Goal: Use online tool/utility: Utilize a website feature to perform a specific function

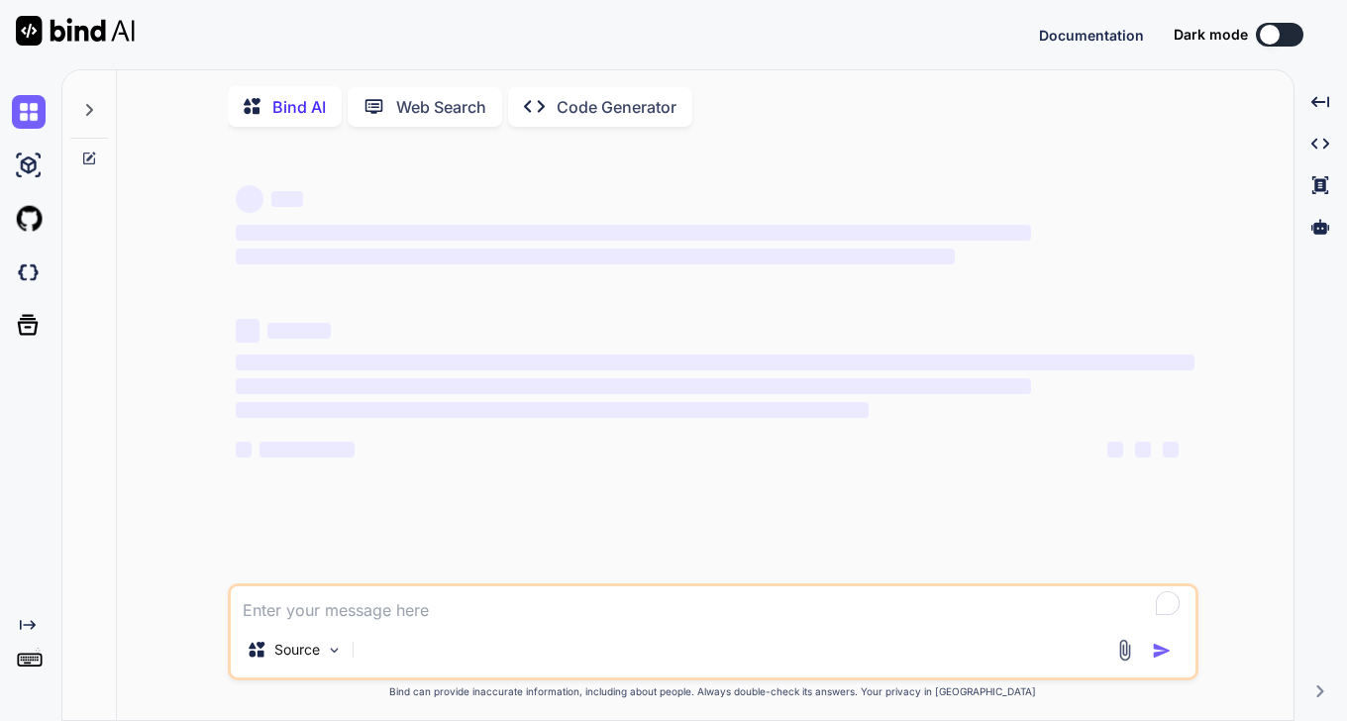
type textarea "x"
click at [23, 276] on img at bounding box center [29, 273] width 34 height 34
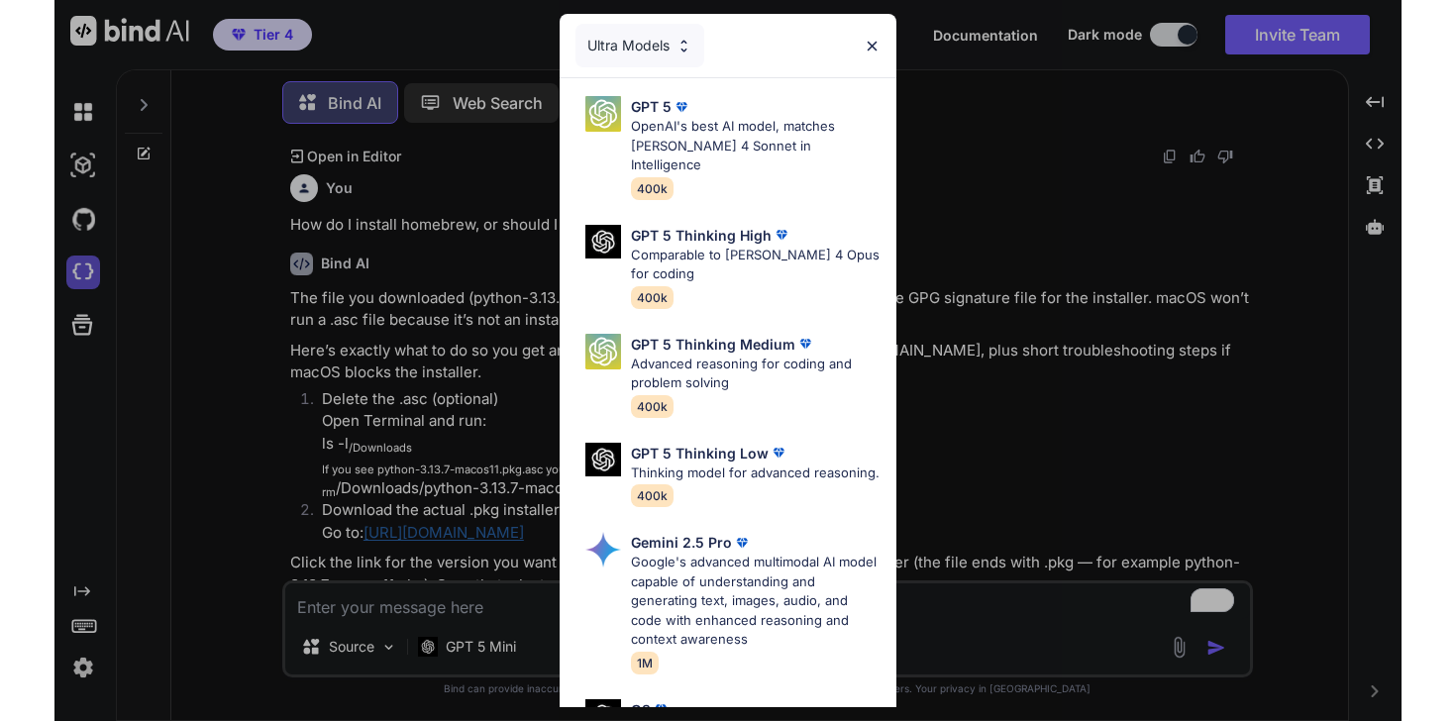
scroll to position [15172, 0]
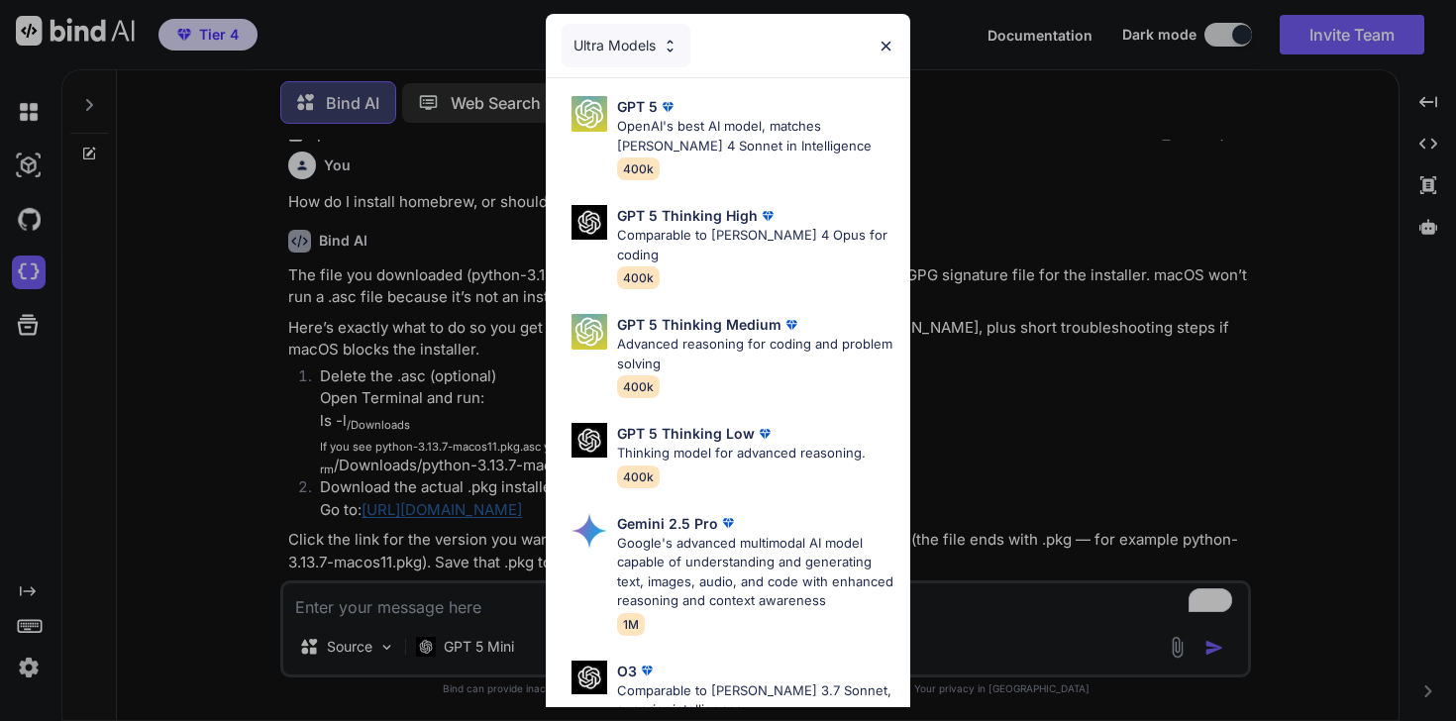
click at [896, 34] on div "Ultra Models" at bounding box center [728, 45] width 364 height 63
click at [885, 43] on img at bounding box center [885, 46] width 17 height 17
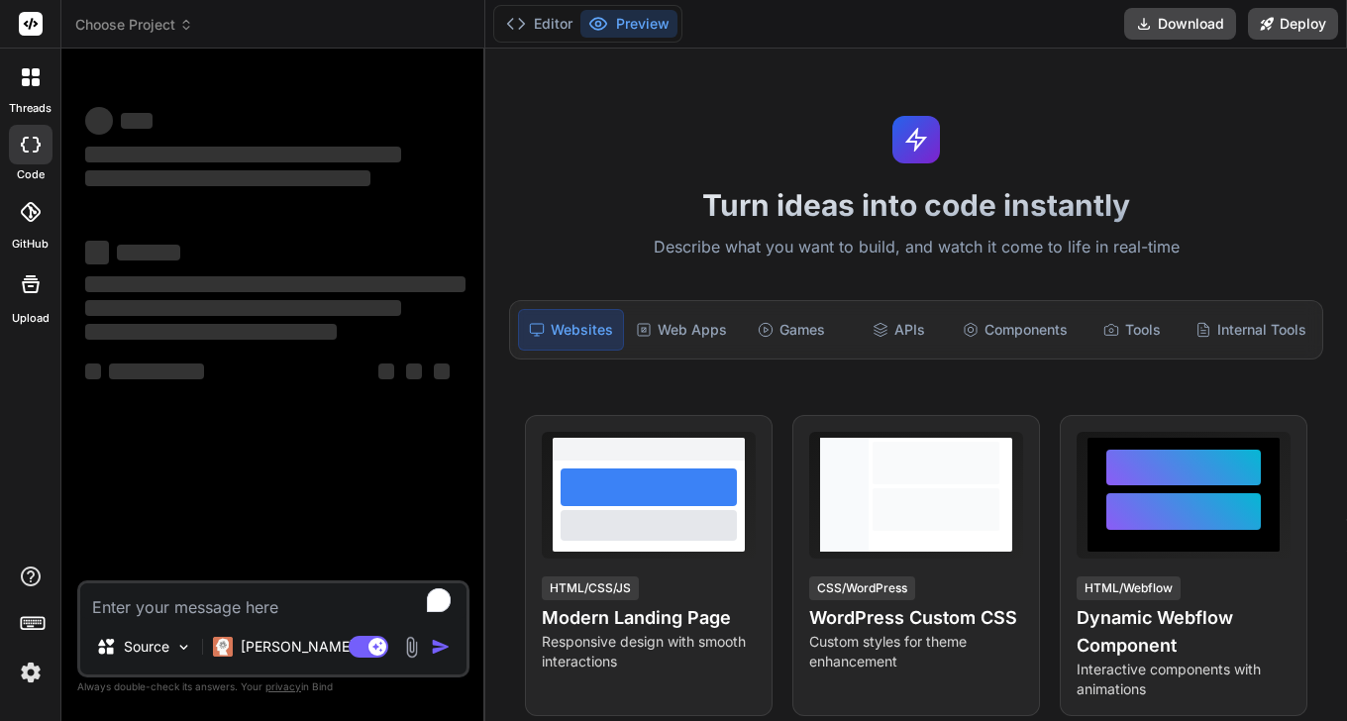
type textarea "x"
type textarea "I"
type textarea "x"
type textarea "I"
type textarea "x"
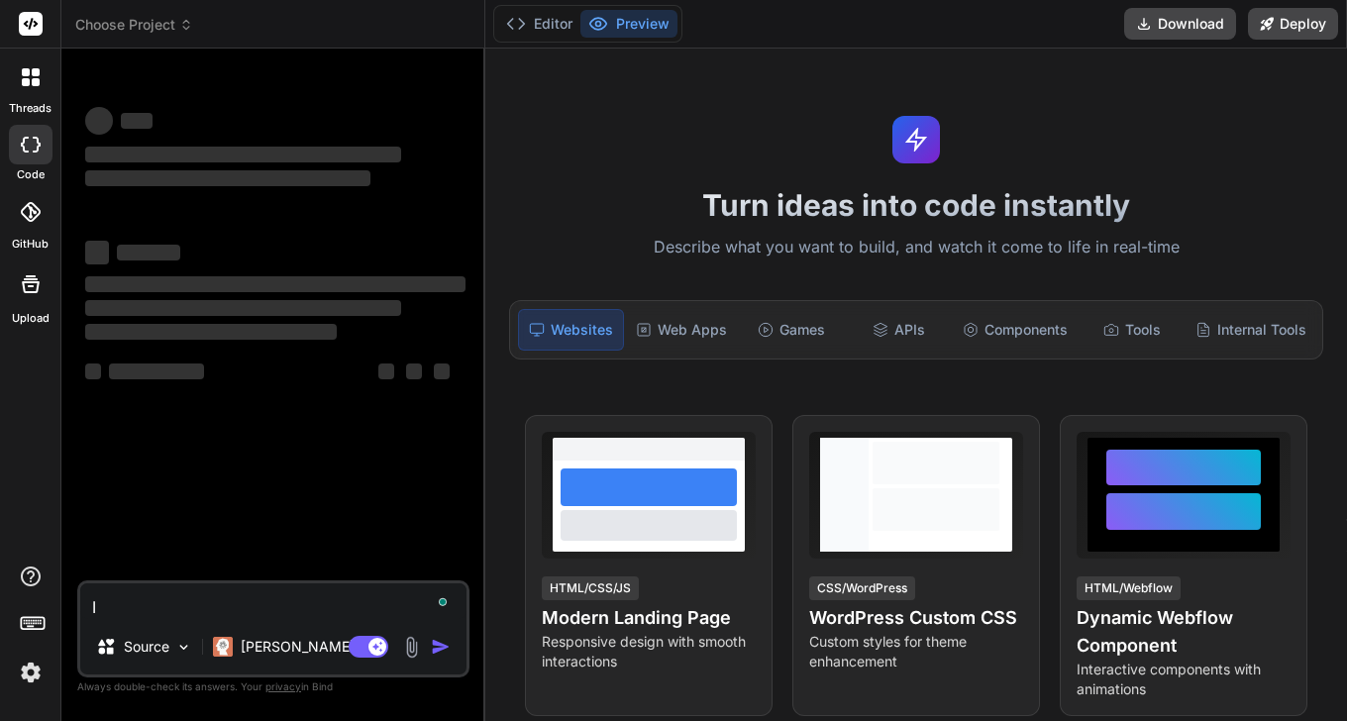
type textarea "I w"
type textarea "x"
type textarea "I wa"
type textarea "x"
type textarea "I wan"
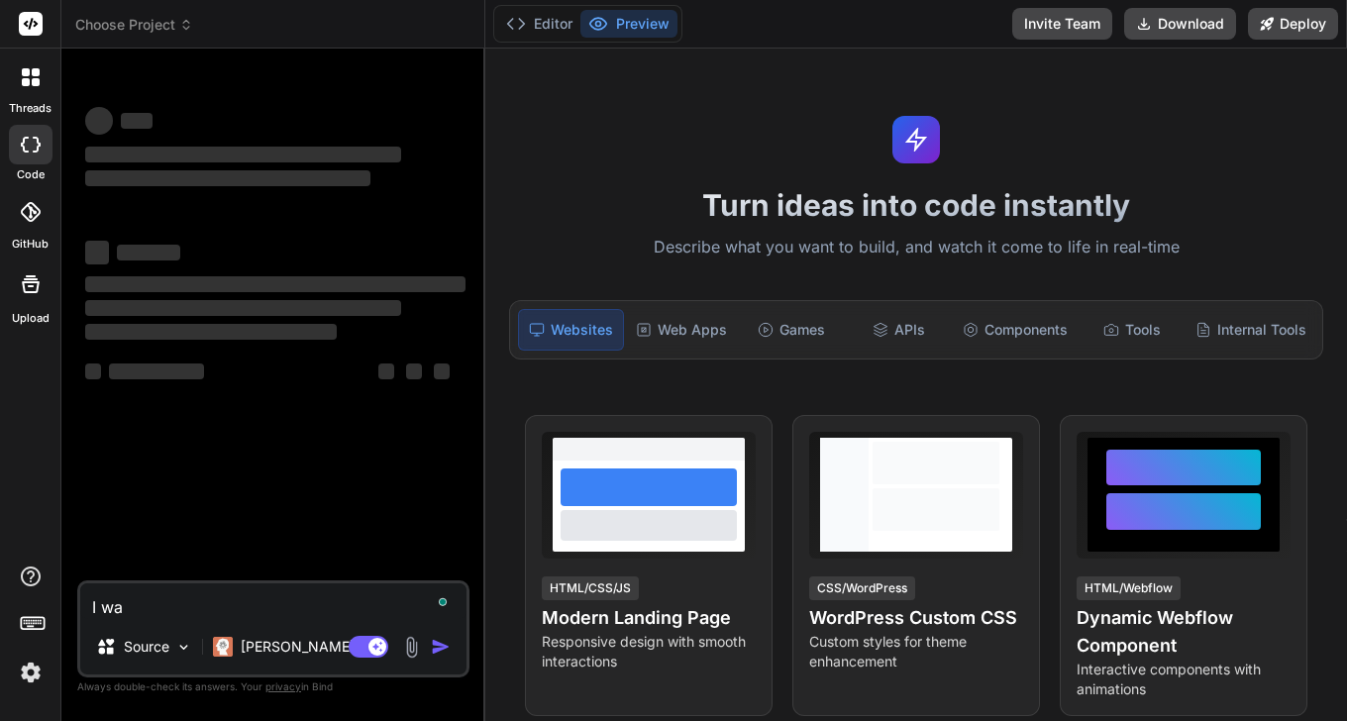
type textarea "x"
type textarea "I wanr"
type textarea "x"
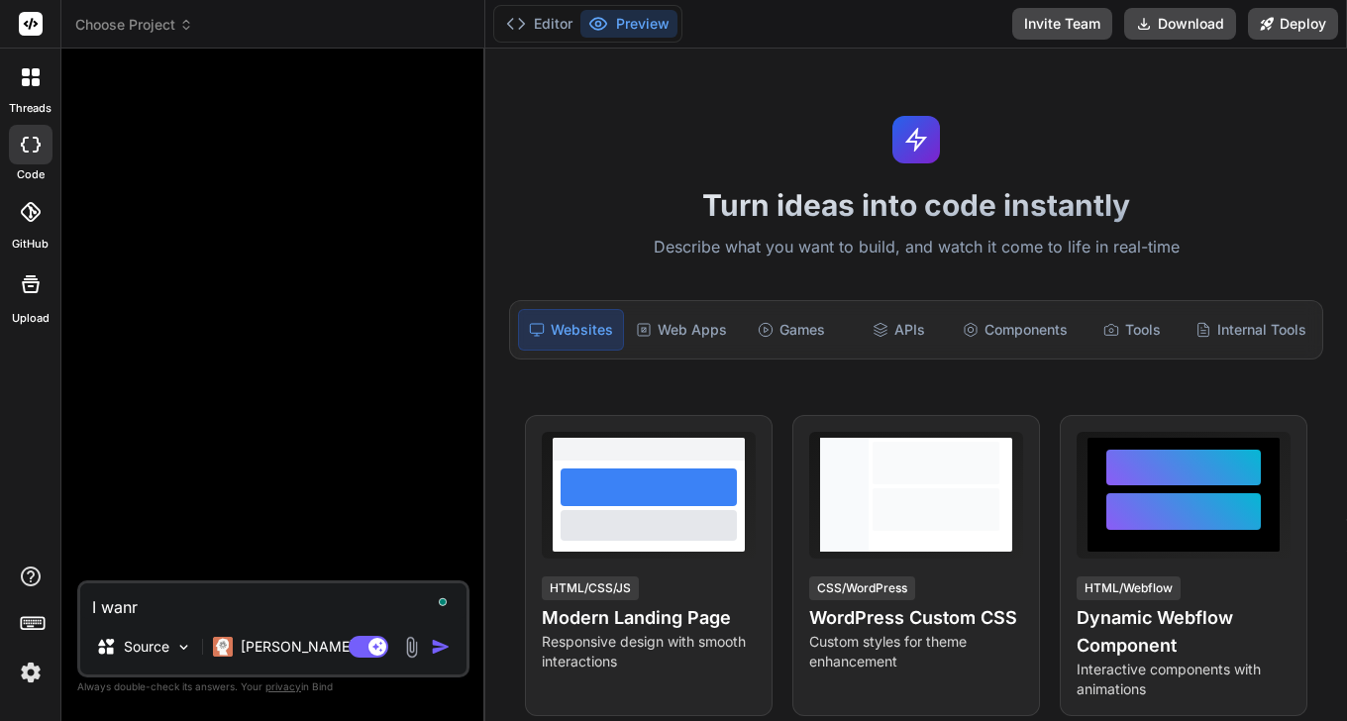
type textarea "I wan"
type textarea "x"
type textarea "I wan"
type textarea "x"
type textarea "I wan t"
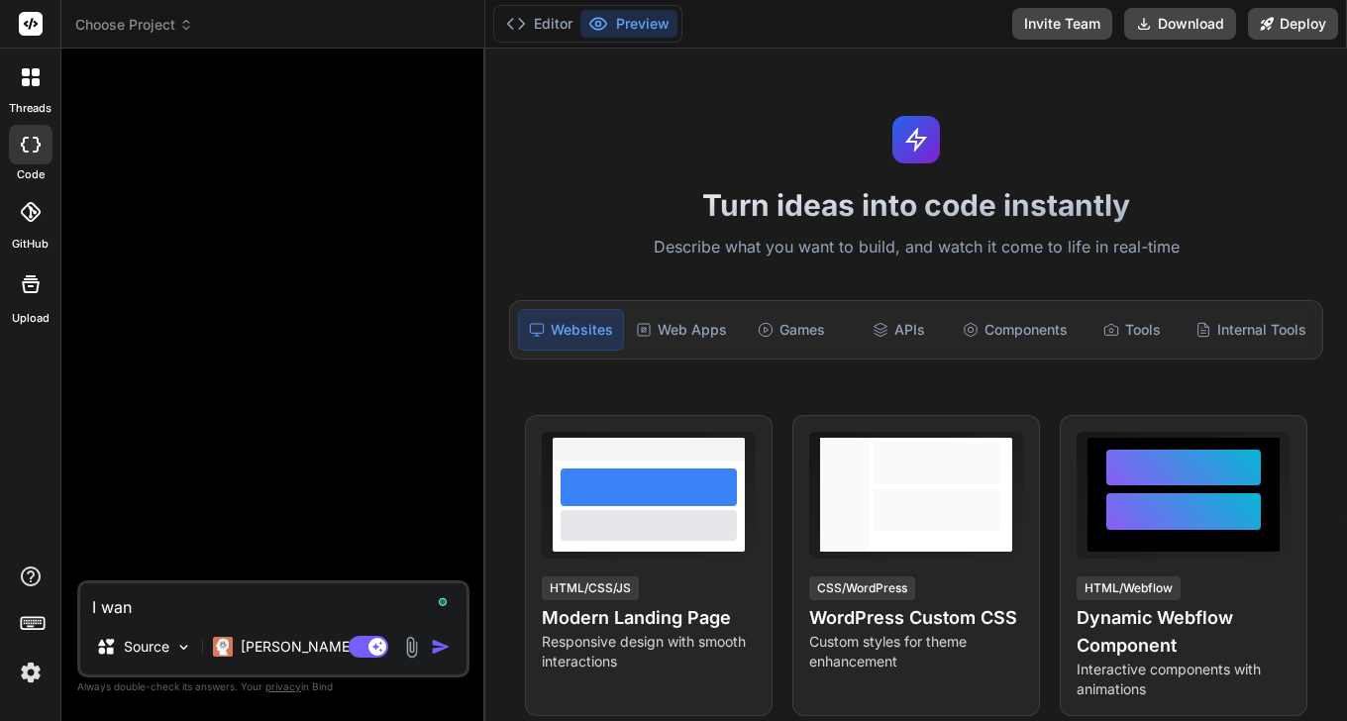
type textarea "x"
type textarea "I wan to"
type textarea "x"
type textarea "I wan t"
type textarea "x"
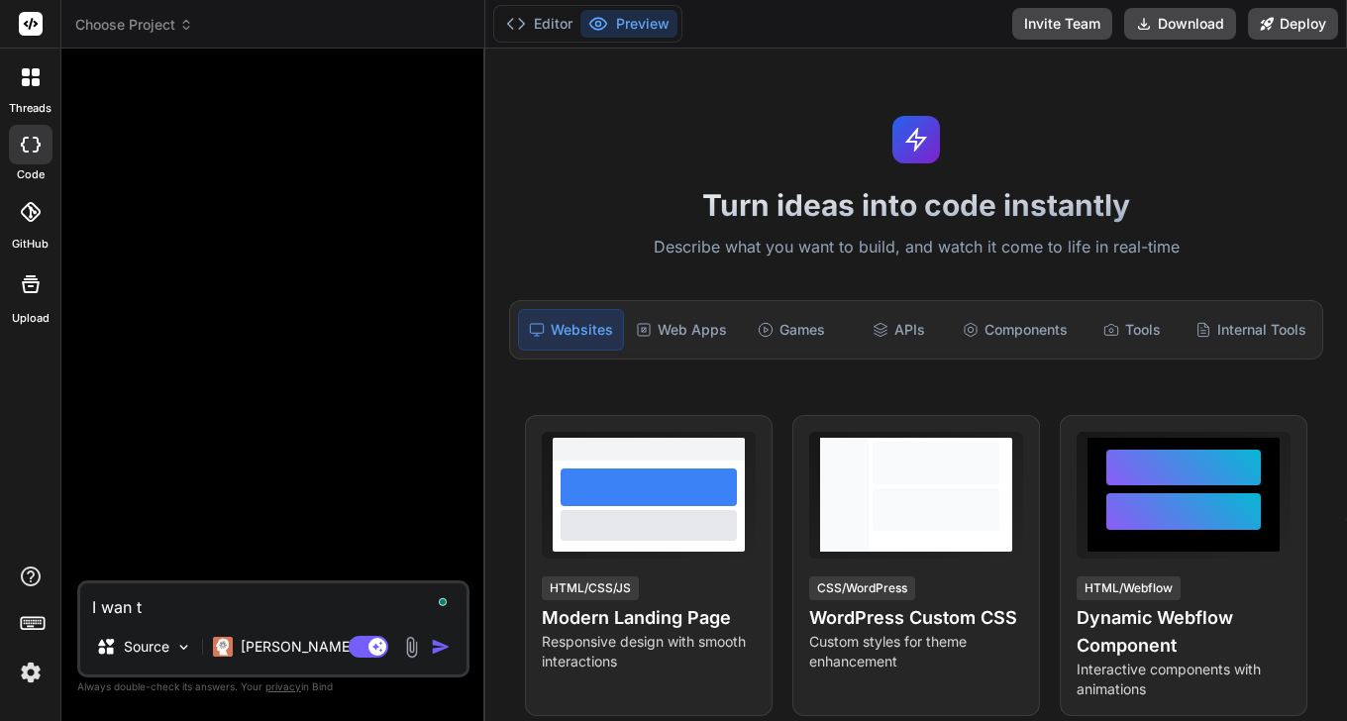
type textarea "I wan"
type textarea "x"
type textarea "I wan"
type textarea "x"
type textarea "I want"
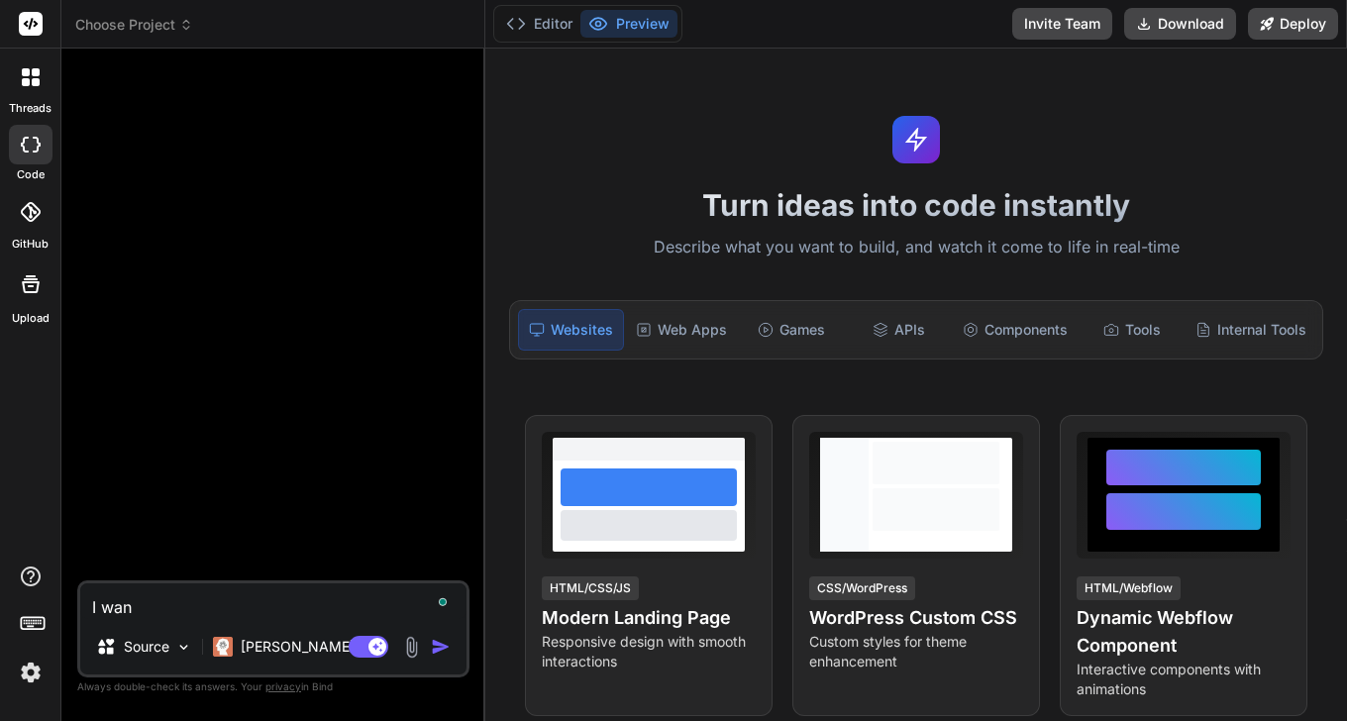
type textarea "x"
type textarea "I want"
type textarea "x"
type textarea "I want t"
type textarea "x"
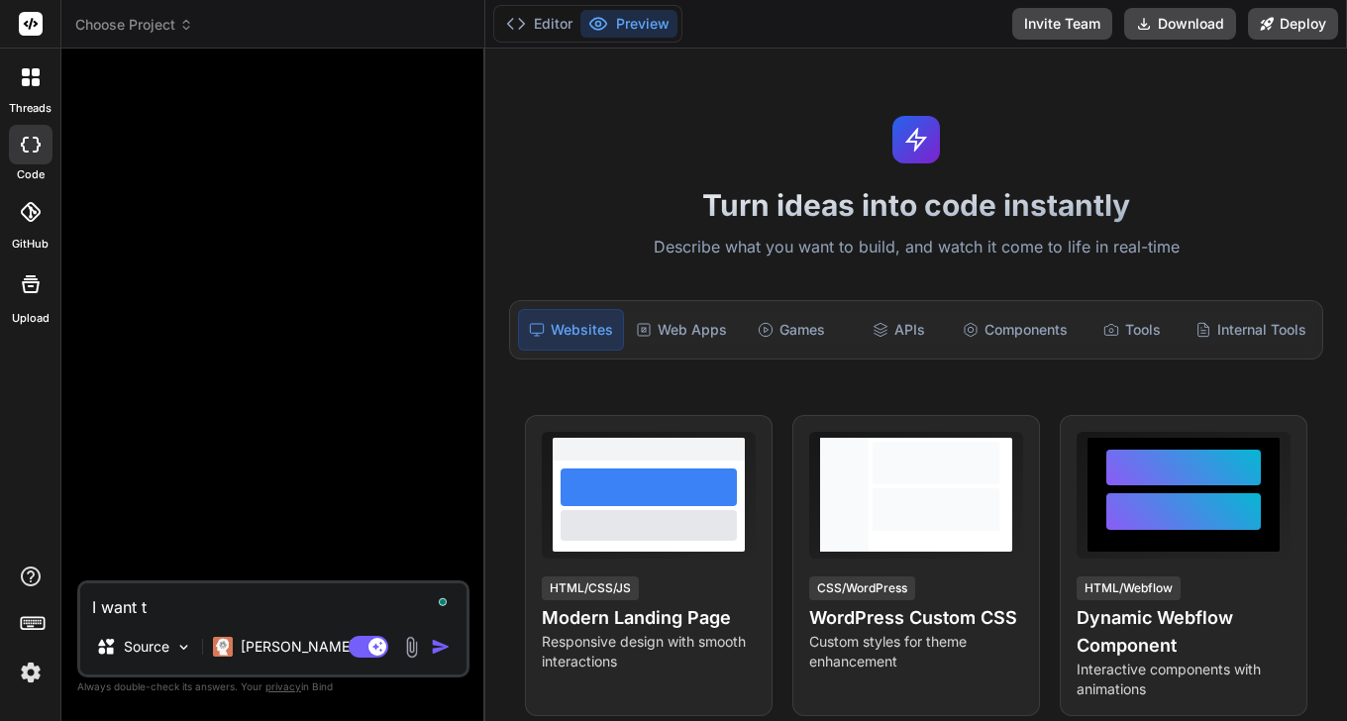
type textarea "I want to"
type textarea "x"
type textarea "I want to"
type textarea "x"
type textarea "I want to b"
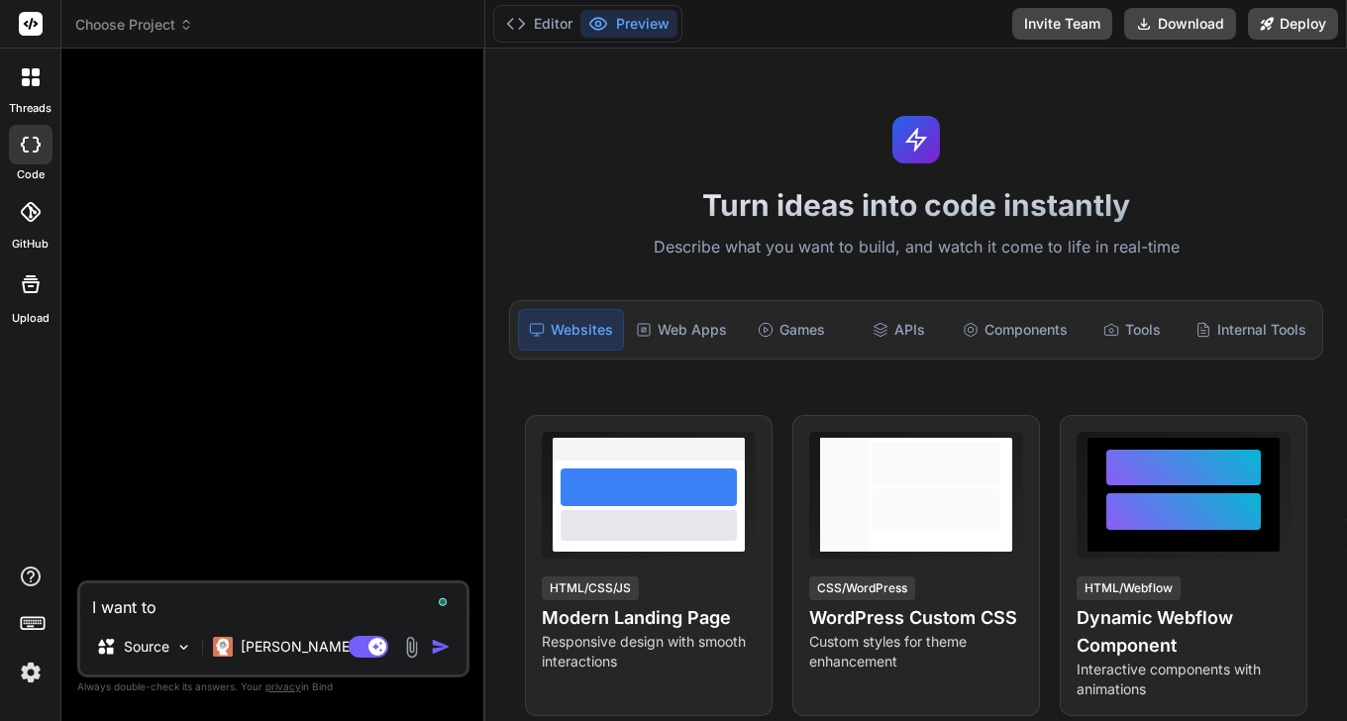
type textarea "x"
type textarea "I want to bu"
type textarea "x"
type textarea "I want to bui"
type textarea "x"
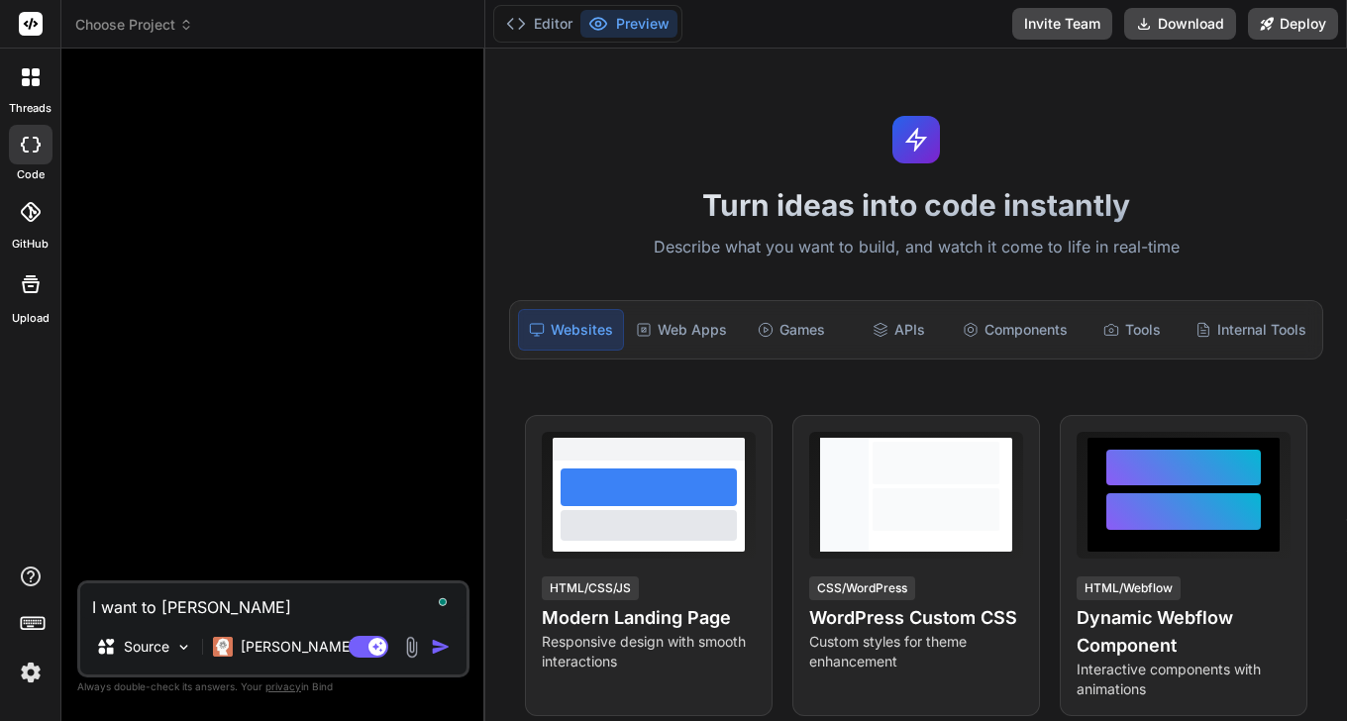
type textarea "I want to buil"
type textarea "x"
type textarea "I want to build"
type textarea "x"
type textarea "I want to build"
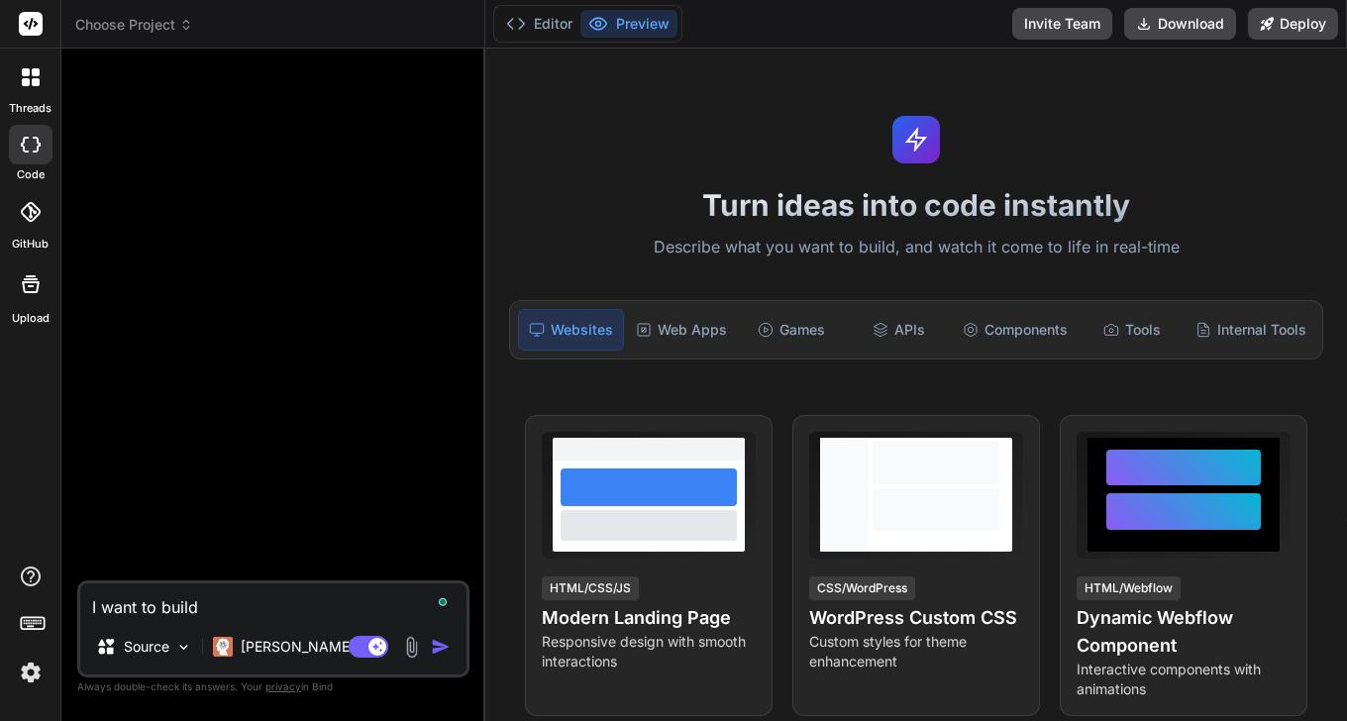
type textarea "x"
type textarea "I want to build a"
type textarea "x"
type textarea "I want to build a"
type textarea "x"
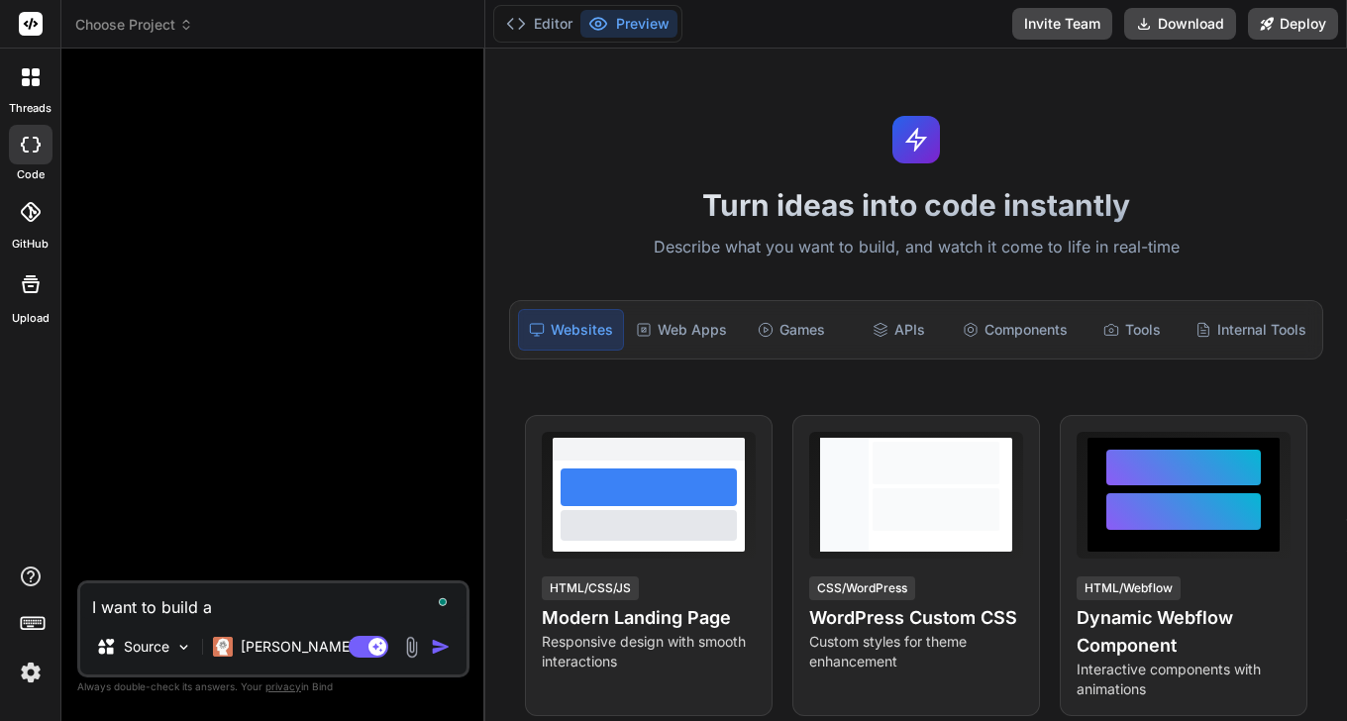
type textarea "I want to build a c"
type textarea "x"
type textarea "I want to build a ch"
type textarea "x"
type textarea "I want to build a cha"
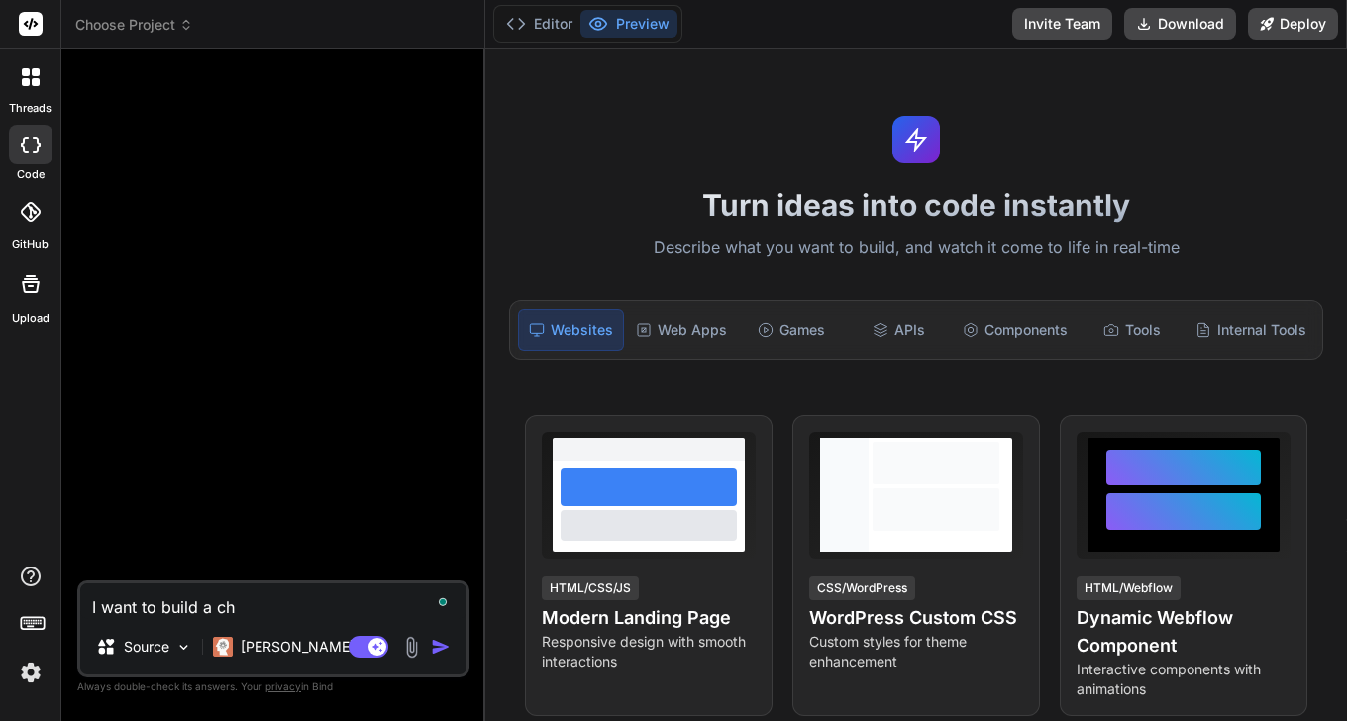
type textarea "x"
type textarea "I want to build a chat"
type textarea "x"
type textarea "I want to build a chat"
type textarea "x"
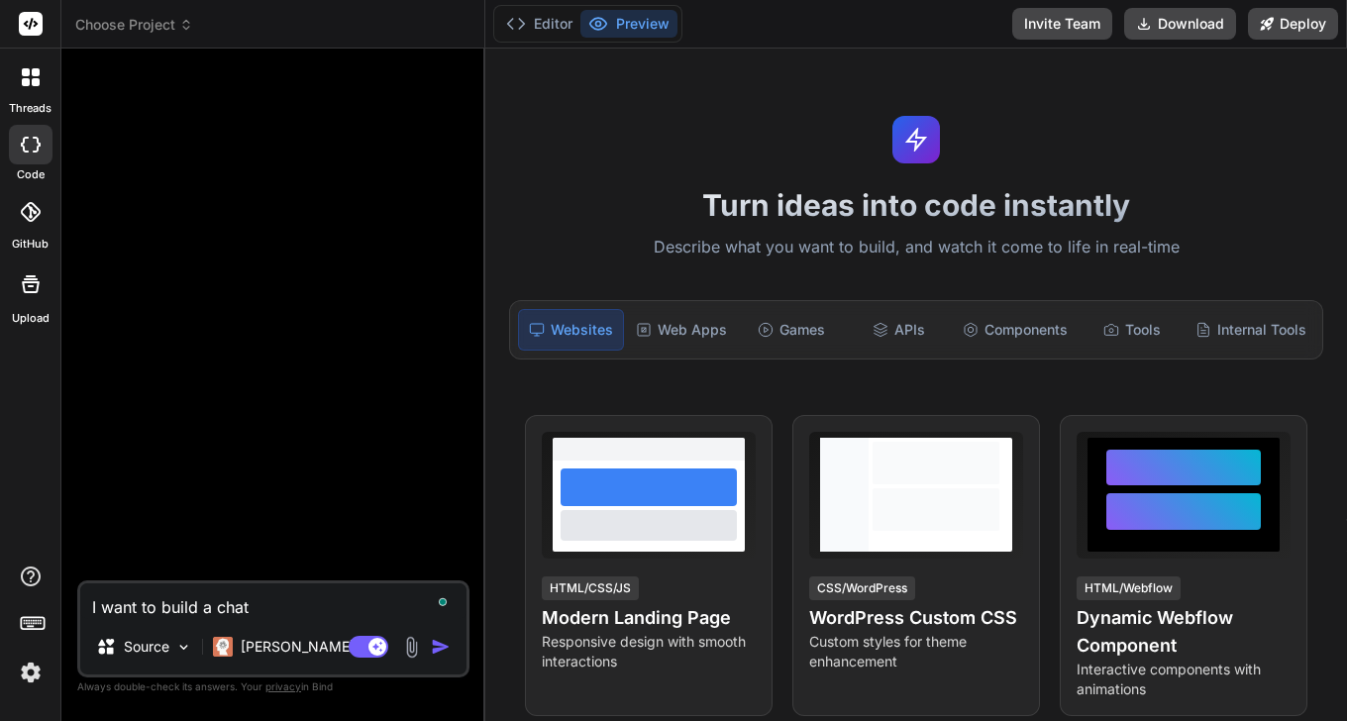
type textarea "I want to build a chat w"
type textarea "x"
type textarea "I want to build a chat wi"
type textarea "x"
type textarea "I want to build a chat wid"
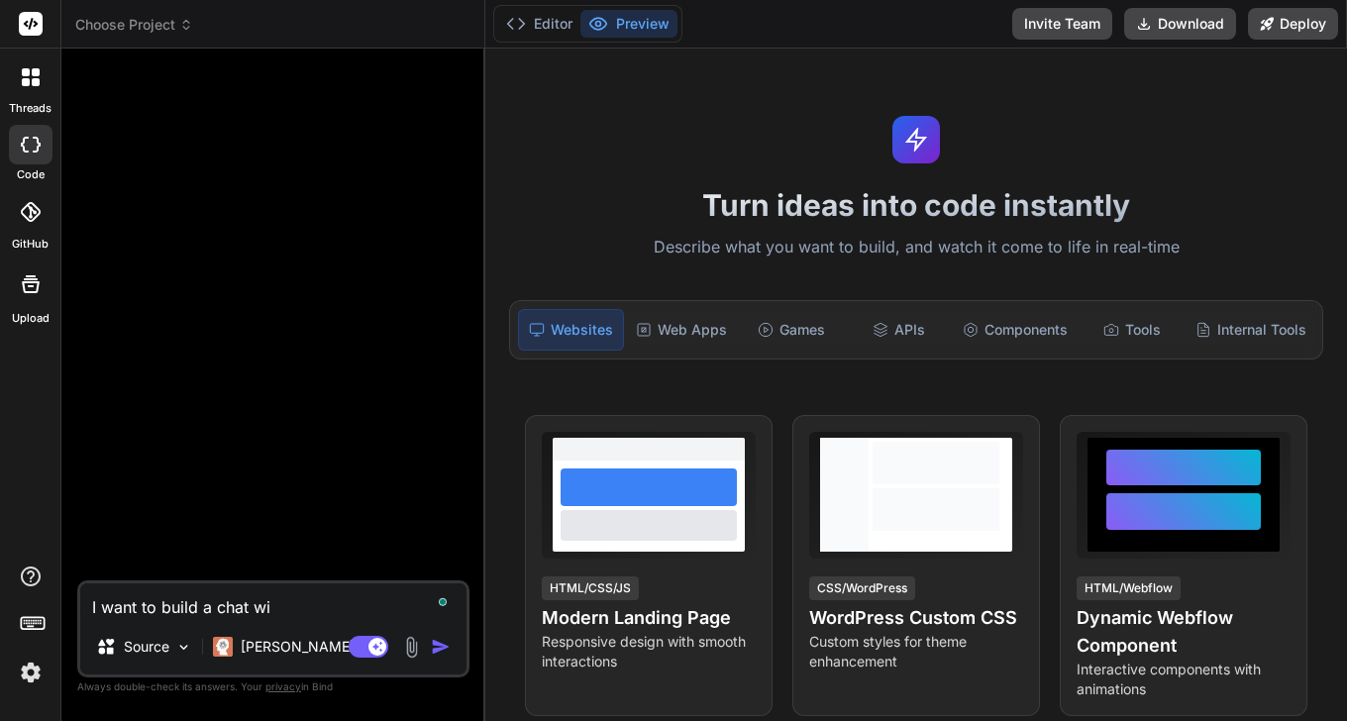
type textarea "x"
type textarea "I want to build a chat widg"
type textarea "x"
type textarea "I want to build a chat widge"
type textarea "x"
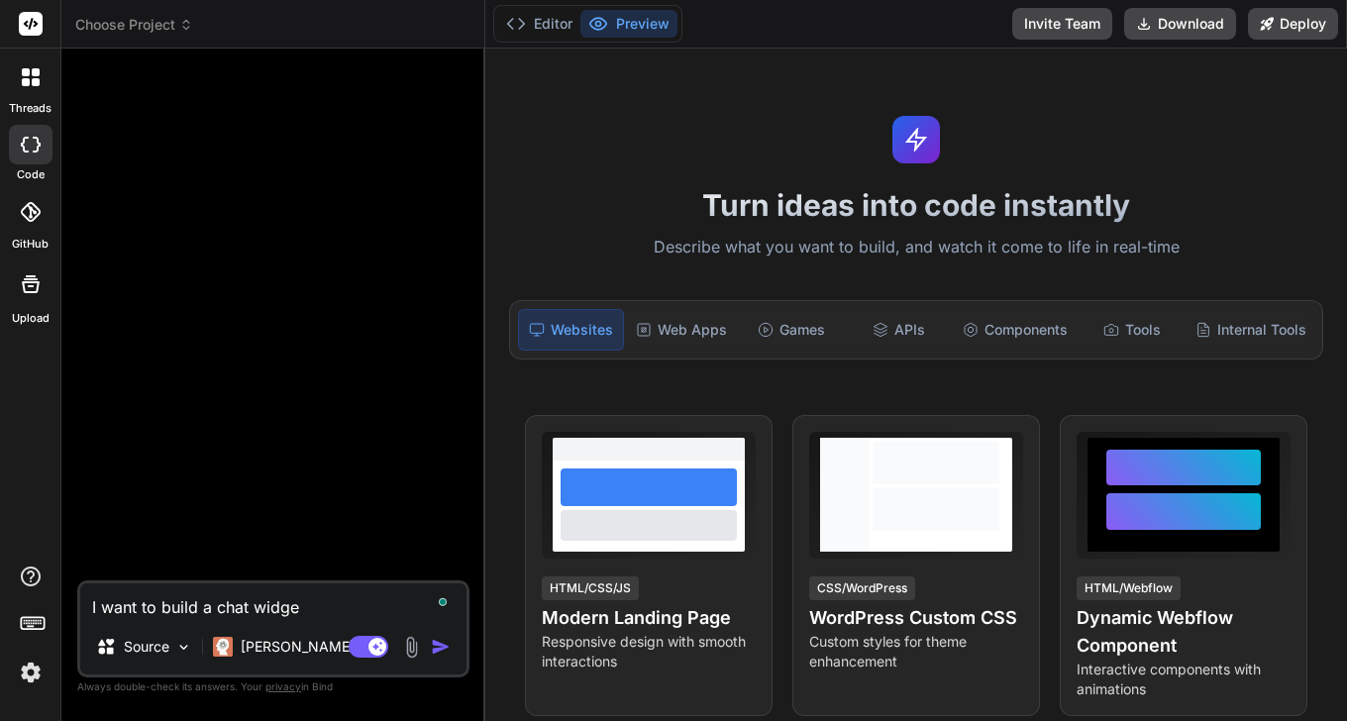
type textarea "I want to build a chat widget"
type textarea "x"
type textarea "I want to build a chat widget"
type textarea "x"
type textarea "I want to build a chat widget f"
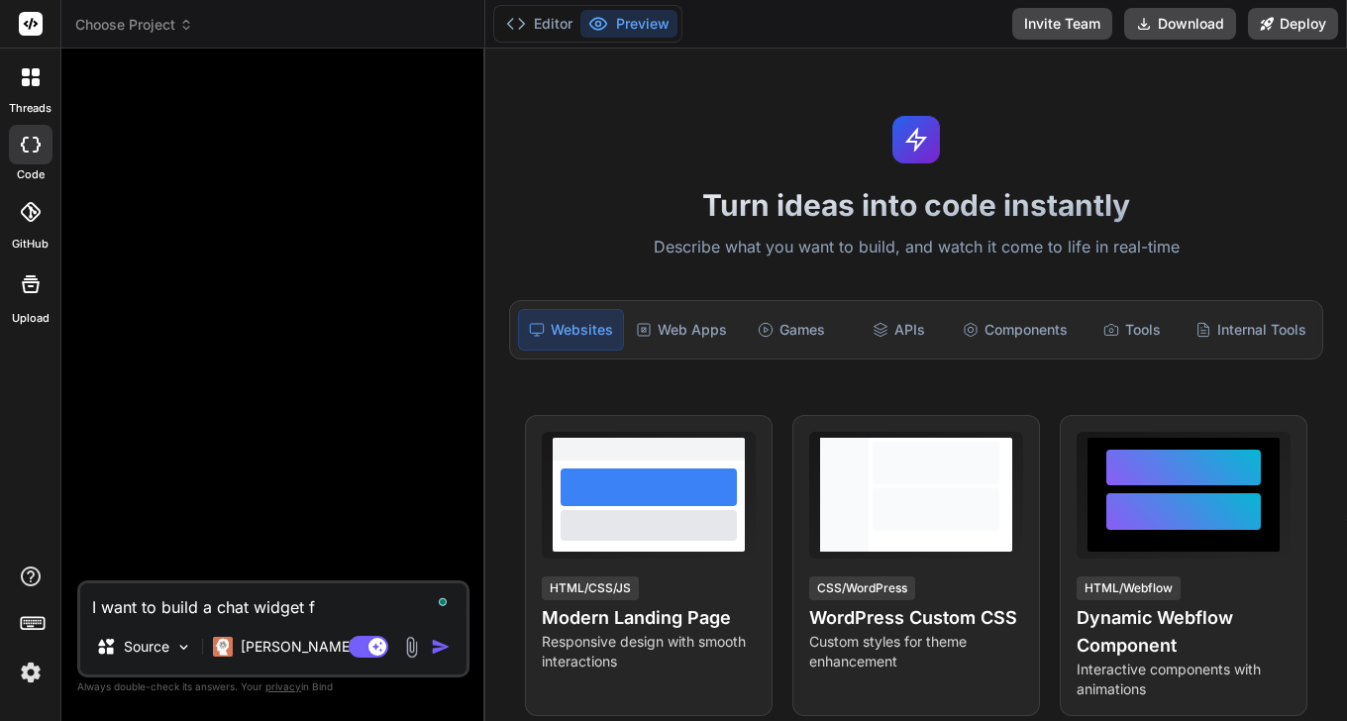
type textarea "x"
type textarea "I want to build a chat widget fo"
type textarea "x"
type textarea "I want to build a chat widget for"
type textarea "x"
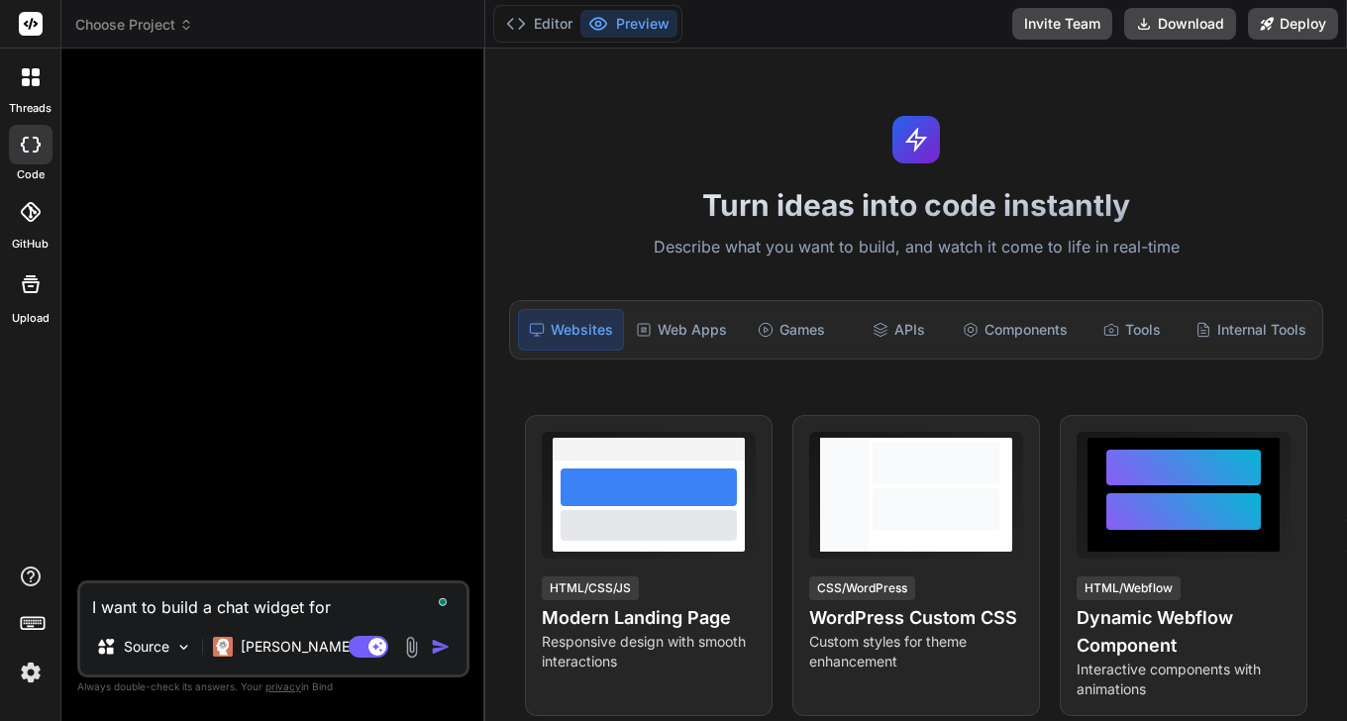
type textarea "I want to build a chat widget for"
type textarea "x"
type textarea "I want to build a chat widget for m"
type textarea "x"
type textarea "I want to build a chat widget for my"
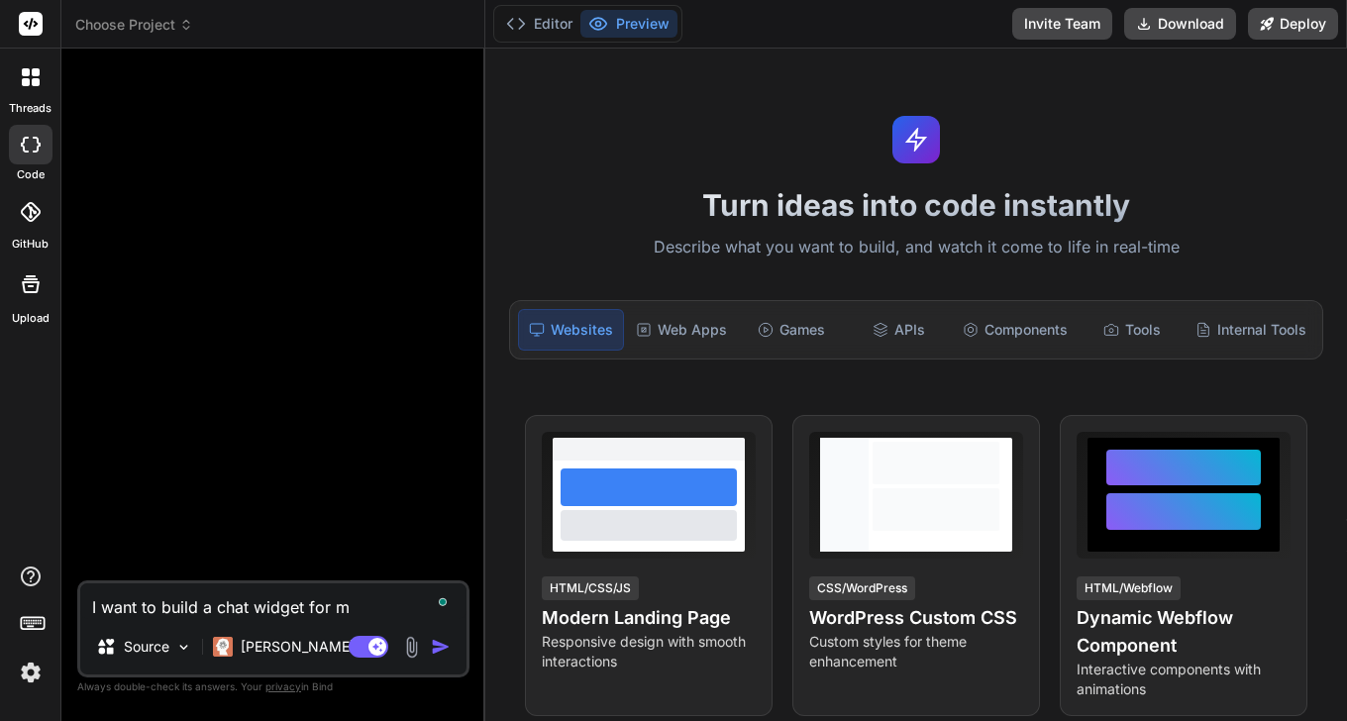
type textarea "x"
type textarea "I want to build a chat widget for my"
type textarea "x"
type textarea "I want to build a chat widget for my G"
type textarea "x"
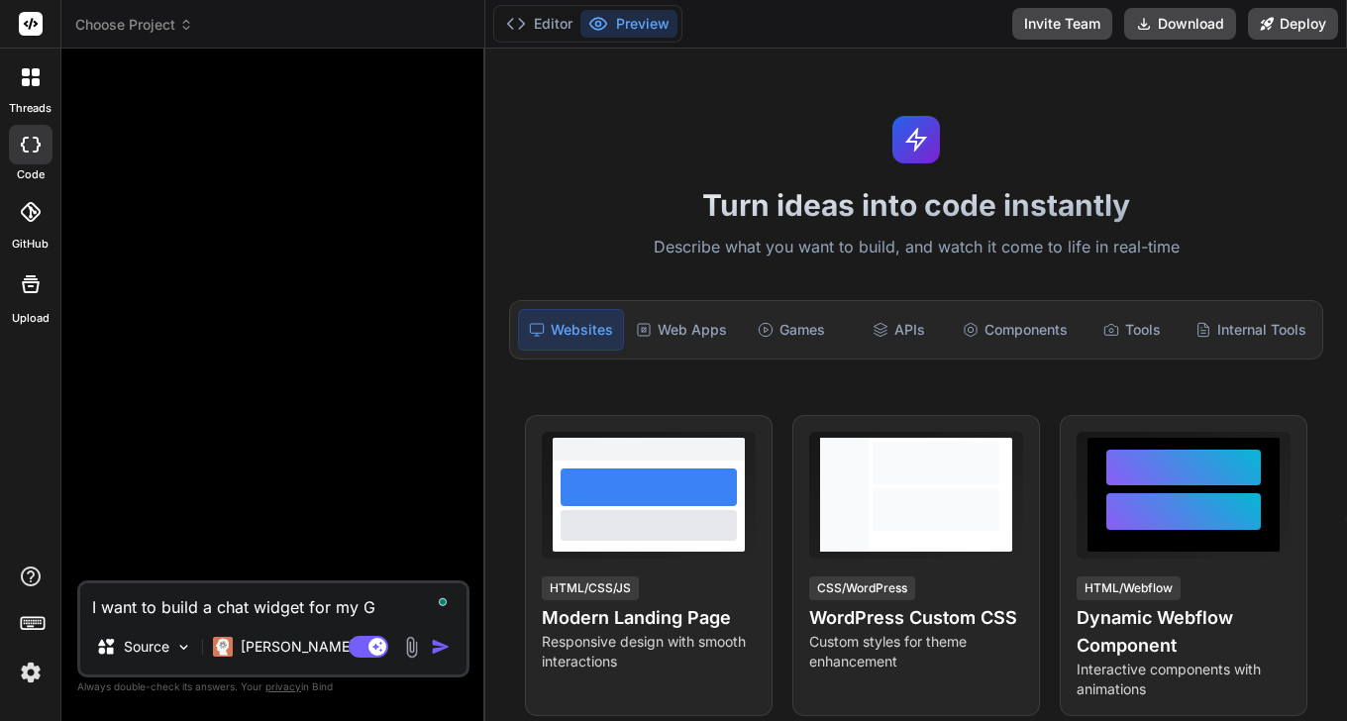
type textarea "I want to build a chat widget for my Gr"
type textarea "x"
type textarea "I want to build a chat widget for my Gro"
type textarea "x"
type textarea "I want to build a chat widget for my Grou"
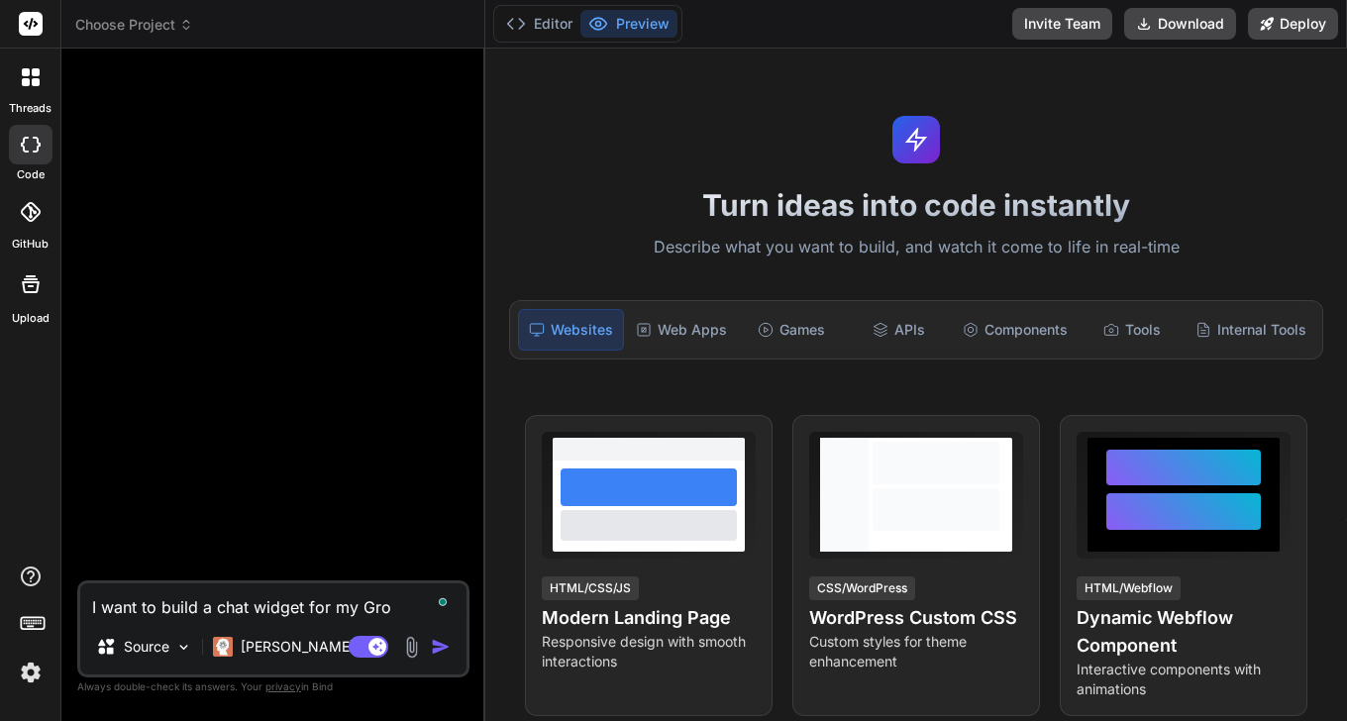
type textarea "x"
type textarea "I want to build a chat widget for my Group"
type textarea "x"
type textarea "I want to build a chat widget for my GroupA"
type textarea "x"
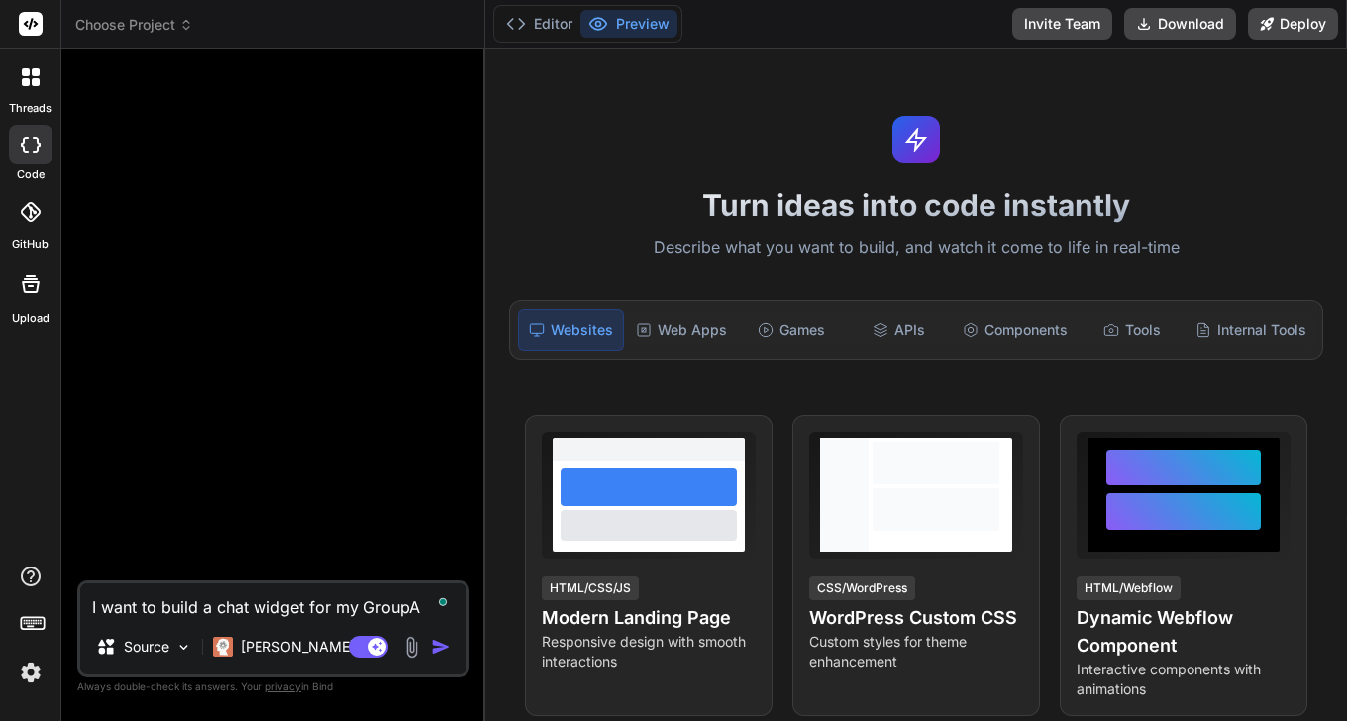
type textarea "I want to build a chat widget for my GroupAp"
type textarea "x"
type textarea "I want to build a chat widget for my GroupApp"
type textarea "x"
type textarea "I want to build a chat widget for my GroupApp"
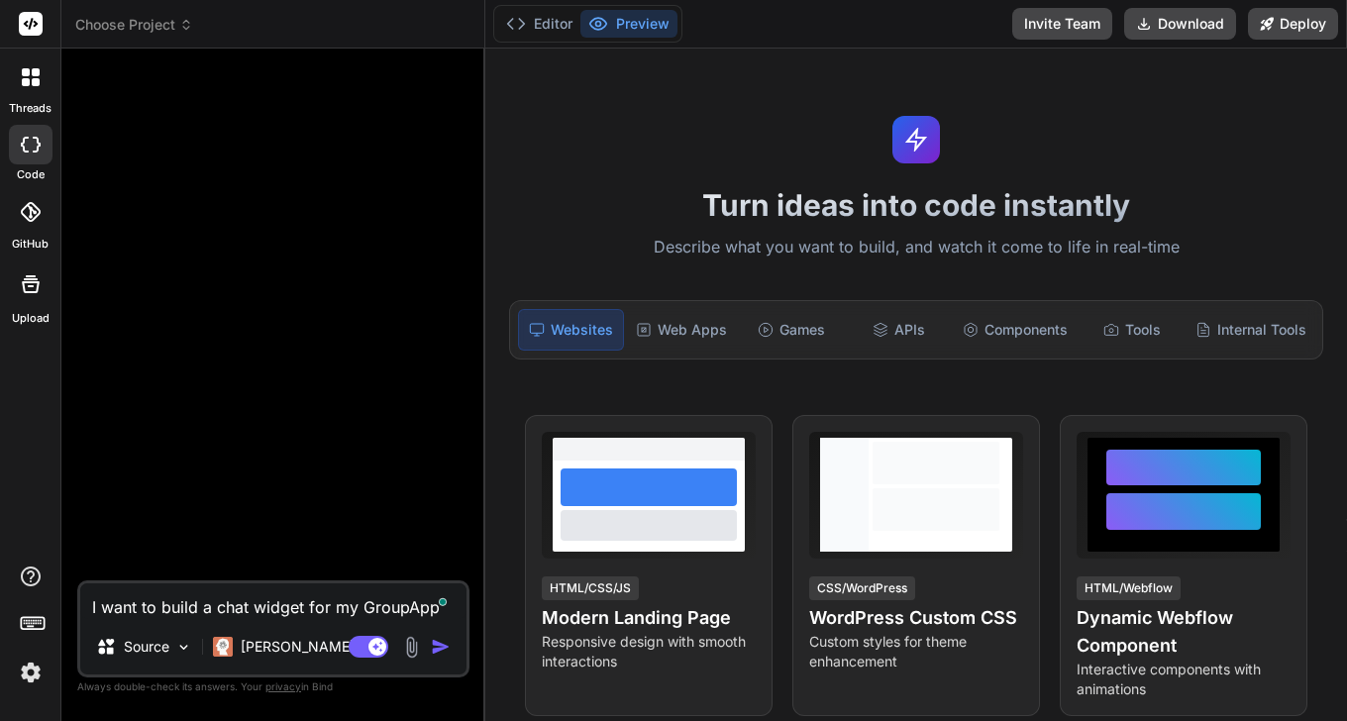
type textarea "x"
type textarea "I want to build a chat widget for my GroupApp w"
type textarea "x"
type textarea "I want to build a chat widget for my GroupApp we"
type textarea "x"
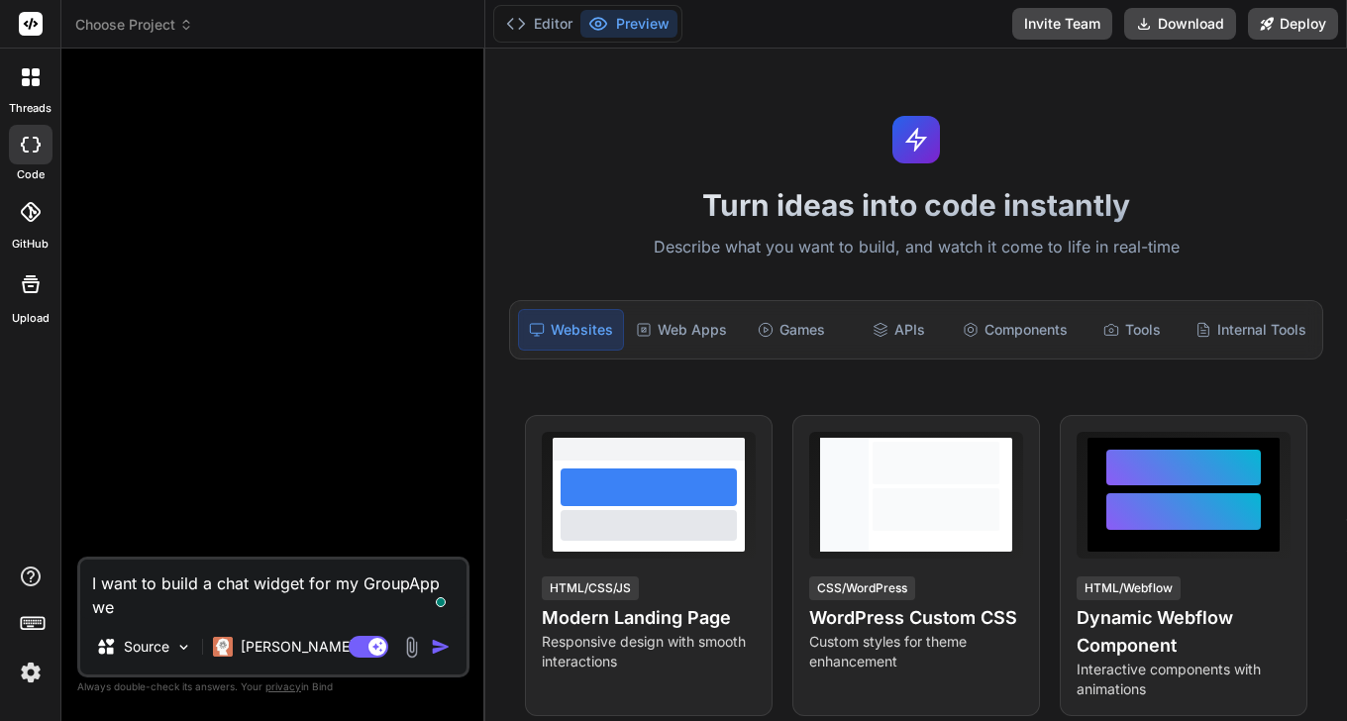
type textarea "I want to build a chat widget for my GroupApp web"
type textarea "x"
type textarea "I want to build a chat widget for my GroupApp webs"
type textarea "x"
type textarea "I want to build a chat widget for my GroupApp websi"
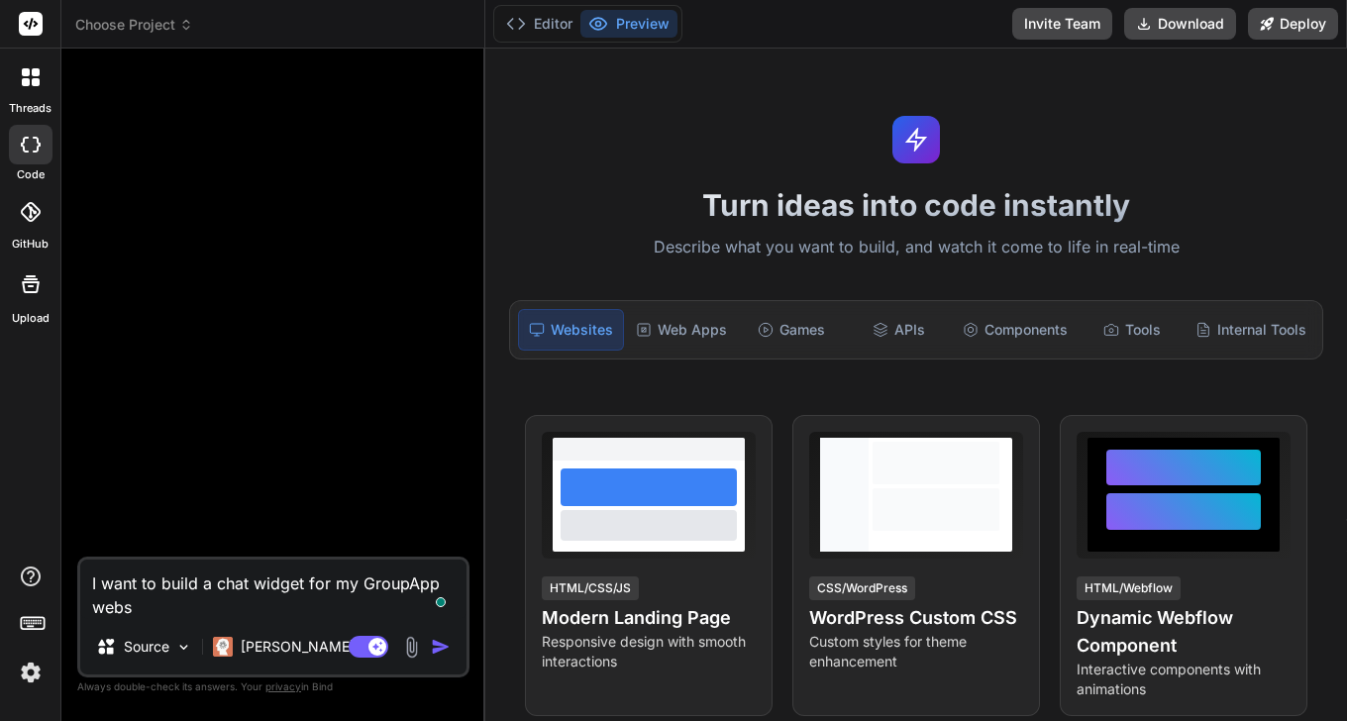
type textarea "x"
type textarea "I want to build a chat widget for my GroupApp websit"
type textarea "x"
type textarea "I want to build a chat widget for my GroupApp website"
type textarea "x"
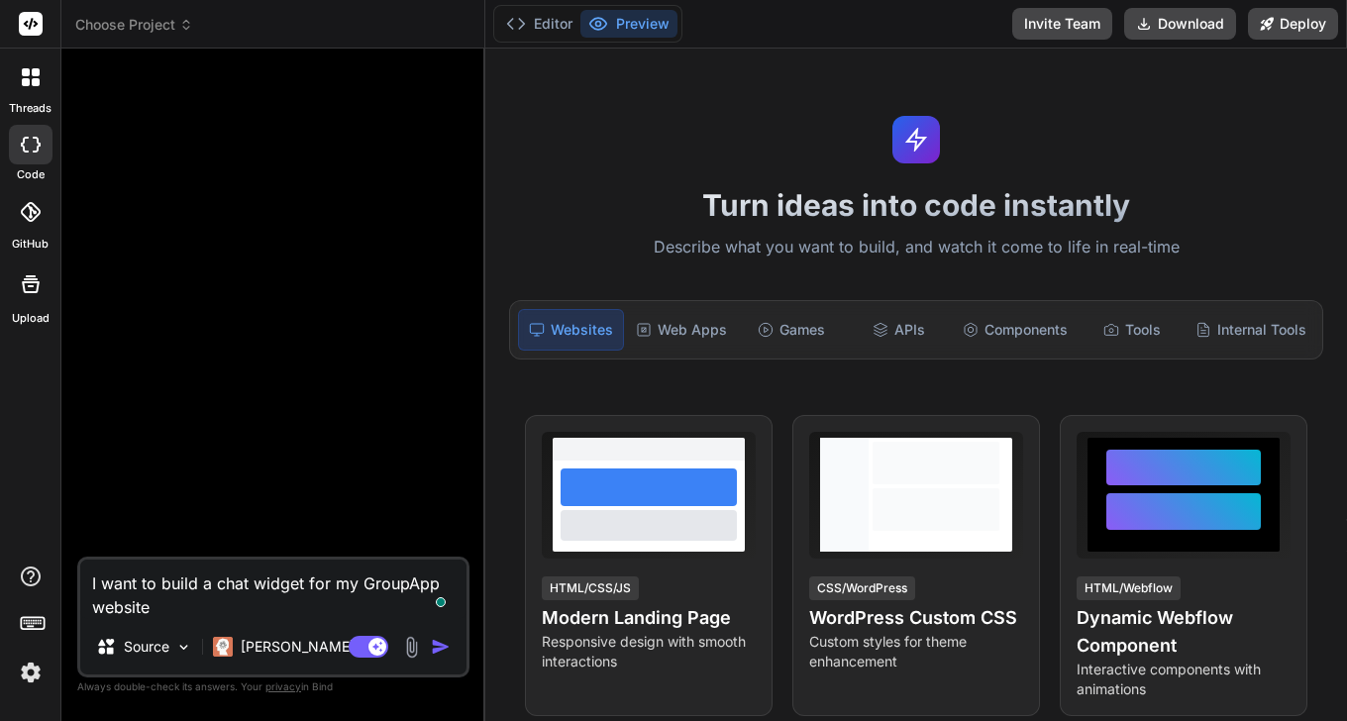
type textarea "I want to build a chat widget for my GroupApp website,"
type textarea "x"
type textarea "I want to build a chat widget for my GroupApp website,"
type textarea "x"
type textarea "I want to build a chat widget for my GroupApp website, d"
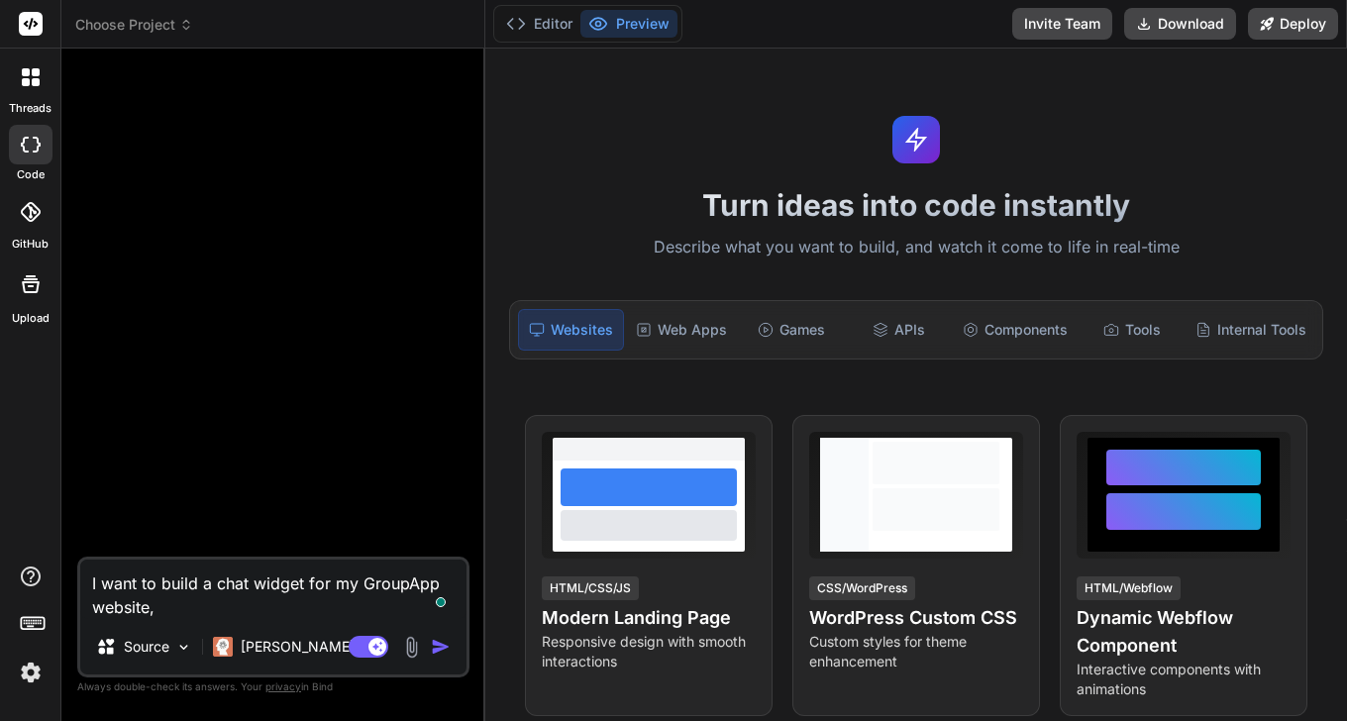
type textarea "x"
type textarea "I want to build a chat widget for my GroupApp website, de"
type textarea "x"
type textarea "I want to build a chat widget for my GroupApp website, dep"
type textarea "x"
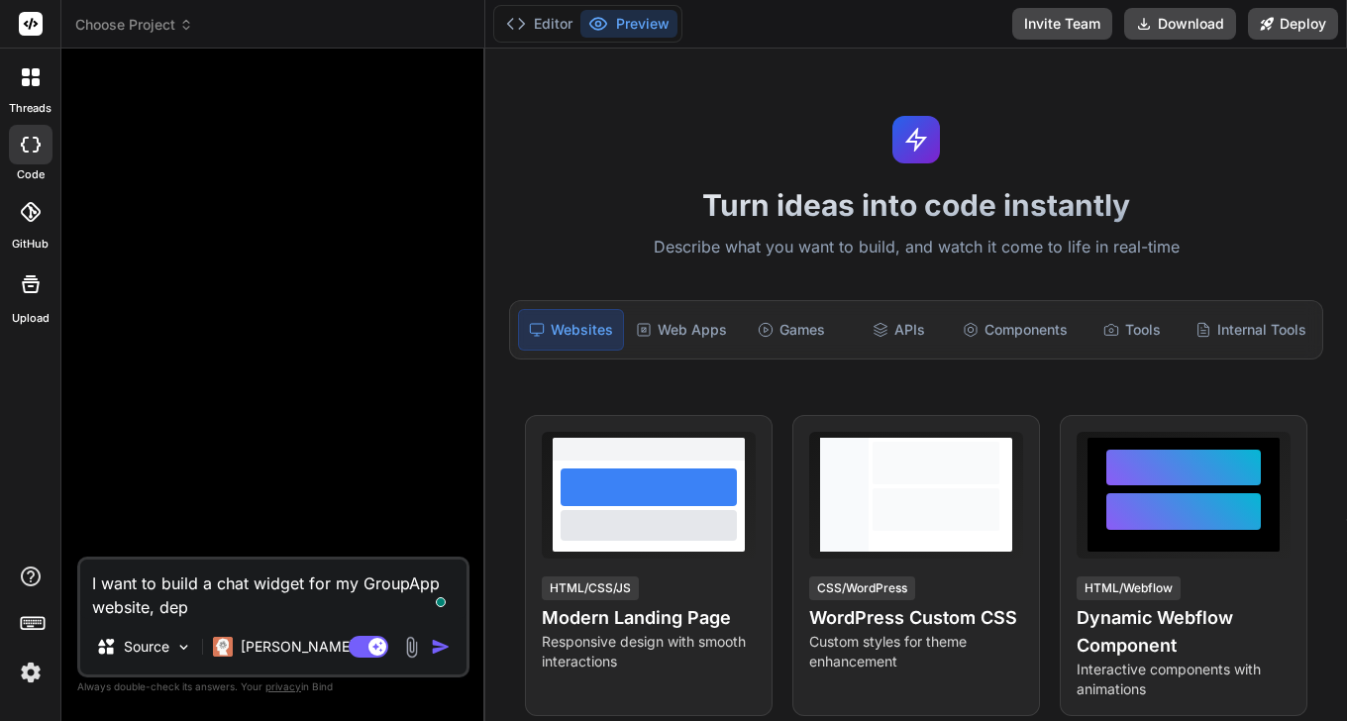
type textarea "I want to build a chat widget for my GroupApp website, depl"
type textarea "x"
type textarea "I want to build a chat widget for my GroupApp website, deplo"
type textarea "x"
type textarea "I want to build a chat widget for my GroupApp website, deploy"
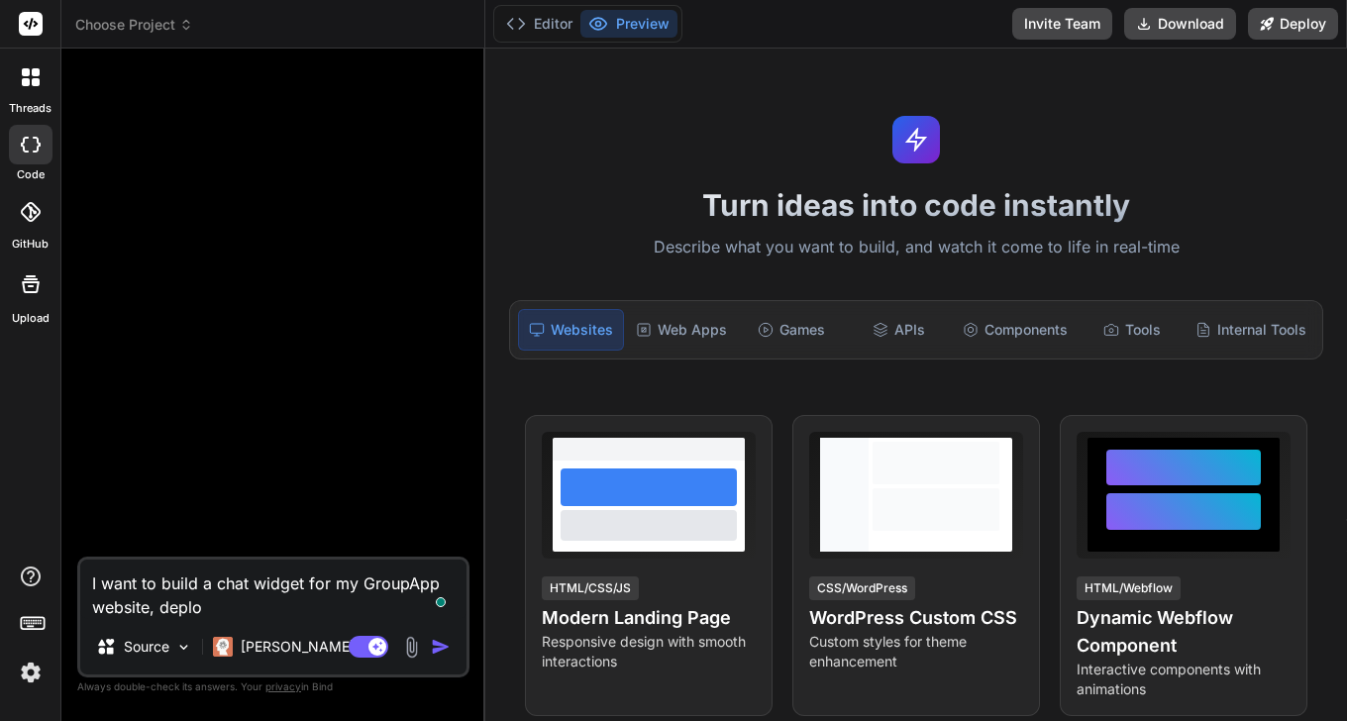
type textarea "x"
type textarea "I want to build a chat widget for my GroupApp website, deploye"
type textarea "x"
type textarea "I want to build a chat widget for my GroupApp website, deployed"
type textarea "x"
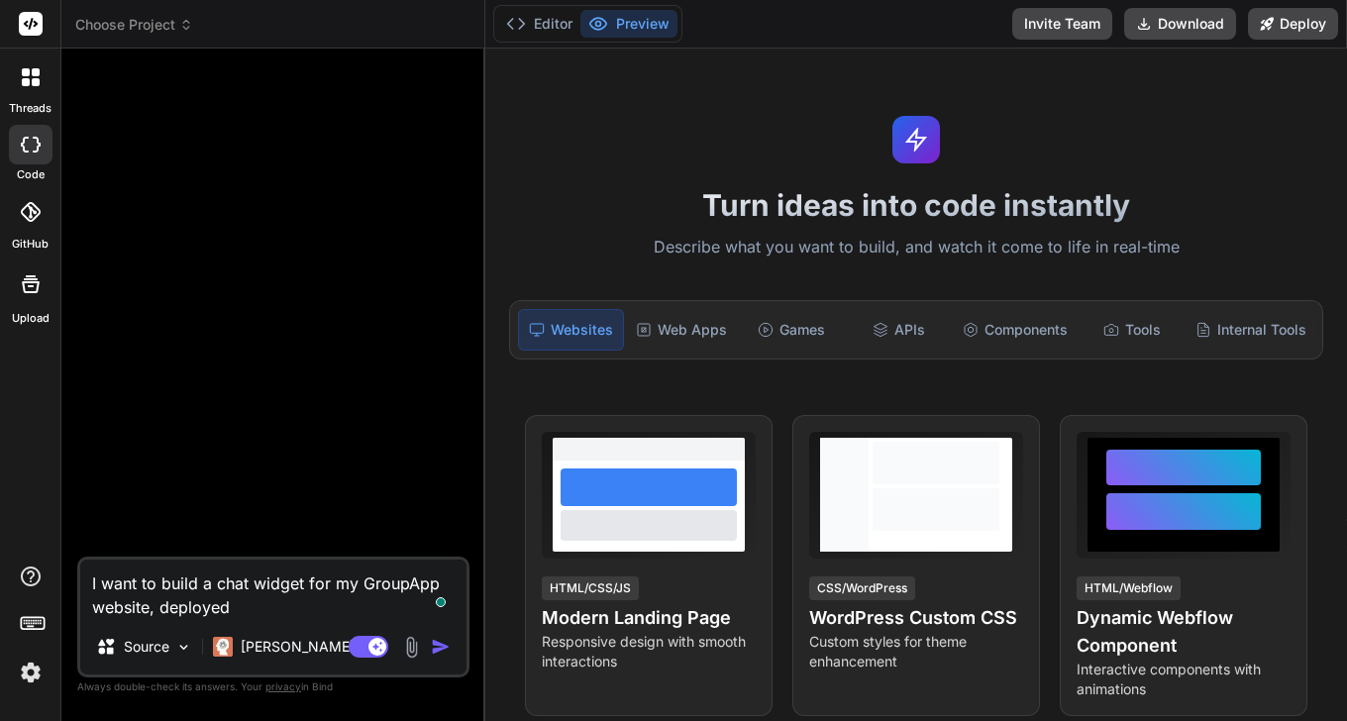
type textarea "I want to build a chat widget for my GroupApp website, deployed"
type textarea "x"
type textarea "I want to build a chat widget for my GroupApp website, deployed w"
type textarea "x"
type textarea "I want to build a chat widget for my GroupApp website, deployed"
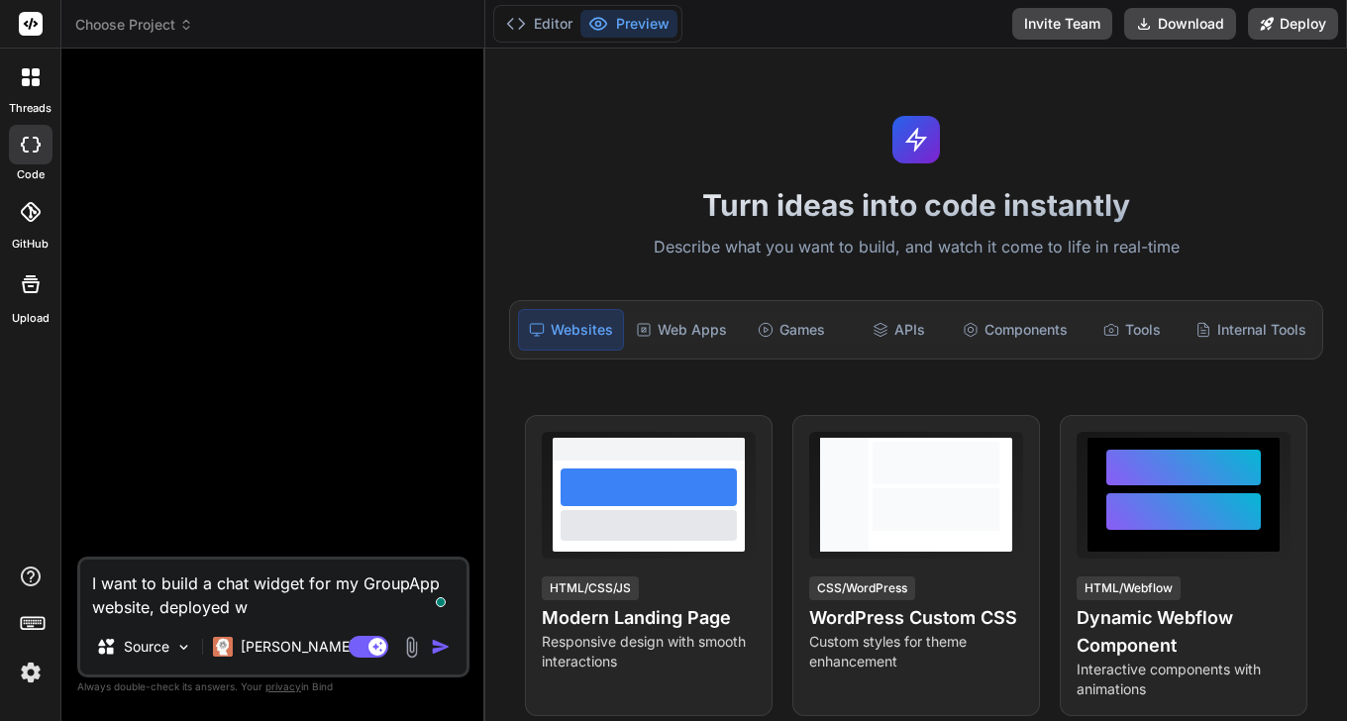
type textarea "x"
type textarea "I want to build a chat widget for my GroupApp website, deployed v"
type textarea "x"
type textarea "I want to build a chat widget for my GroupApp website, deployed vi"
type textarea "x"
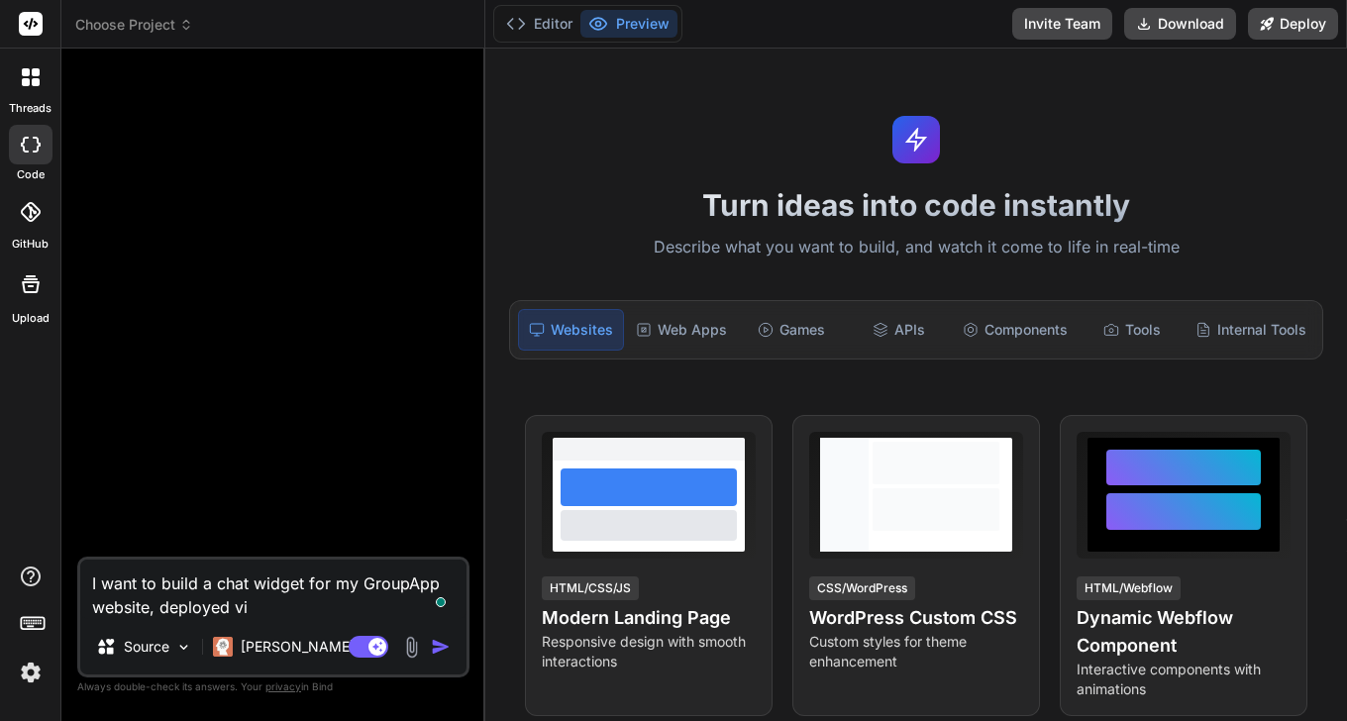
type textarea "I want to build a chat widget for my GroupApp website, deployed via"
type textarea "x"
type textarea "I want to build a chat widget for my GroupApp website, deployed via"
type textarea "x"
type textarea "I want to build a chat widget for my GroupApp website, deployed via G"
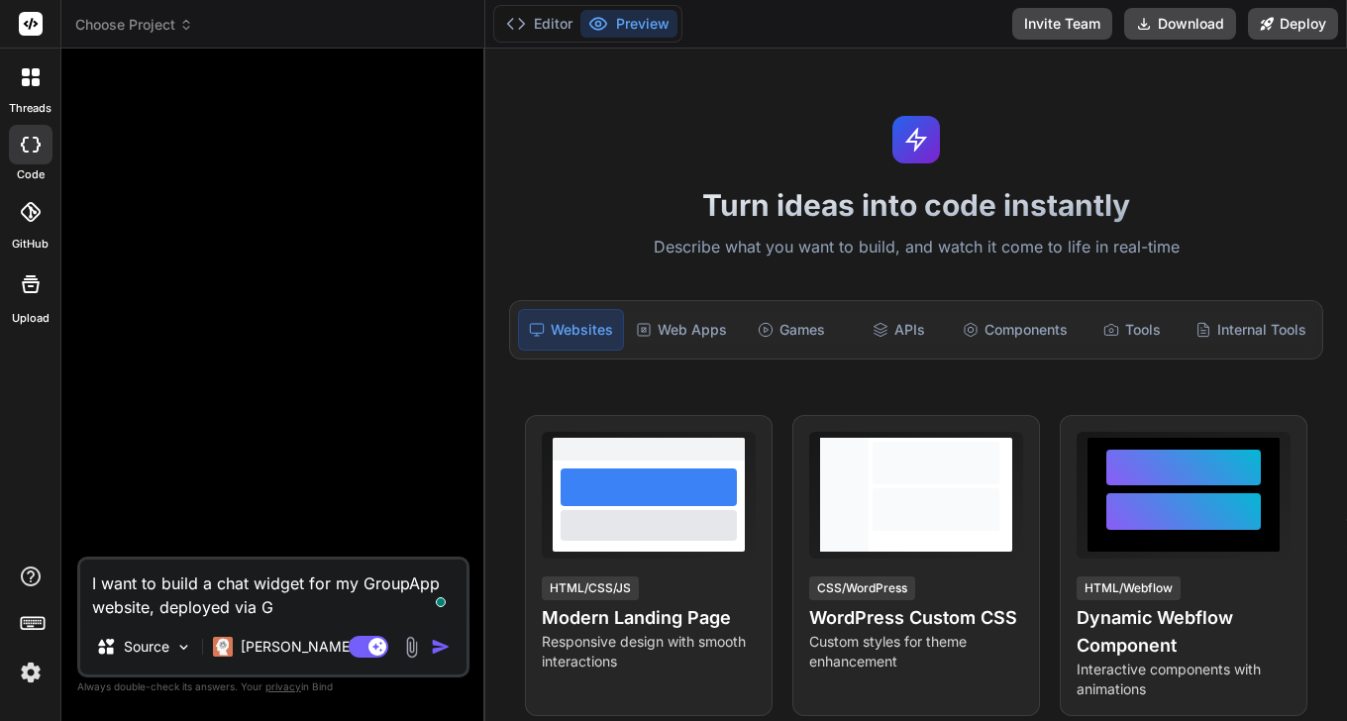
type textarea "x"
type textarea "I want to build a chat widget for my GroupApp website, deployed via Go"
type textarea "x"
type textarea "I want to build a chat widget for my GroupApp website, deployed via Goo"
type textarea "x"
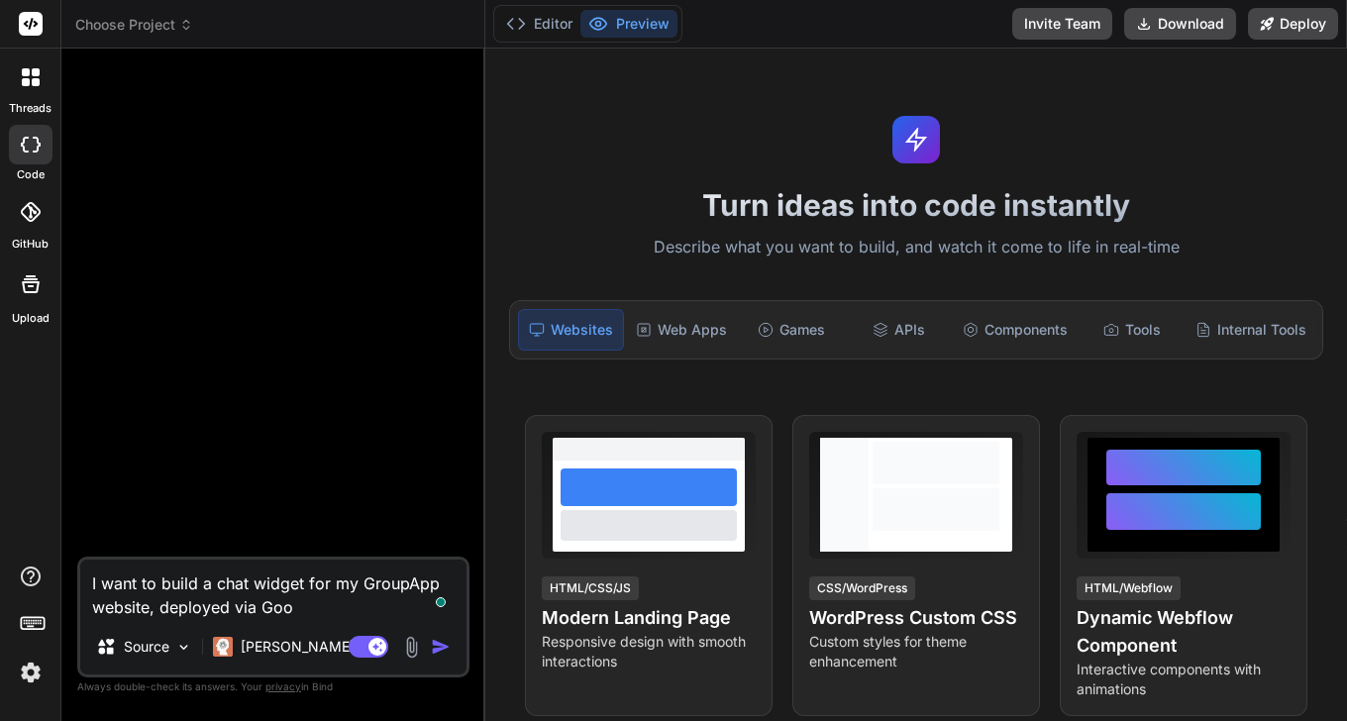
type textarea "I want to build a chat widget for my GroupApp website, deployed via Goog"
type textarea "x"
type textarea "I want to build a chat widget for my GroupApp website, deployed via Googl"
type textarea "x"
type textarea "I want to build a chat widget for my GroupApp website, deployed via Google"
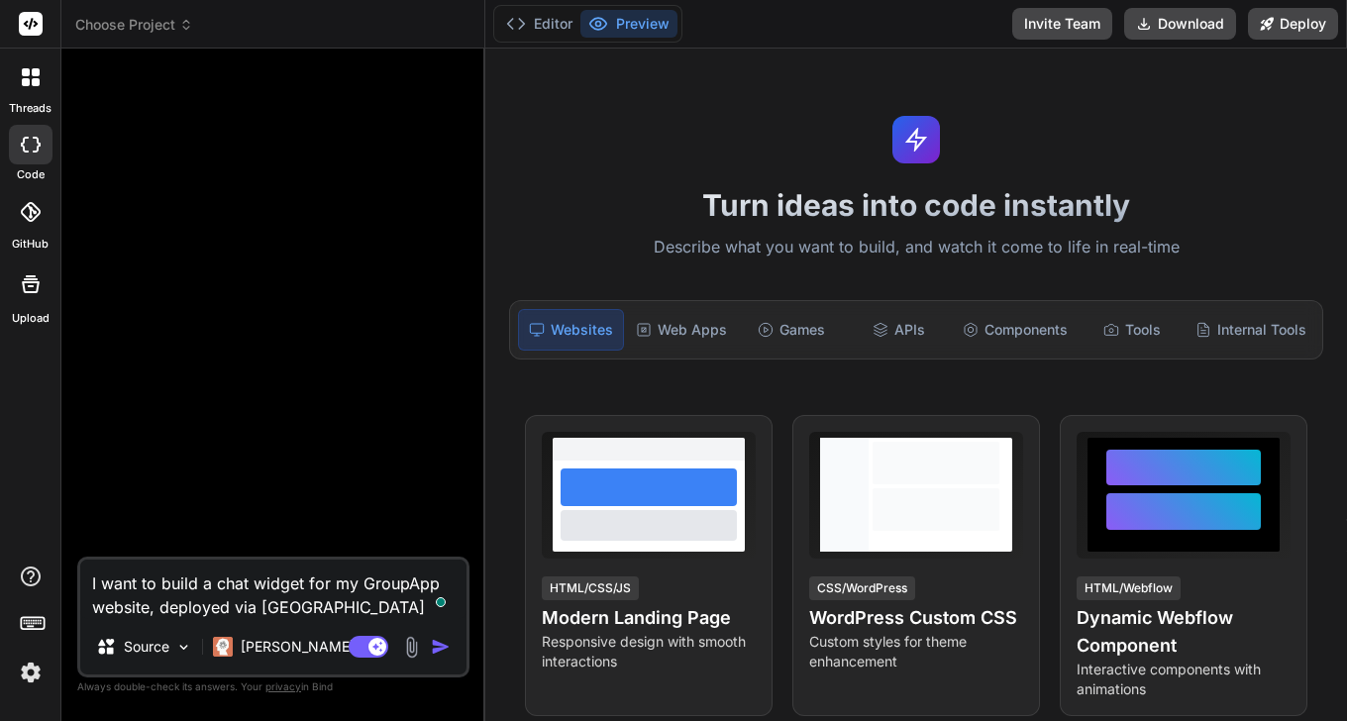
type textarea "x"
type textarea "I want to build a chat widget for my GroupApp website, deployed via Google"
type textarea "x"
type textarea "I want to build a chat widget for my GroupApp website, deployed via Google T"
type textarea "x"
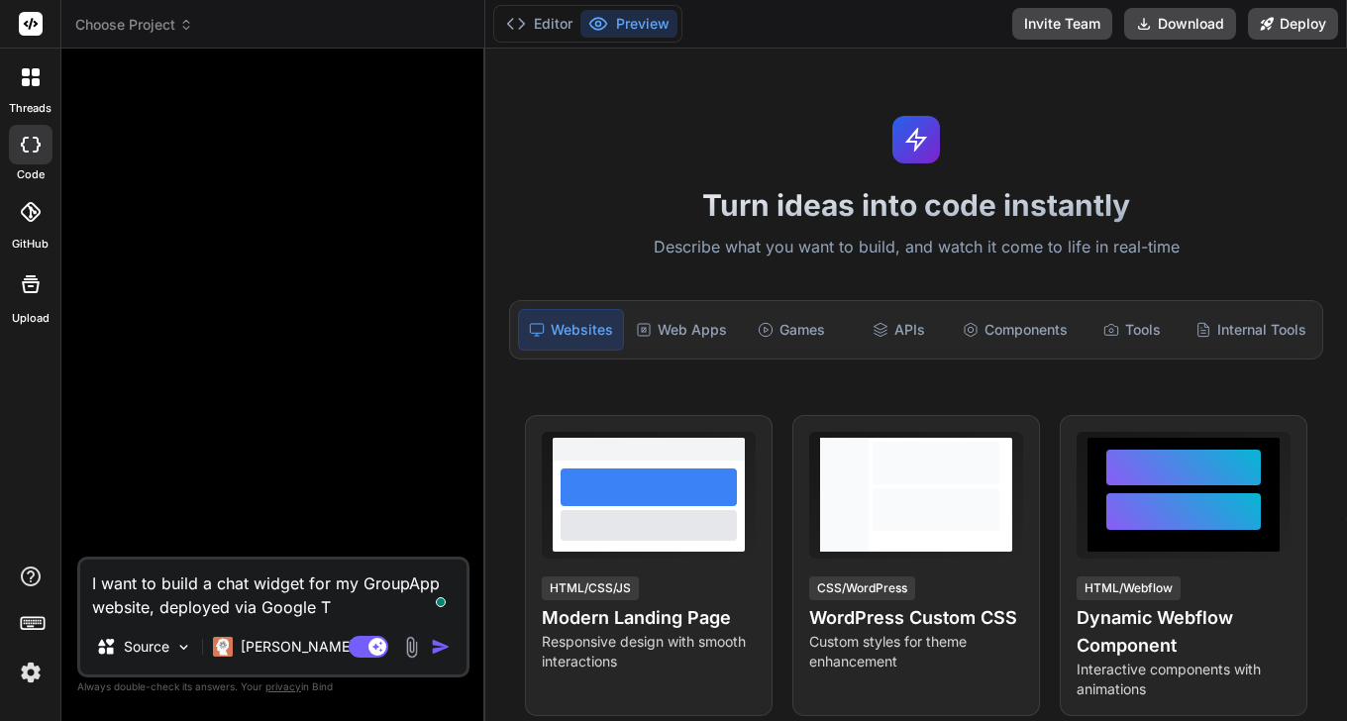
type textarea "I want to build a chat widget for my GroupApp website, deployed via Google Ta"
type textarea "x"
type textarea "I want to build a chat widget for my GroupApp website, deployed via Google Tag"
type textarea "x"
type textarea "I want to build a chat widget for my GroupApp website, deployed via Google Tagf"
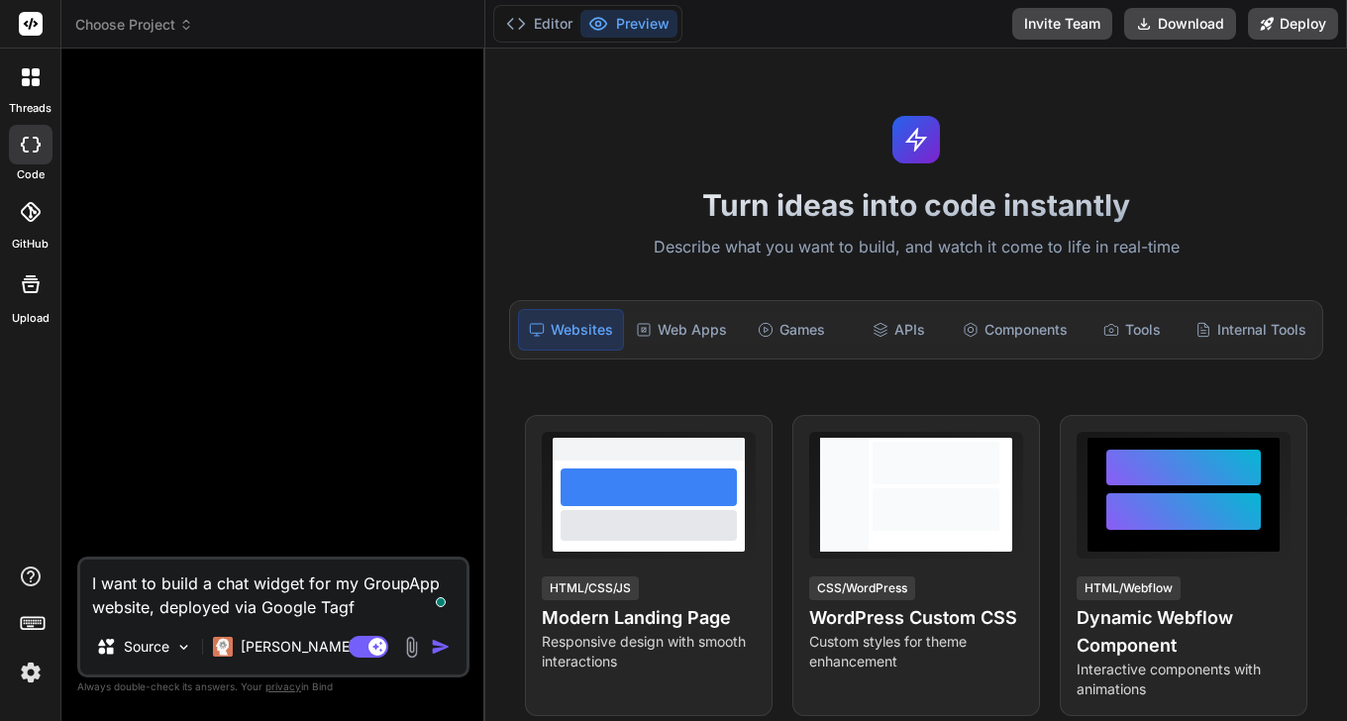
type textarea "x"
type textarea "I want to build a chat widget for my GroupApp website, deployed via Google Tag"
type textarea "x"
type textarea "I want to build a chat widget for my GroupApp website, deployed via Google Tag"
type textarea "x"
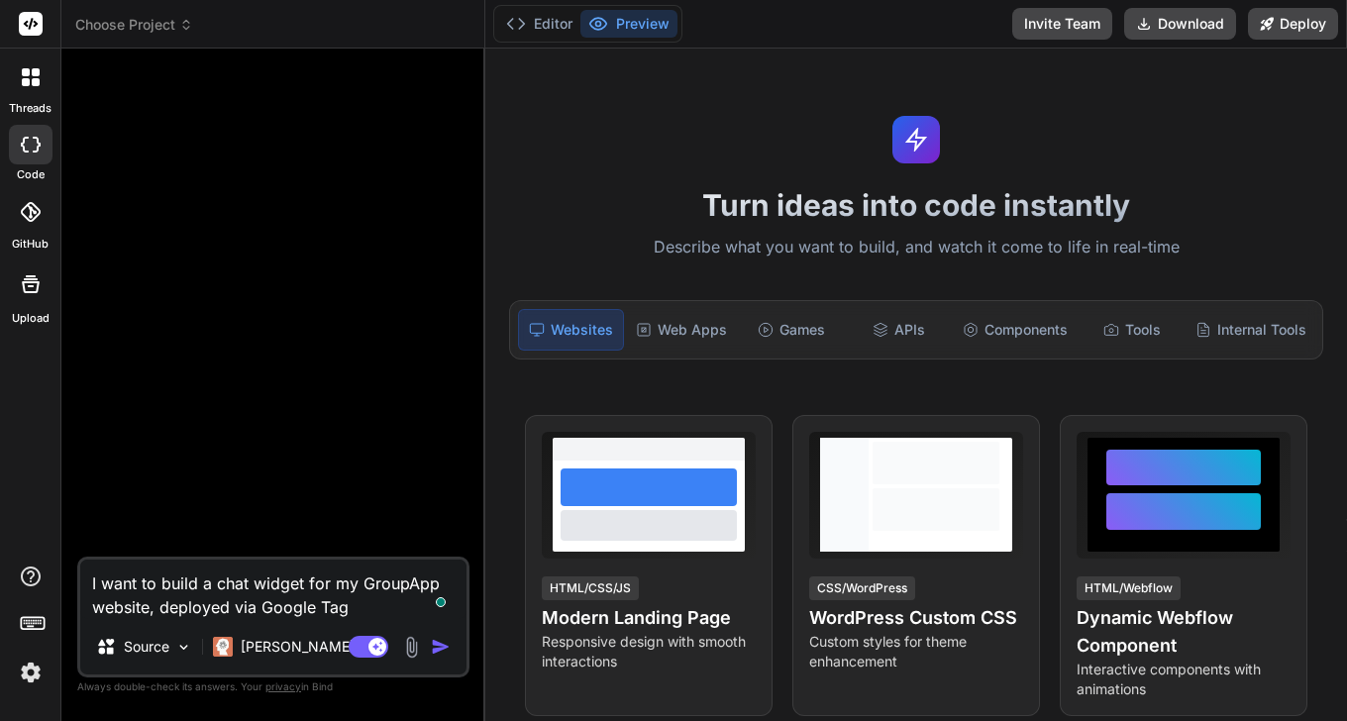
type textarea "I want to build a chat widget for my GroupApp website, deployed via Google Tag M"
type textarea "x"
type textarea "I want to build a chat widget for my GroupApp website, deployed via Google Tag …"
type textarea "x"
type textarea "I want to build a chat widget for my GroupApp website, deployed via Google Tag …"
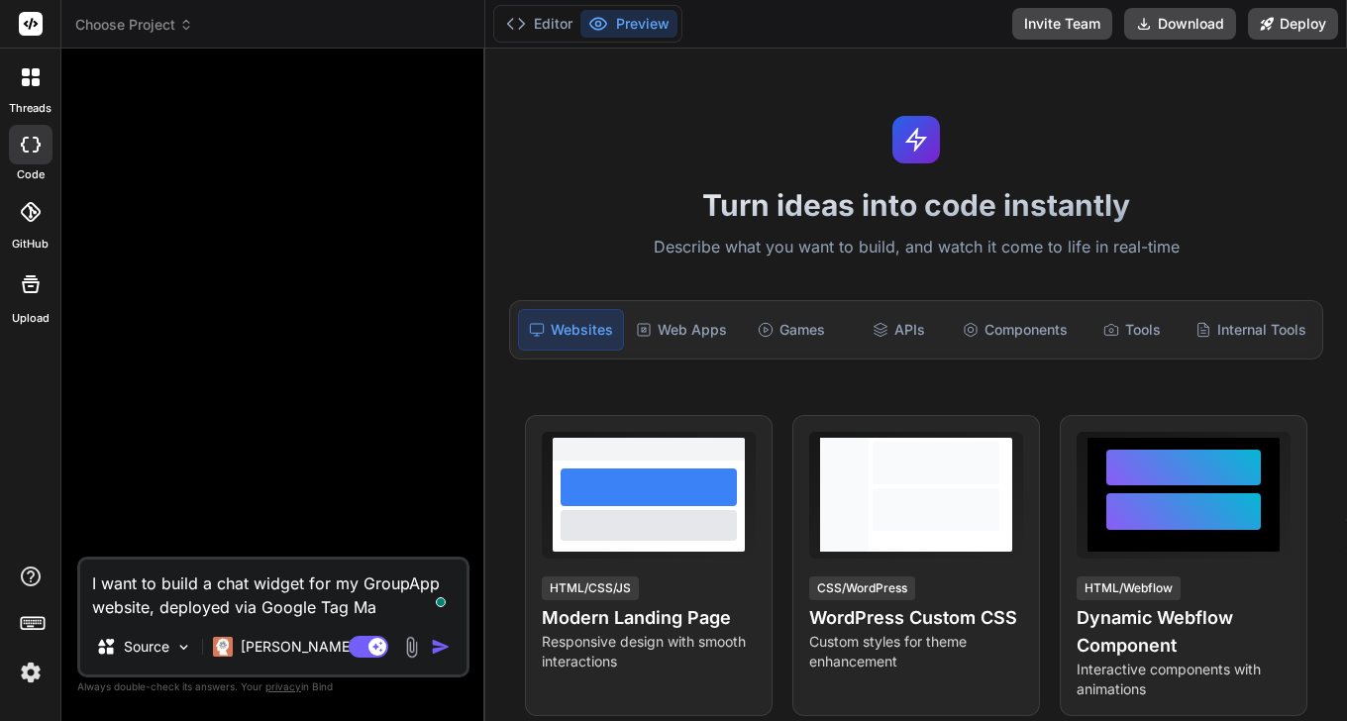
type textarea "x"
type textarea "I want to build a chat widget for my GroupApp website, deployed via Google Tag …"
type textarea "x"
type textarea "I want to build a chat widget for my GroupApp website, deployed via Google Tag …"
type textarea "x"
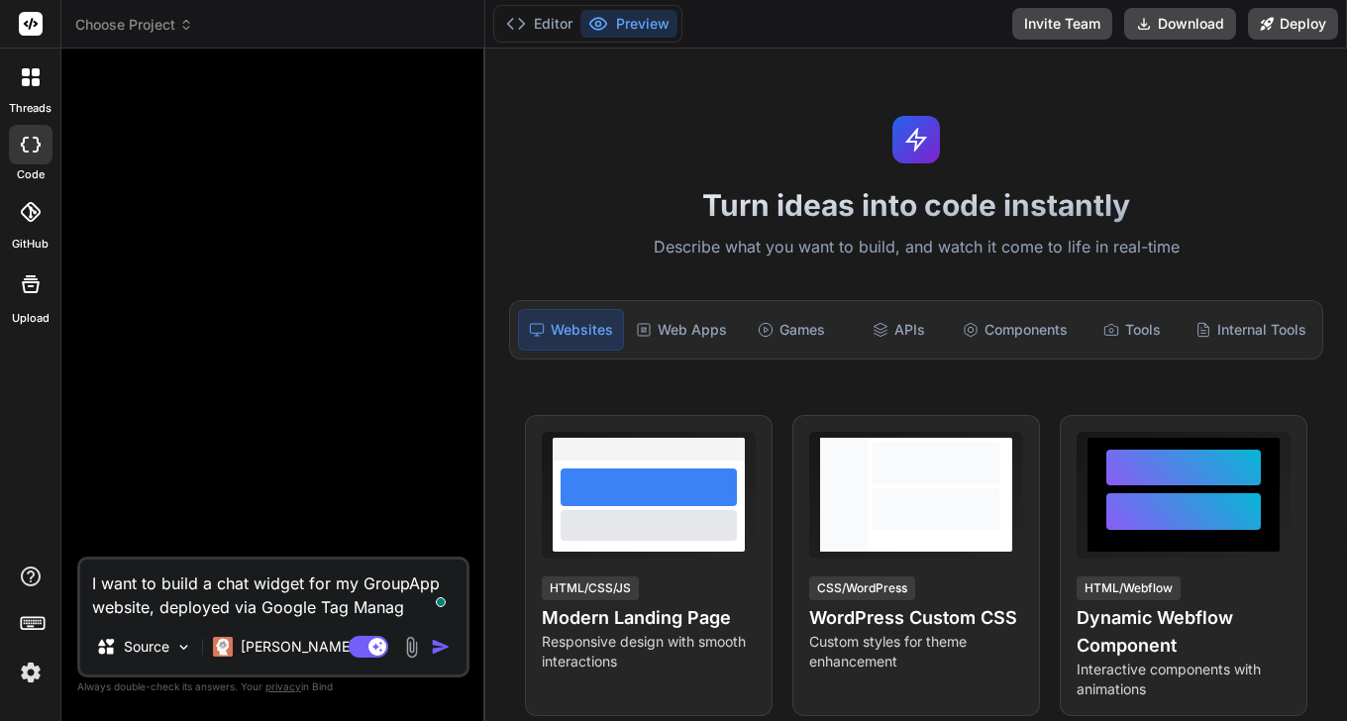
type textarea "I want to build a chat widget for my GroupApp website, deployed via Google Tag …"
type textarea "x"
type textarea "I want to build a chat widget for my GroupApp website, deployed via Google Tag …"
type textarea "x"
type textarea "I want to build a chat widget for my GroupApp website, deployed via Google Tag …"
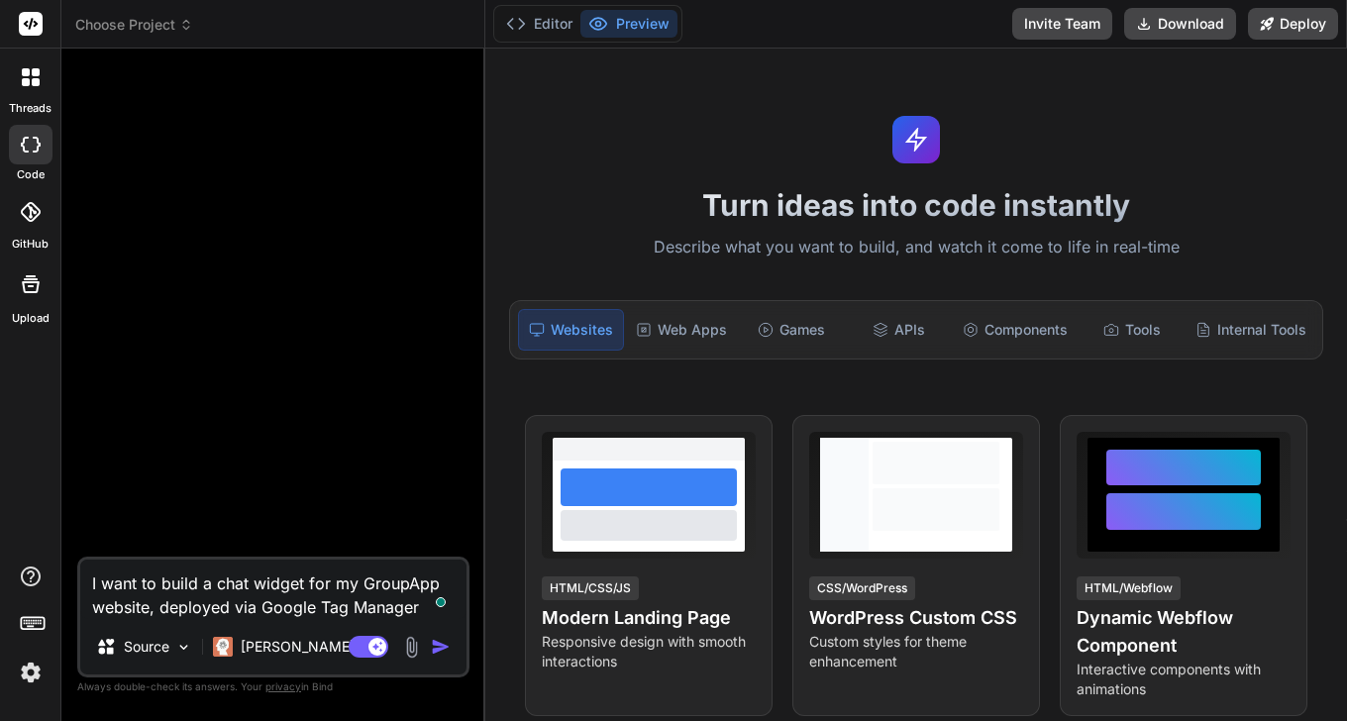
type textarea "x"
type textarea "I want to build a chat widget for my GroupApp website, deployed via Google Tag …"
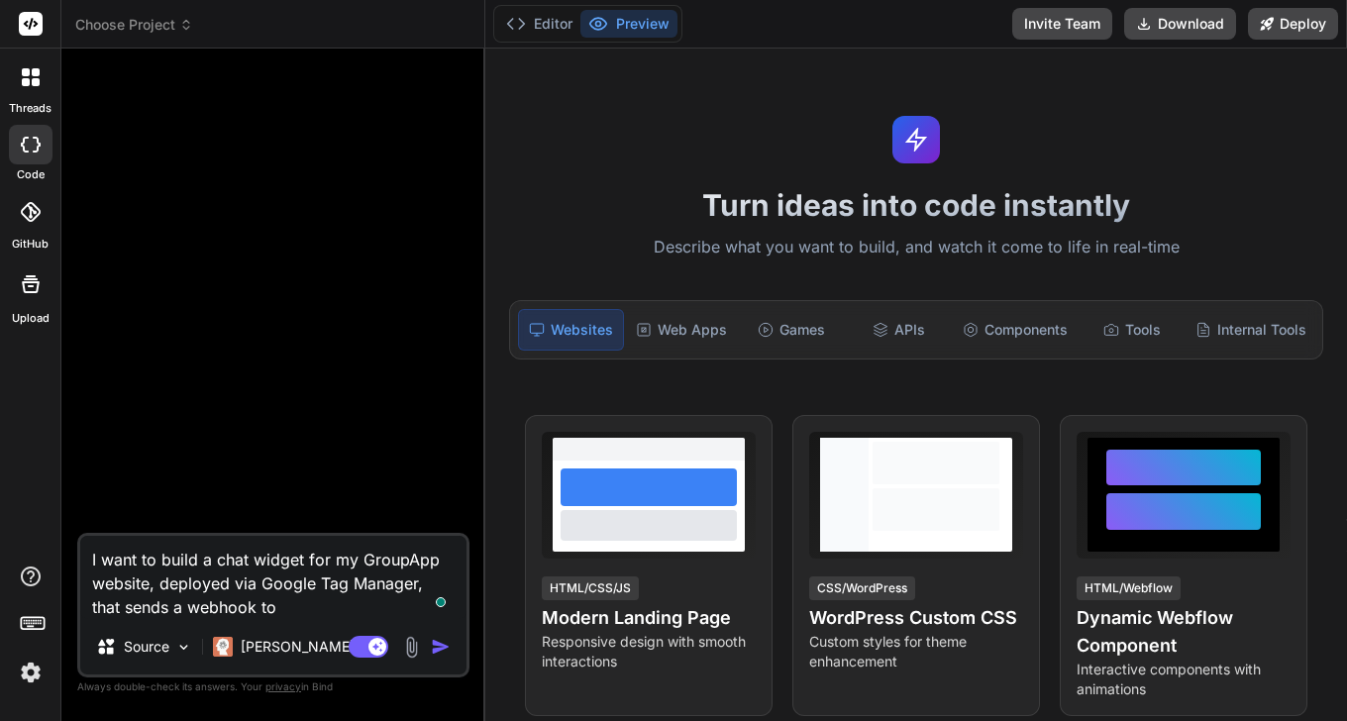
paste textarea "https://coaching.audere.com.au/automation/api/v1/manual/VG4PxuA02fW2PkSJlCgTf"
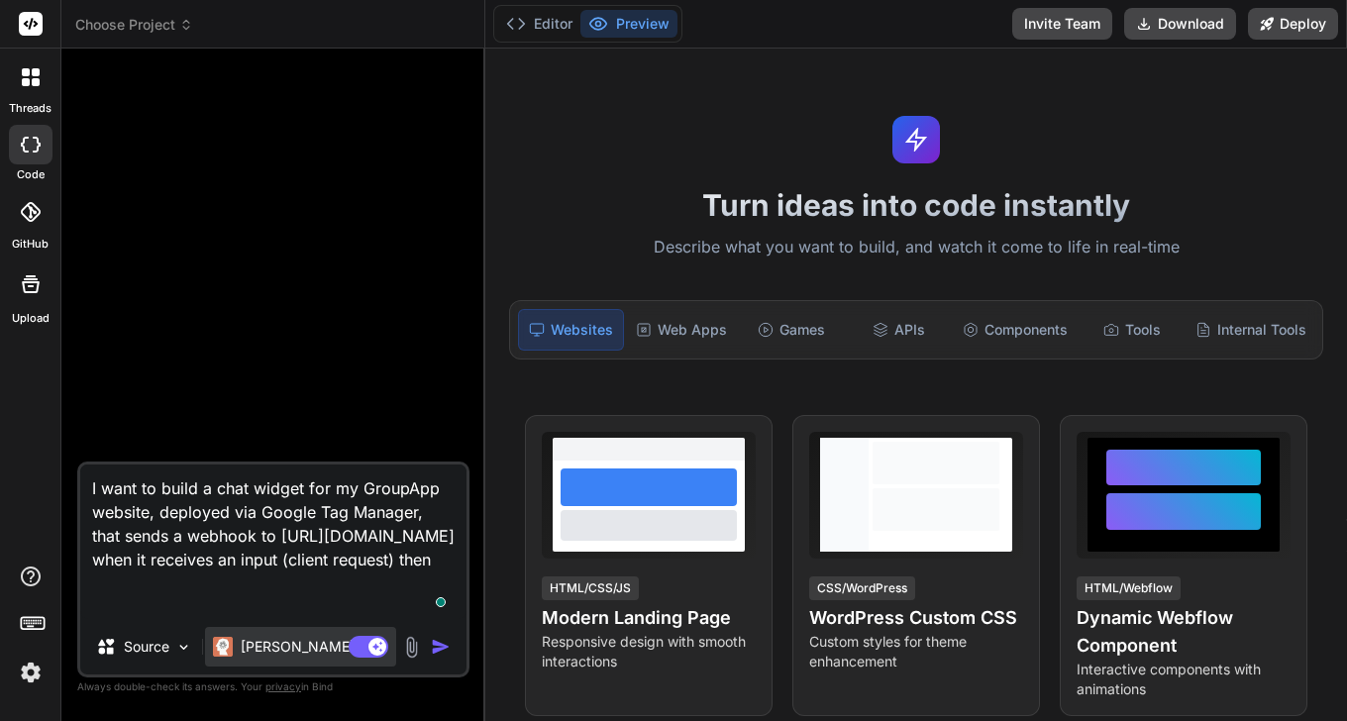
click at [275, 642] on p "Claude 4 S.." at bounding box center [315, 647] width 148 height 20
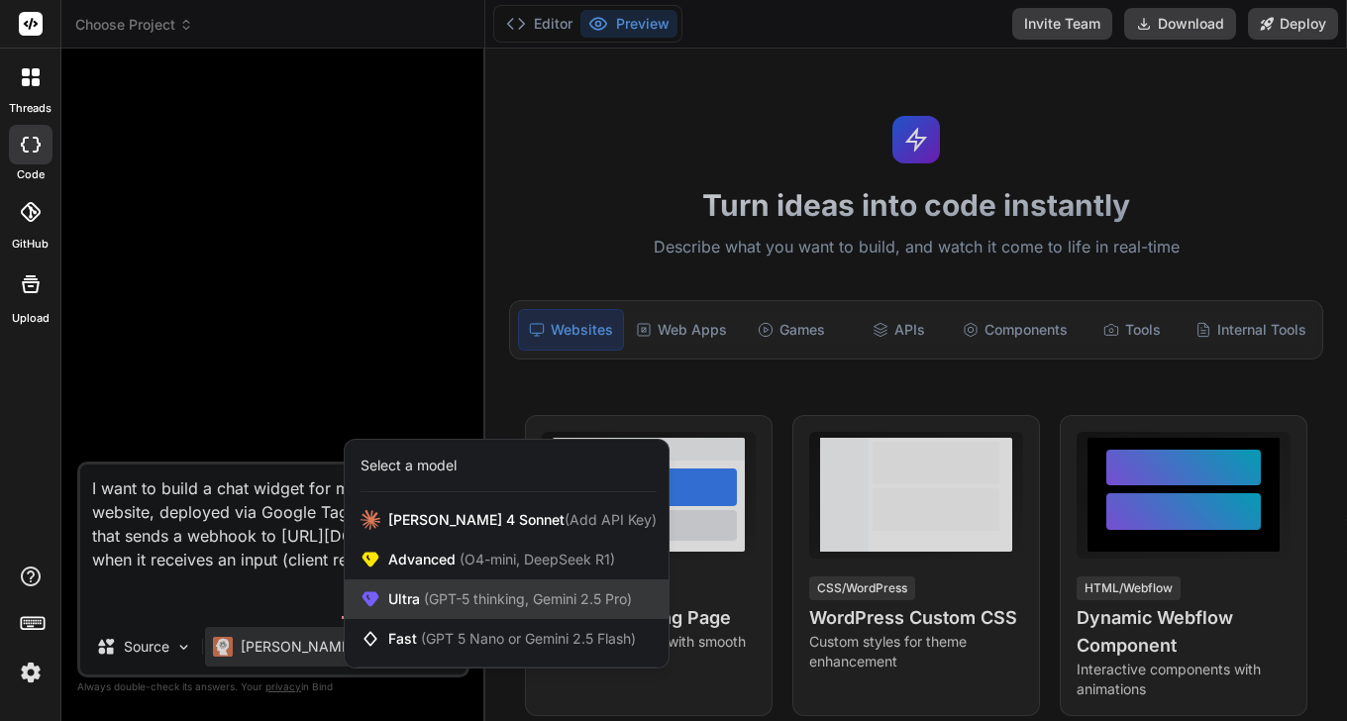
click at [494, 596] on span "(GPT-5 thinking, Gemini 2.5 Pro)" at bounding box center [526, 598] width 212 height 17
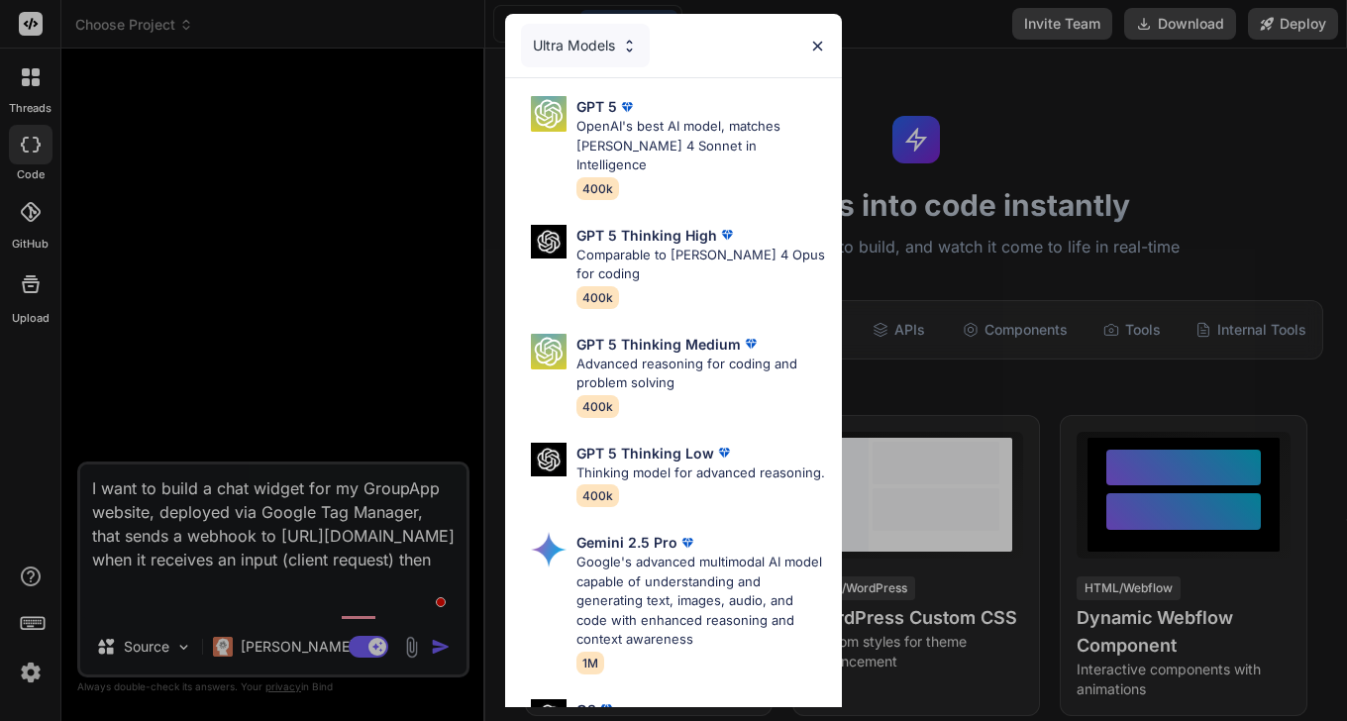
click at [399, 597] on div "Ultra Models GPT 5 OpenAI's best AI model, matches Claude 4 Sonnet in Intellige…" at bounding box center [673, 360] width 1347 height 721
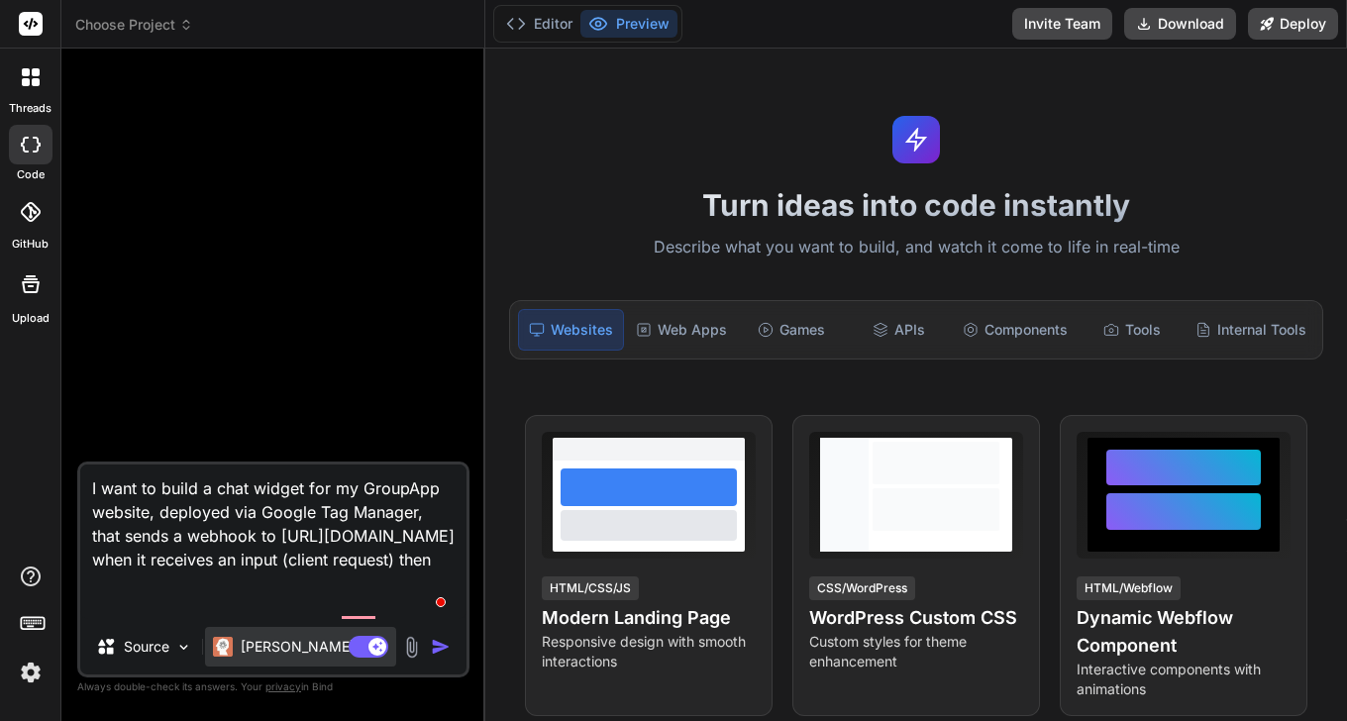
click at [266, 663] on div "Claude 4 S.." at bounding box center [300, 647] width 191 height 40
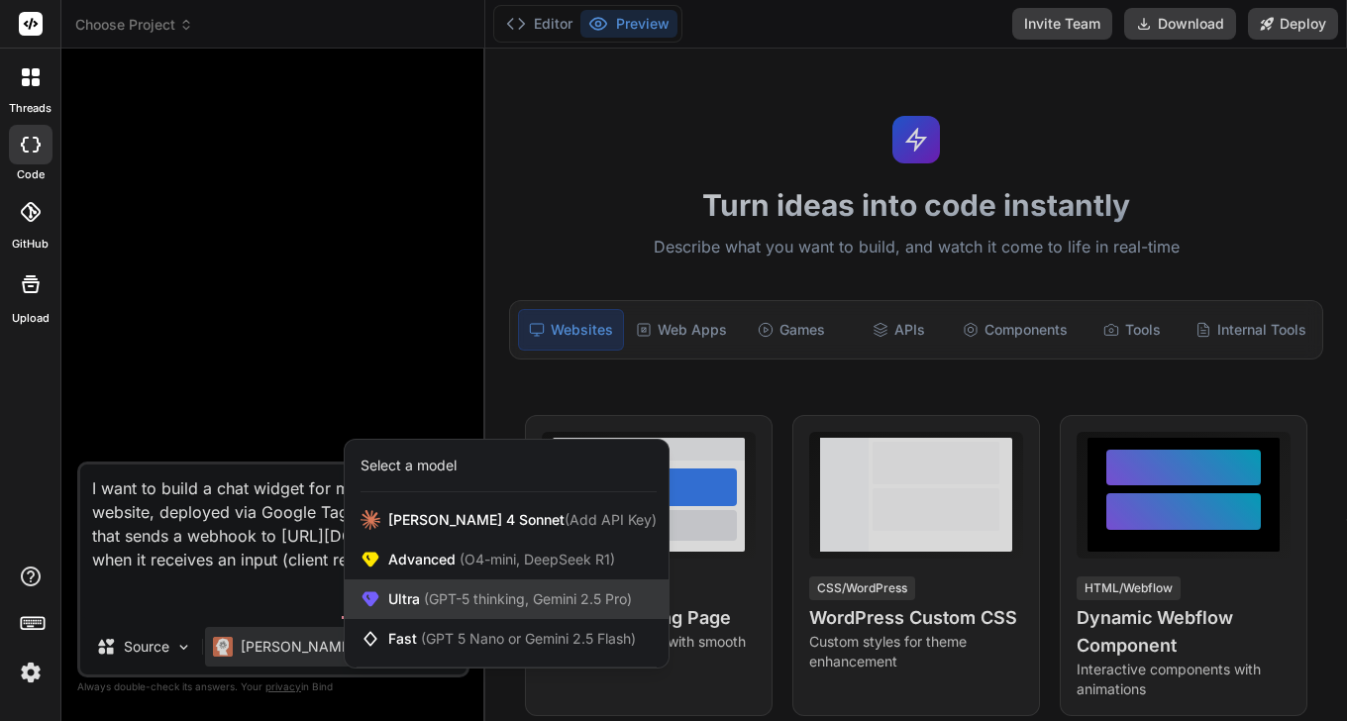
click at [455, 589] on span "Ultra (GPT-5 thinking, Gemini 2.5 Pro)" at bounding box center [510, 599] width 244 height 20
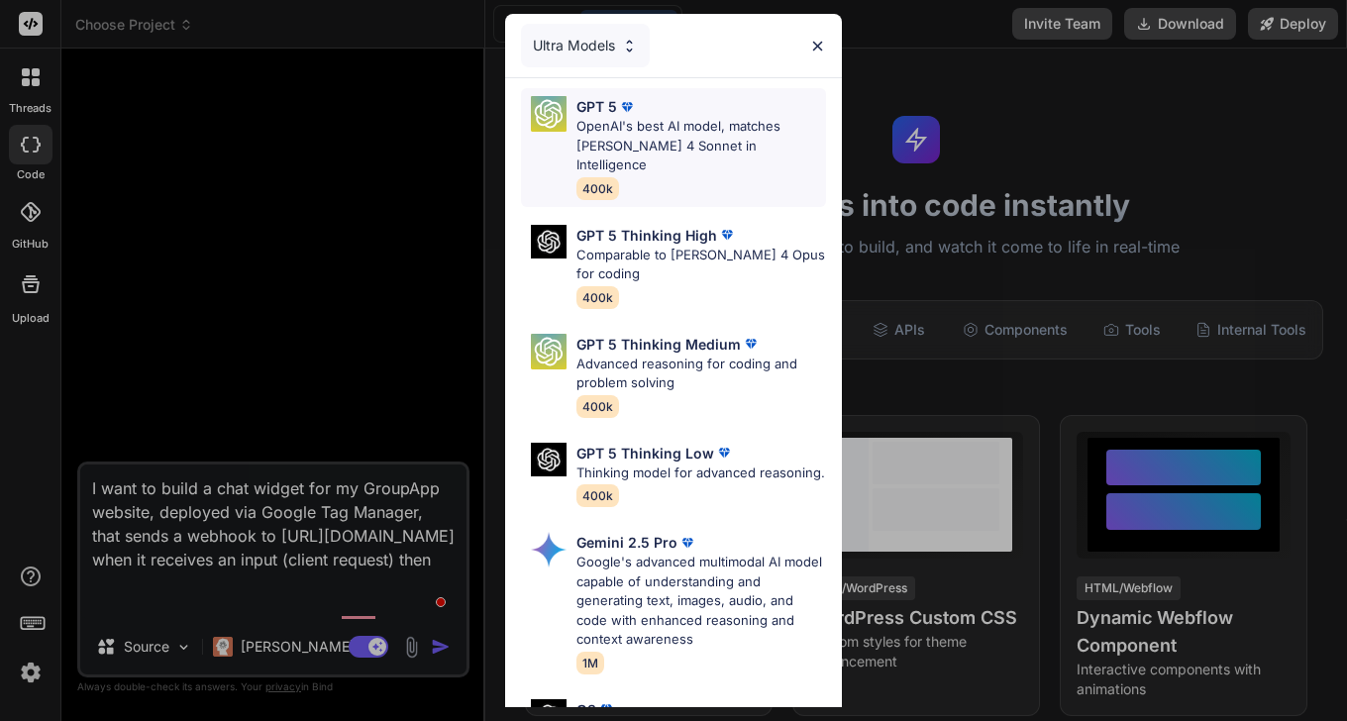
click at [656, 132] on p "OpenAI's best AI model, matches [PERSON_NAME] 4 Sonnet in Intelligence" at bounding box center [701, 146] width 250 height 58
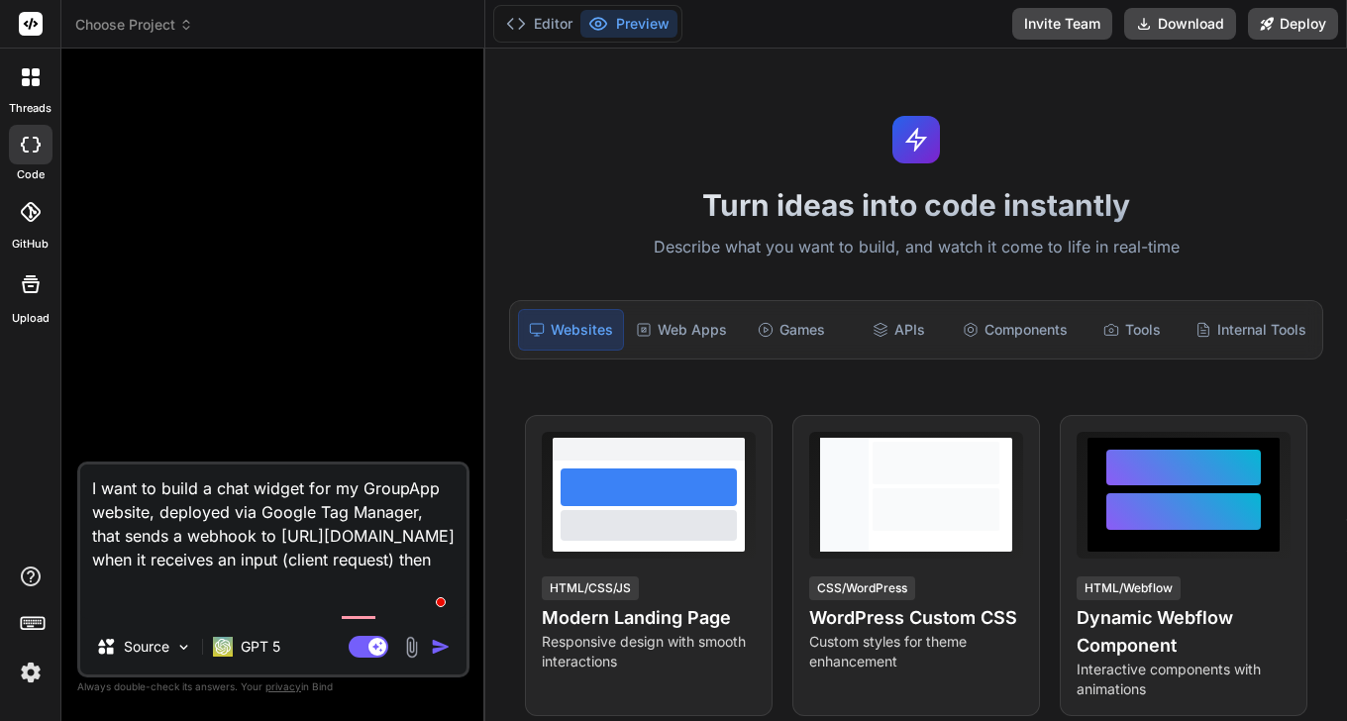
click at [400, 594] on textarea "I want to build a chat widget for my GroupApp website, deployed via Google Tag …" at bounding box center [273, 541] width 386 height 155
click at [351, 605] on textarea "I want to build a chat widget for my GroupApp website, deployed via Google Tag …" at bounding box center [273, 541] width 386 height 155
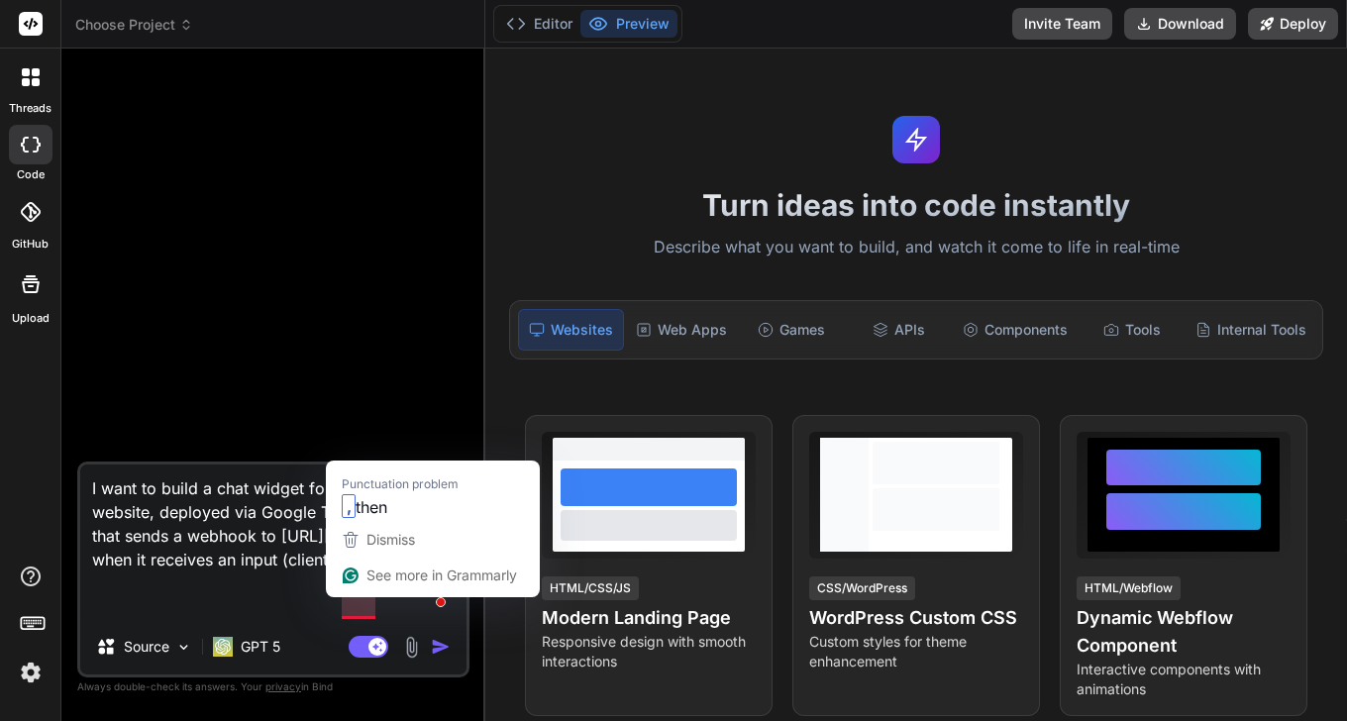
click at [351, 605] on textarea "I want to build a chat widget for my GroupApp website, deployed via Google Tag …" at bounding box center [273, 541] width 386 height 155
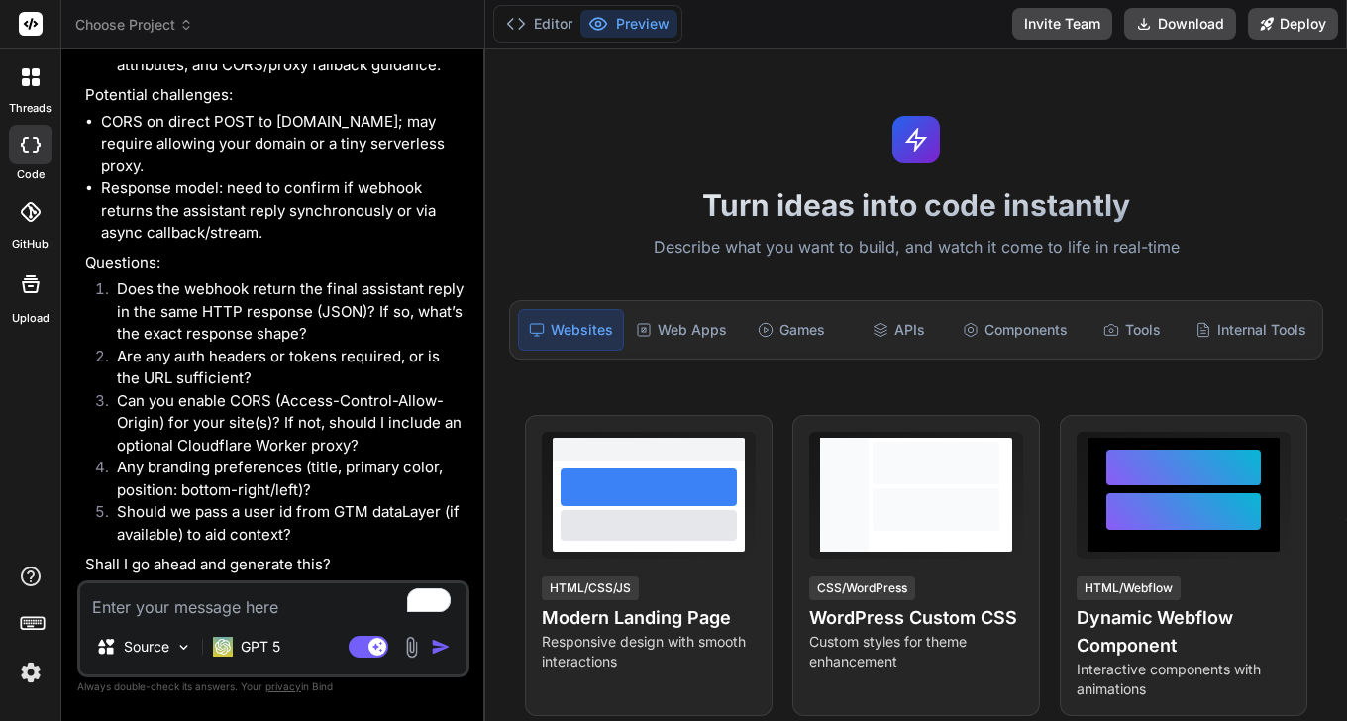
scroll to position [855, 0]
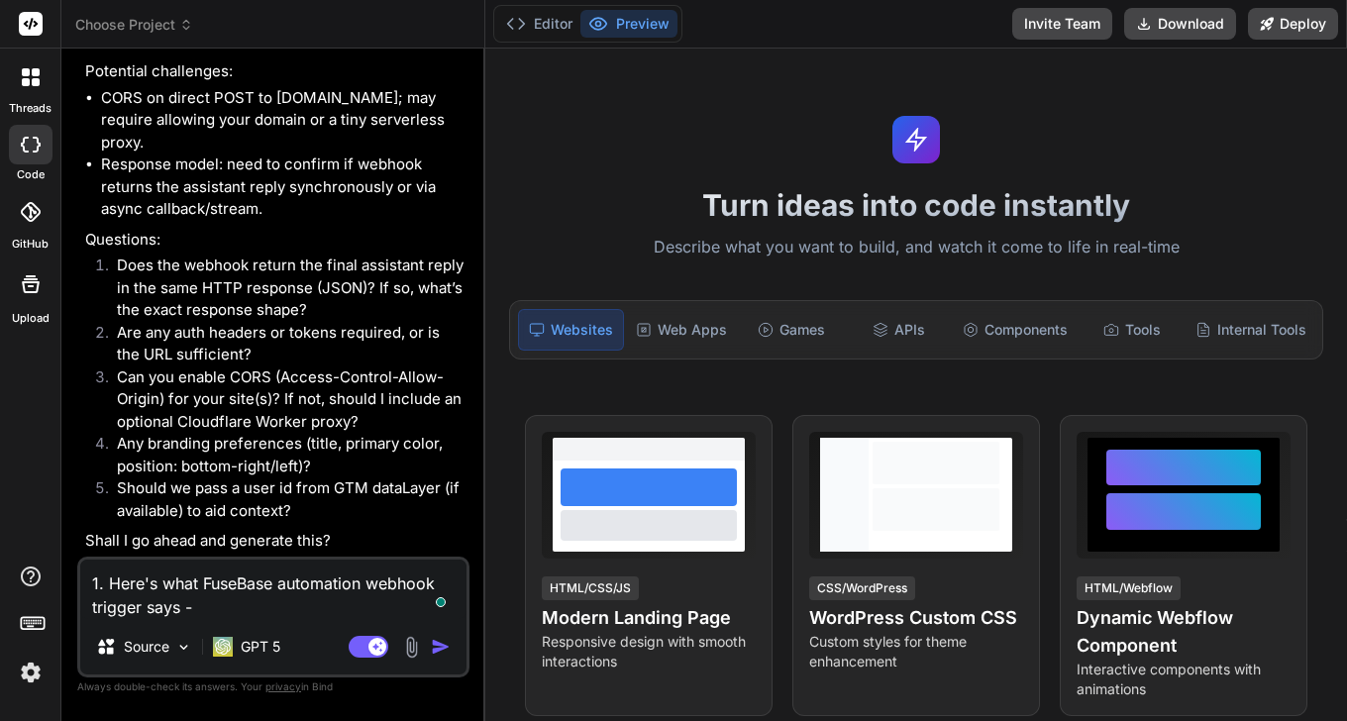
paste textarea "If you are expecting a reply from this webhook, append /sync to the URL. In tha…"
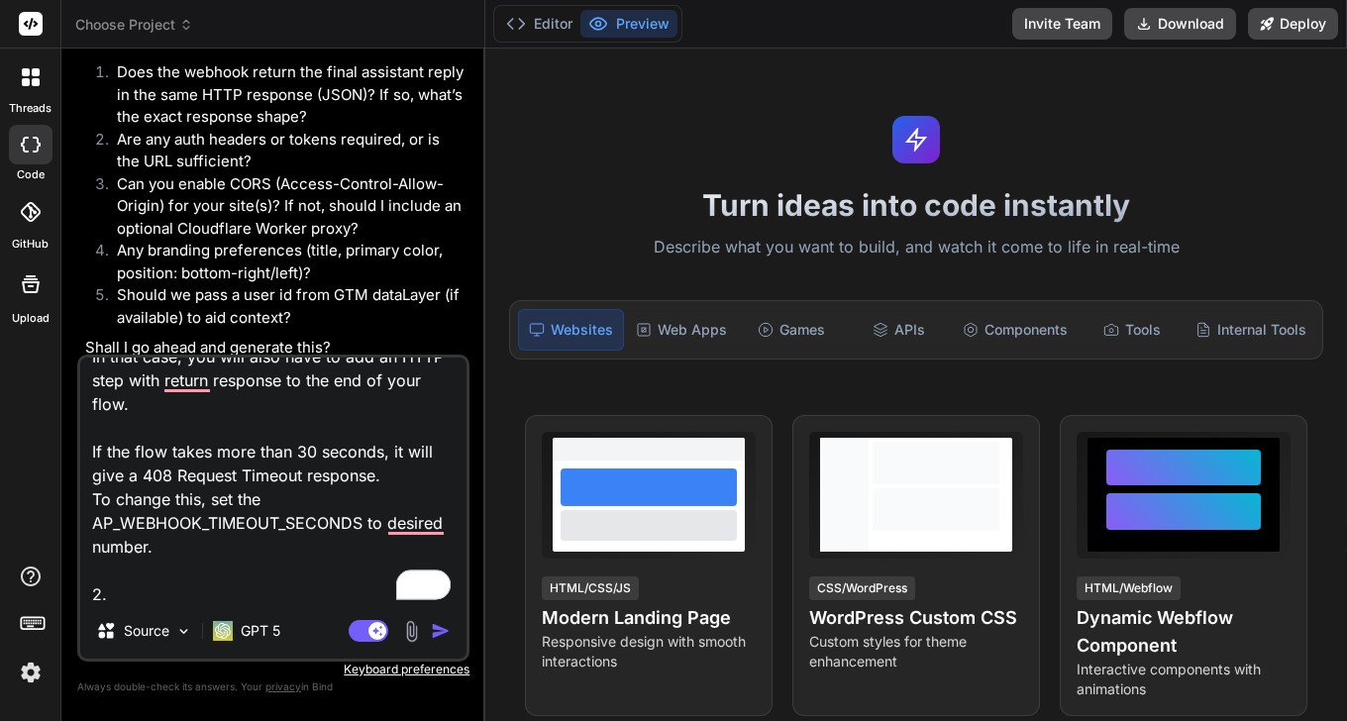
scroll to position [985, 0]
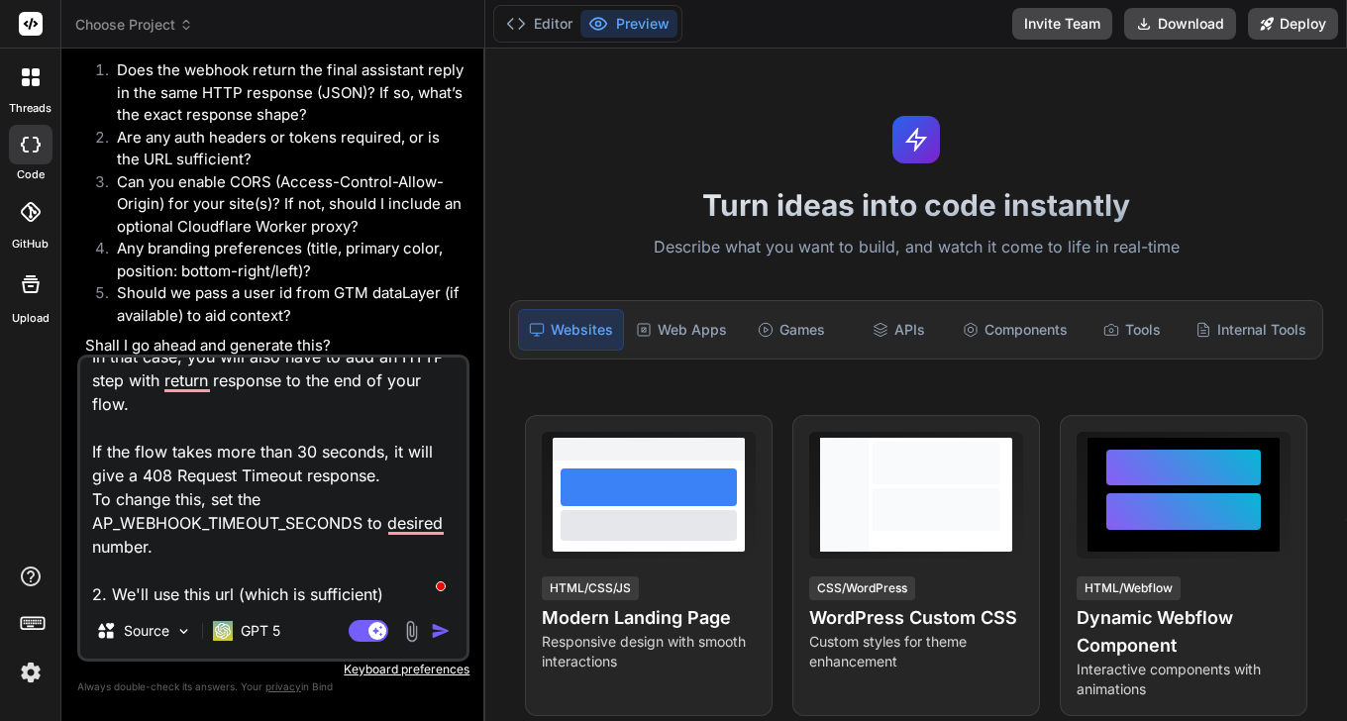
paste textarea "https://app.nimbusweb.me/automation/api/v1/webhooks/VG4PxuA02fW2PkSJlCgTf"
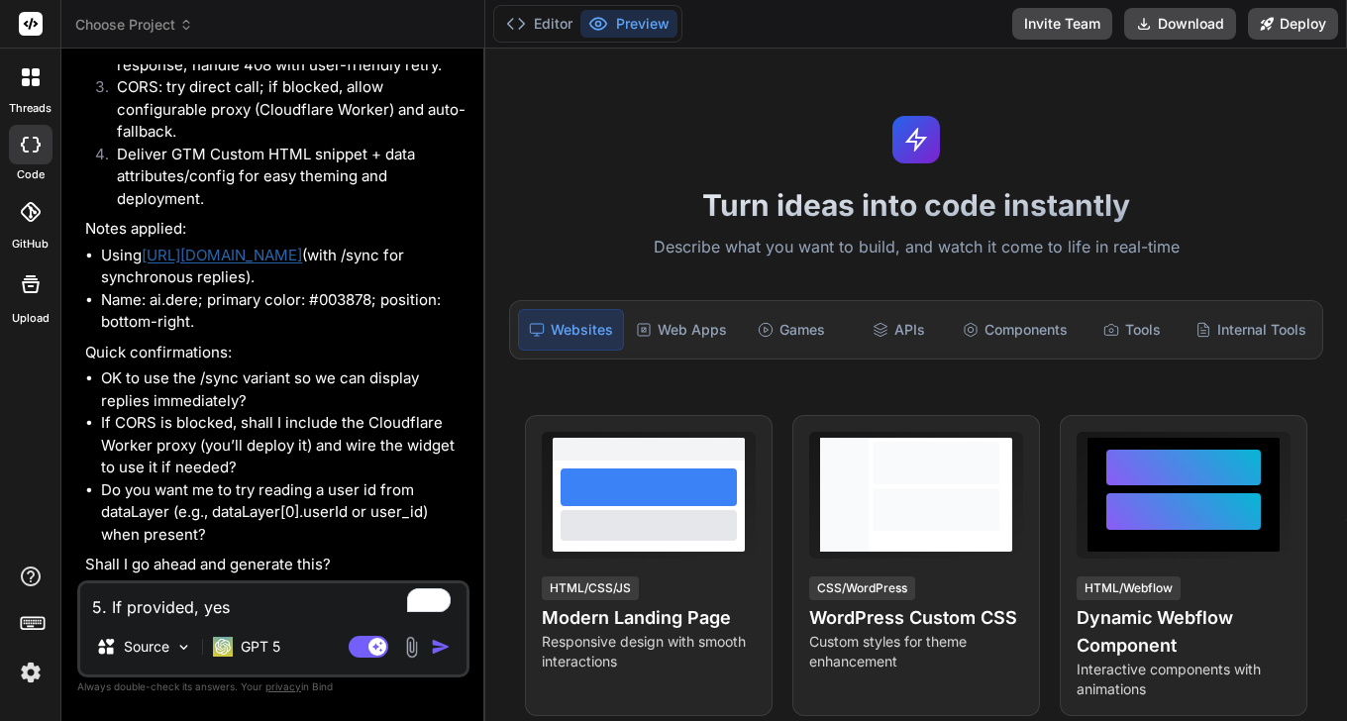
scroll to position [2337, 0]
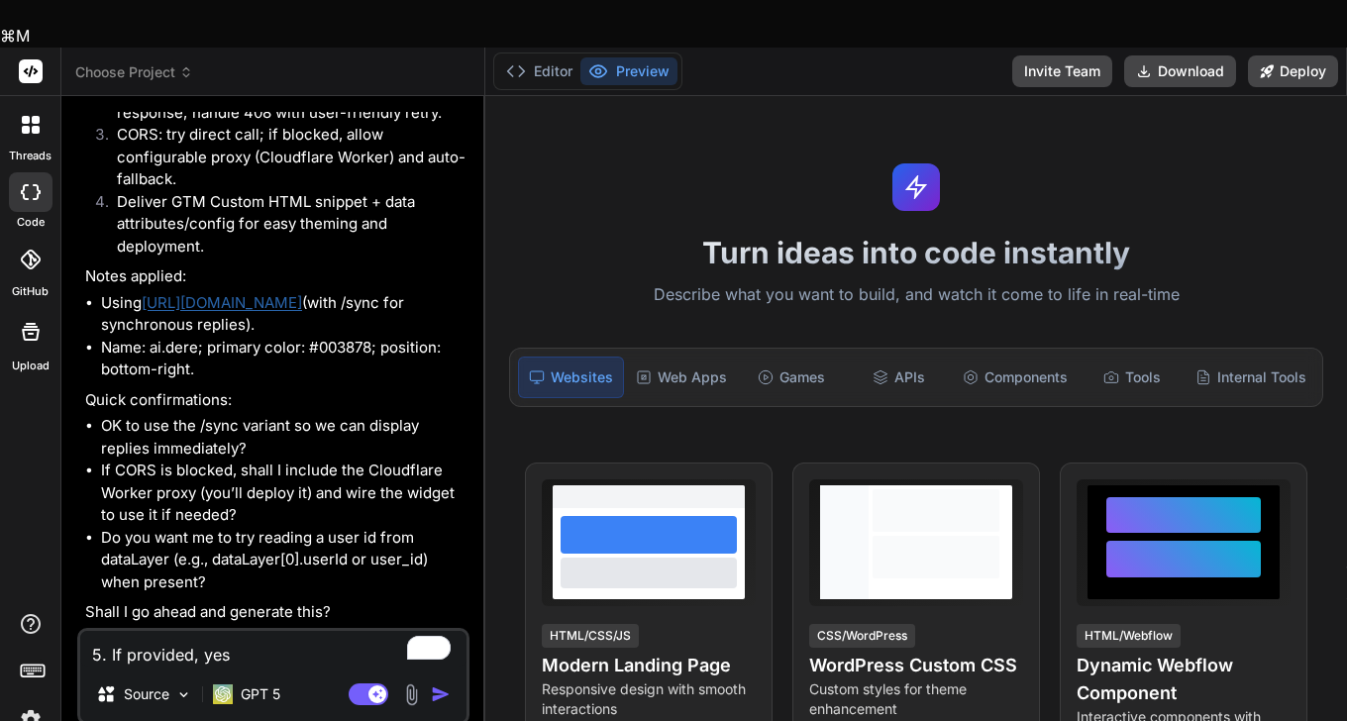
drag, startPoint x: 268, startPoint y: 604, endPoint x: 0, endPoint y: 593, distance: 268.6
click at [0, 593] on div "threads code GitHub Upload Choose Project Created with Pixso. Bind AI Web Searc…" at bounding box center [673, 408] width 1347 height 721
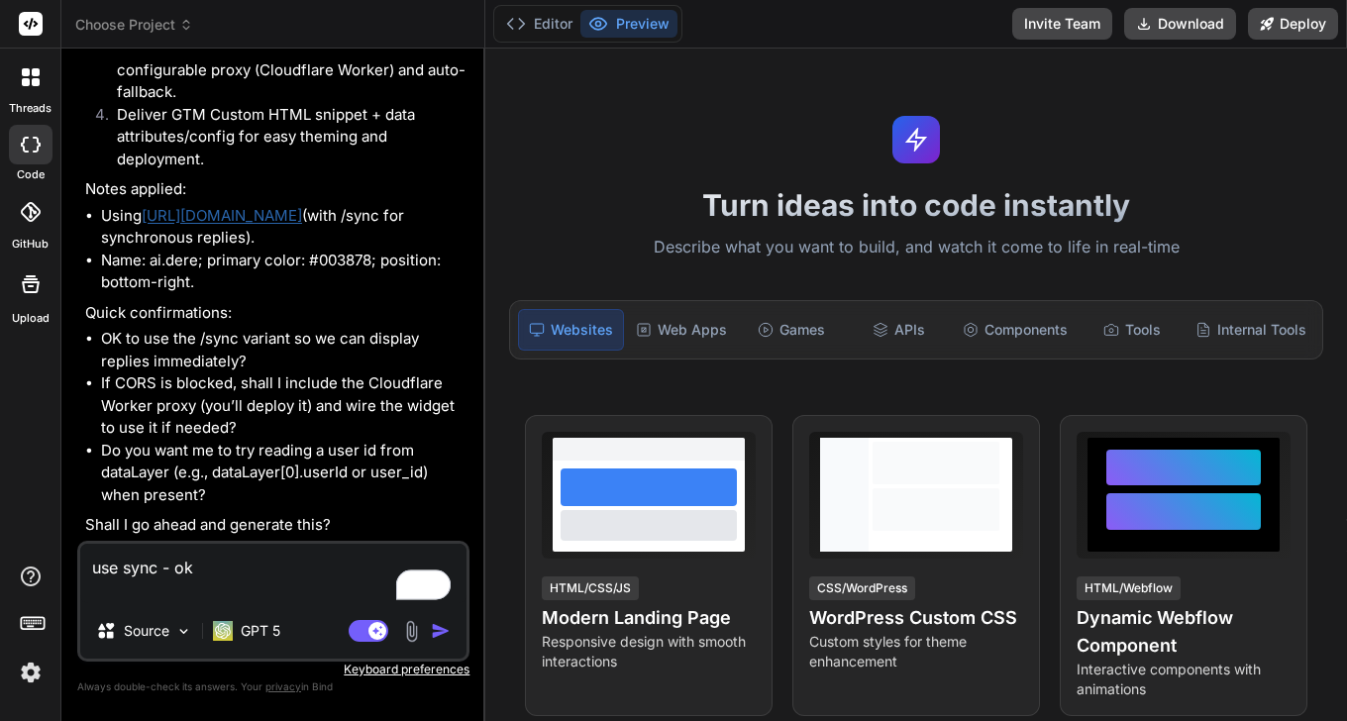
click at [273, 577] on textarea "use sync - ok" at bounding box center [273, 573] width 386 height 59
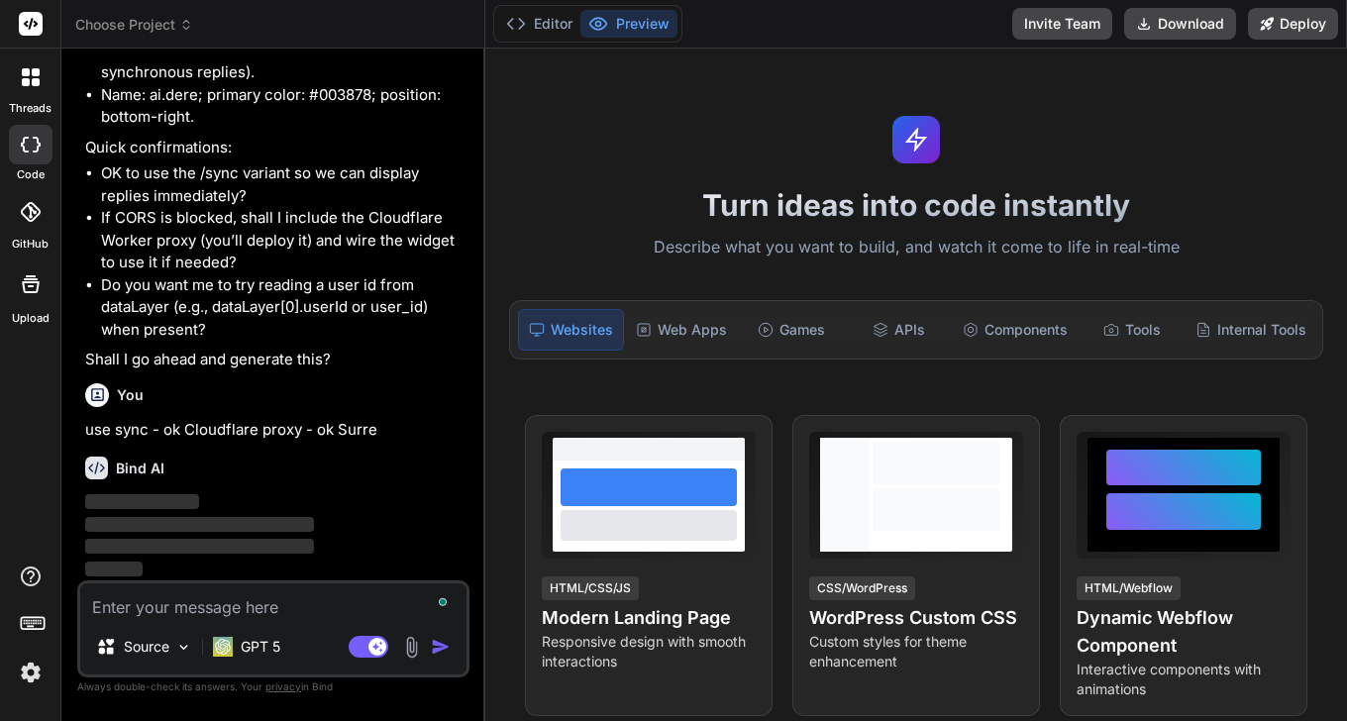
scroll to position [2543, 0]
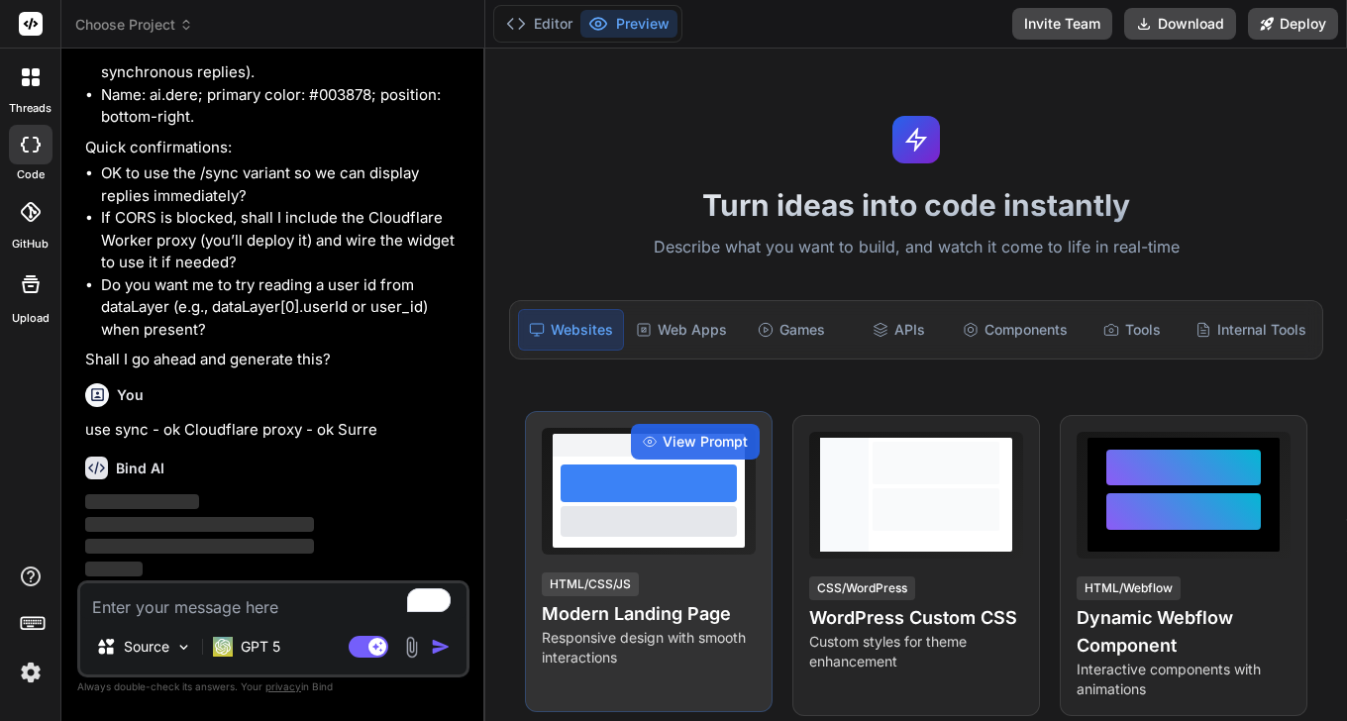
drag, startPoint x: 309, startPoint y: 456, endPoint x: 744, endPoint y: 473, distance: 435.1
click at [691, 481] on div "Choose Project Created with Pixso. Bind AI Web Search Created with Pixso. Code …" at bounding box center [704, 360] width 1286 height 721
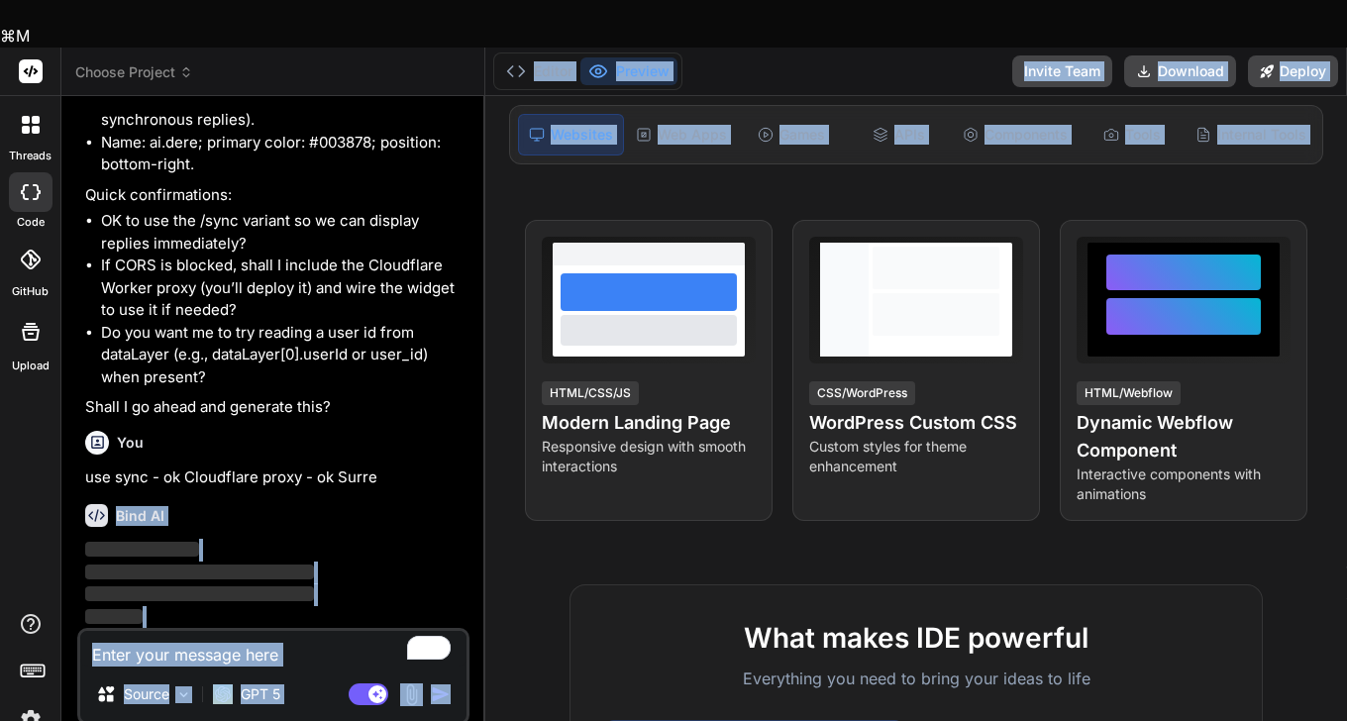
scroll to position [0, 0]
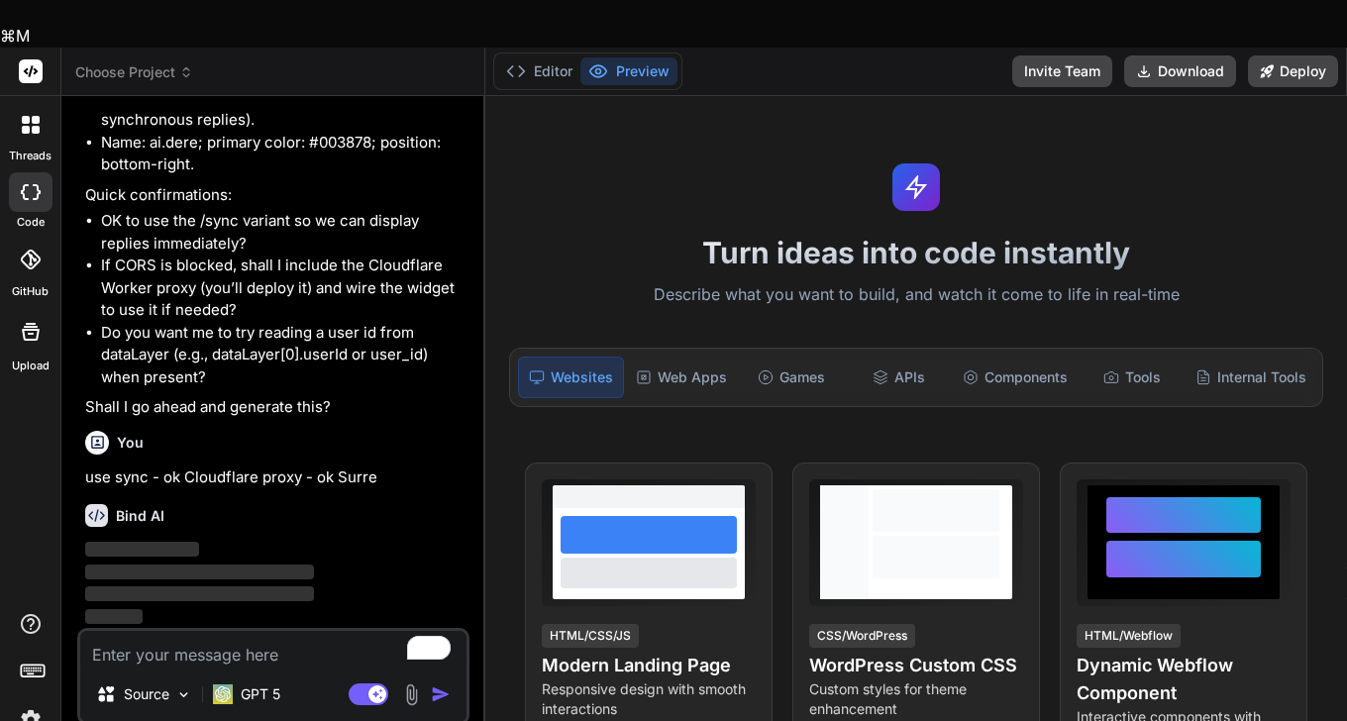
click at [679, 282] on div "Turn ideas into code instantly Describe what you want to build, and watch it co…" at bounding box center [916, 432] width 862 height 672
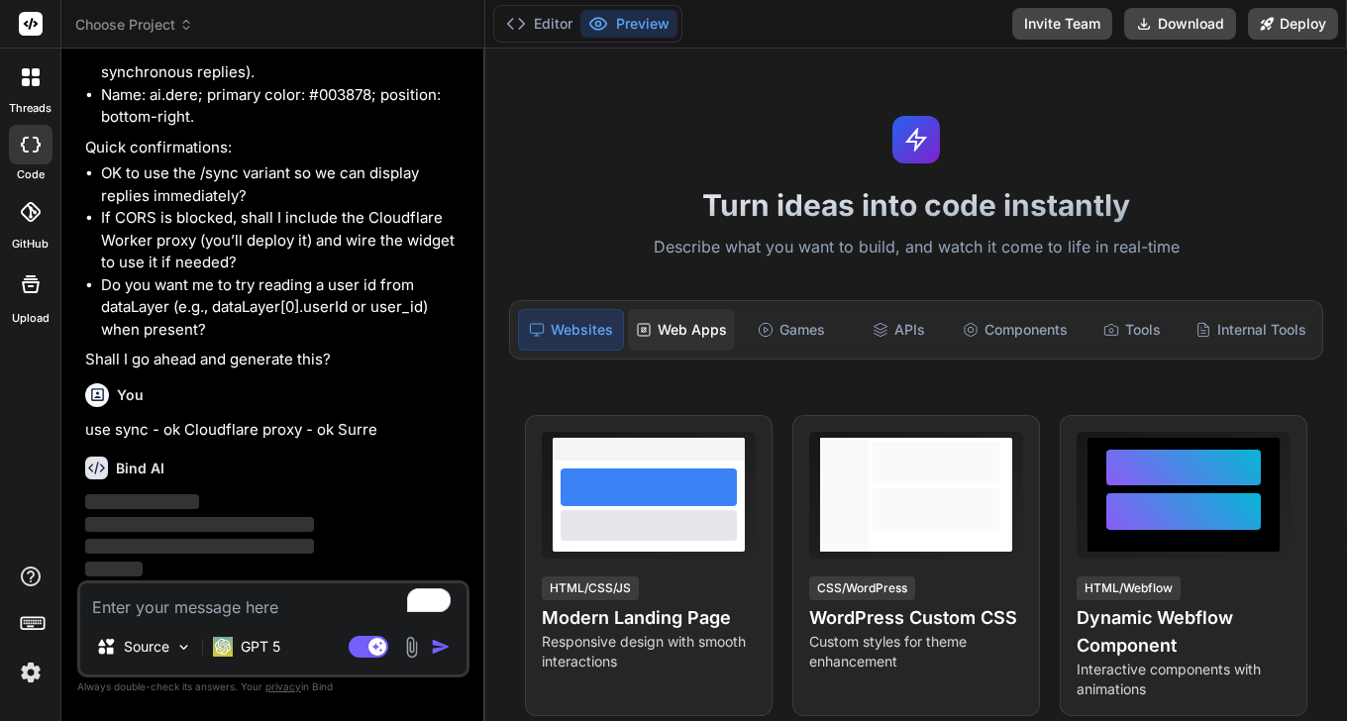
click at [686, 319] on div "Web Apps" at bounding box center [681, 330] width 107 height 42
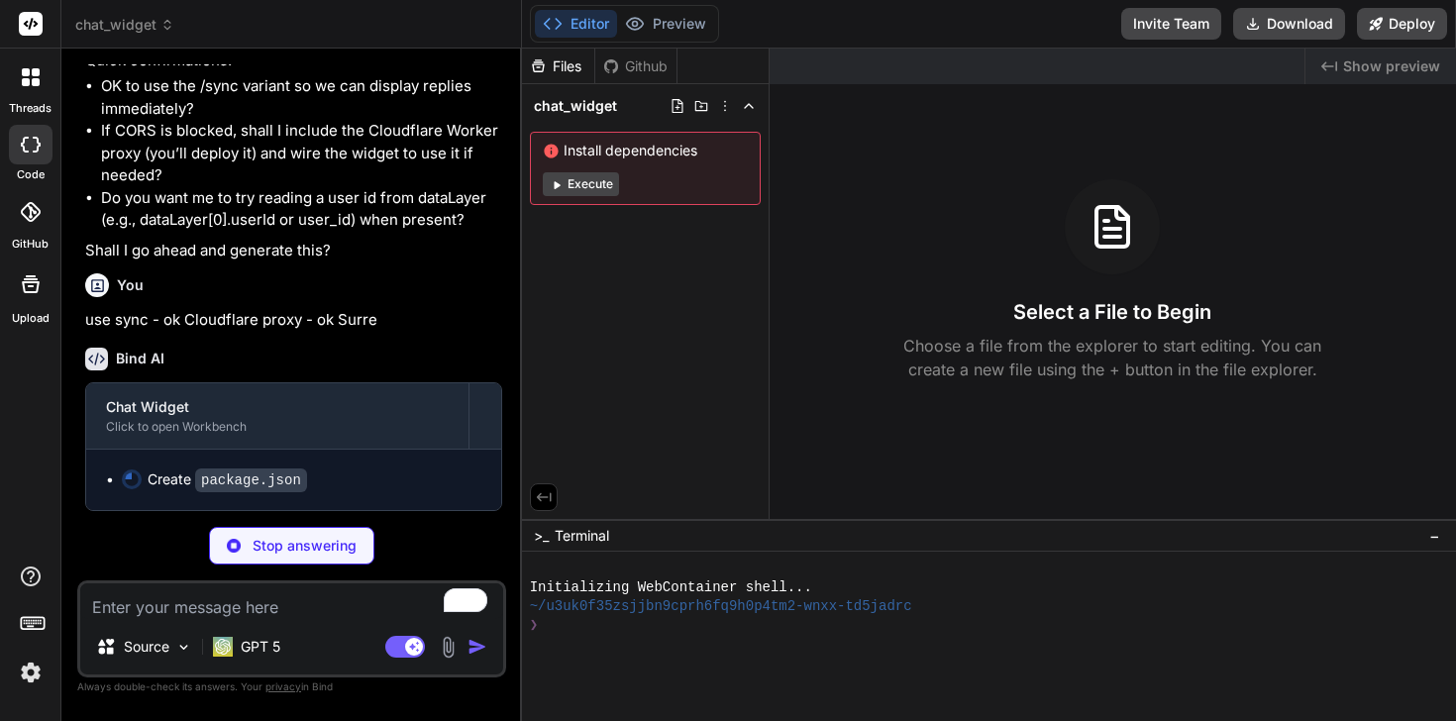
scroll to position [2384, 0]
click at [558, 181] on icon at bounding box center [556, 184] width 15 height 15
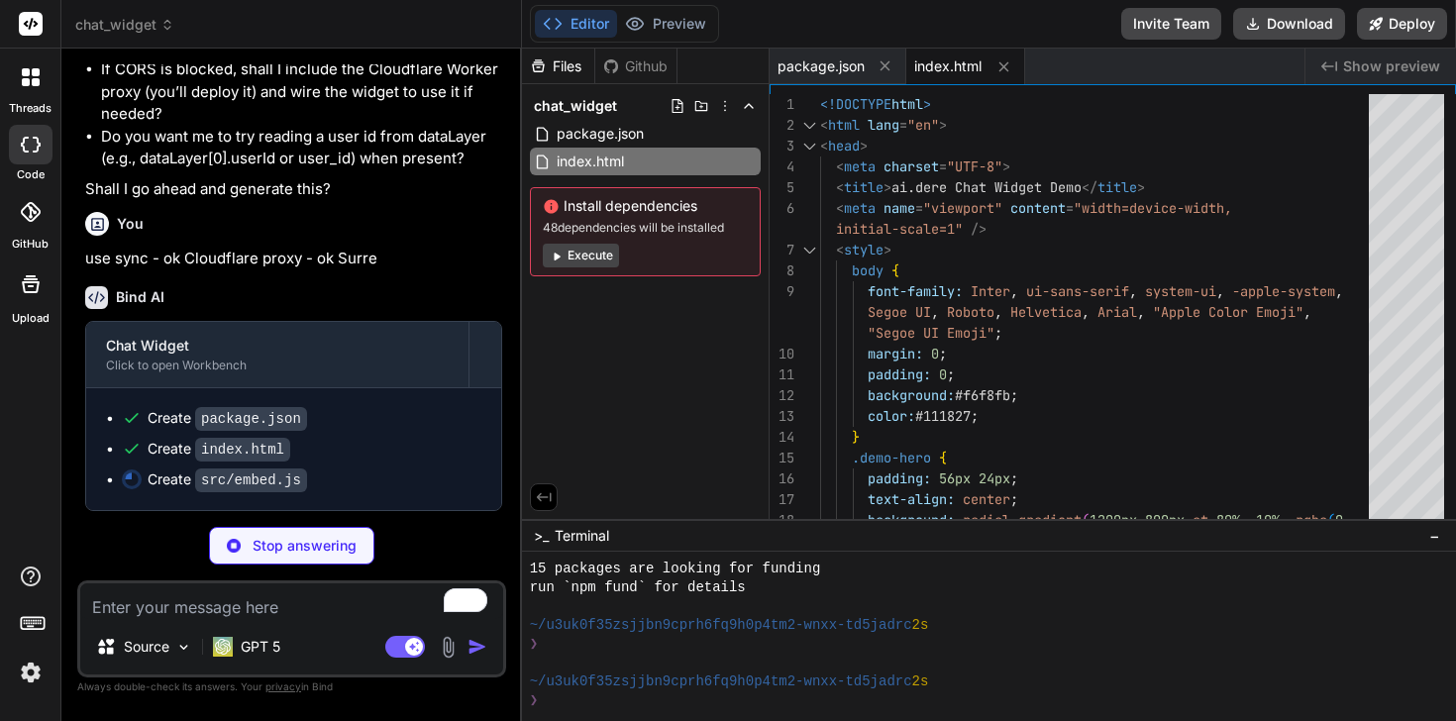
scroll to position [2444, 0]
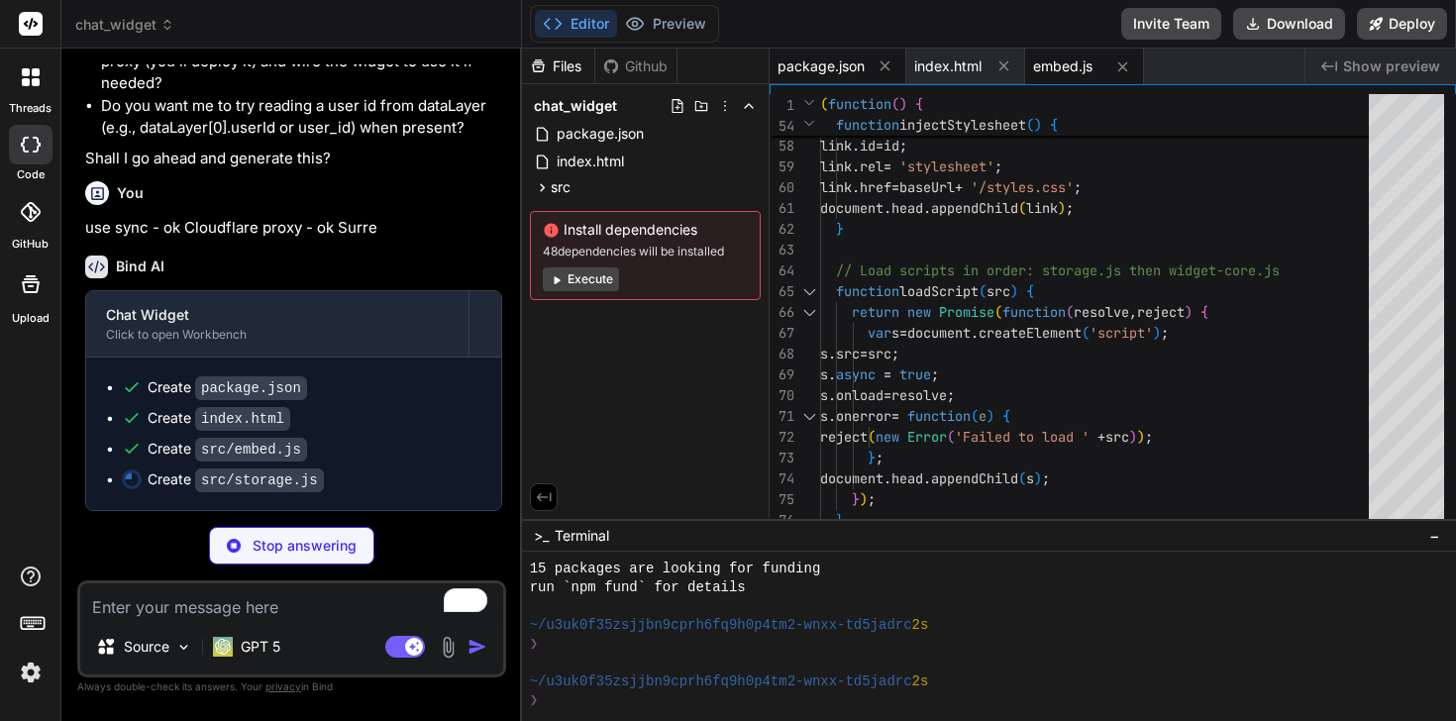
click at [807, 78] on div "package.json" at bounding box center [838, 67] width 137 height 36
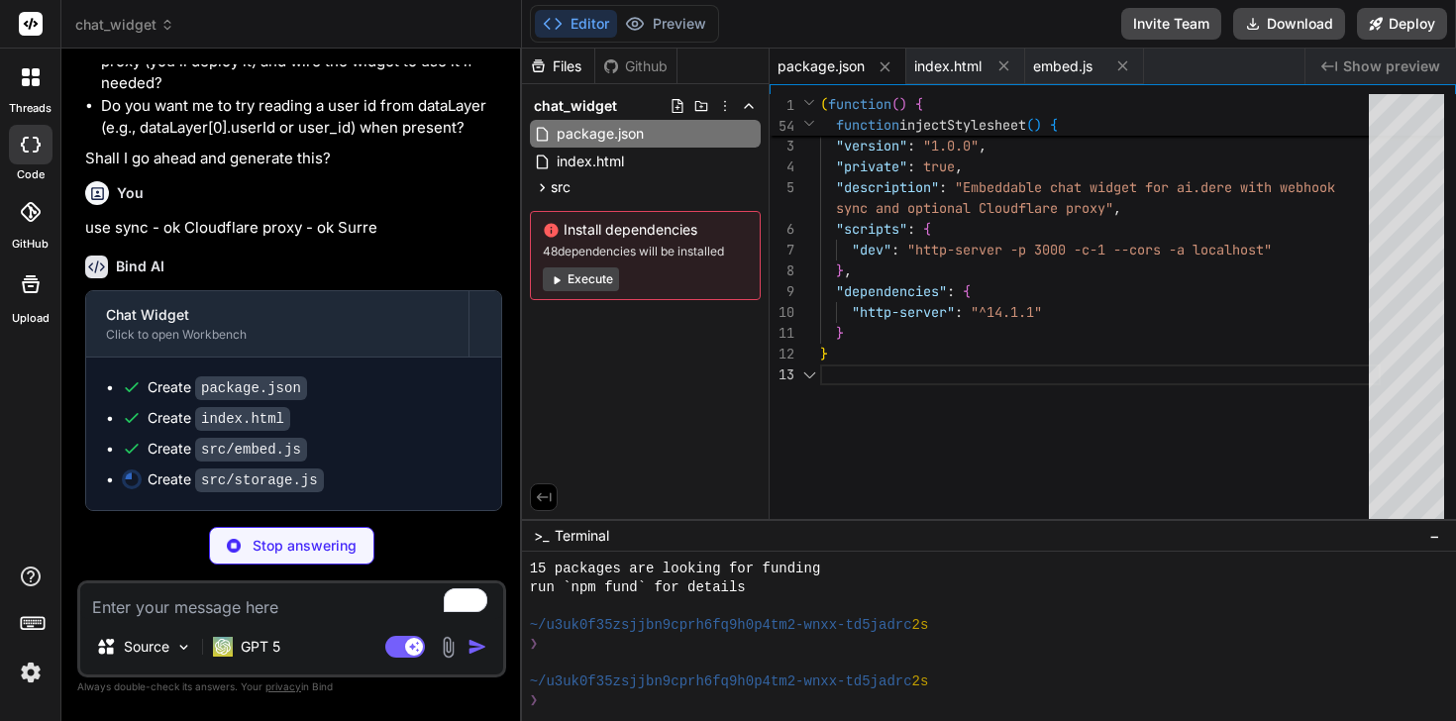
scroll to position [62, 0]
click at [949, 70] on span "index.html" at bounding box center [947, 66] width 67 height 20
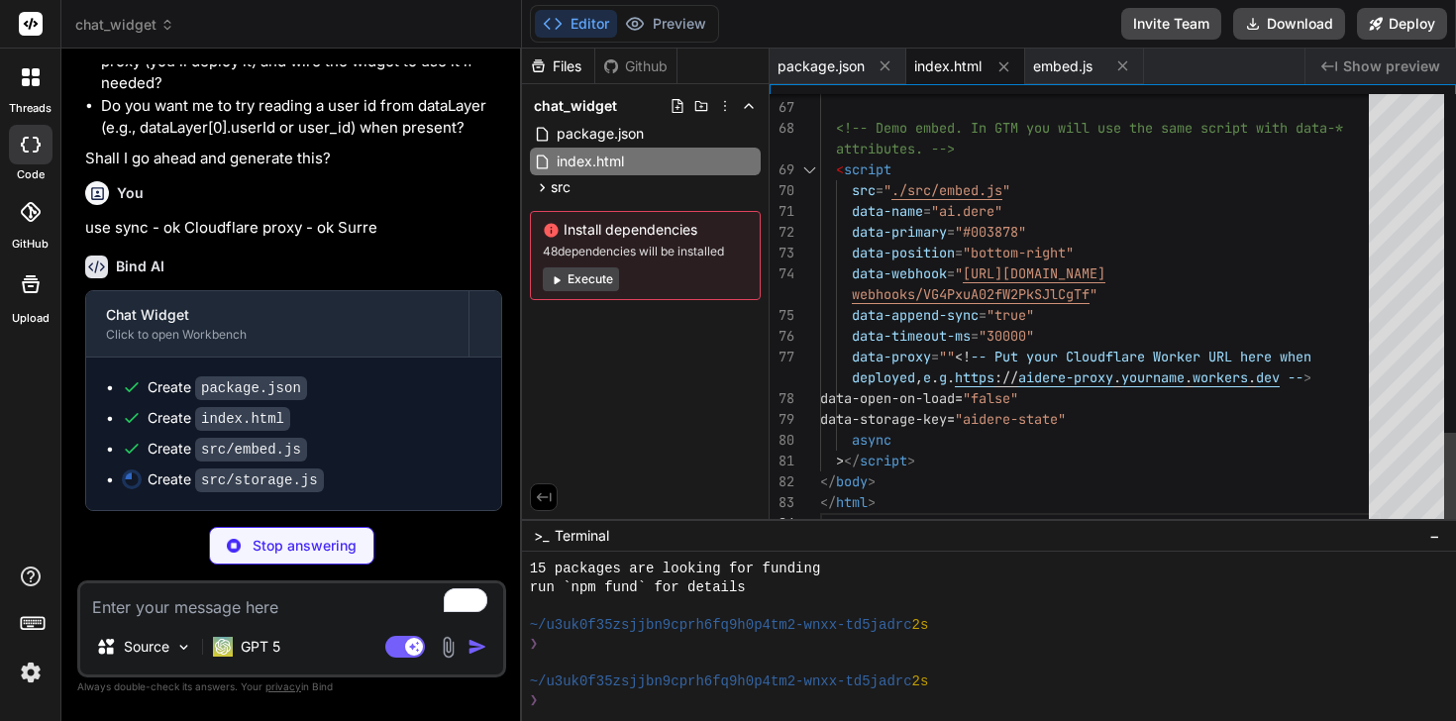
scroll to position [83, 0]
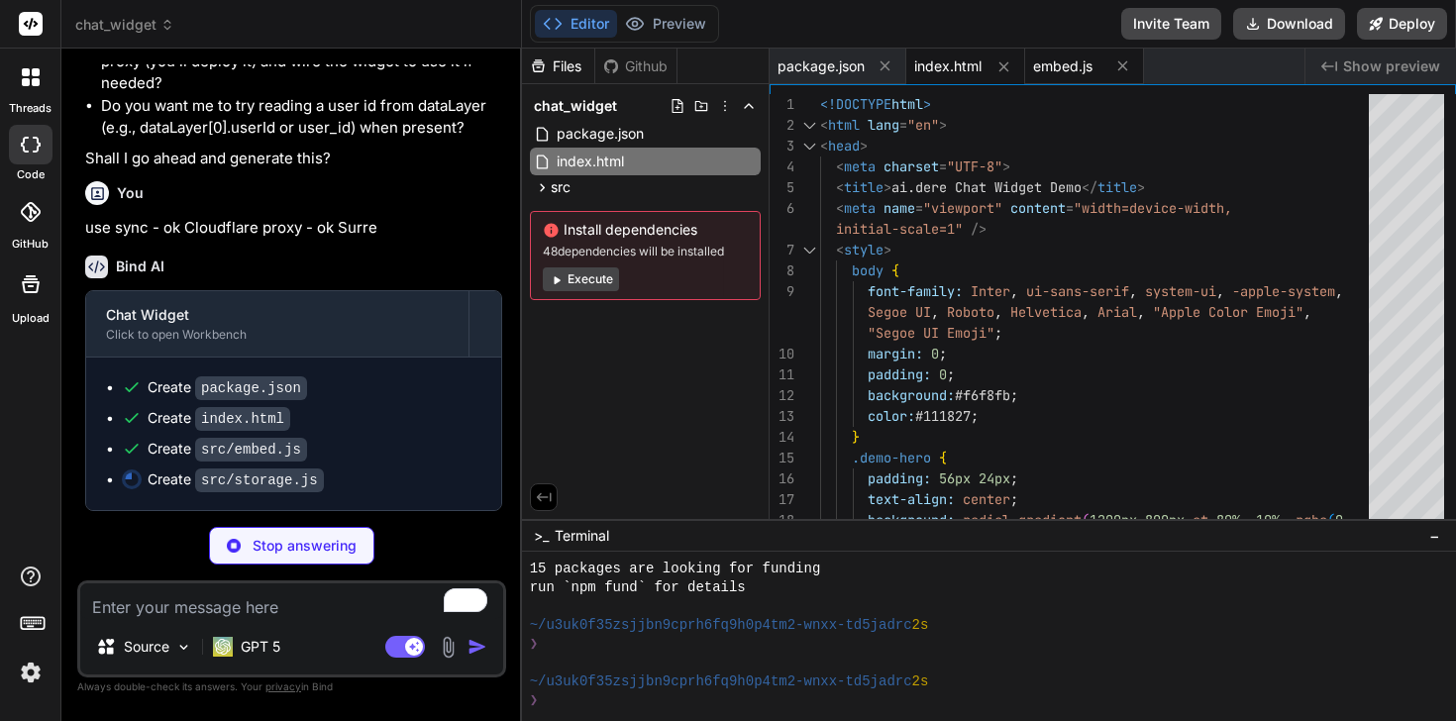
click at [1064, 74] on span "embed.js" at bounding box center [1062, 66] width 59 height 20
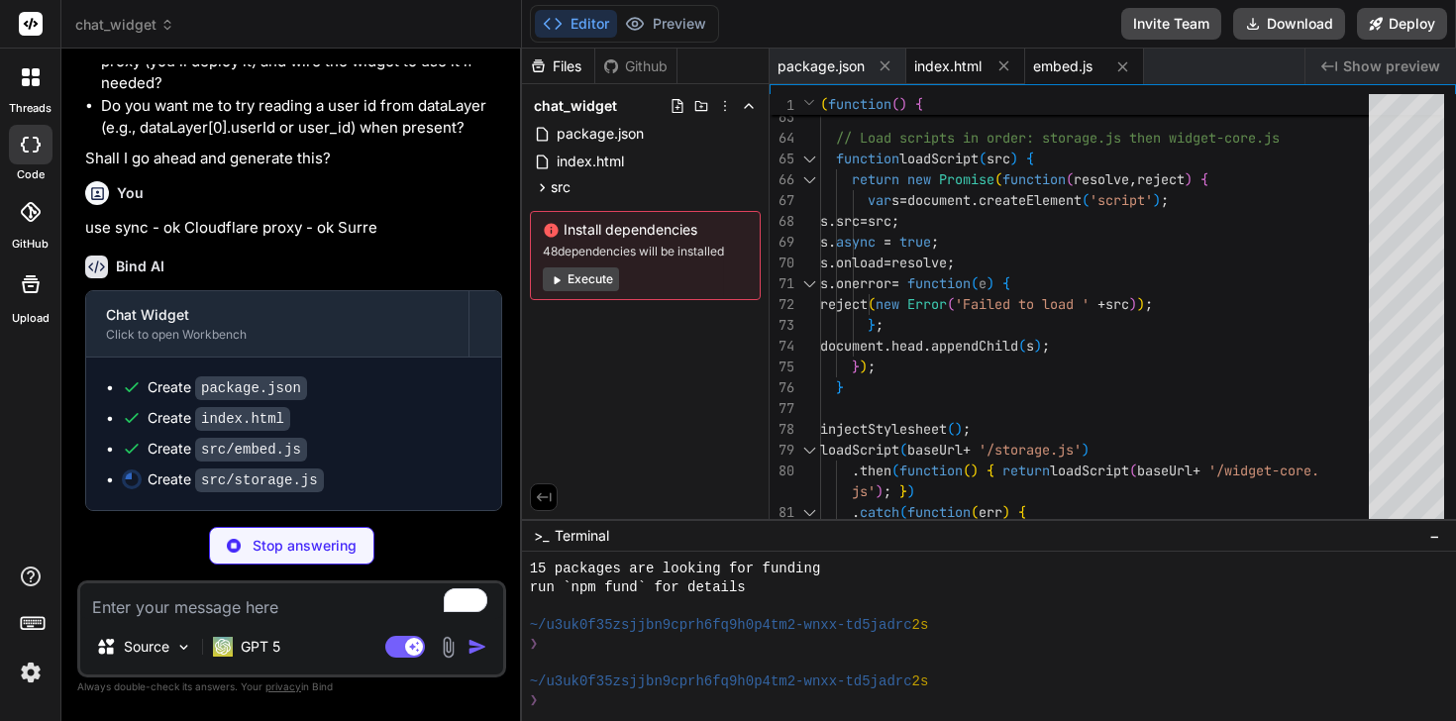
click at [938, 73] on span "index.html" at bounding box center [947, 66] width 67 height 20
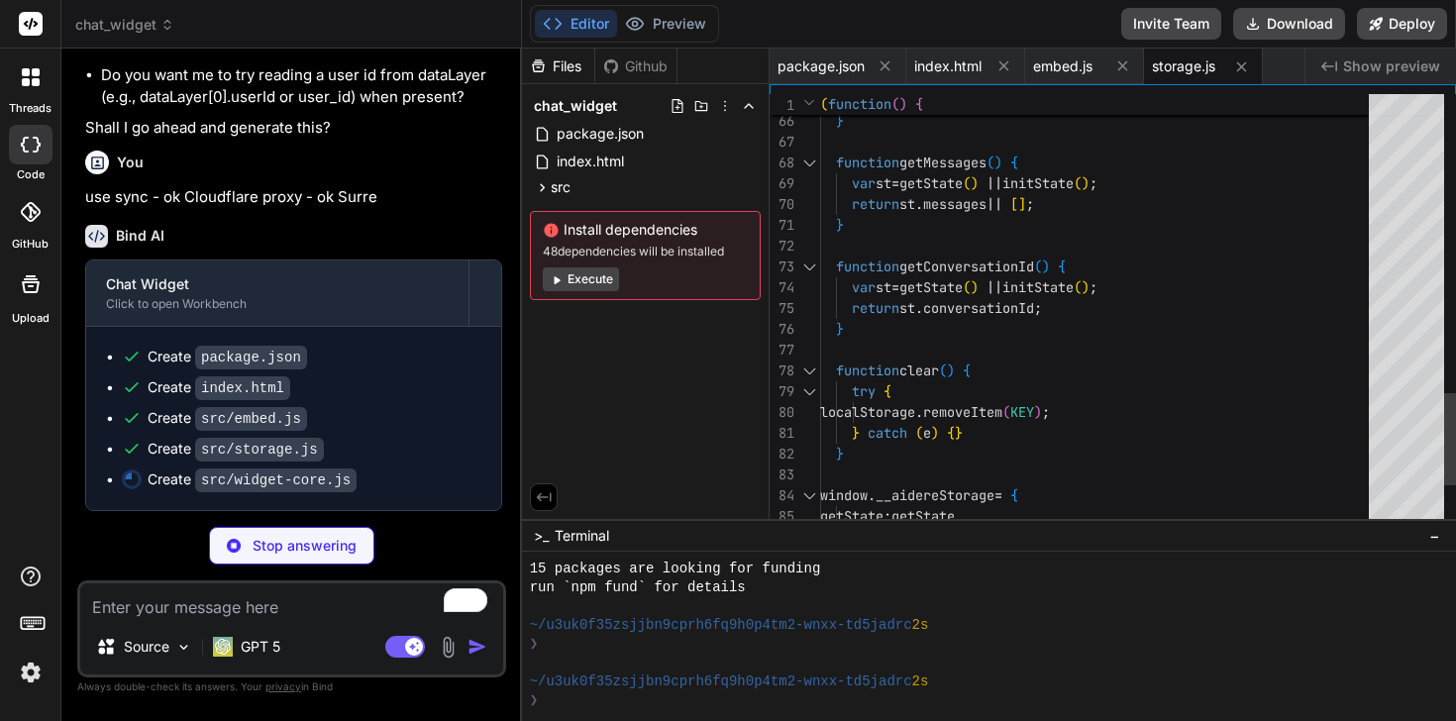
scroll to position [146, 0]
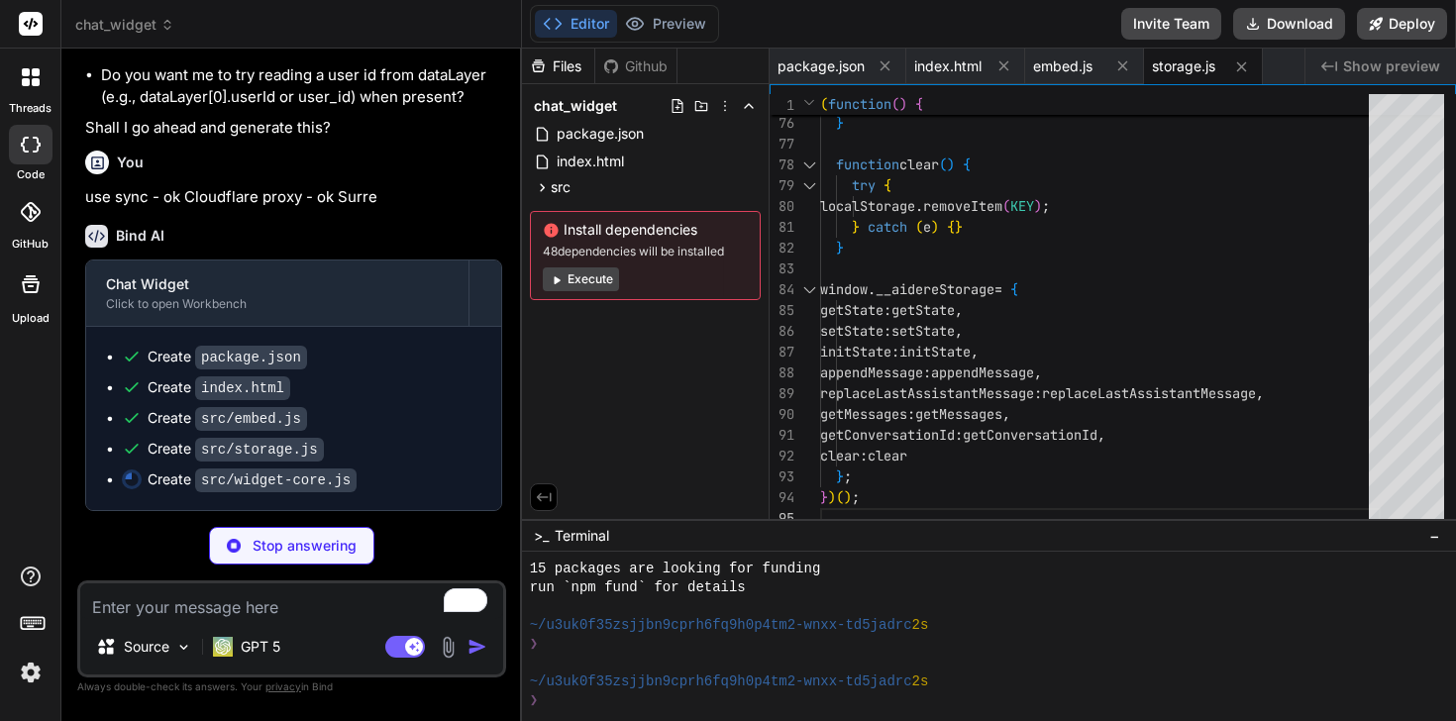
click at [1346, 71] on span "Show preview" at bounding box center [1391, 66] width 97 height 20
click at [1309, 62] on div "Created with Pixso. Show preview" at bounding box center [1380, 67] width 151 height 36
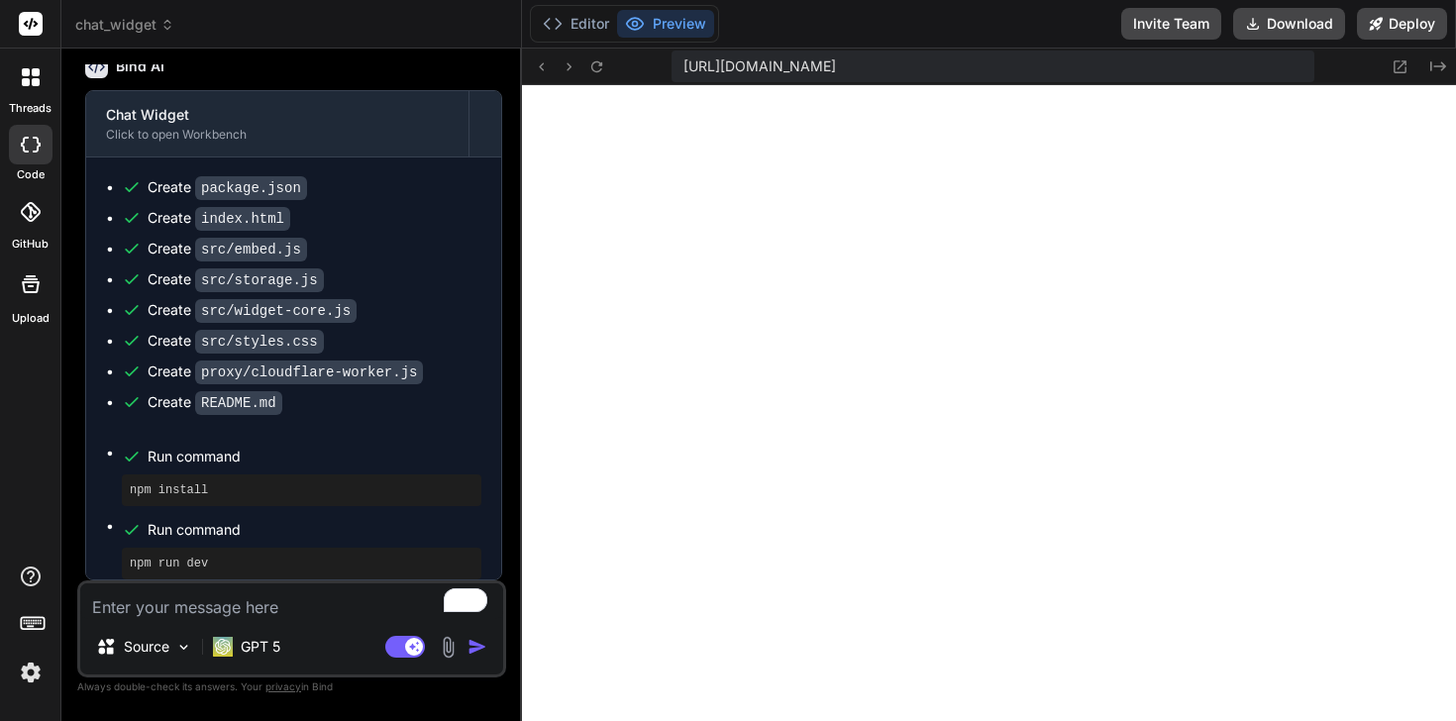
scroll to position [1298, 0]
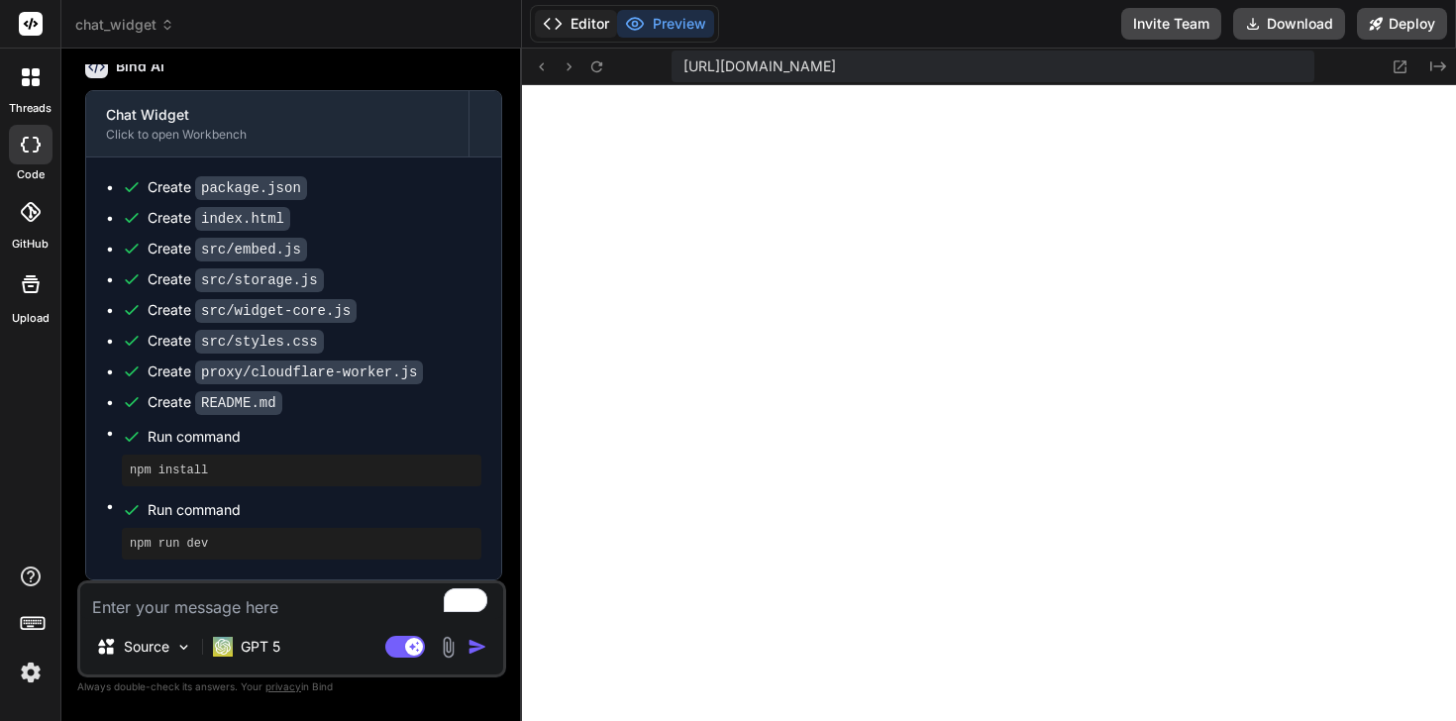
click at [592, 23] on button "Editor" at bounding box center [576, 24] width 82 height 28
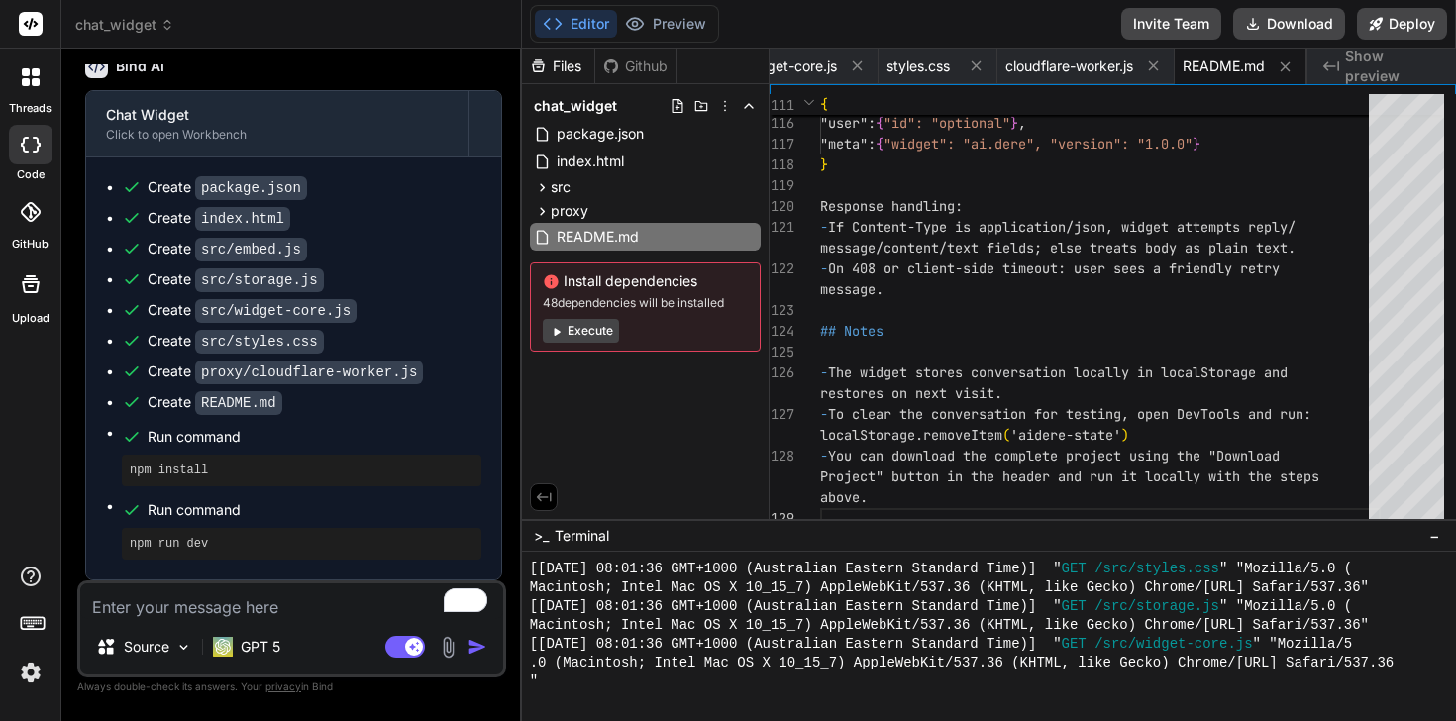
click at [563, 334] on button "Execute" at bounding box center [581, 331] width 76 height 24
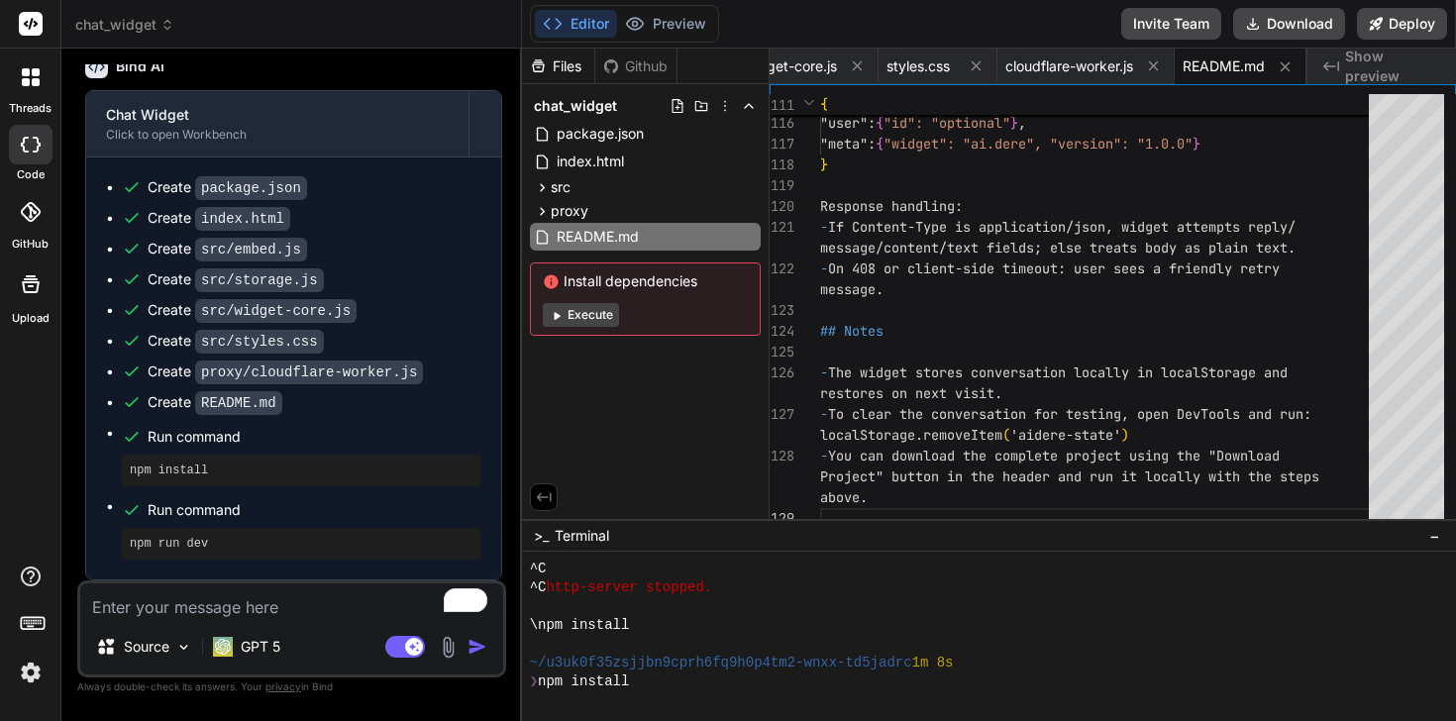
scroll to position [1562, 0]
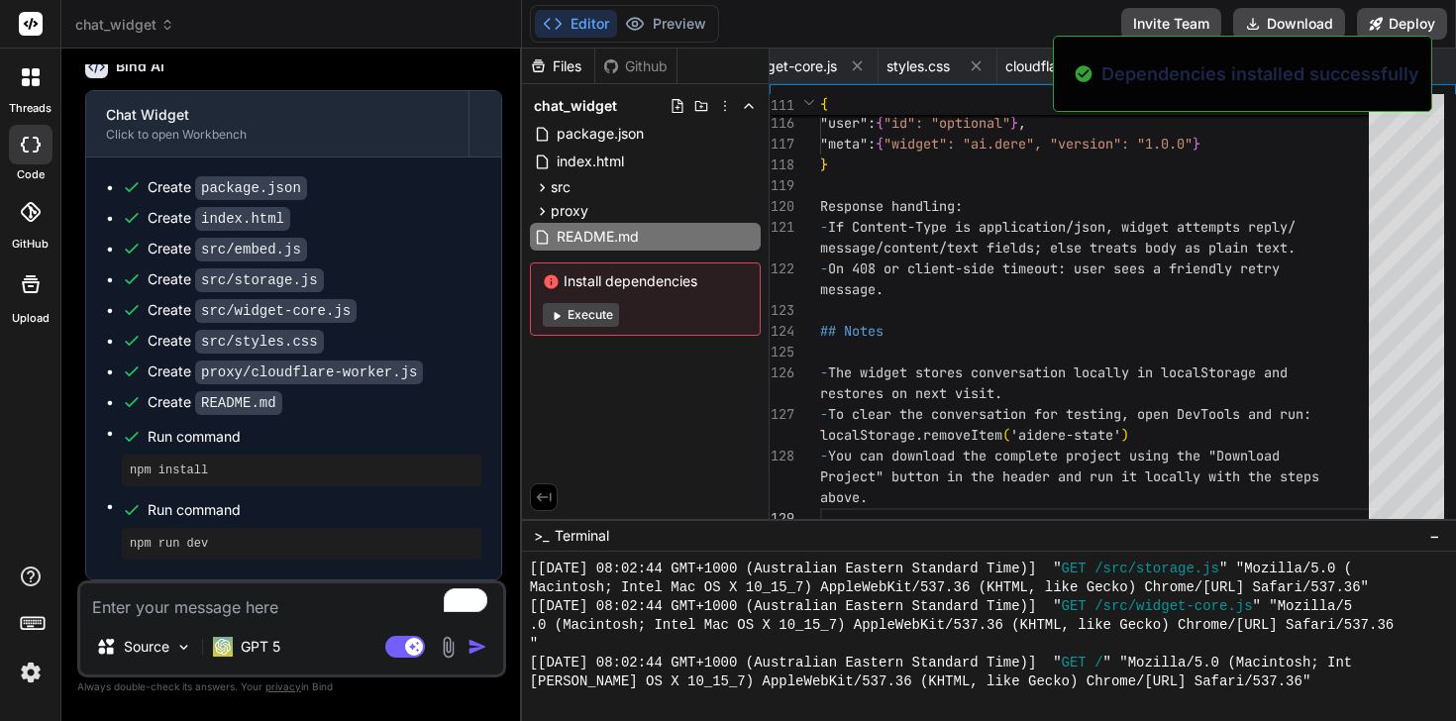
click at [563, 320] on button "Execute" at bounding box center [581, 315] width 76 height 24
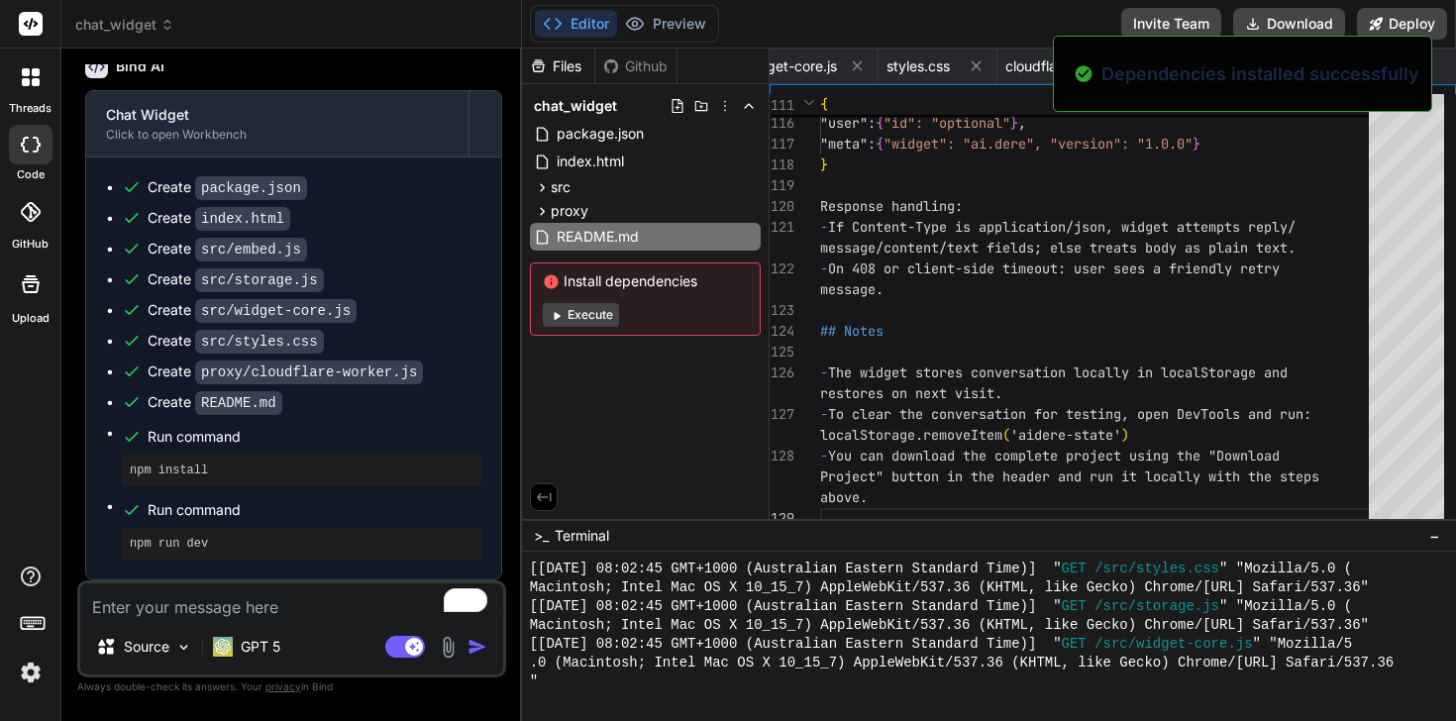
scroll to position [3669, 0]
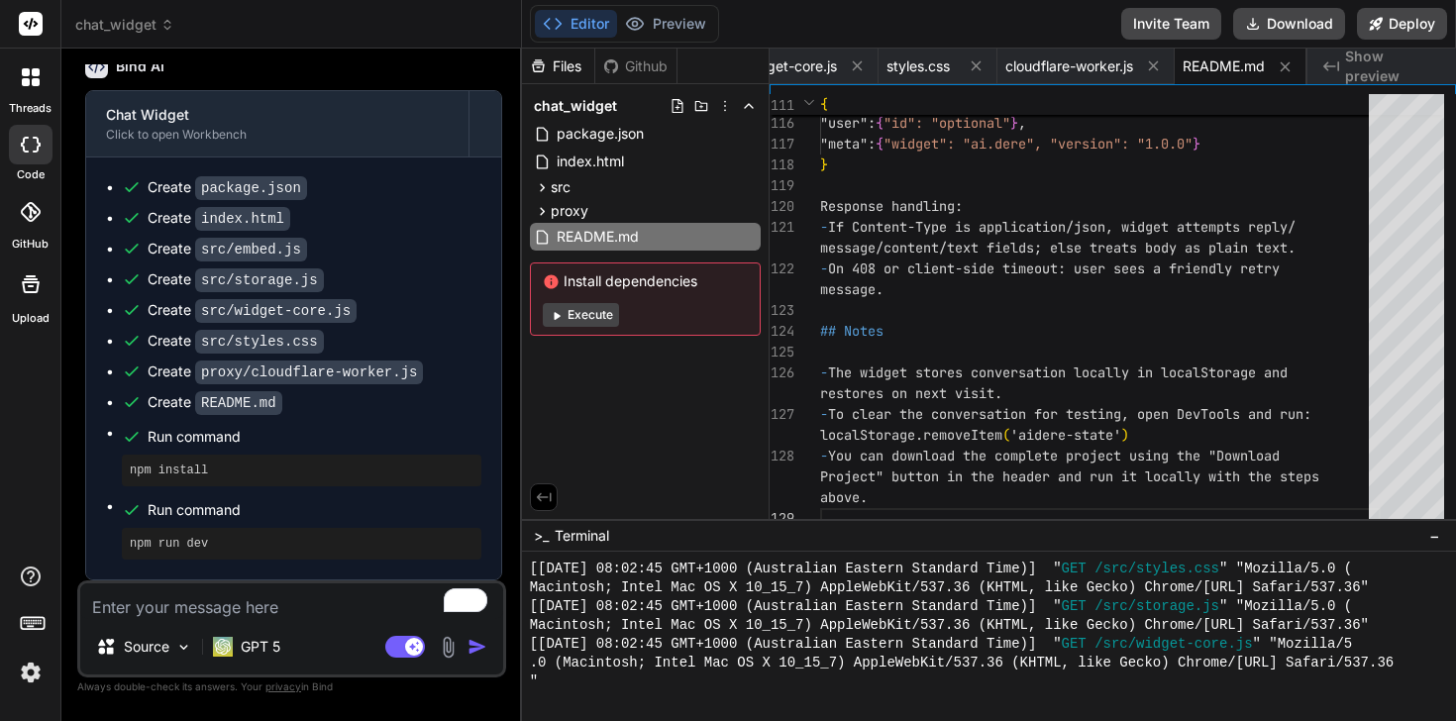
click at [563, 320] on button "Execute" at bounding box center [581, 315] width 76 height 24
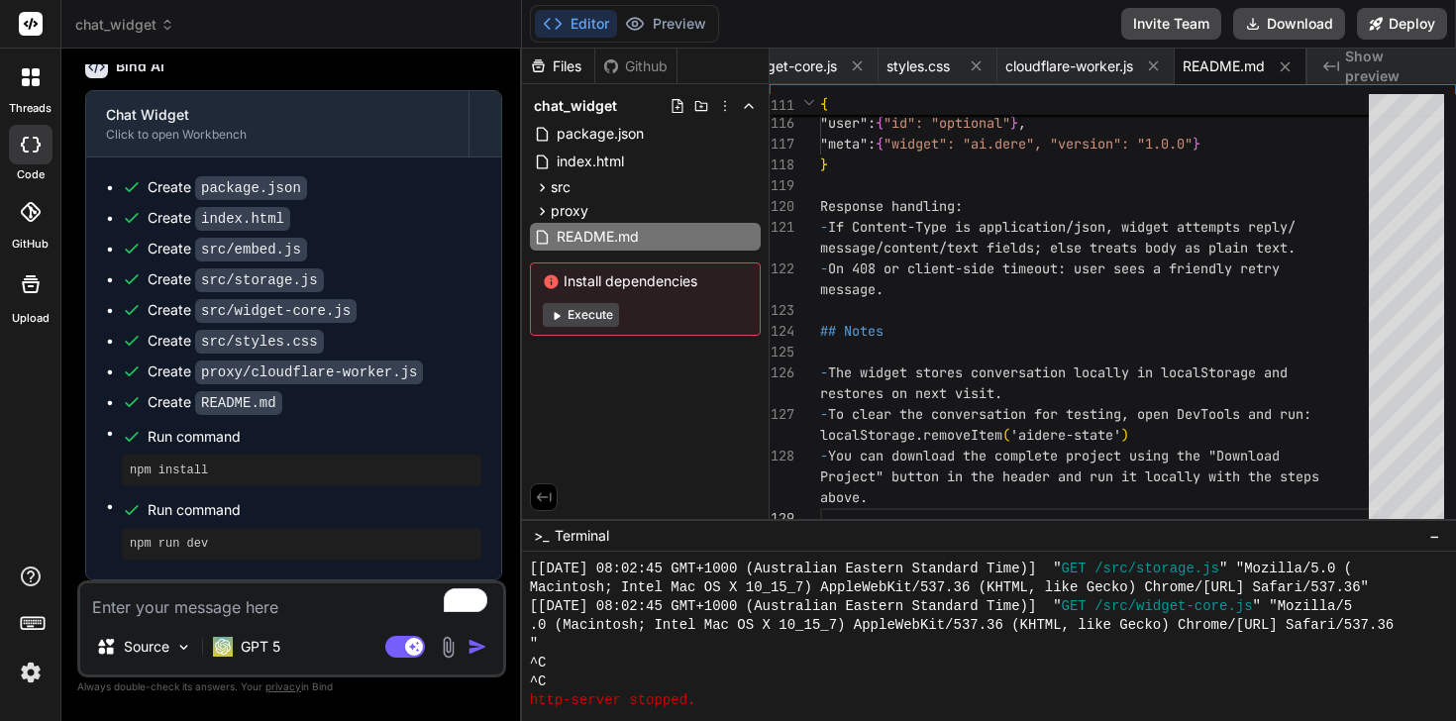
scroll to position [3702, 0]
click at [670, 25] on button "Preview" at bounding box center [665, 24] width 97 height 28
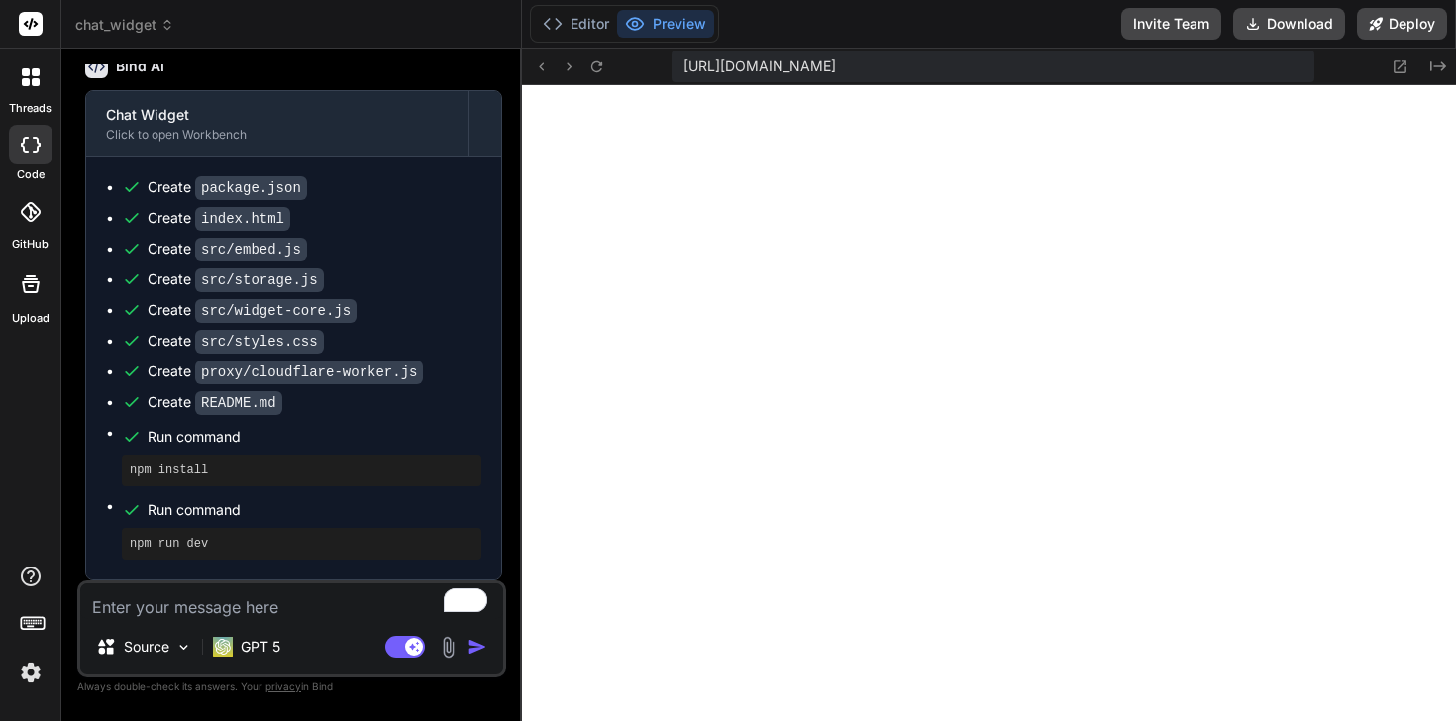
scroll to position [2673, 0]
click at [213, 593] on textarea "To enrich screen reader interactions, please activate Accessibility in Grammarl…" at bounding box center [291, 601] width 423 height 36
click at [333, 588] on textarea "To enrich screen reader interactions, please activate Accessibility in Grammarl…" at bounding box center [291, 601] width 423 height 36
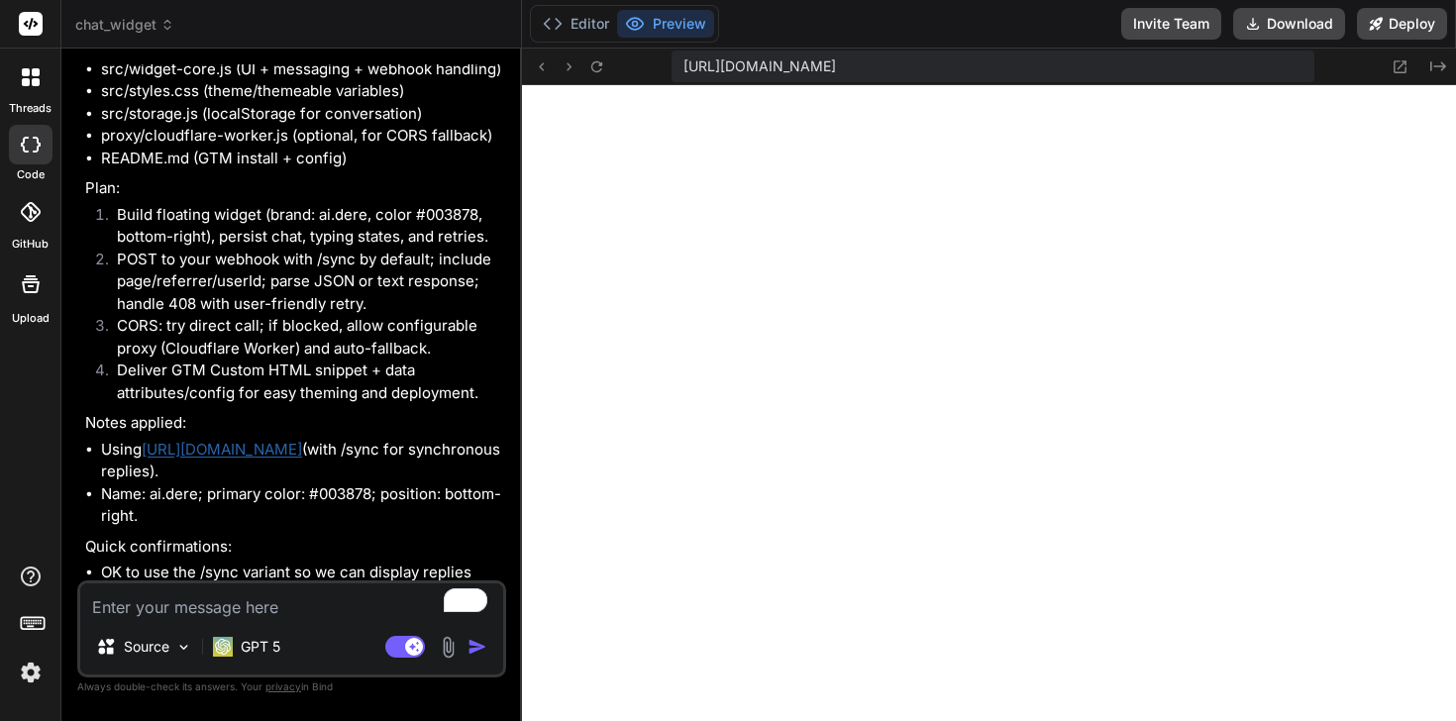
scroll to position [1269, 0]
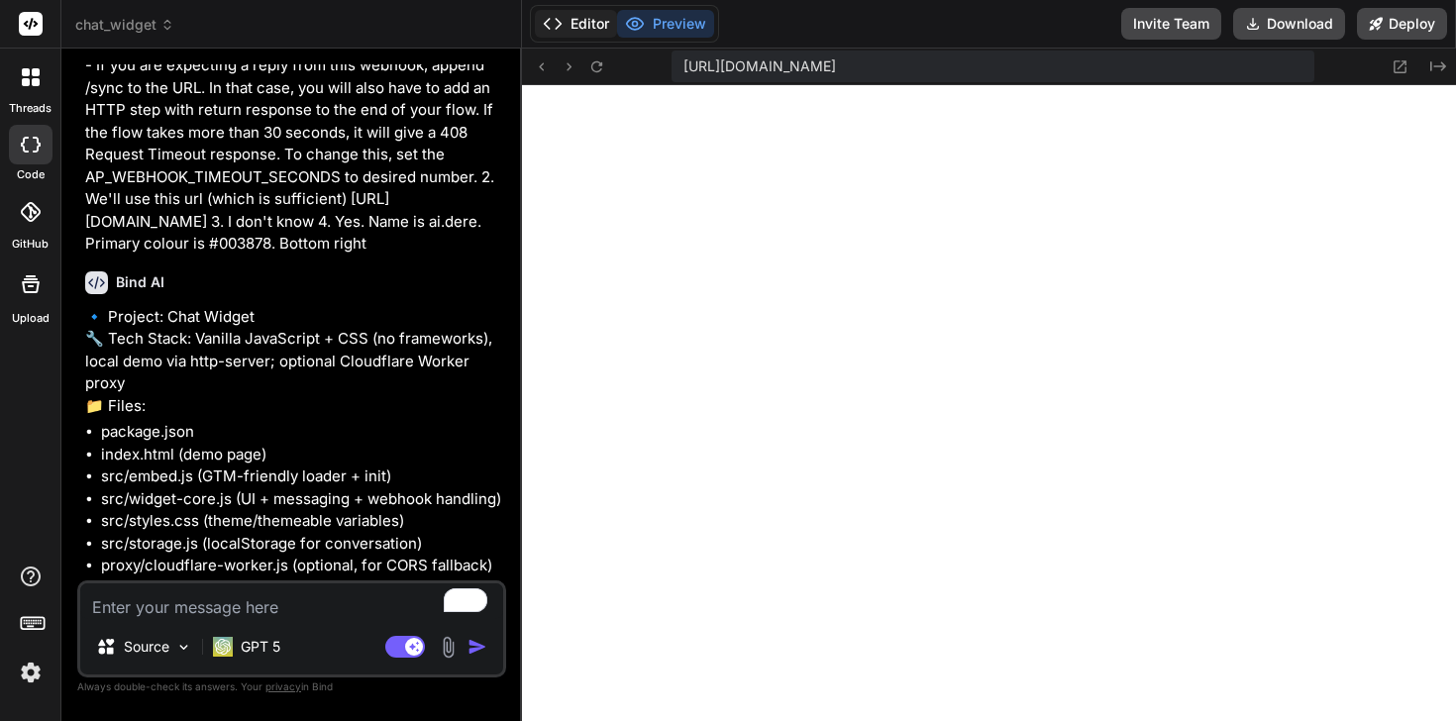
click at [564, 35] on button "Editor" at bounding box center [576, 24] width 82 height 28
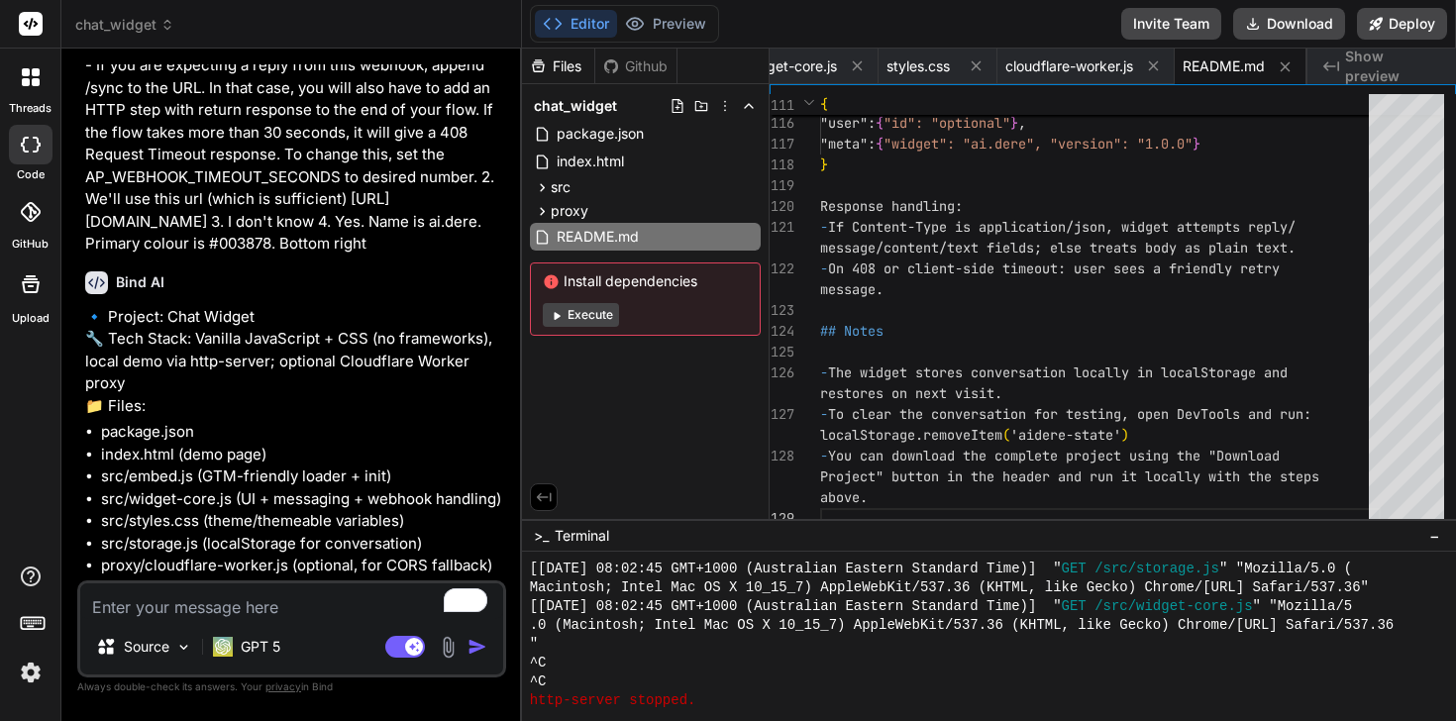
click at [574, 316] on button "Execute" at bounding box center [581, 315] width 76 height 24
click at [554, 316] on icon at bounding box center [557, 316] width 6 height 8
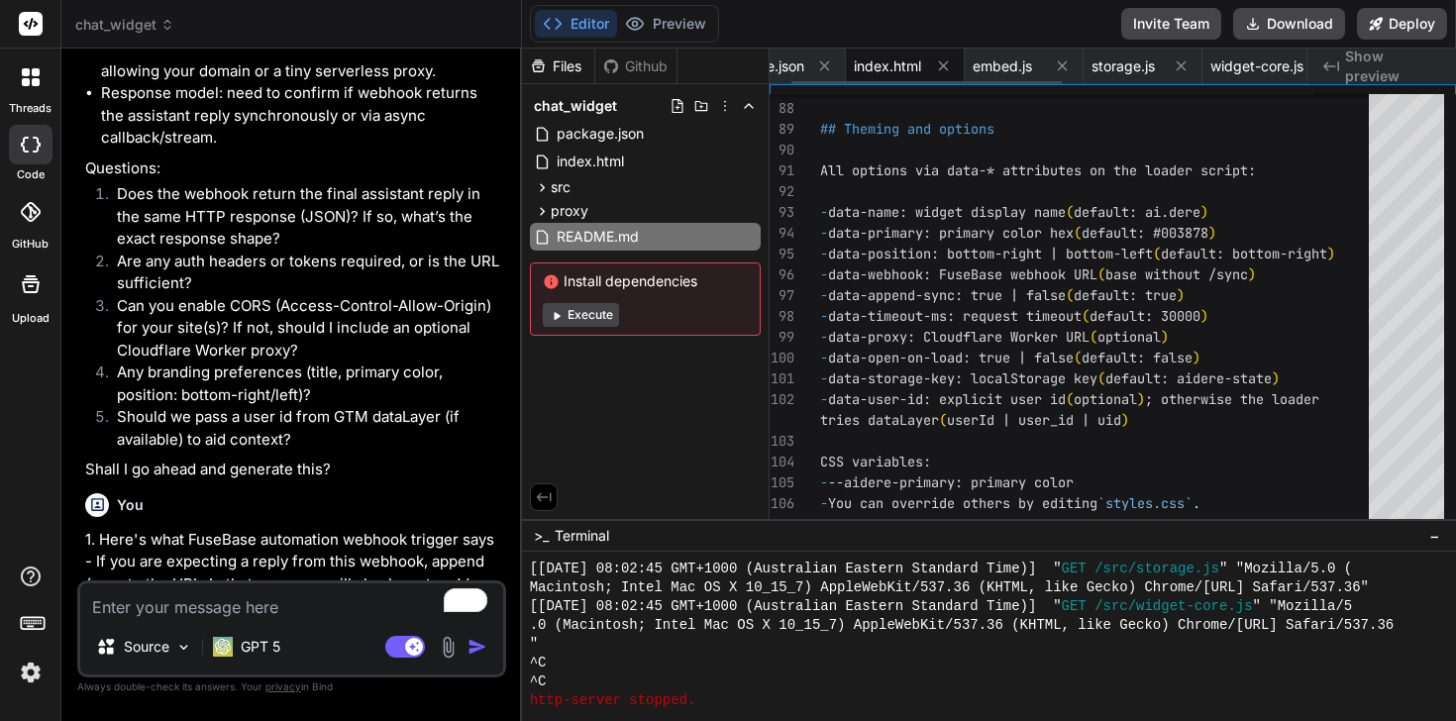
scroll to position [0, 0]
click at [810, 59] on span "package.json" at bounding box center [820, 66] width 87 height 20
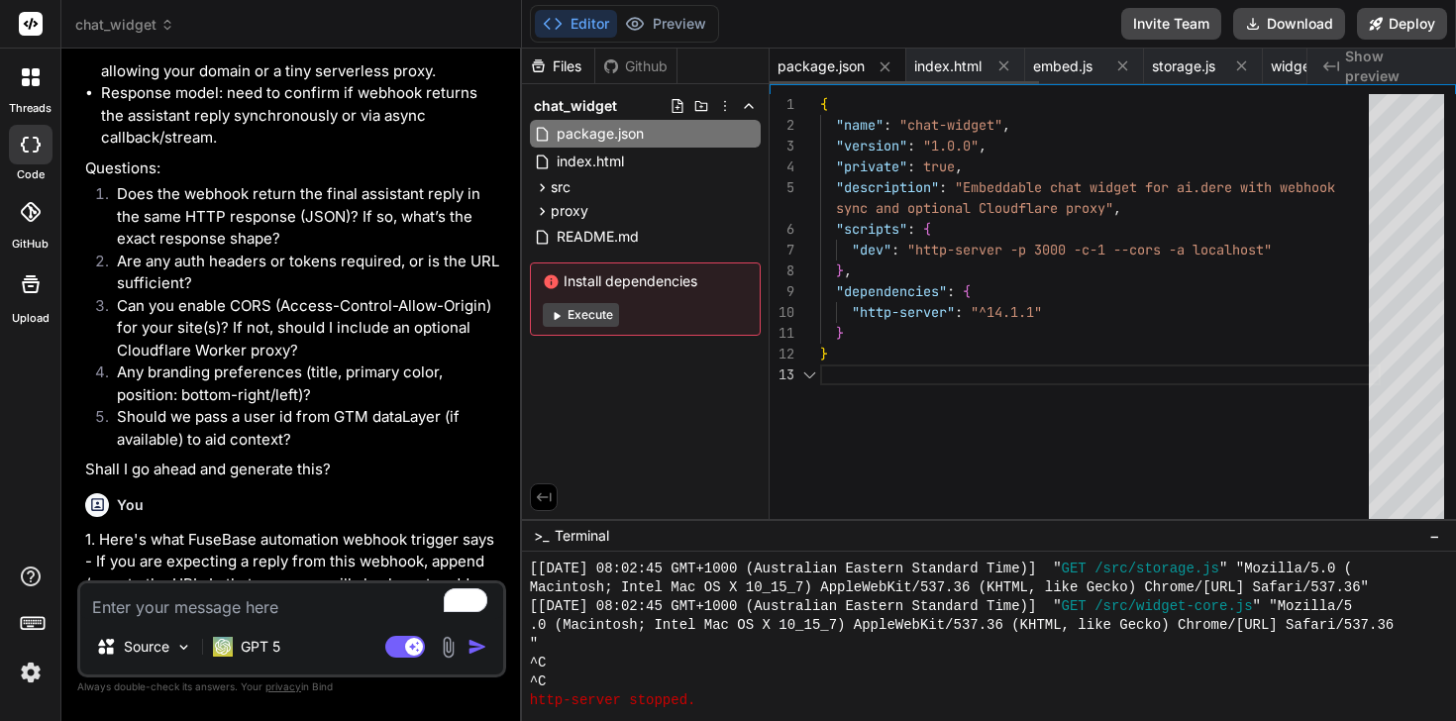
scroll to position [62, 0]
click at [943, 62] on span "index.html" at bounding box center [947, 66] width 67 height 20
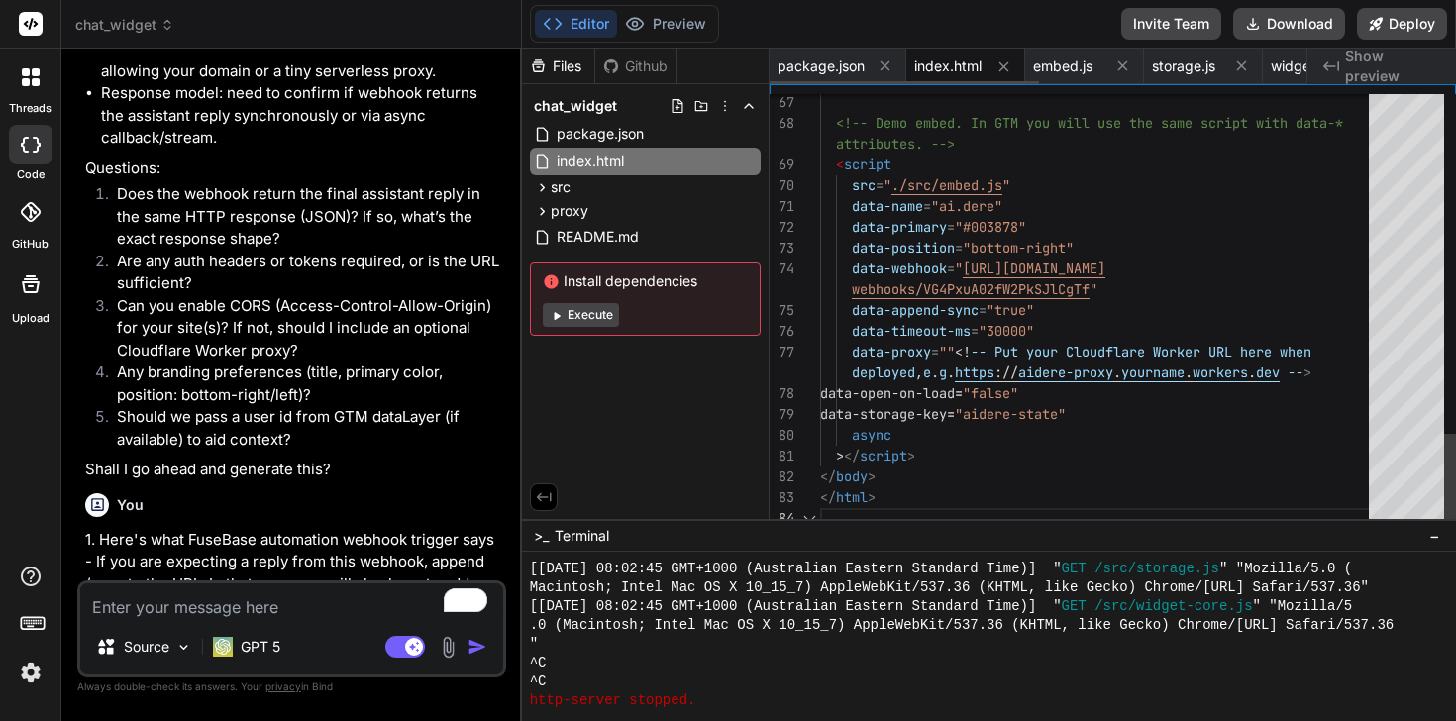
scroll to position [83, 0]
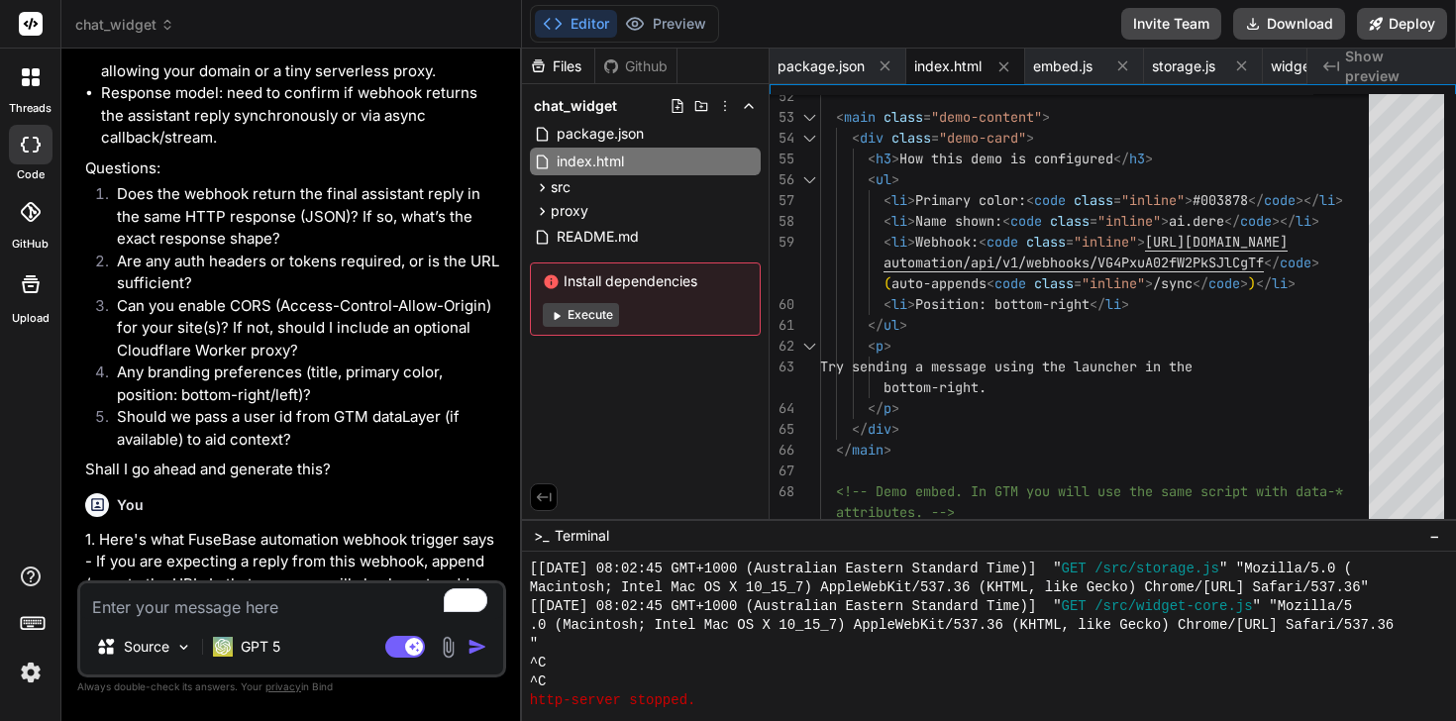
click at [356, 604] on textarea "To enrich screen reader interactions, please activate Accessibility in Grammarl…" at bounding box center [291, 601] width 423 height 36
paste textarea "https://app.nimbusweb.me/automation/api/v1/webhooks/VG4PxuA02fW2PkSJlCgTf"
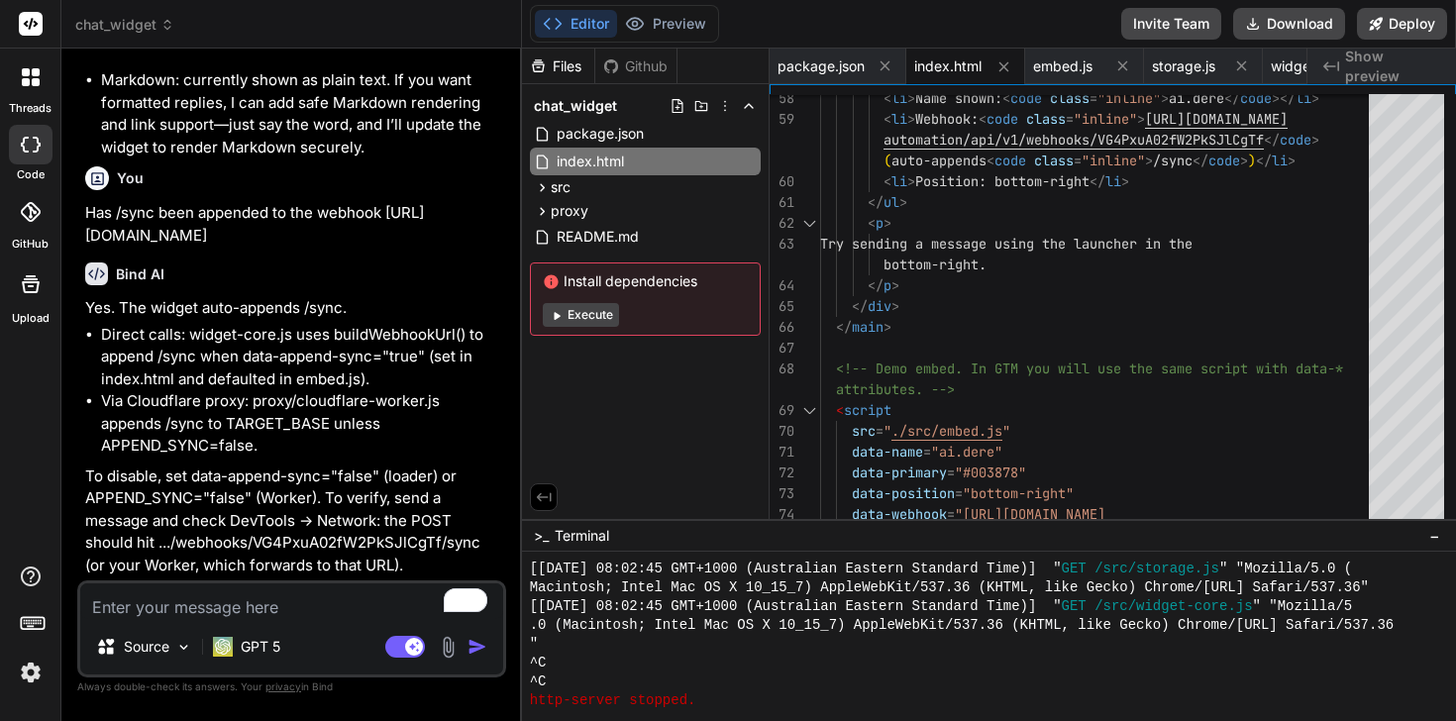
scroll to position [4271, 0]
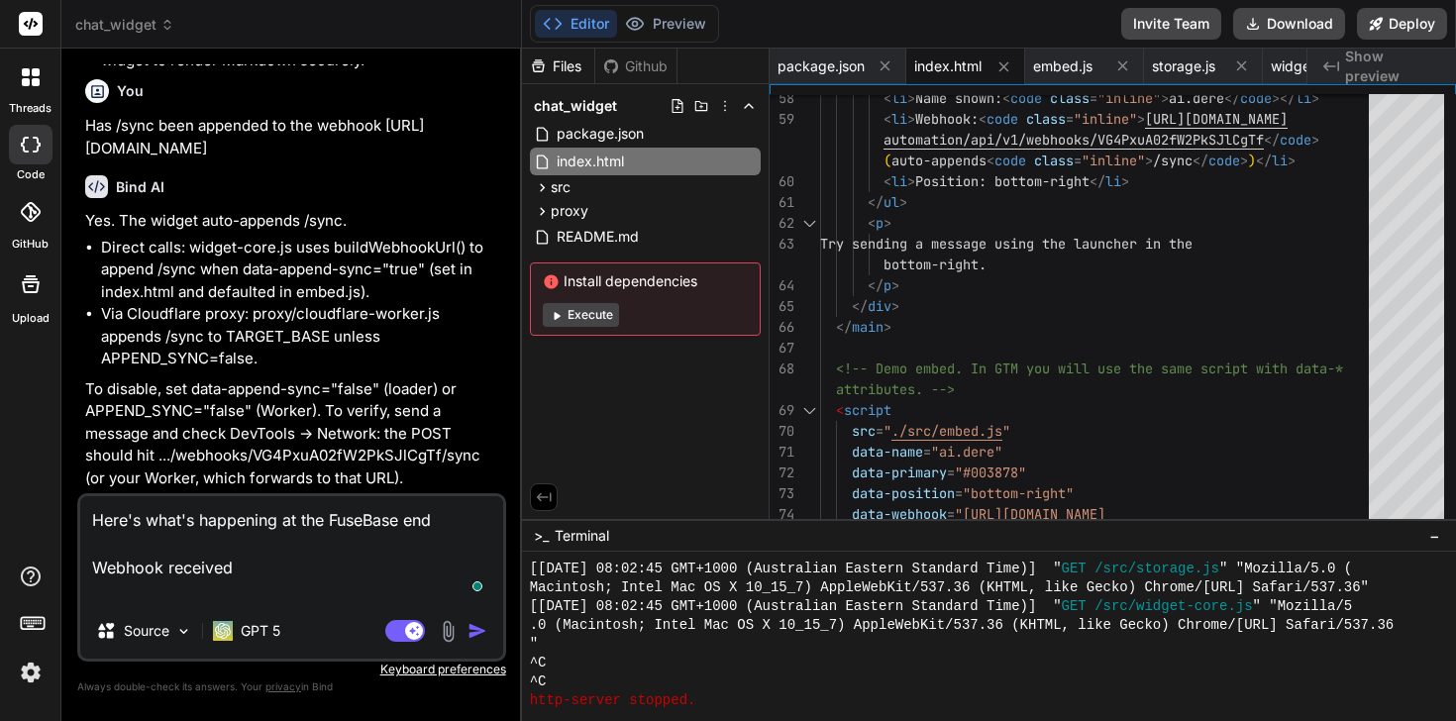
paste textarea "{ "body": { "meta": { "widget": "ai.dere", "version": "1.0.0" }, "page": { "url…"
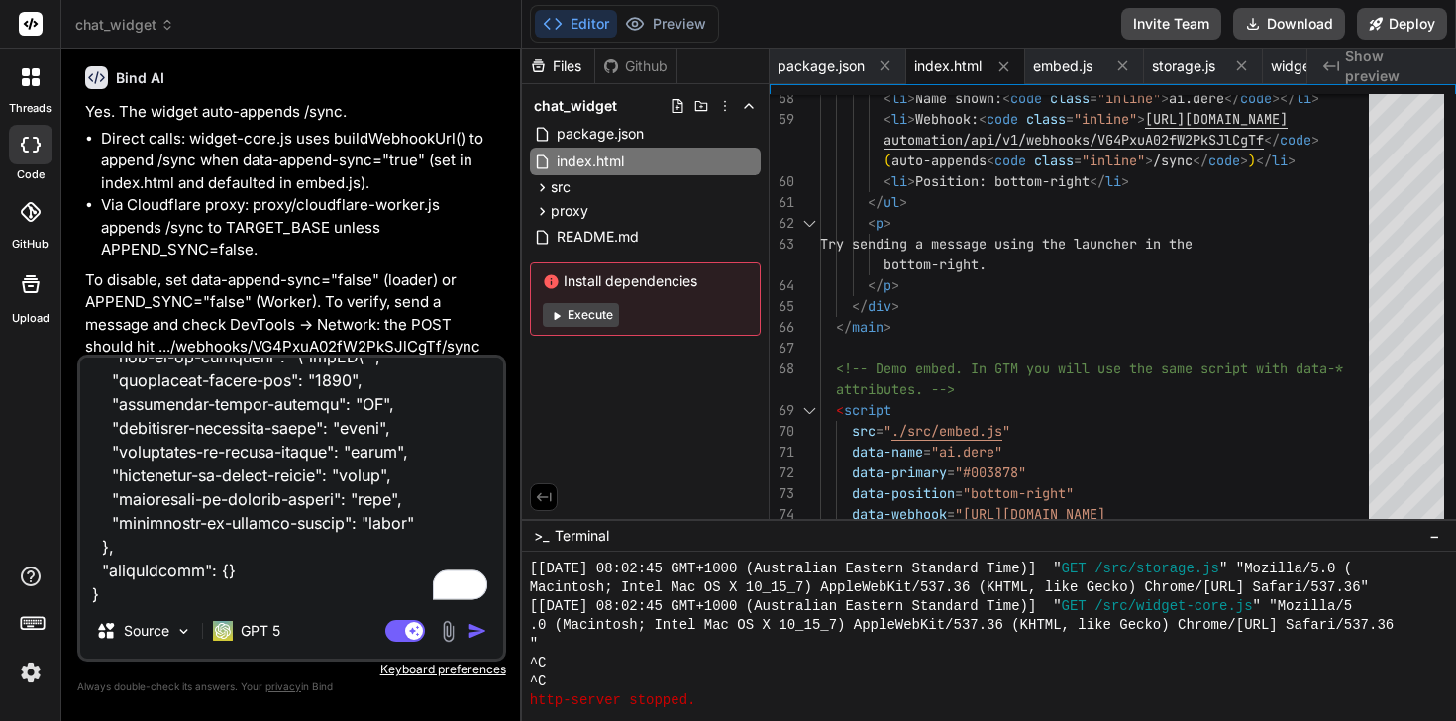
scroll to position [1929, 0]
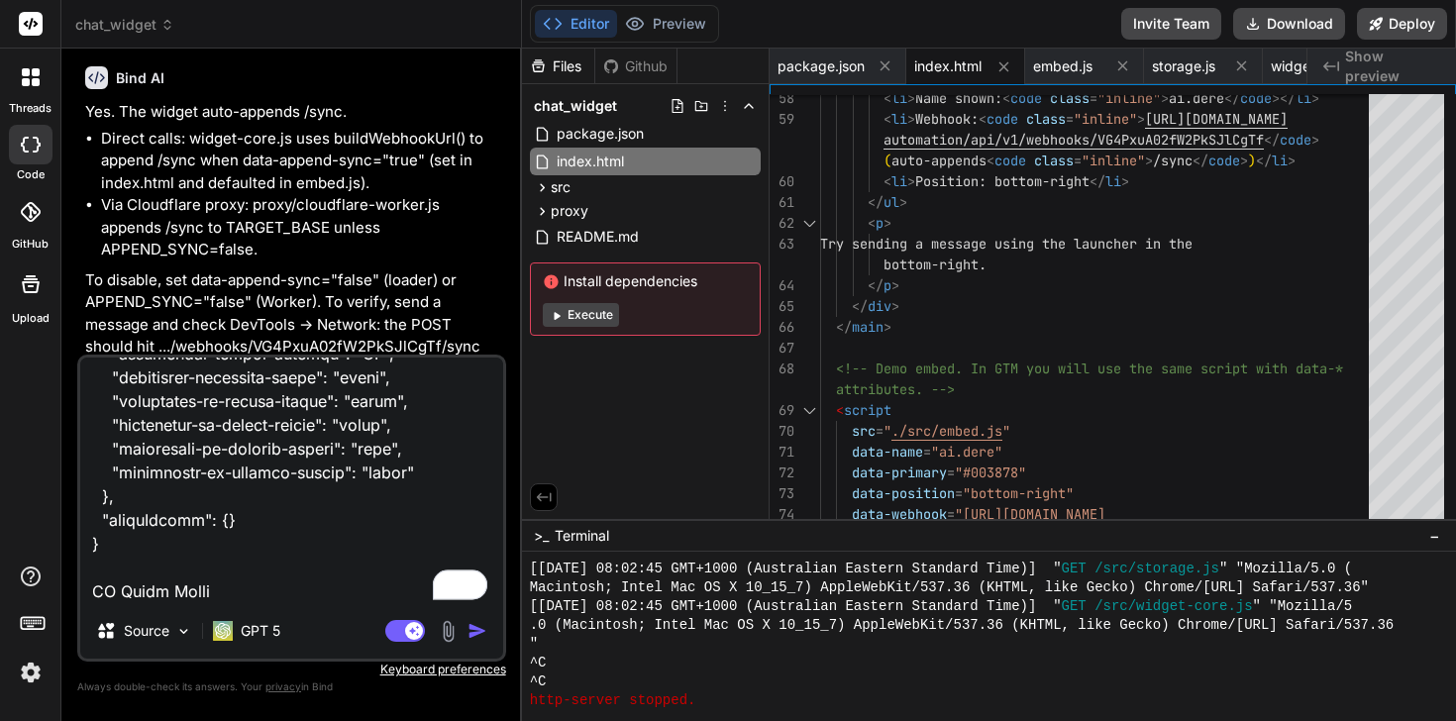
paste textarea "{ "agent": "w7ojy4kg5t26da0e", "resFormat": "json", "dynamicFields": { "message…"
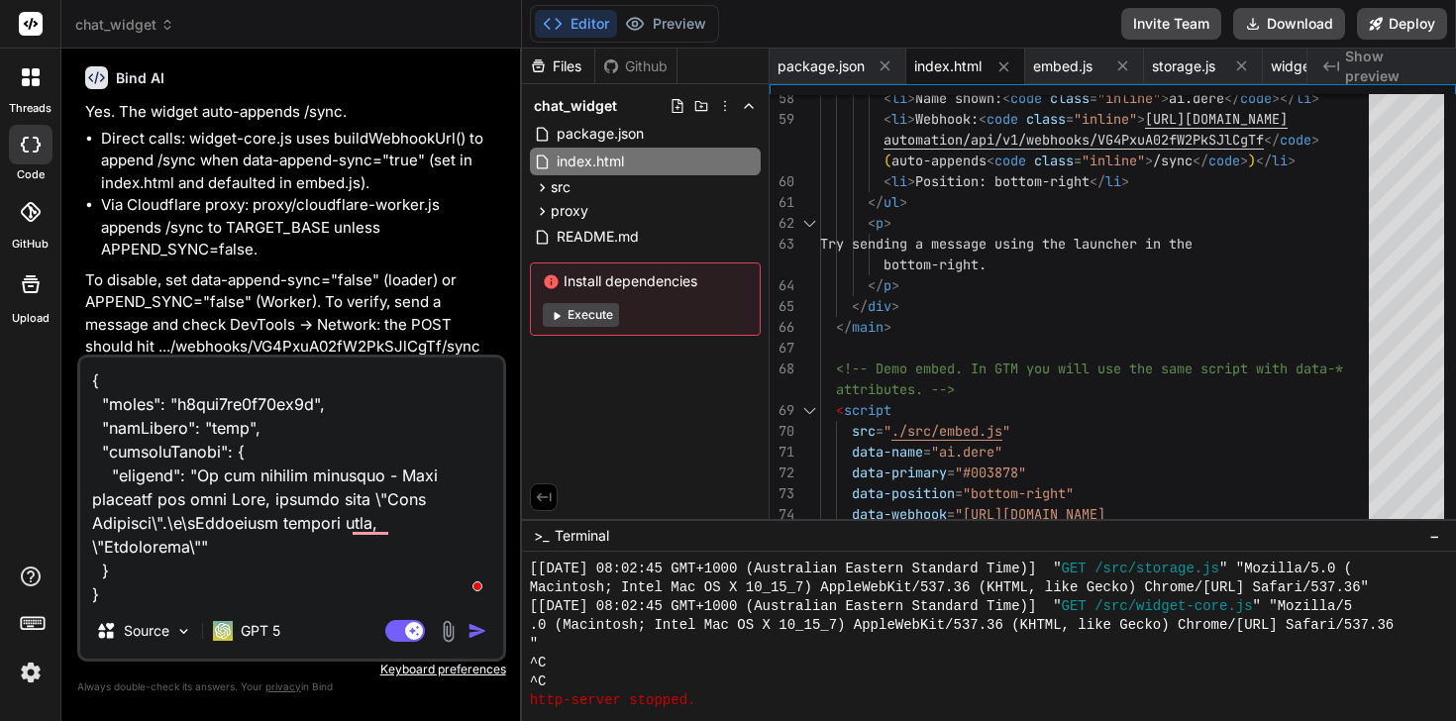
scroll to position [2238, 0]
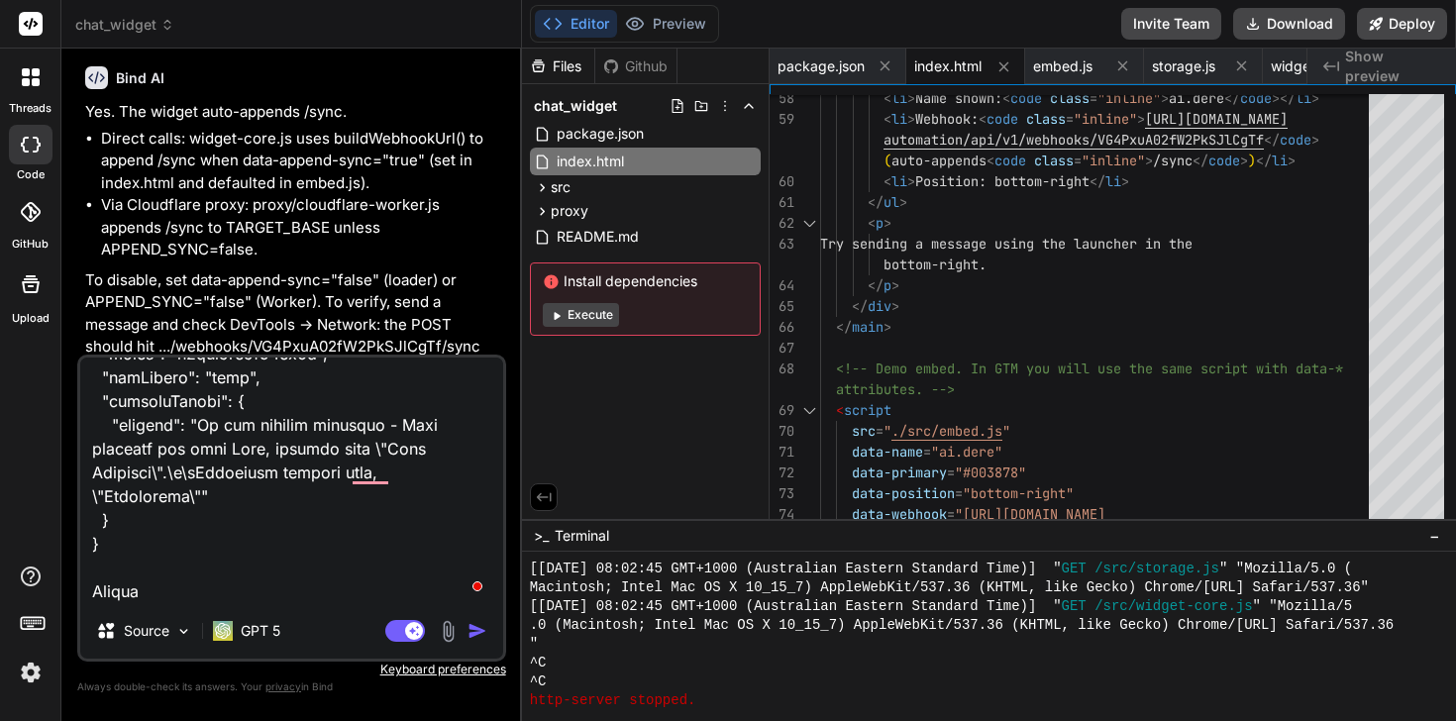
paste textarea "{ "agentName": "AI Chat (With Web Search)", "response": "Test Received" }"
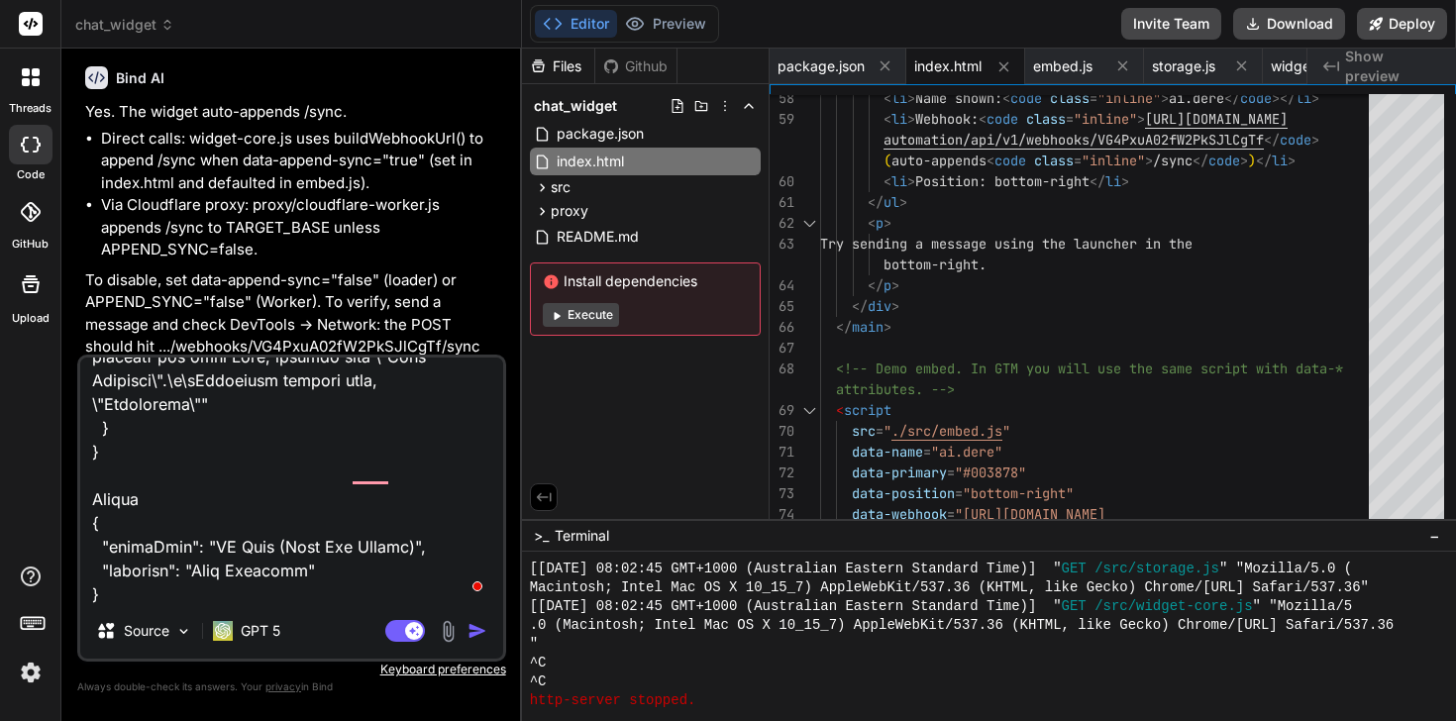
scroll to position [2330, 0]
click at [1346, 72] on span "Show preview" at bounding box center [1392, 67] width 95 height 40
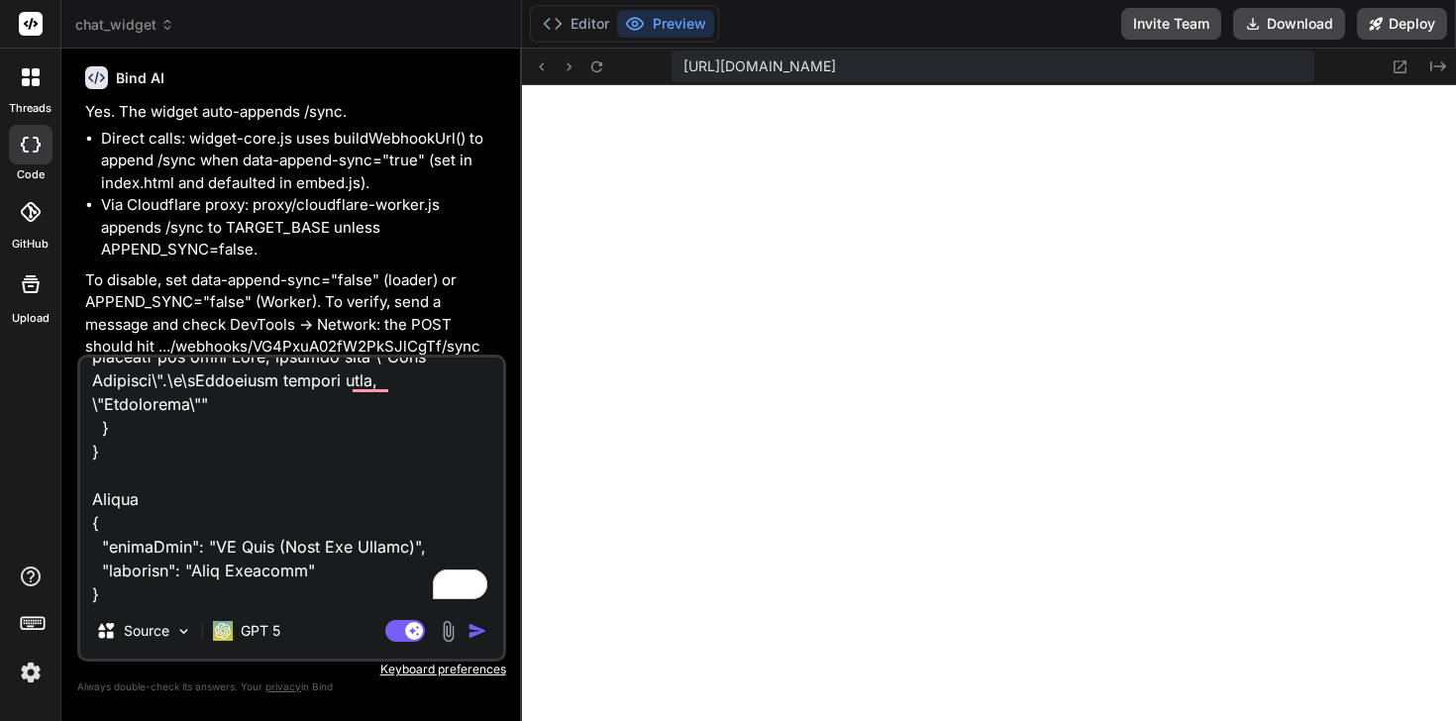
click at [296, 600] on textarea "To enrich screen reader interactions, please activate Accessibility in Grammarl…" at bounding box center [291, 481] width 423 height 246
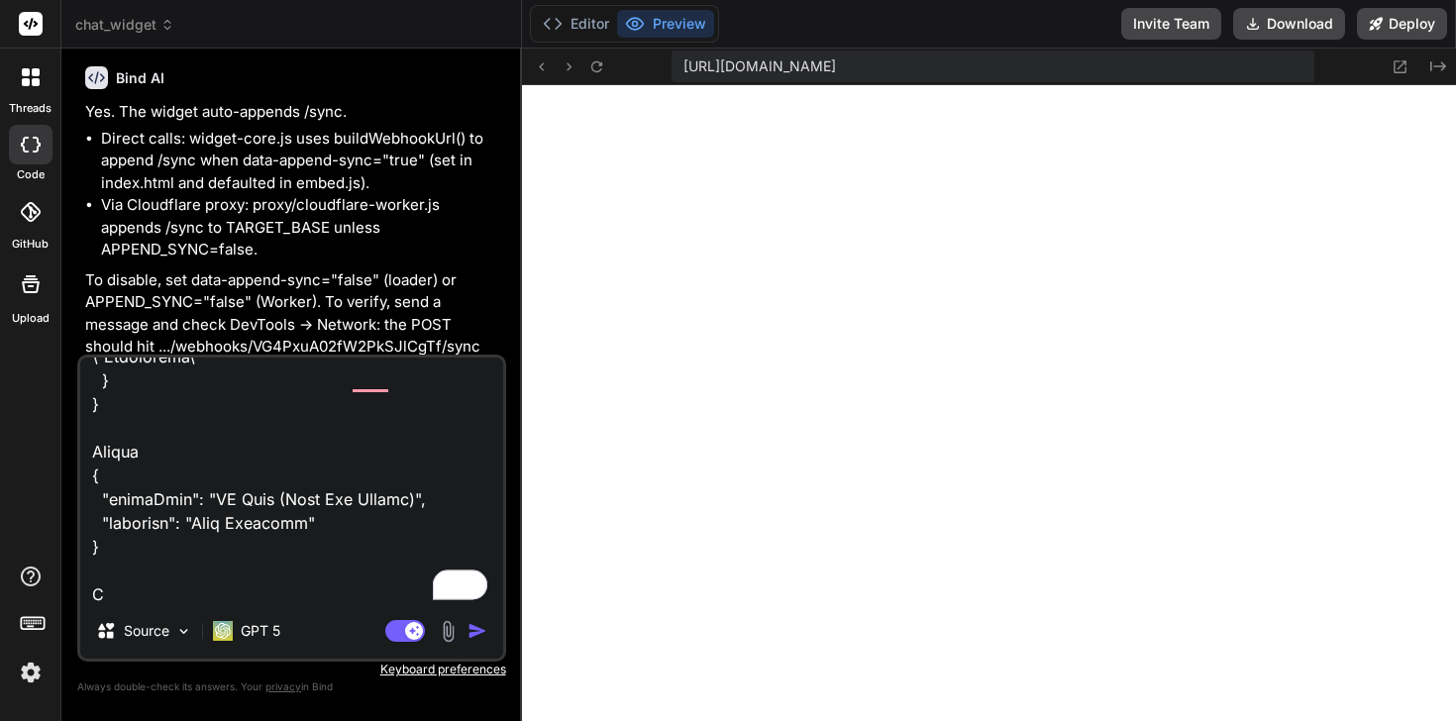
scroll to position [2378, 0]
paste textarea "Oops, something went wrong. Failed to execute 'json' on 'Response': Unexpected …"
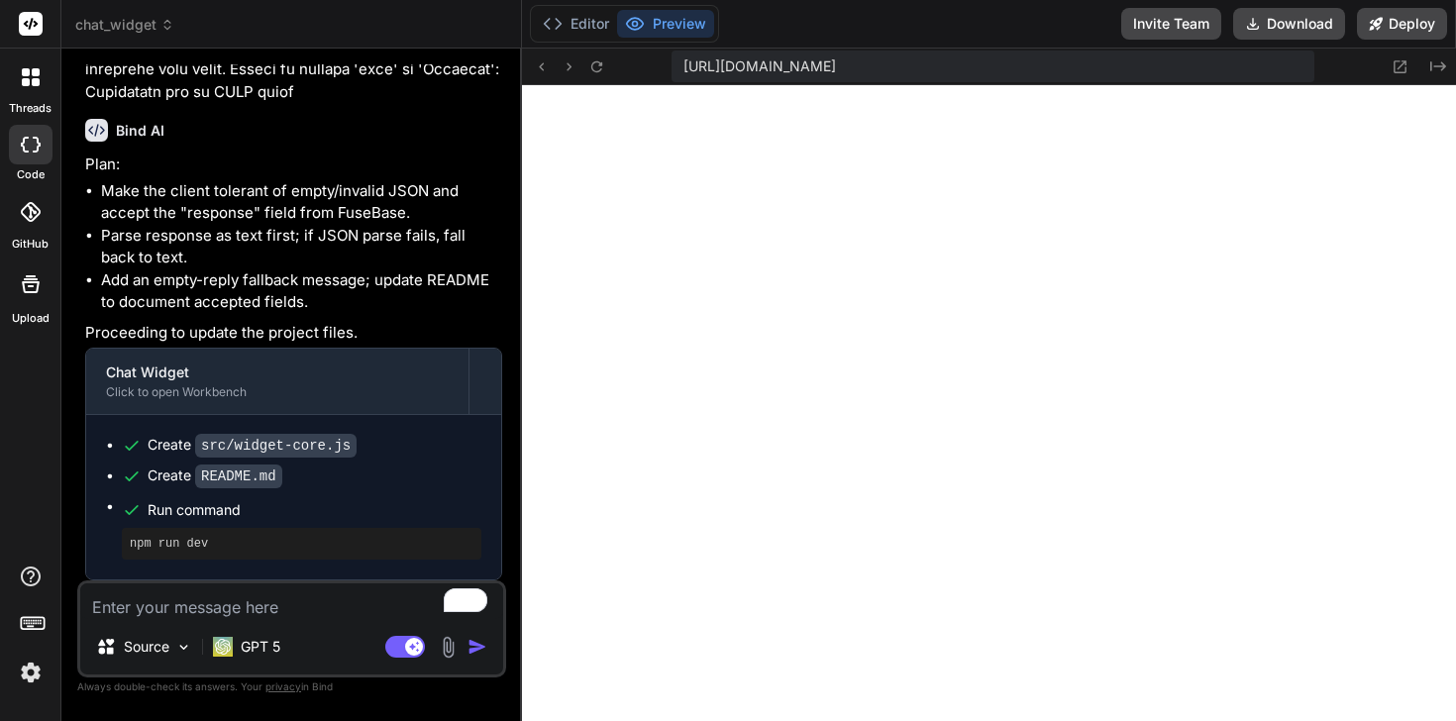
scroll to position [5928, 0]
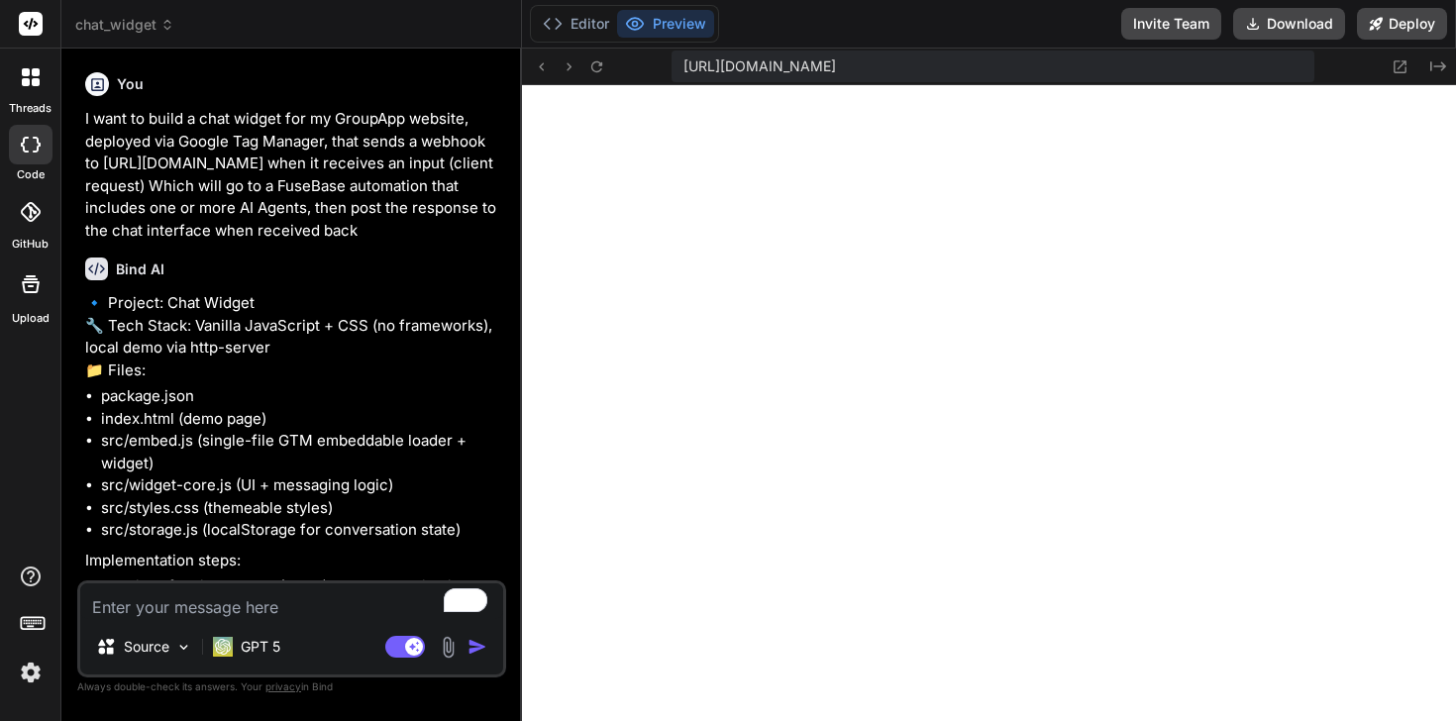
scroll to position [3707, 0]
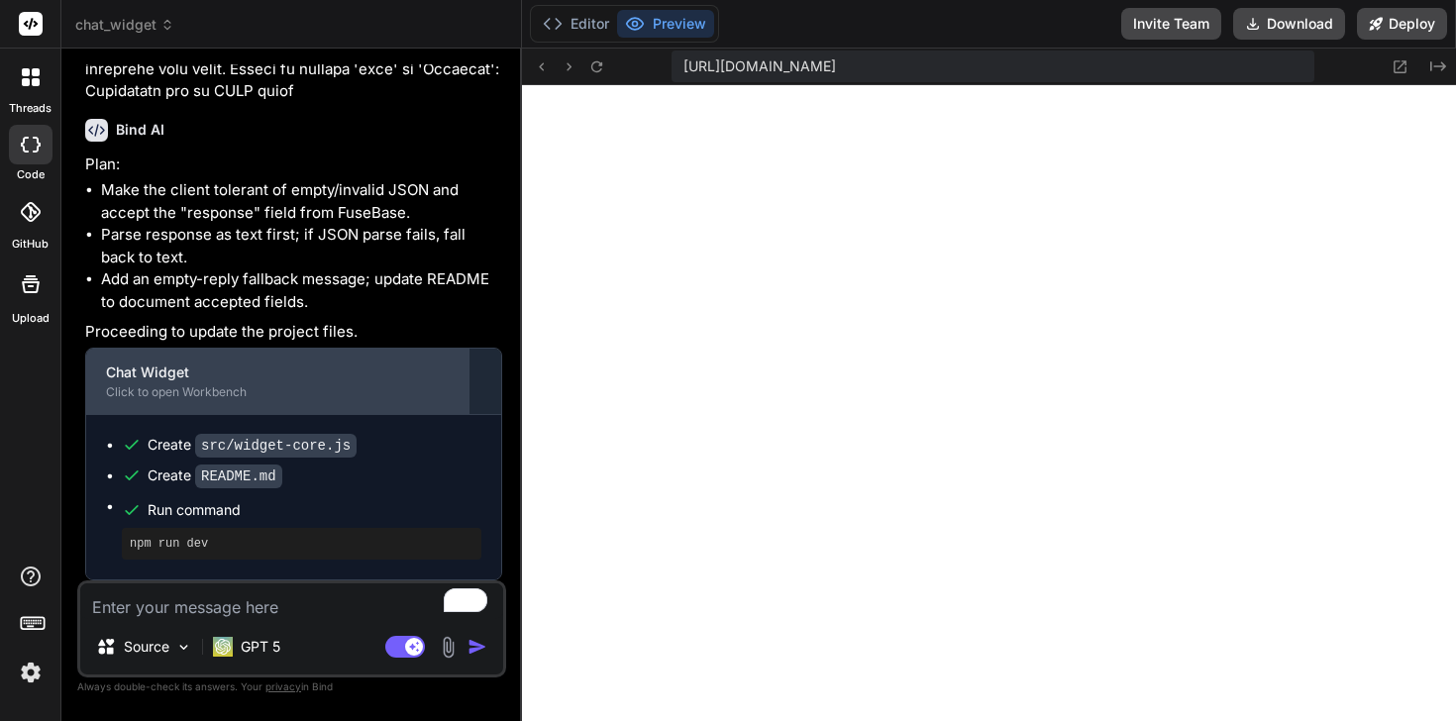
type textarea "x"
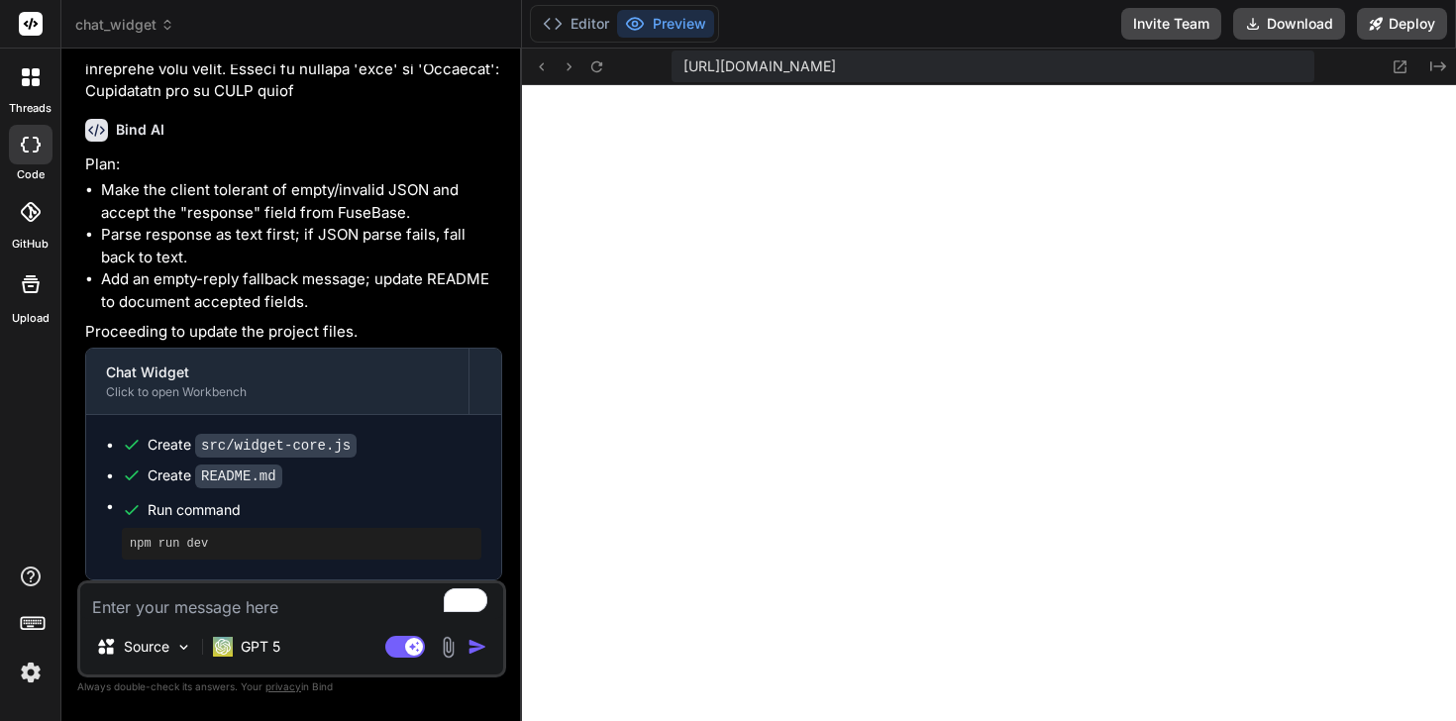
click at [194, 612] on textarea "To enrich screen reader interactions, please activate Accessibility in Grammarl…" at bounding box center [291, 601] width 423 height 36
type textarea "I"
type textarea "x"
type textarea "Is"
type textarea "x"
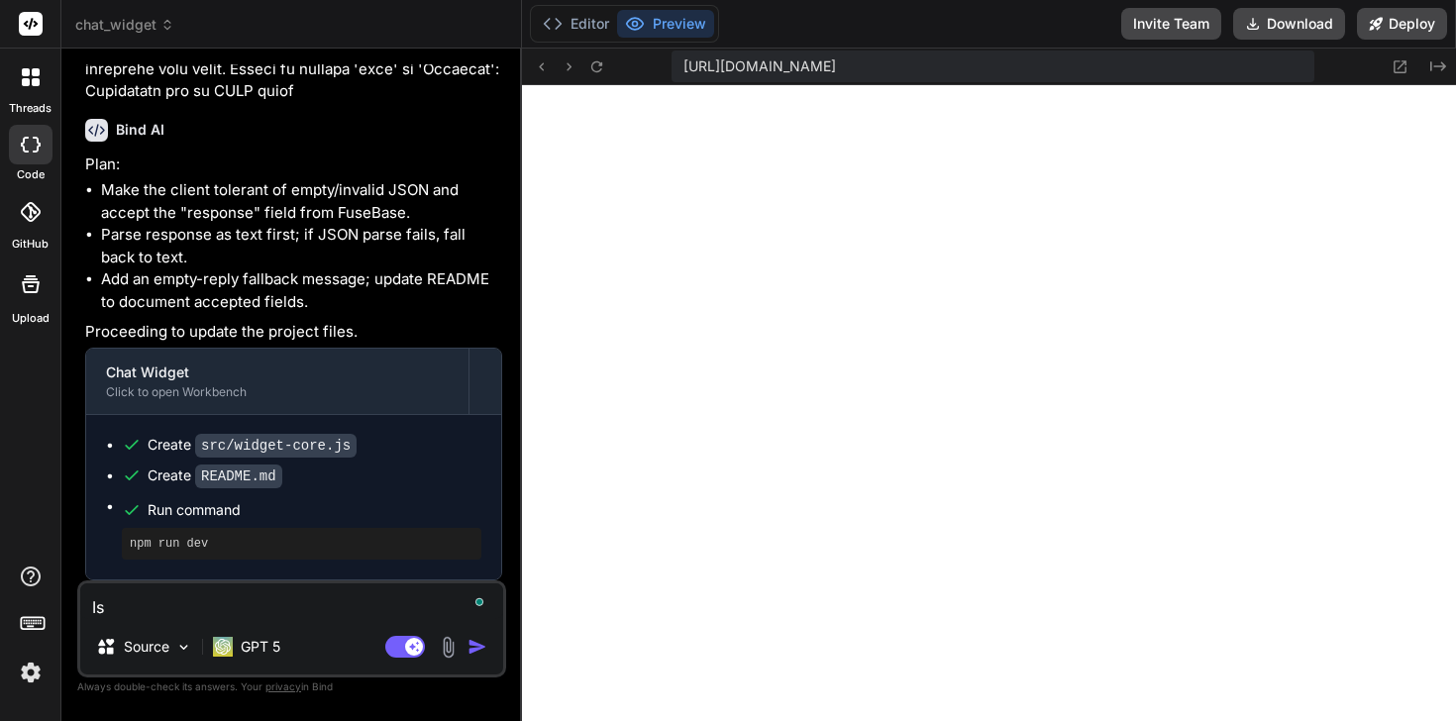
type textarea "Is"
type textarea "x"
type textarea "Is i"
type textarea "x"
type textarea "Is it"
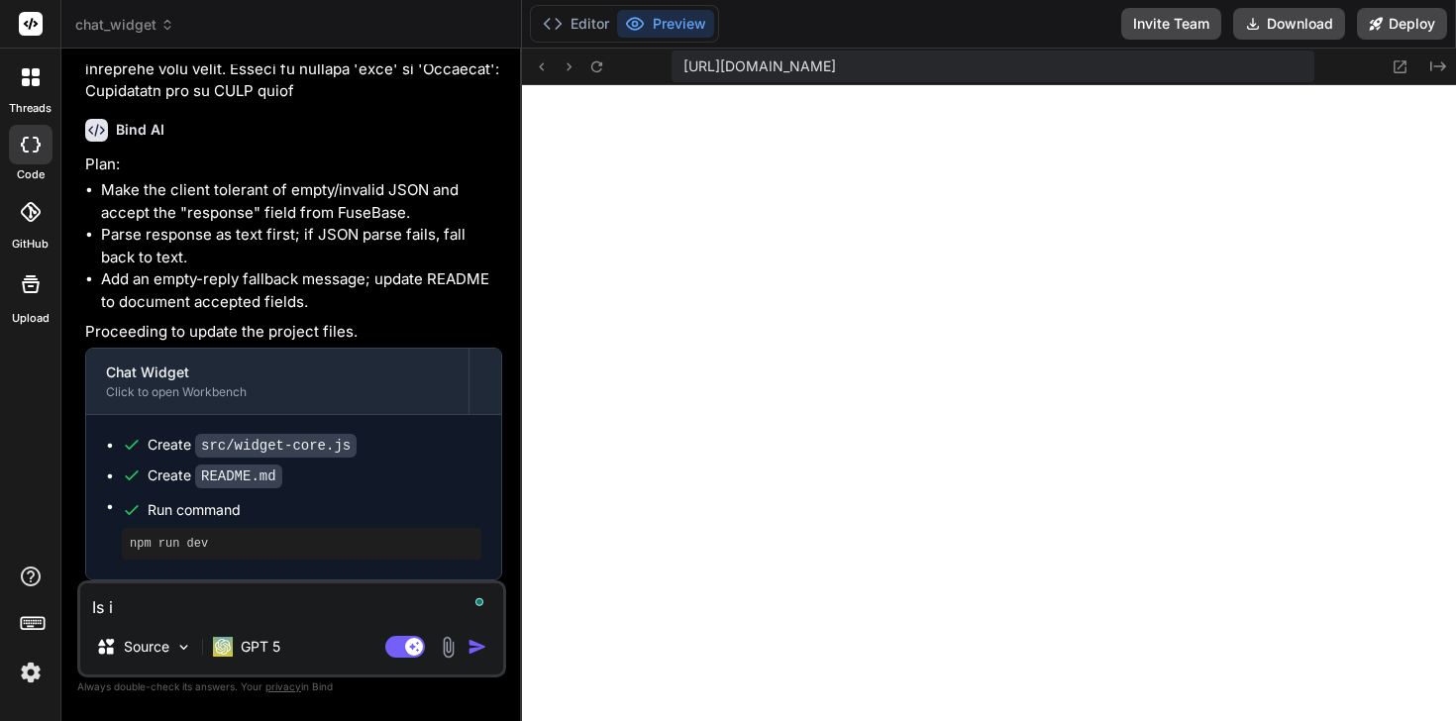
type textarea "x"
type textarea "Is it"
type textarea "x"
type textarea "Is it p"
type textarea "x"
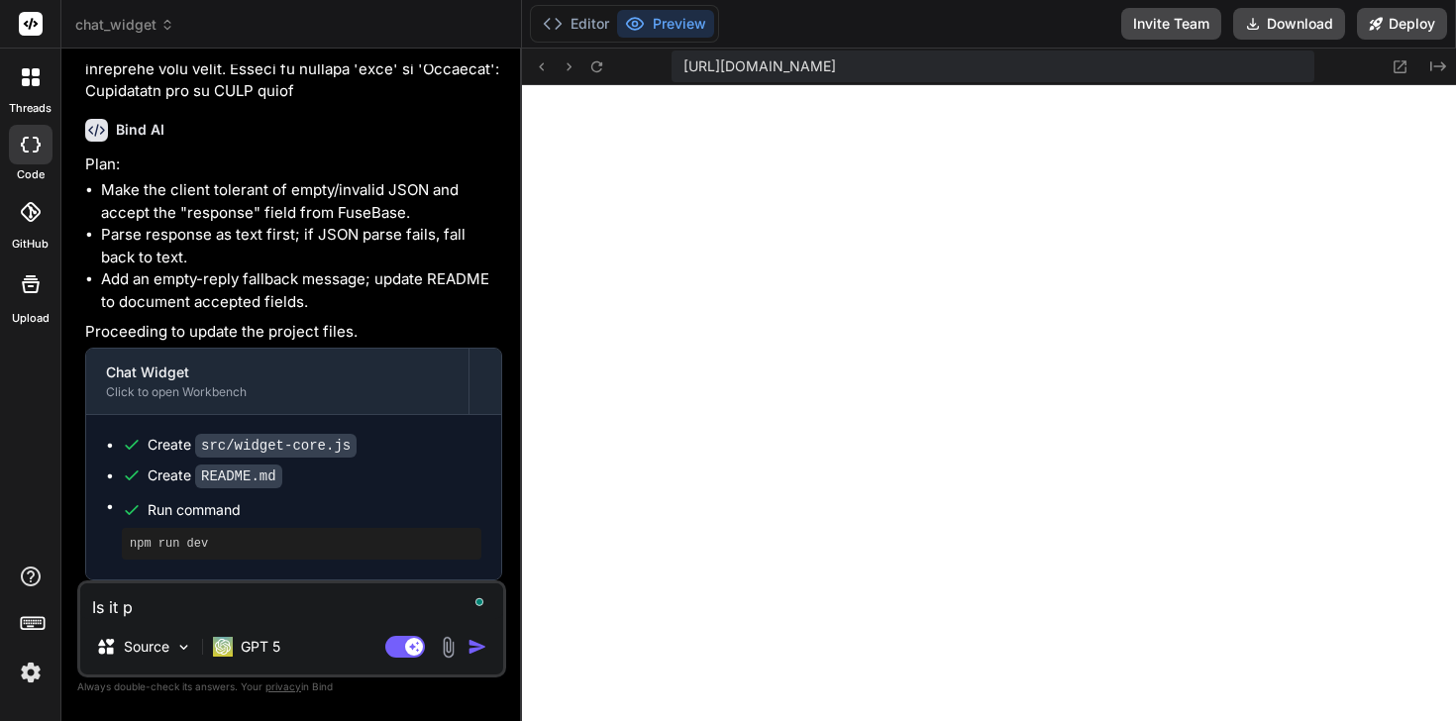
type textarea "Is it po"
type textarea "x"
type textarea "Is it pos"
type textarea "x"
type textarea "Is it poss"
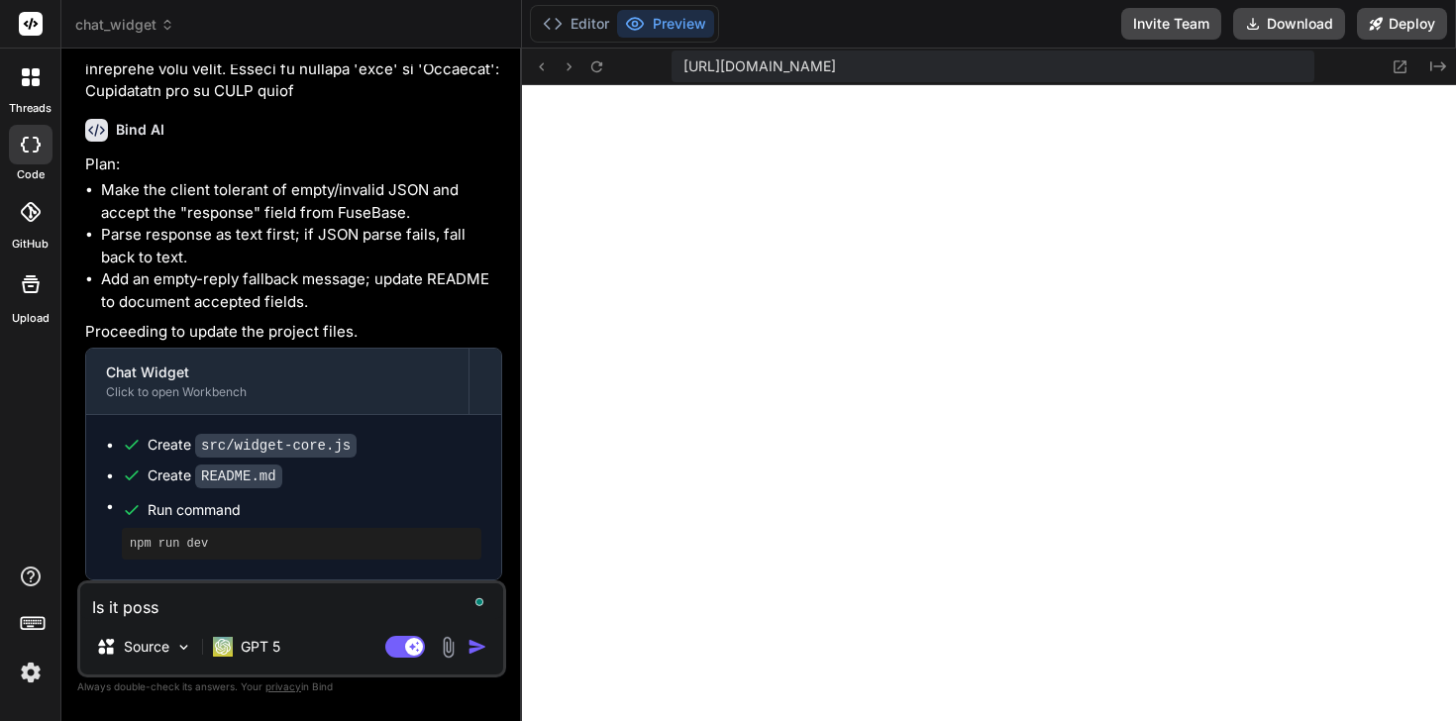
type textarea "x"
type textarea "Is it possi"
type textarea "x"
type textarea "Is it possib"
type textarea "x"
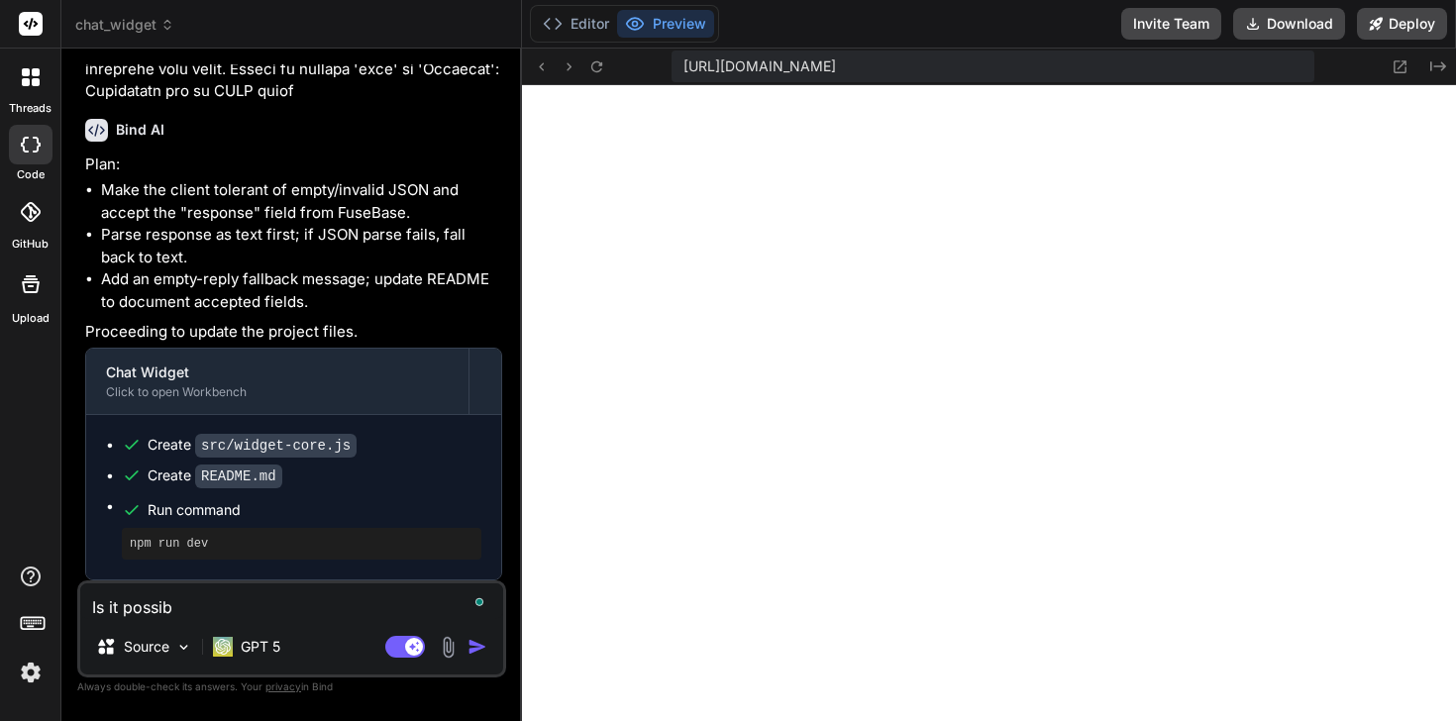
type textarea "Is it possibl"
type textarea "x"
type textarea "Is it possible"
type textarea "x"
type textarea "Is it possible"
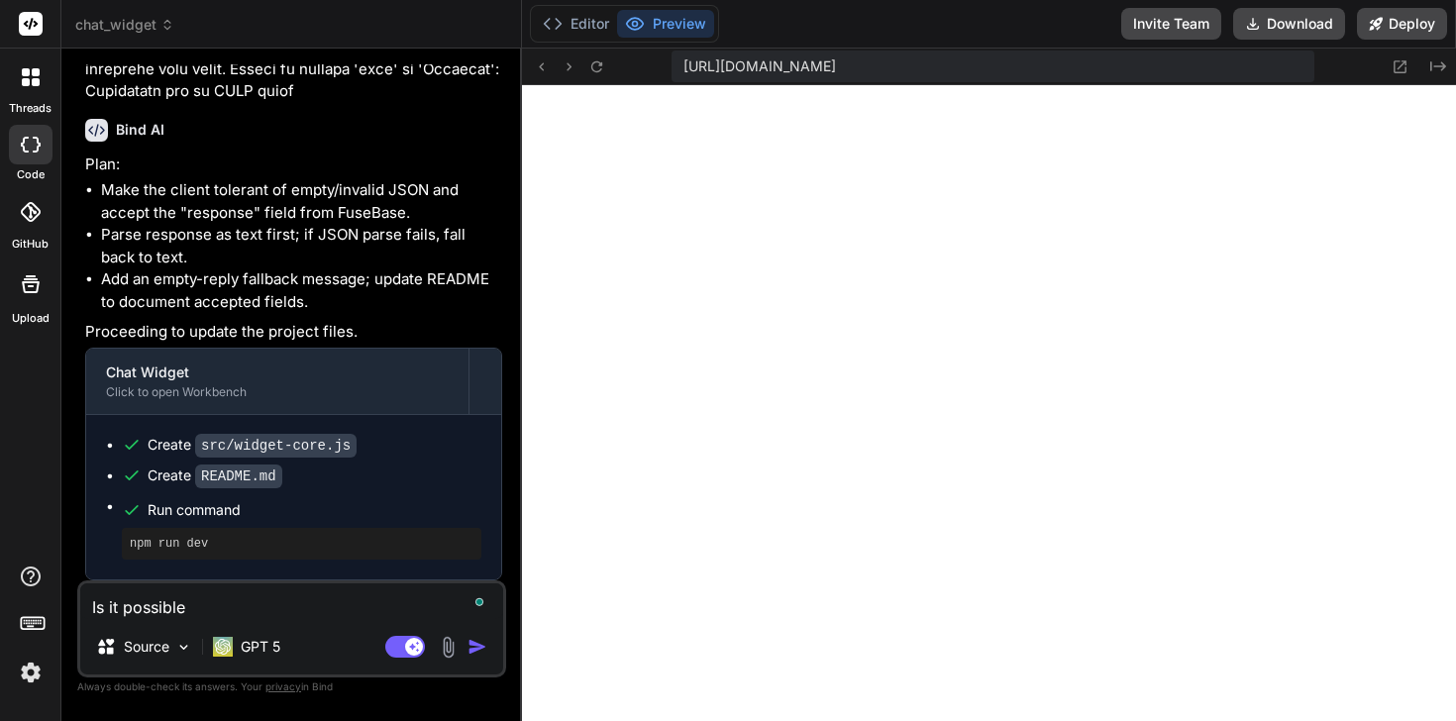
type textarea "x"
type textarea "Is it possible f"
type textarea "x"
type textarea "Is it possible fo"
type textarea "x"
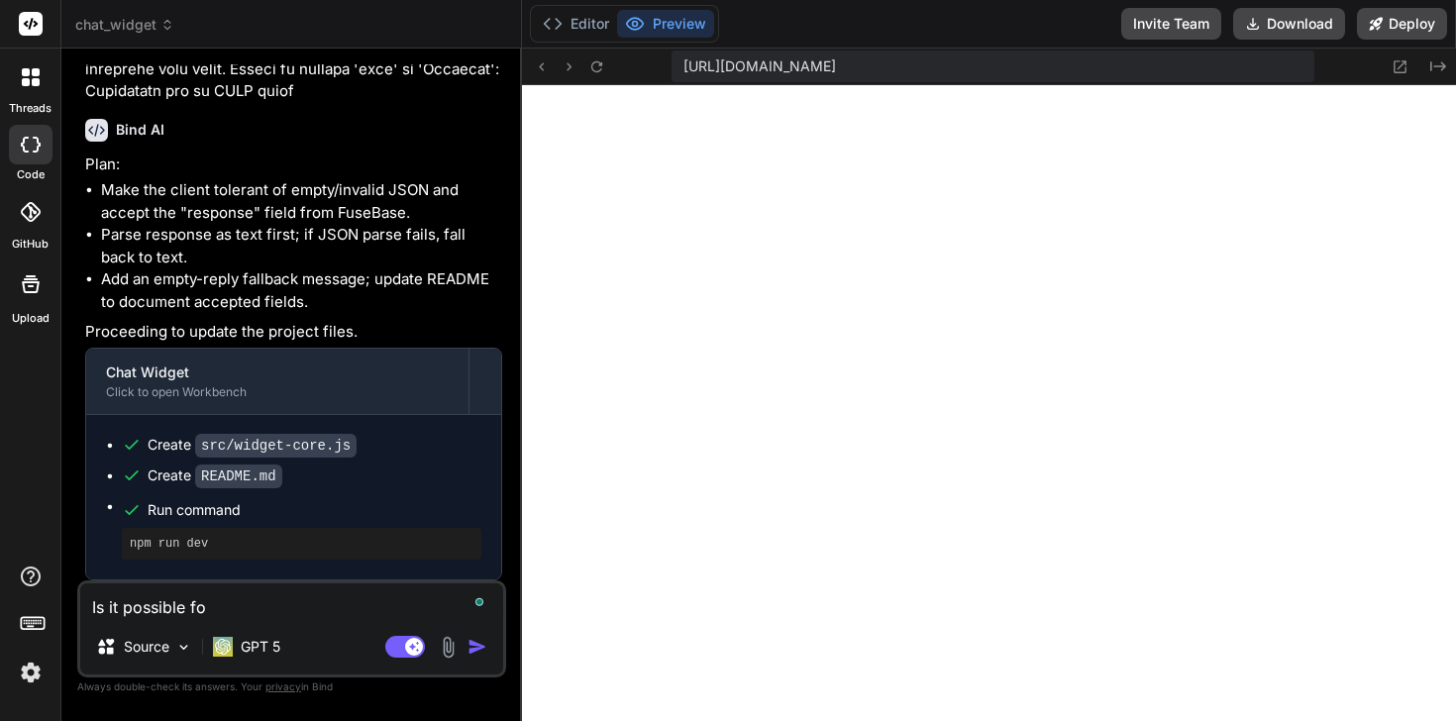
type textarea "Is it possible for"
type textarea "x"
type textarea "Is it possible for"
type textarea "x"
type textarea "Is it possible for t"
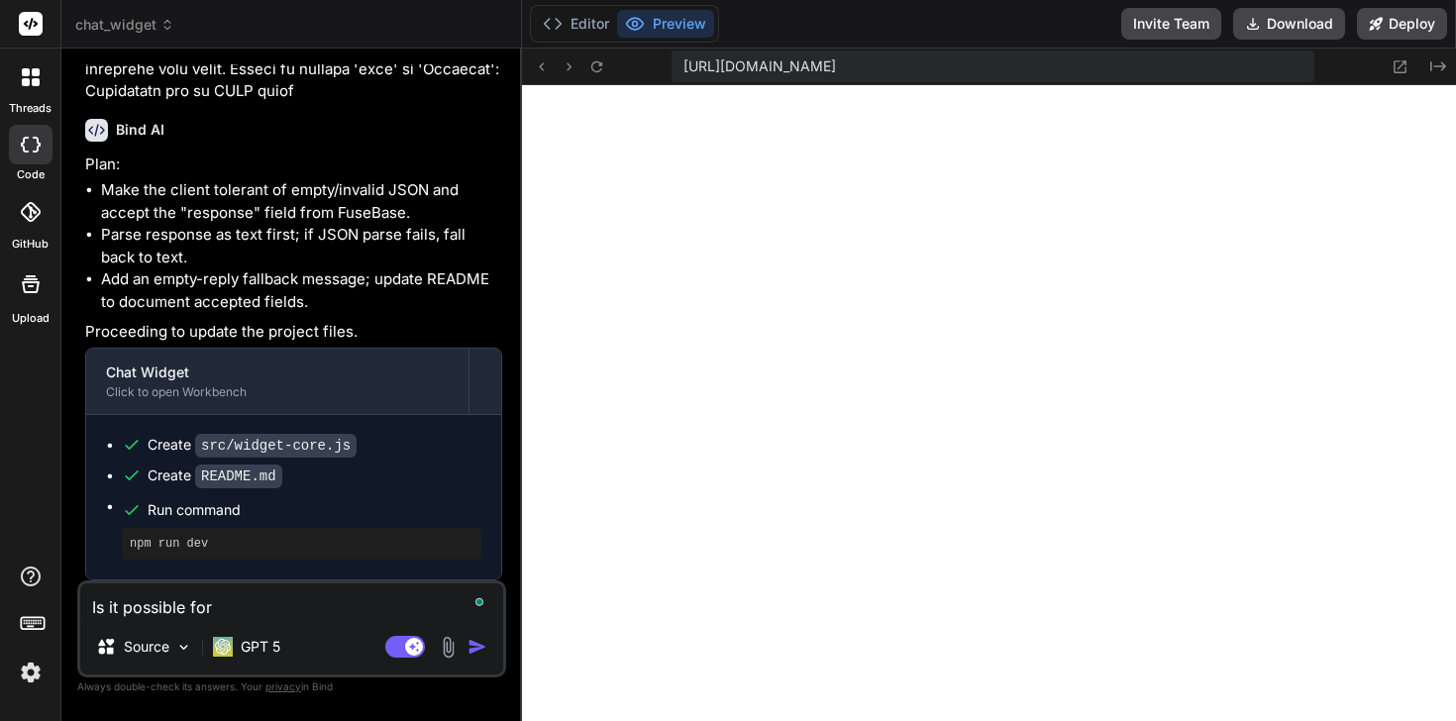
type textarea "x"
type textarea "Is it possible for th"
type textarea "x"
type textarea "Is it possible for the"
type textarea "x"
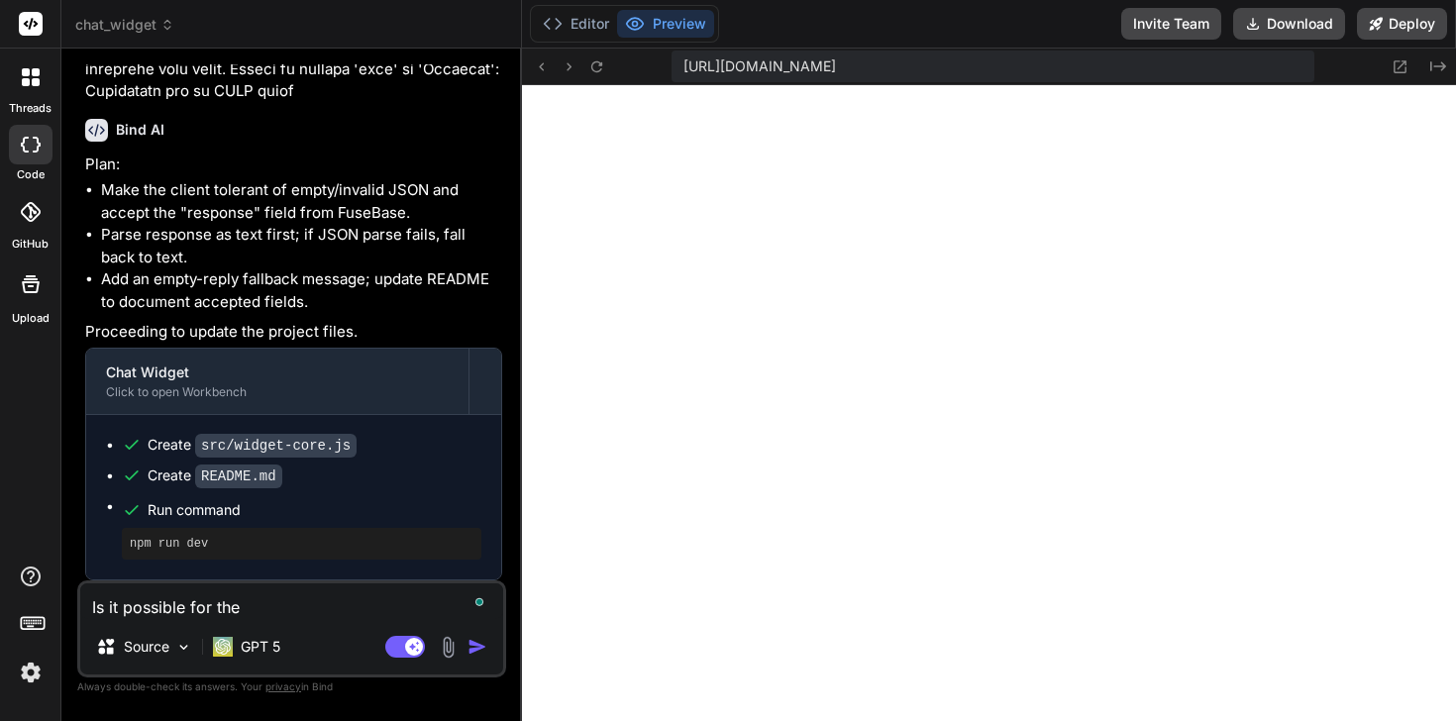
type textarea "Is it possible for the"
type textarea "x"
type textarea "Is it possible for the r"
type textarea "x"
type textarea "Is it possible for the re"
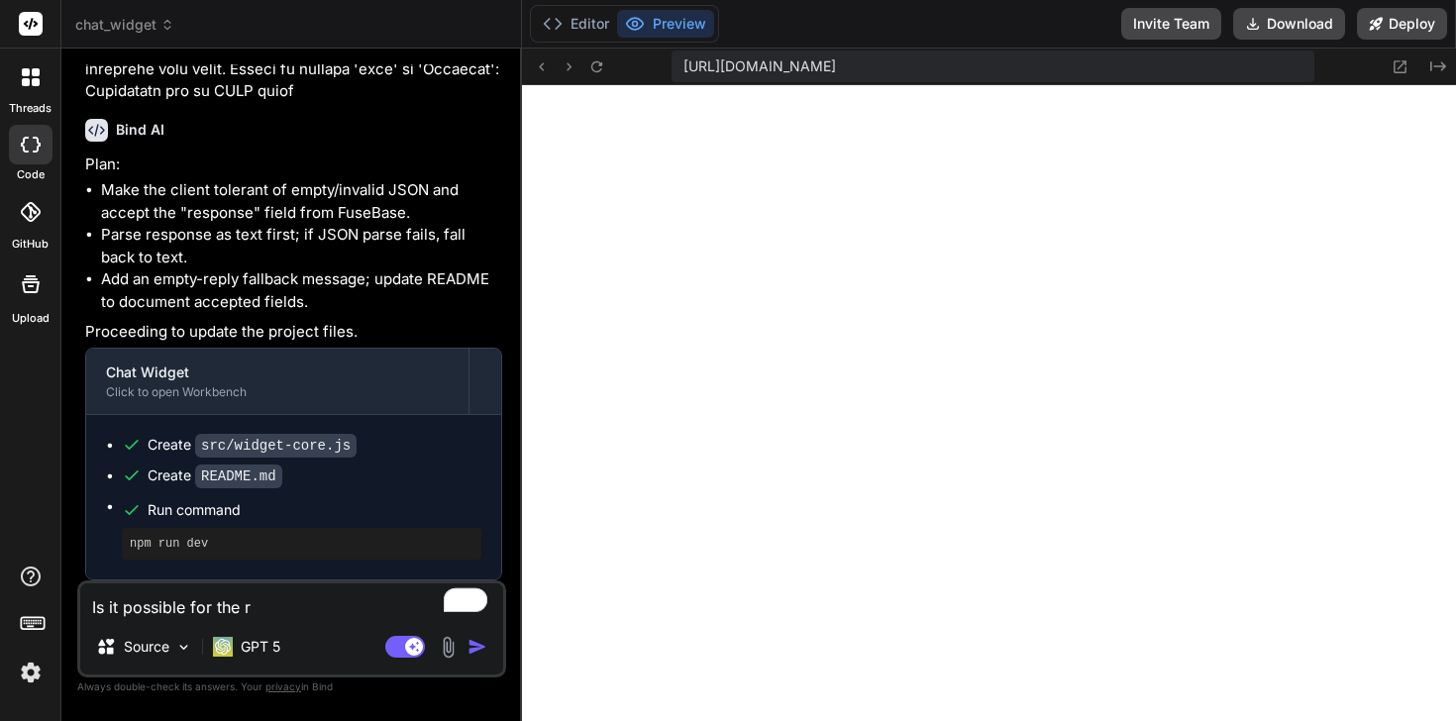
type textarea "x"
type textarea "Is it possible for the res"
type textarea "x"
type textarea "Is it possible for the resp"
type textarea "x"
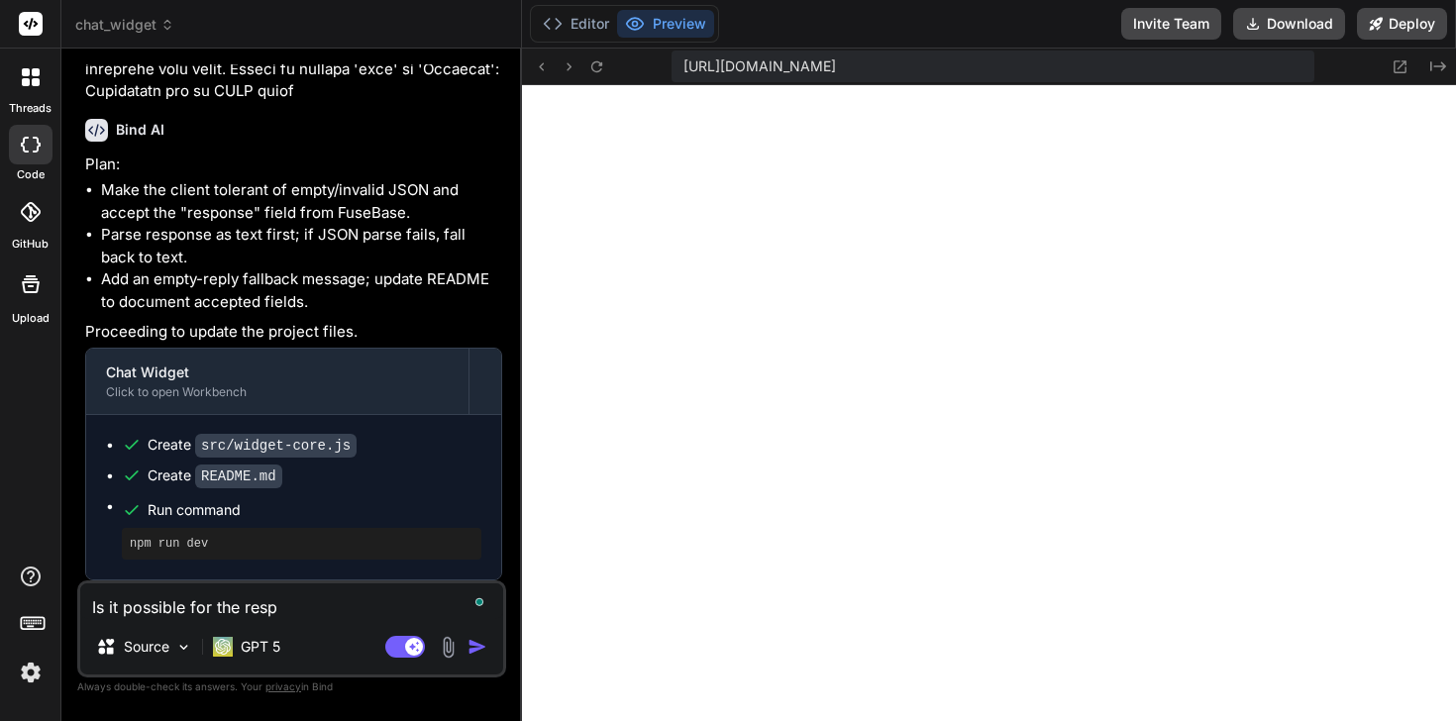
type textarea "Is it possible for the respo"
type textarea "x"
type textarea "Is it possible for the respon"
type textarea "x"
type textarea "Is it possible for the respons"
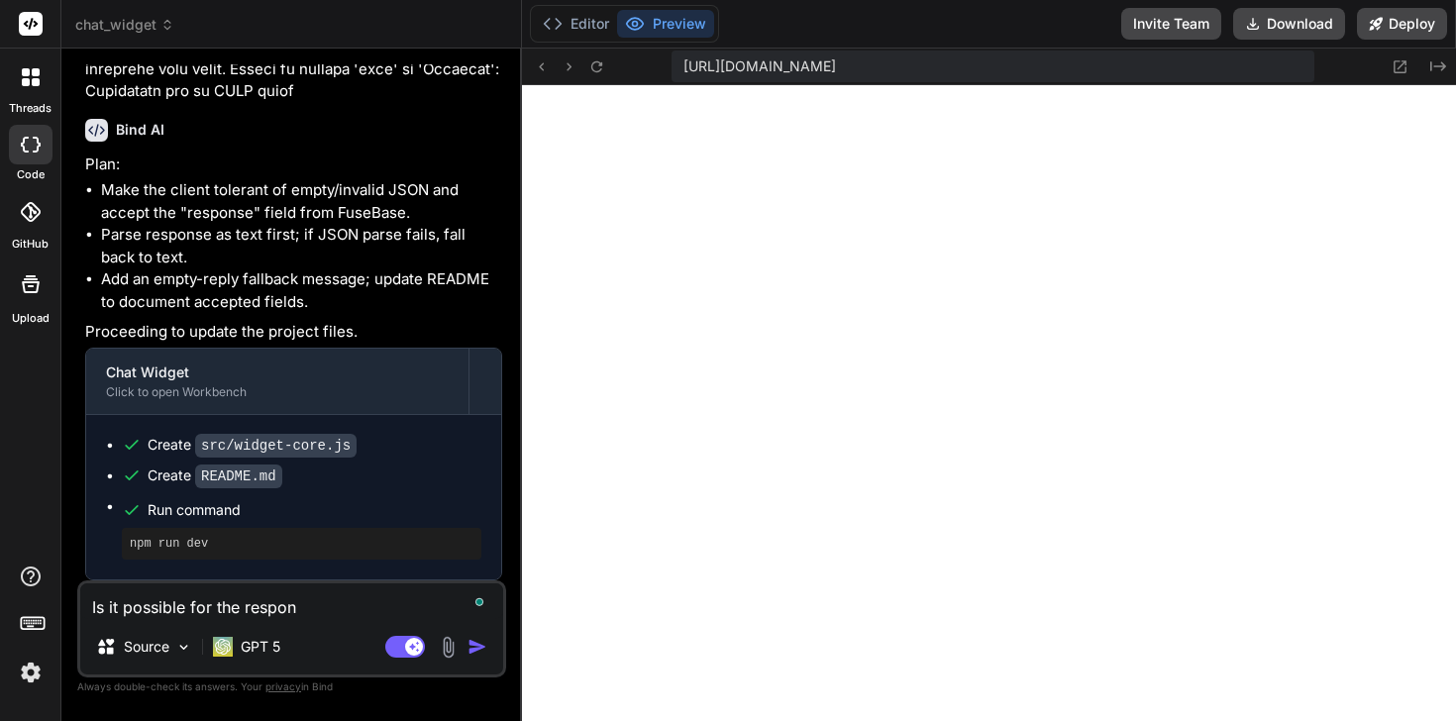
type textarea "x"
type textarea "Is it possible for the response"
type textarea "x"
type textarea "Is it possible for the response"
type textarea "x"
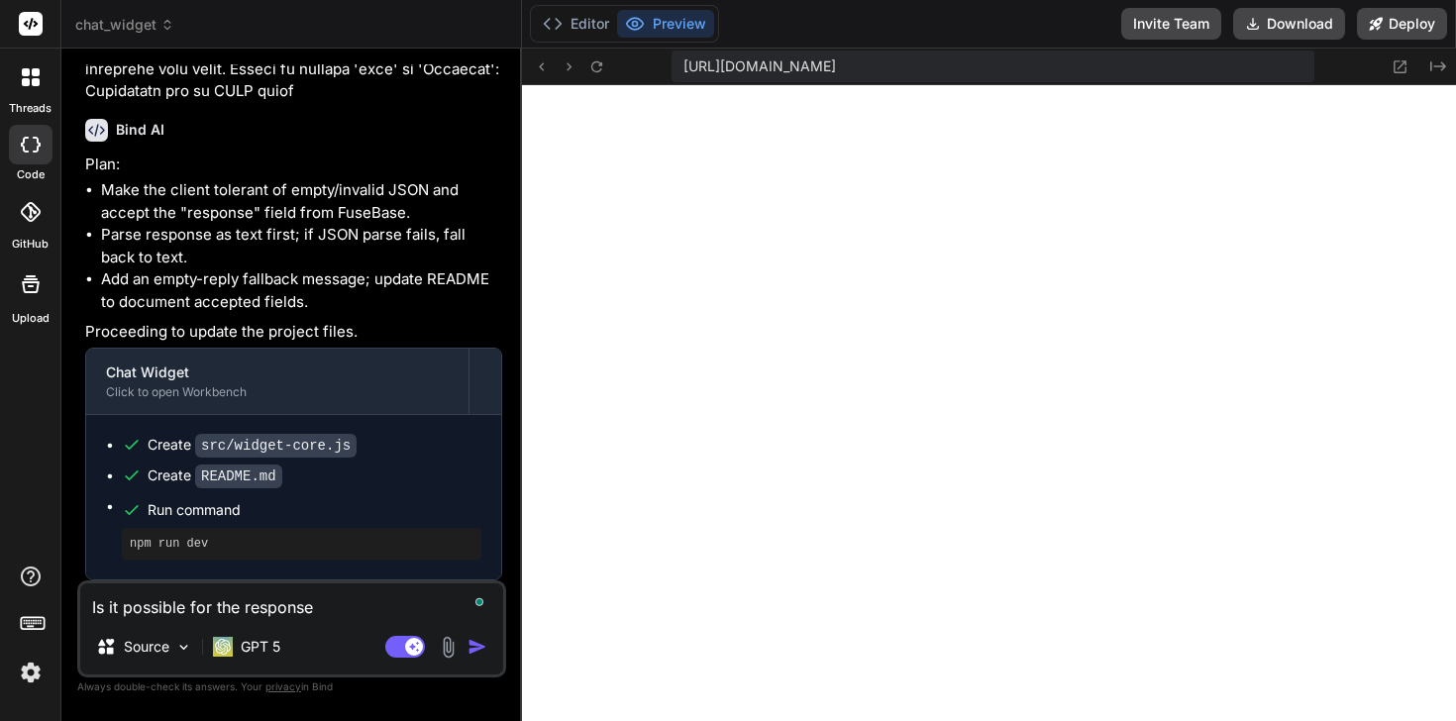
type textarea "Is it possible for the response t"
type textarea "x"
type textarea "Is it possible for the response to"
type textarea "x"
type textarea "Is it possible for the response to"
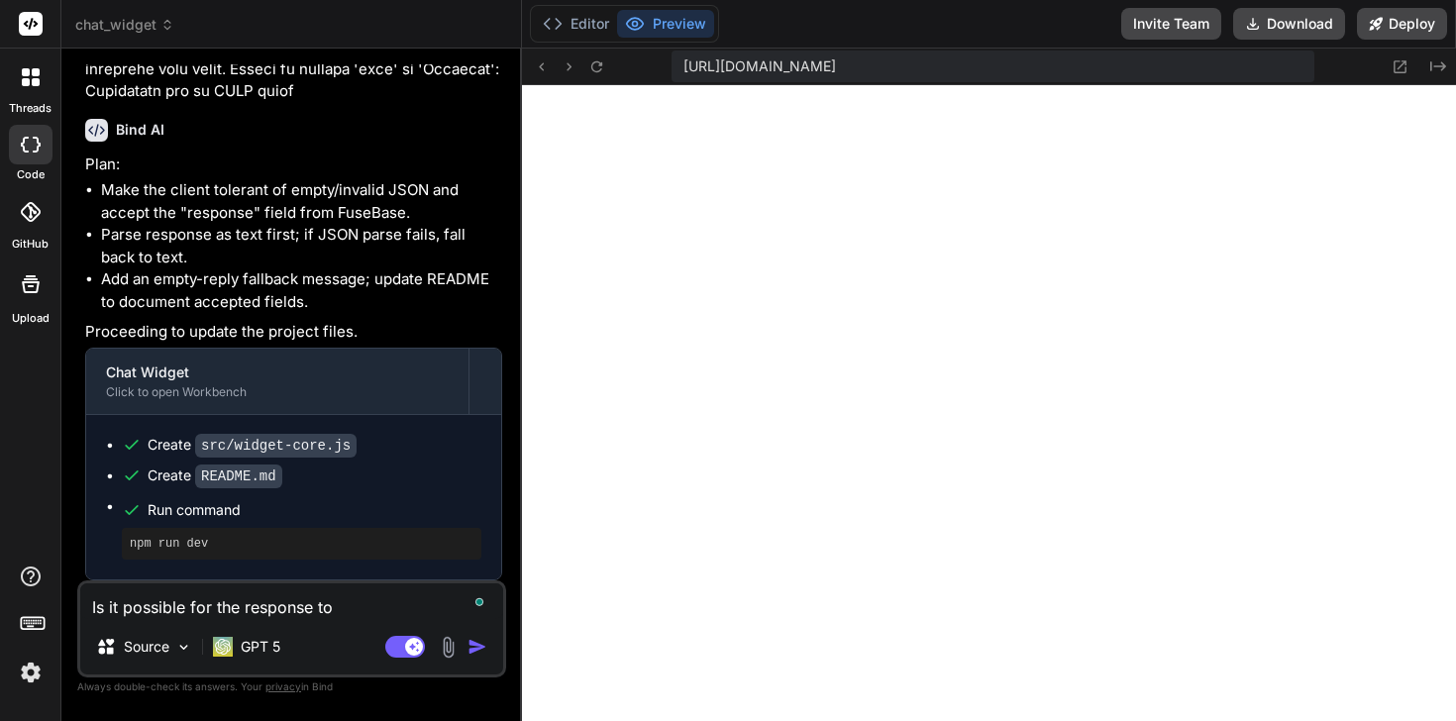
type textarea "x"
type textarea "Is it possible for the response to b"
type textarea "x"
type textarea "Is it possible for the response to be"
type textarea "x"
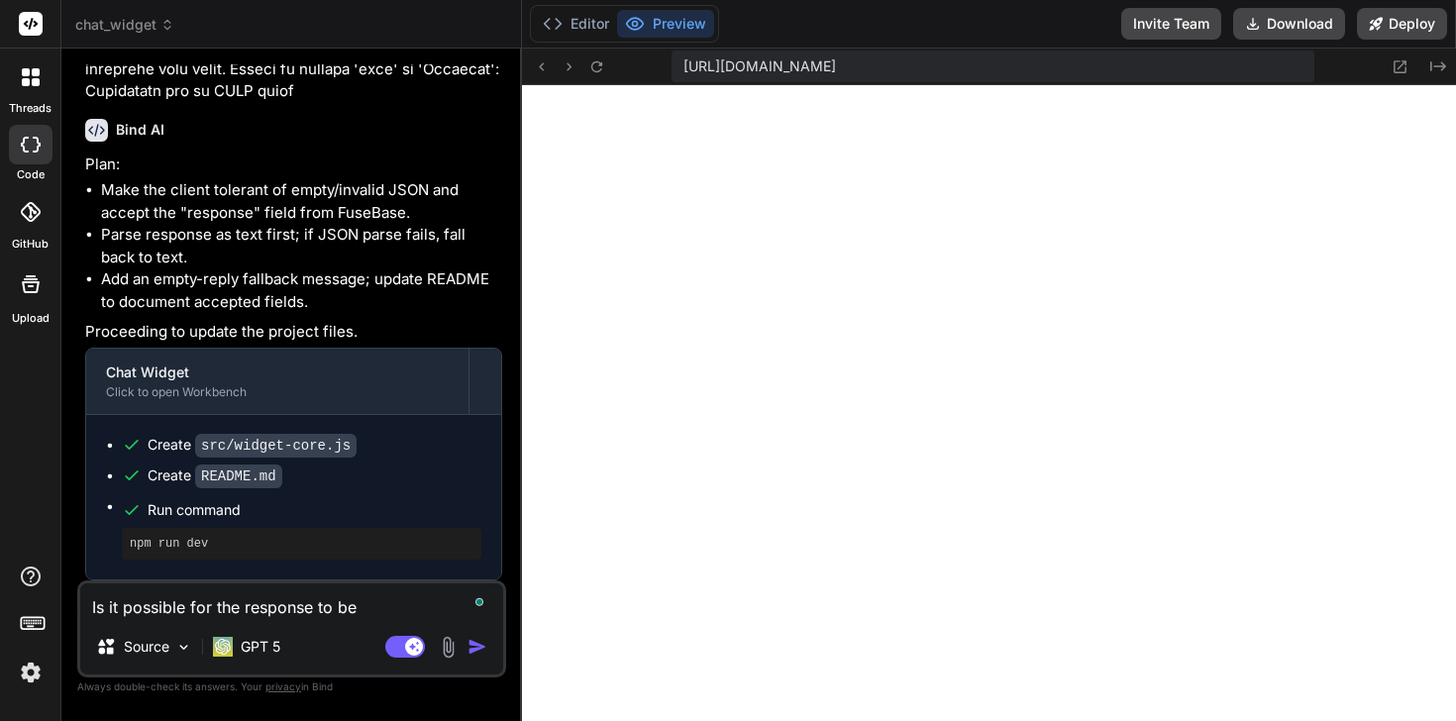
type textarea "Is it possible for the response to be"
type textarea "x"
type textarea "Is it possible for the response to be r"
type textarea "x"
type textarea "Is it possible for the response to be re"
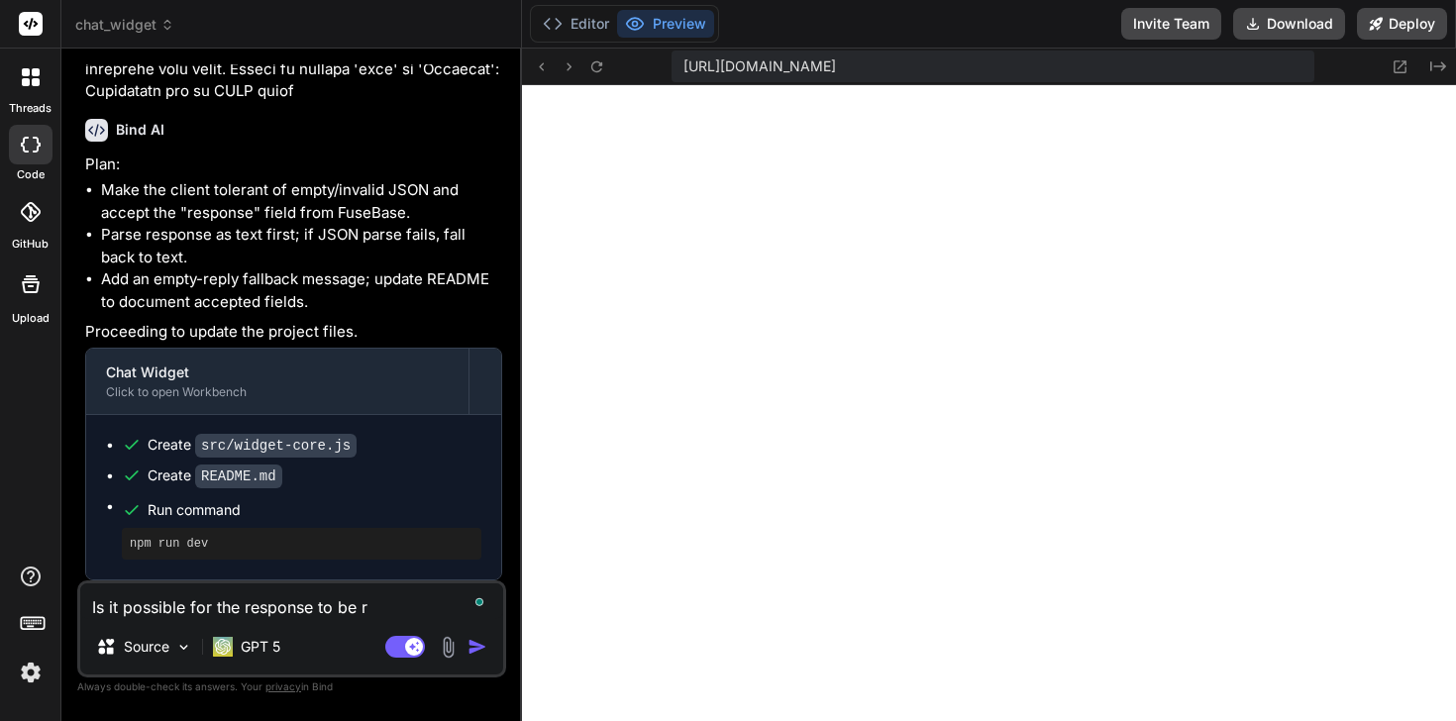
type textarea "x"
type textarea "Is it possible for the response to be rec"
type textarea "x"
type textarea "Is it possible for the response to be rece"
type textarea "x"
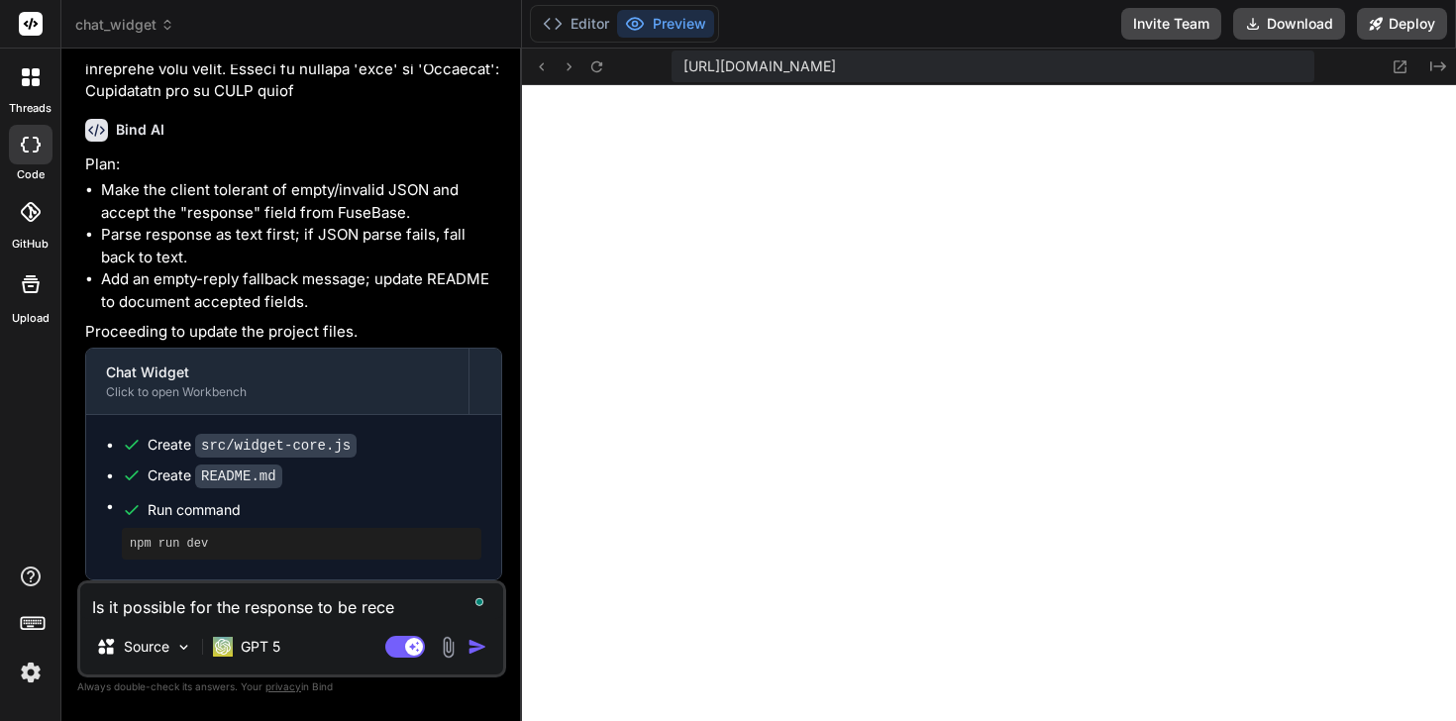
type textarea "Is it possible for the response to be recei"
type textarea "x"
type textarea "Is it possible for the response to be receiv"
type textarea "x"
type textarea "Is it possible for the response to be receive"
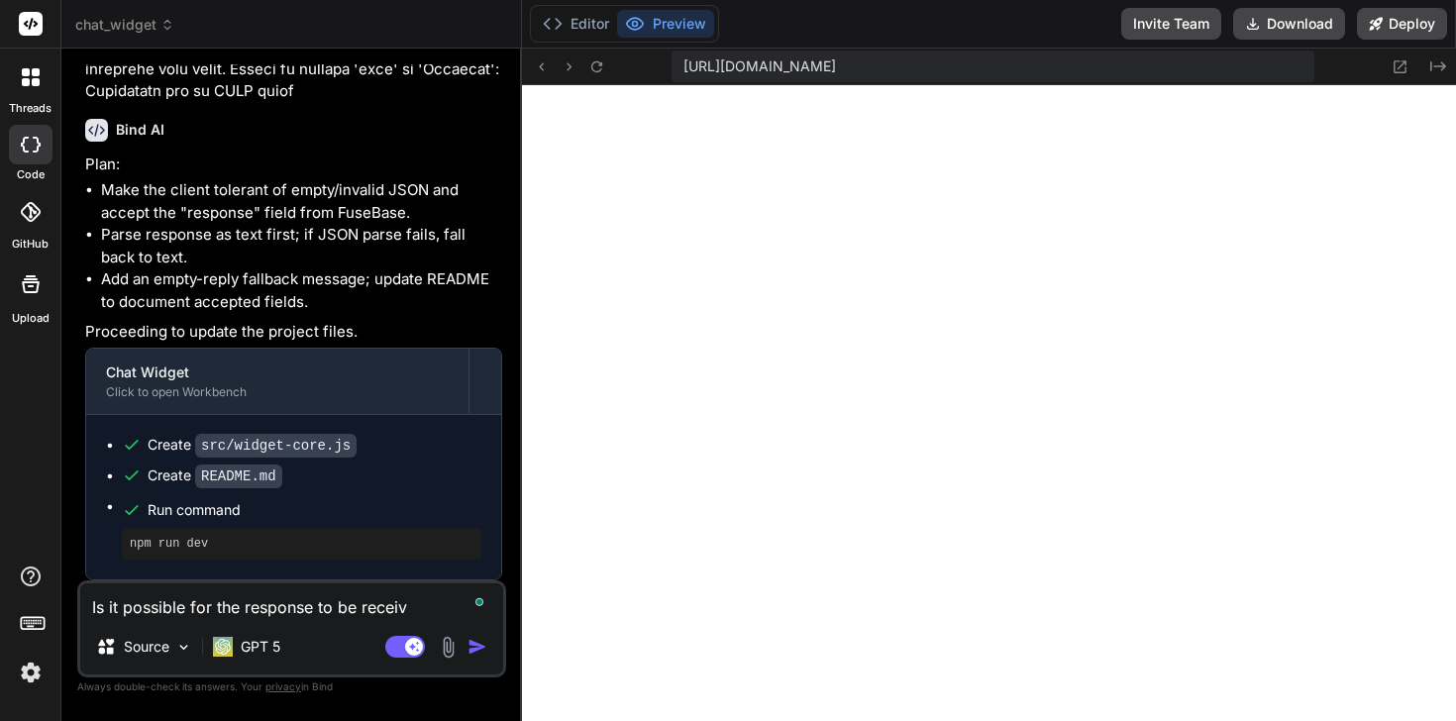
type textarea "x"
type textarea "Is it possible for the response to be received"
type textarea "x"
type textarea "Is it possible for the response to be received"
type textarea "x"
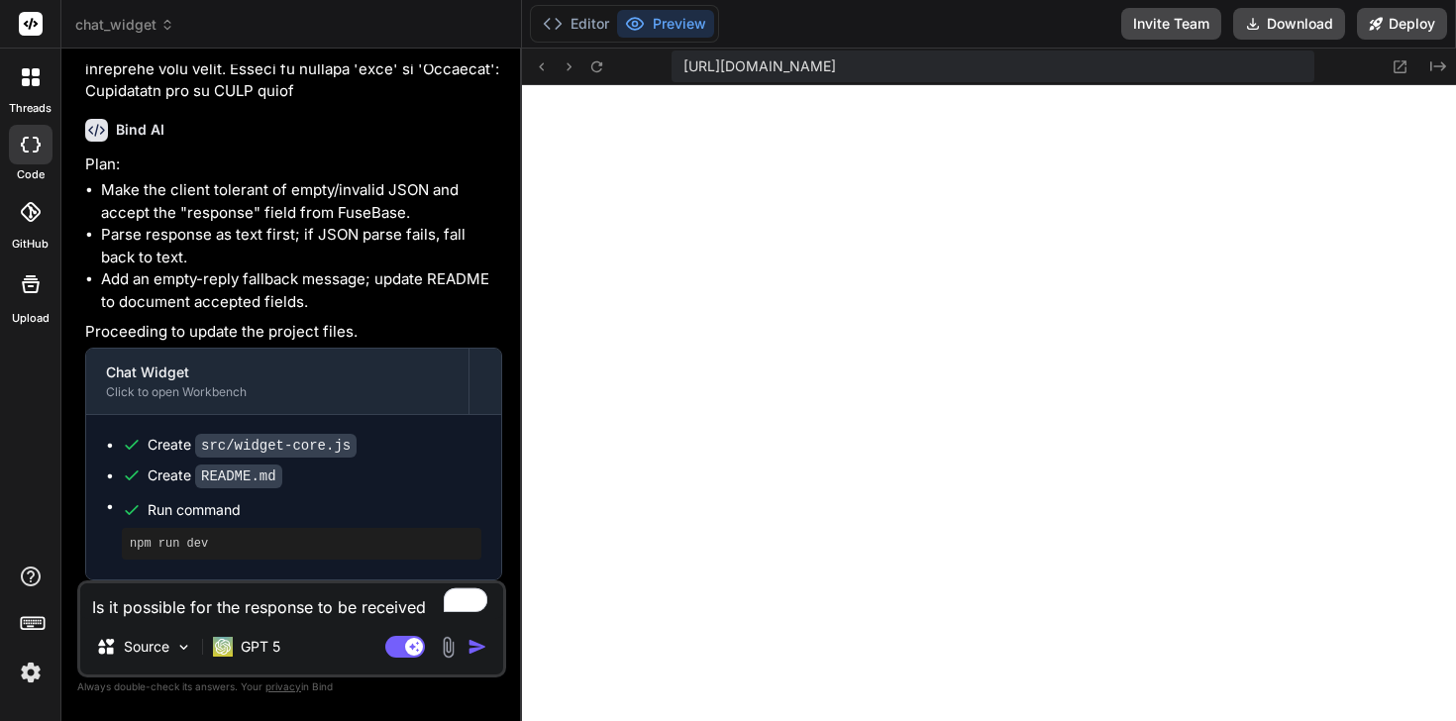
type textarea "Is it possible for the response to be received a"
type textarea "x"
type textarea "Is it possible for the response to be received an"
type textarea "x"
type textarea "Is it possible for the response to be received and"
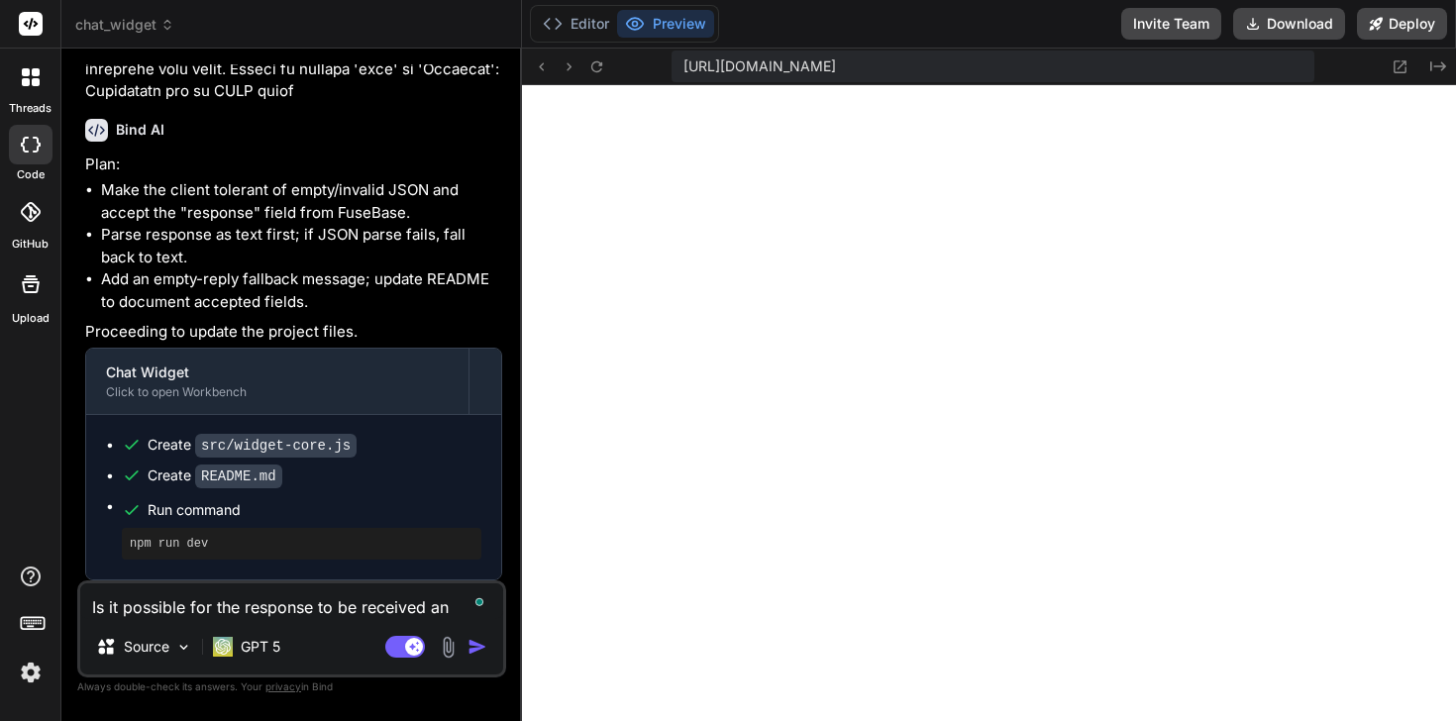
type textarea "x"
type textarea "Is it possible for the response to be received and"
type textarea "x"
type textarea "Is it possible for the response to be received and d"
type textarea "x"
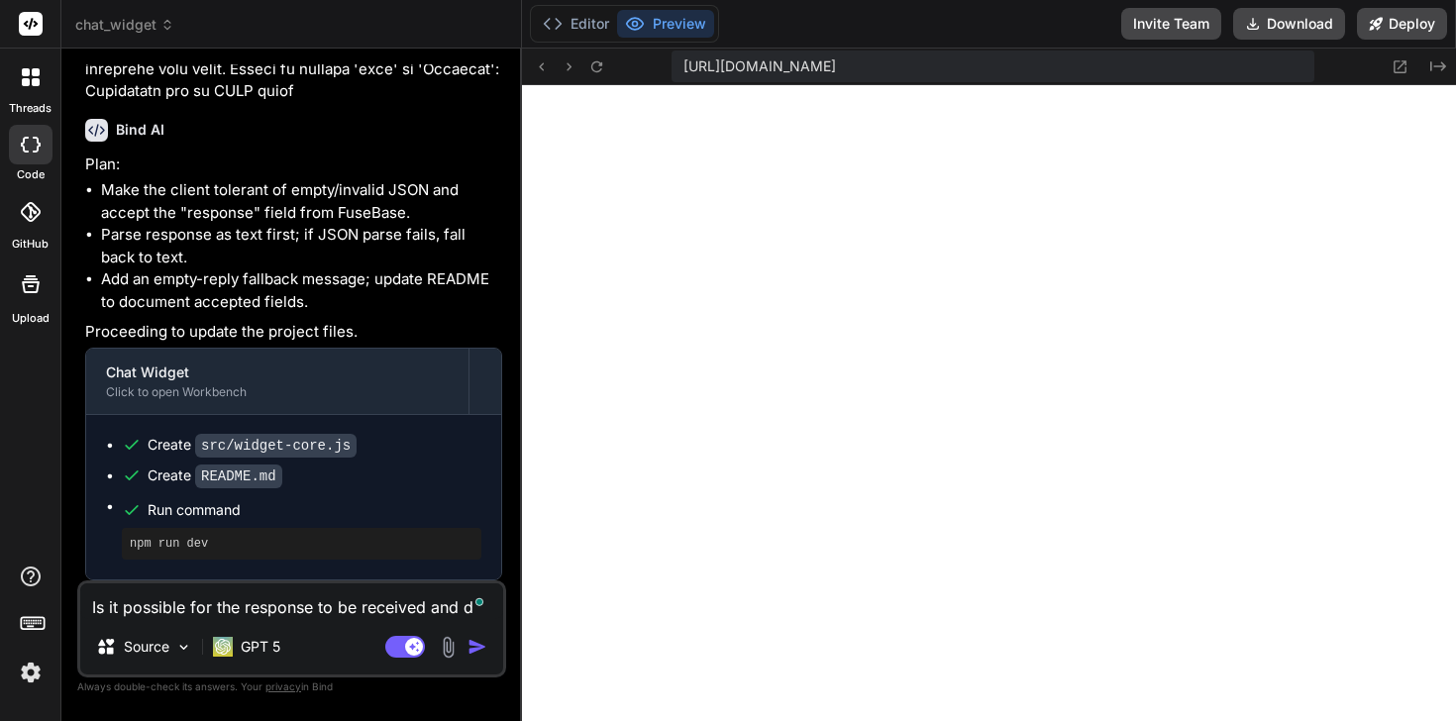
type textarea "Is it possible for the response to be received and di"
type textarea "x"
type textarea "Is it possible for the response to be received and dis"
type textarea "x"
type textarea "Is it possible for the response to be received and disp"
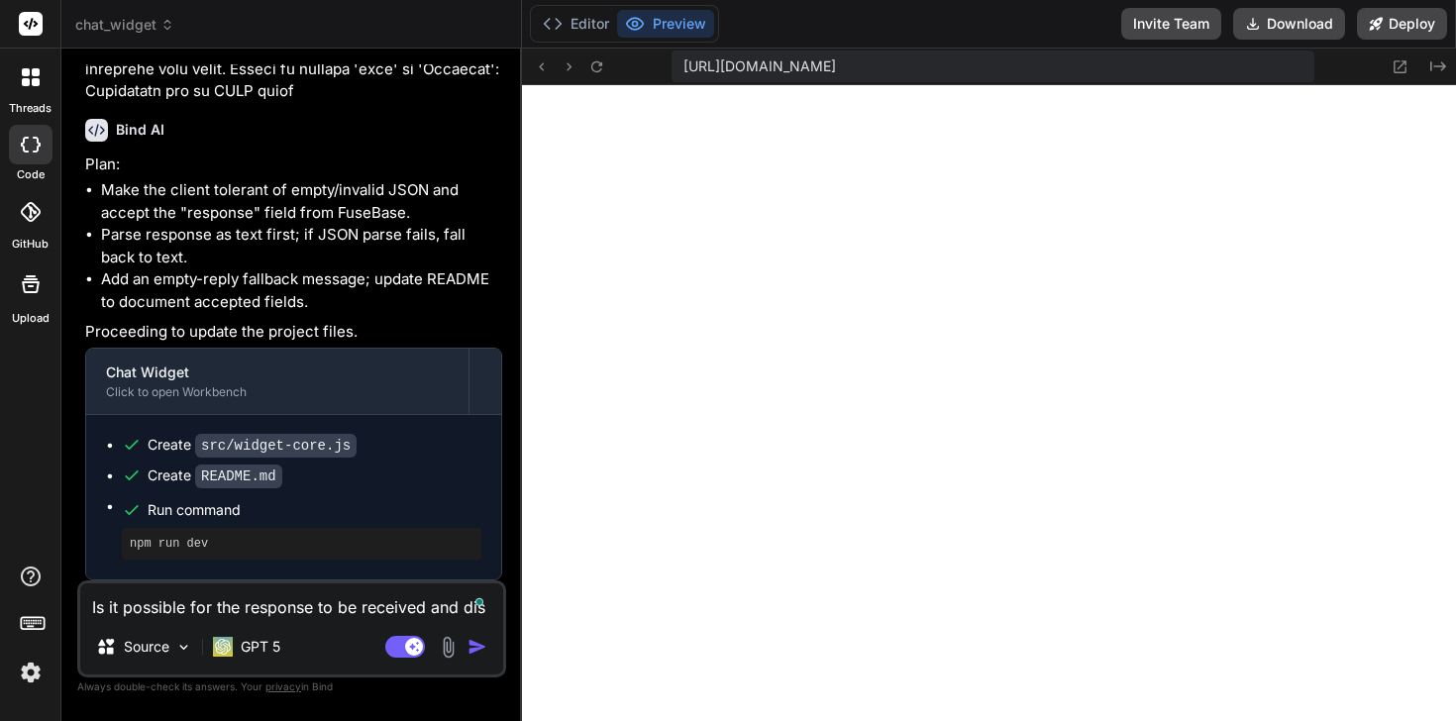
type textarea "x"
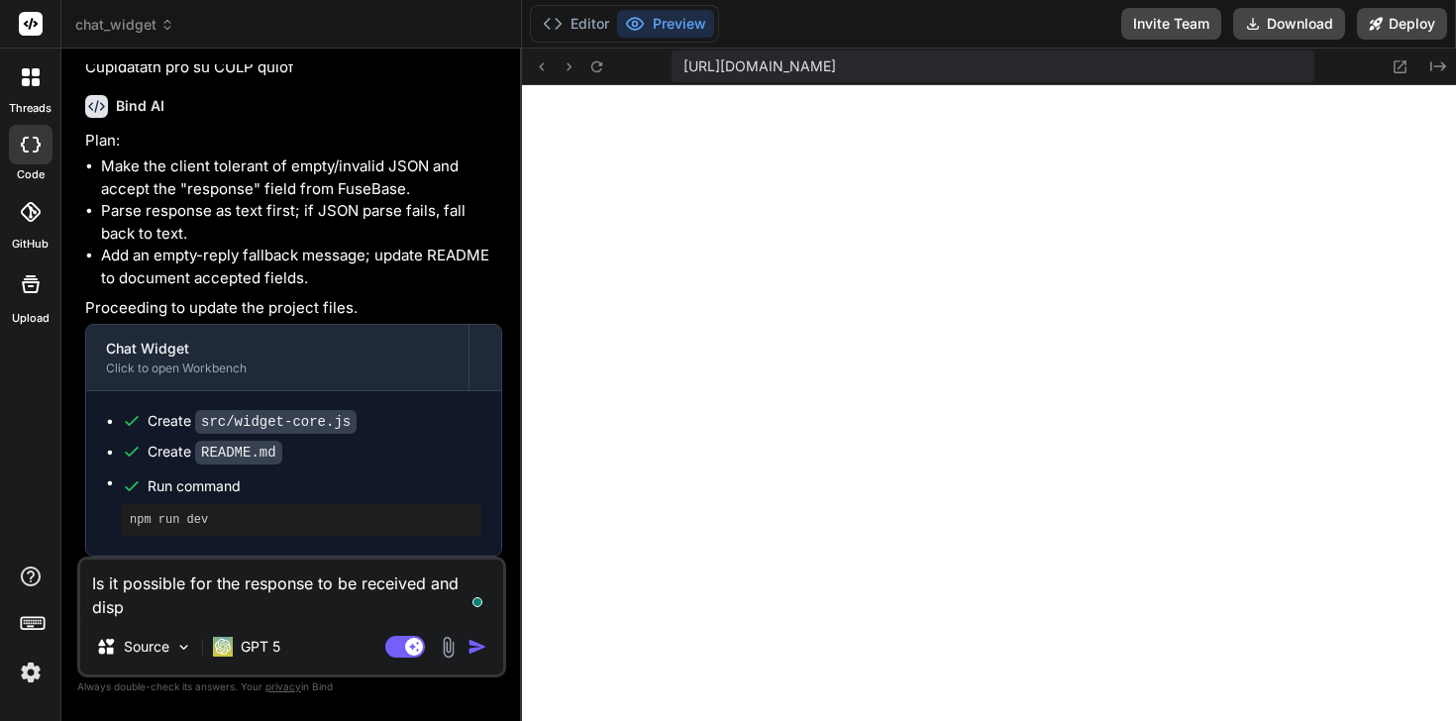
type textarea "Is it possible for the response to be received and displ"
type textarea "x"
type textarea "Is it possible for the response to be received and displa"
type textarea "x"
type textarea "Is it possible for the response to be received and display"
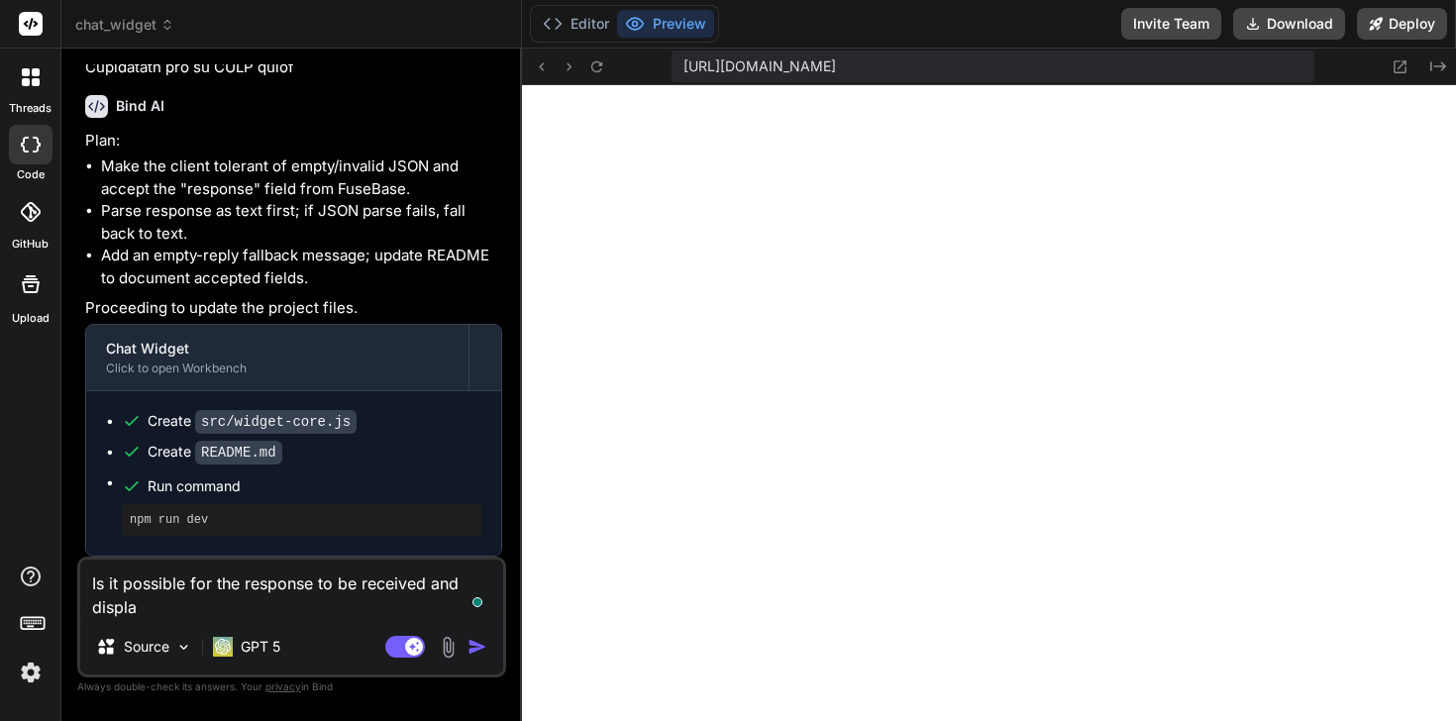
type textarea "x"
type textarea "Is it possible for the response to be received and displaye"
type textarea "x"
type textarea "Is it possible for the response to be received and displayed"
type textarea "x"
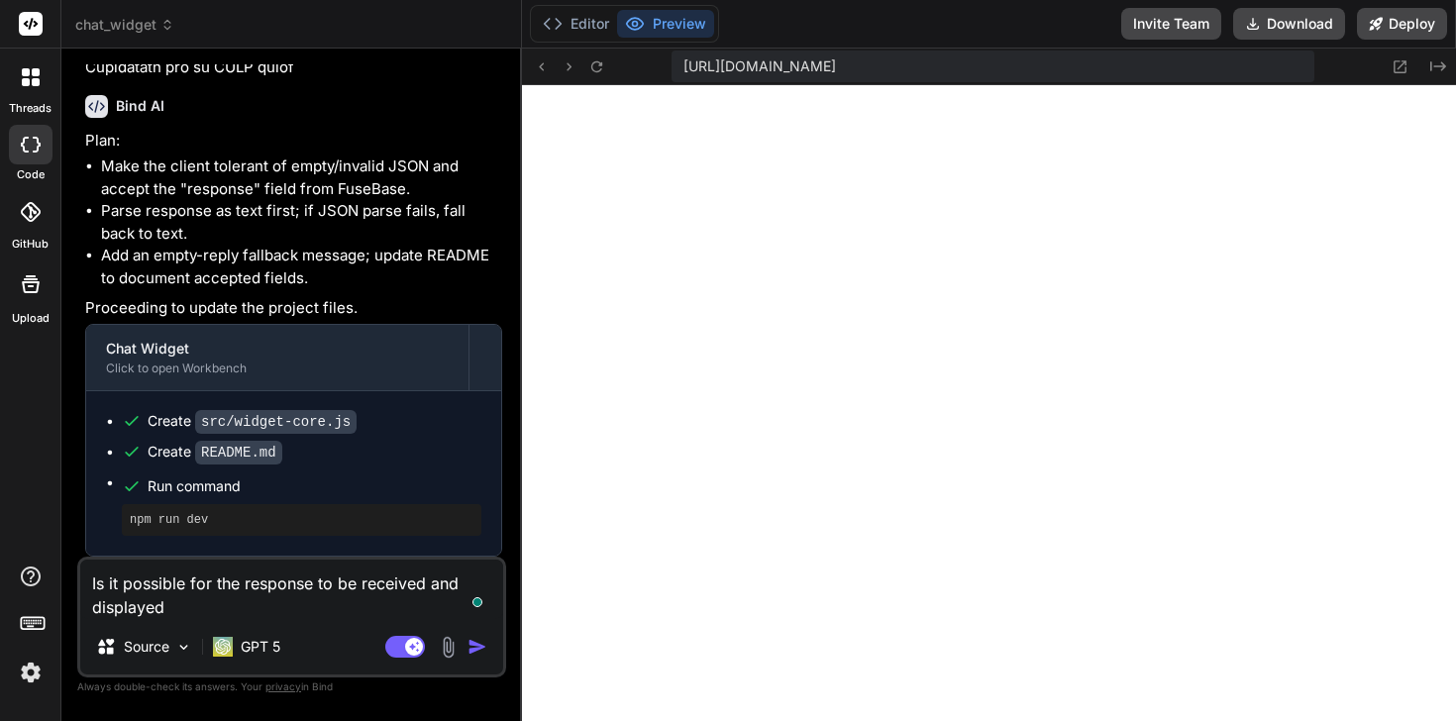
type textarea "Is it possible for the response to be received and displayed"
type textarea "x"
type textarea "Is it possible for the response to be received and displayed a"
type textarea "x"
type textarea "Is it possible for the response to be received and displayed as"
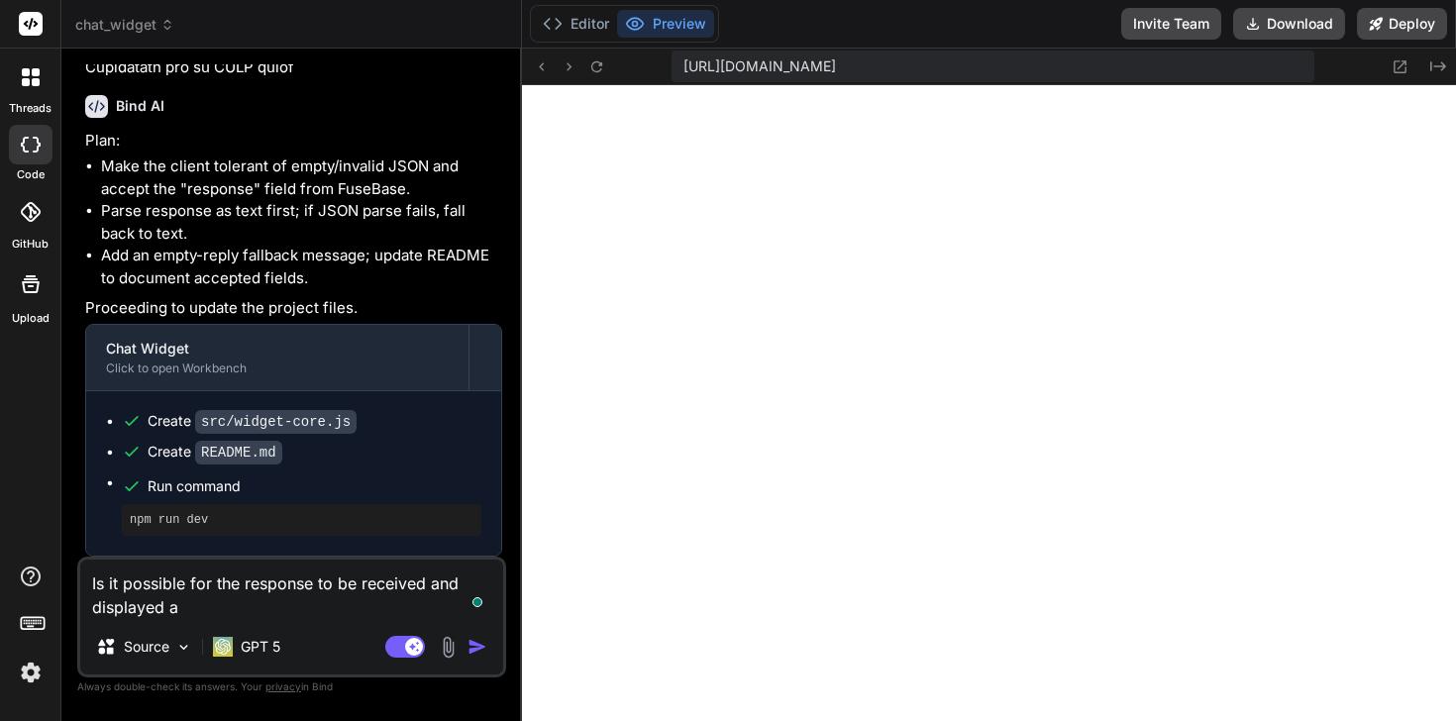
type textarea "x"
type textarea "Is it possible for the response to be received and displayed as"
type textarea "x"
type textarea "Is it possible for the response to be received and displayed as H"
type textarea "x"
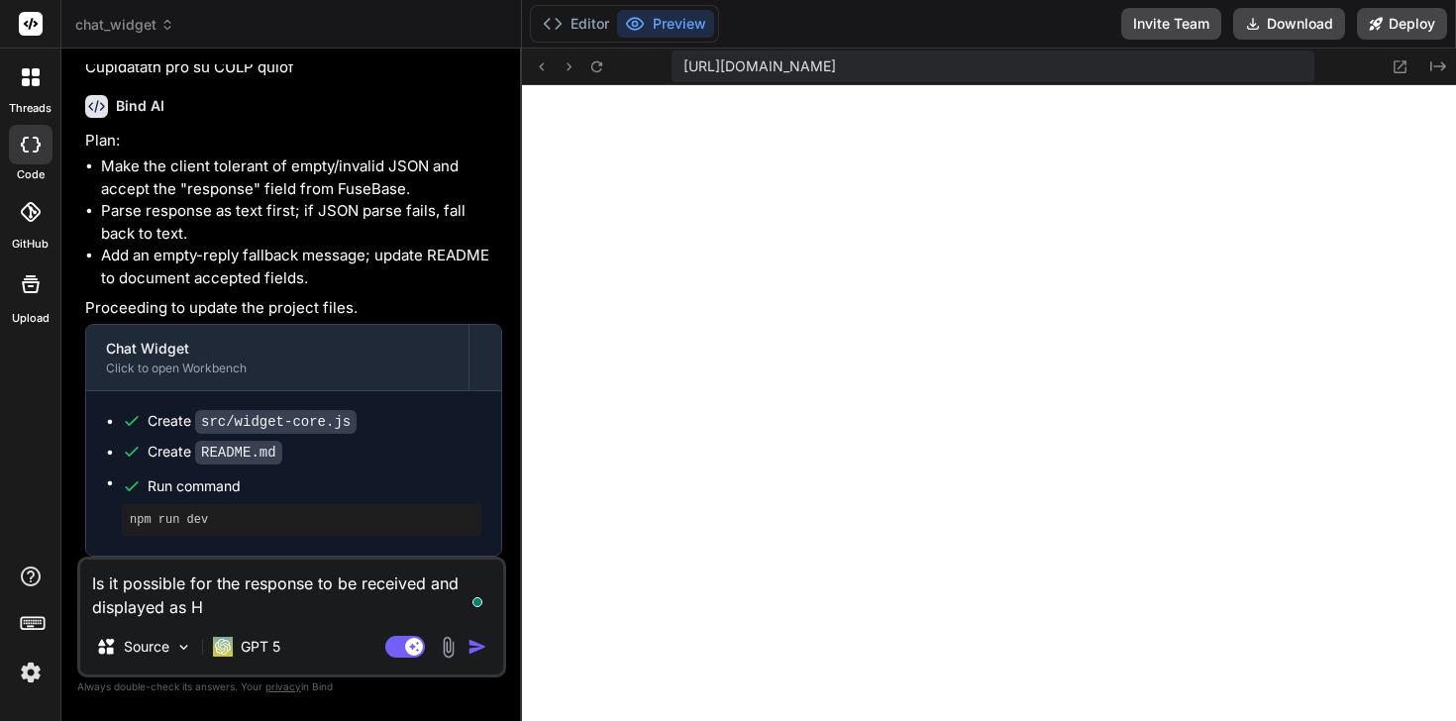
type textarea "Is it possible for the response to be received and displayed as HT"
type textarea "x"
type textarea "Is it possible for the response to be received and displayed as HTM"
type textarea "x"
type textarea "Is it possible for the response to be received and displayed as HTML"
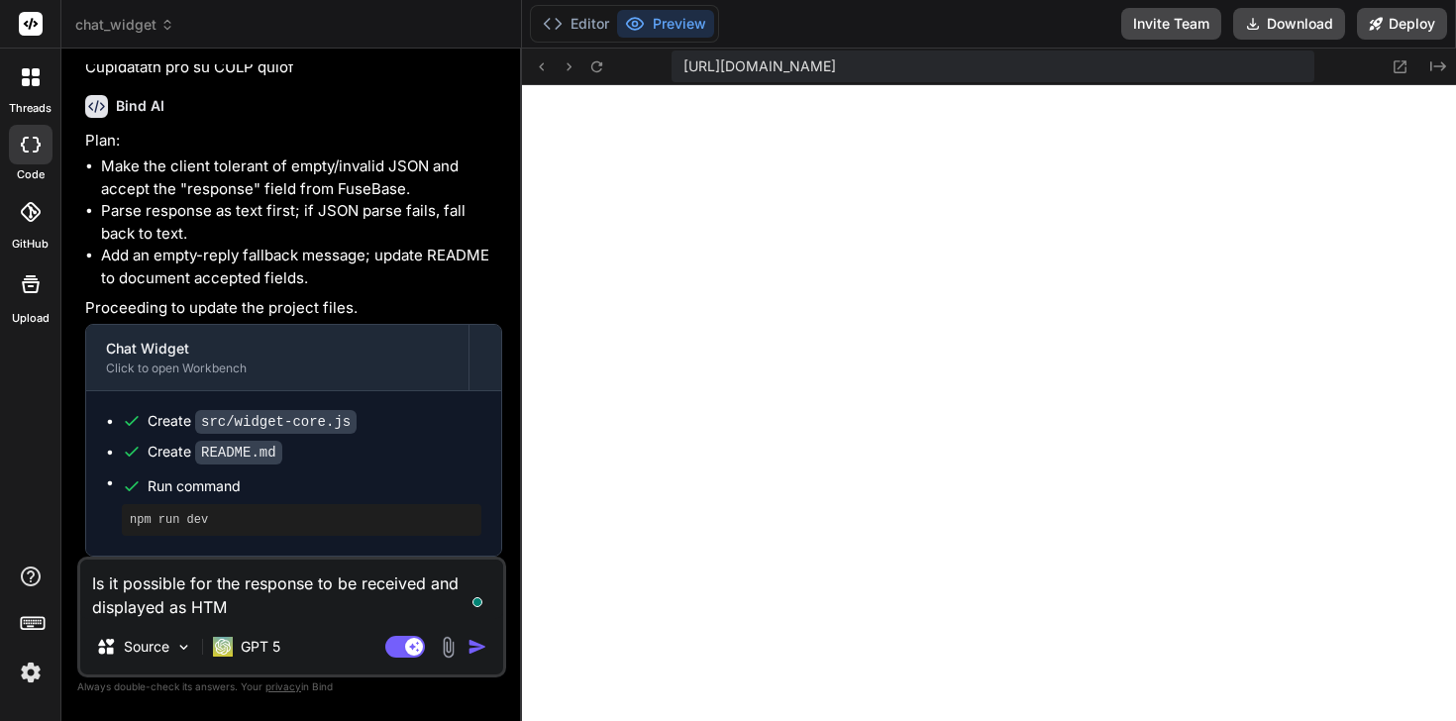
type textarea "x"
type textarea "Is it possible for the response to be received and displayed as HTML"
type textarea "x"
type textarea "Is it possible for the response to be received and displayed as HTML o"
type textarea "x"
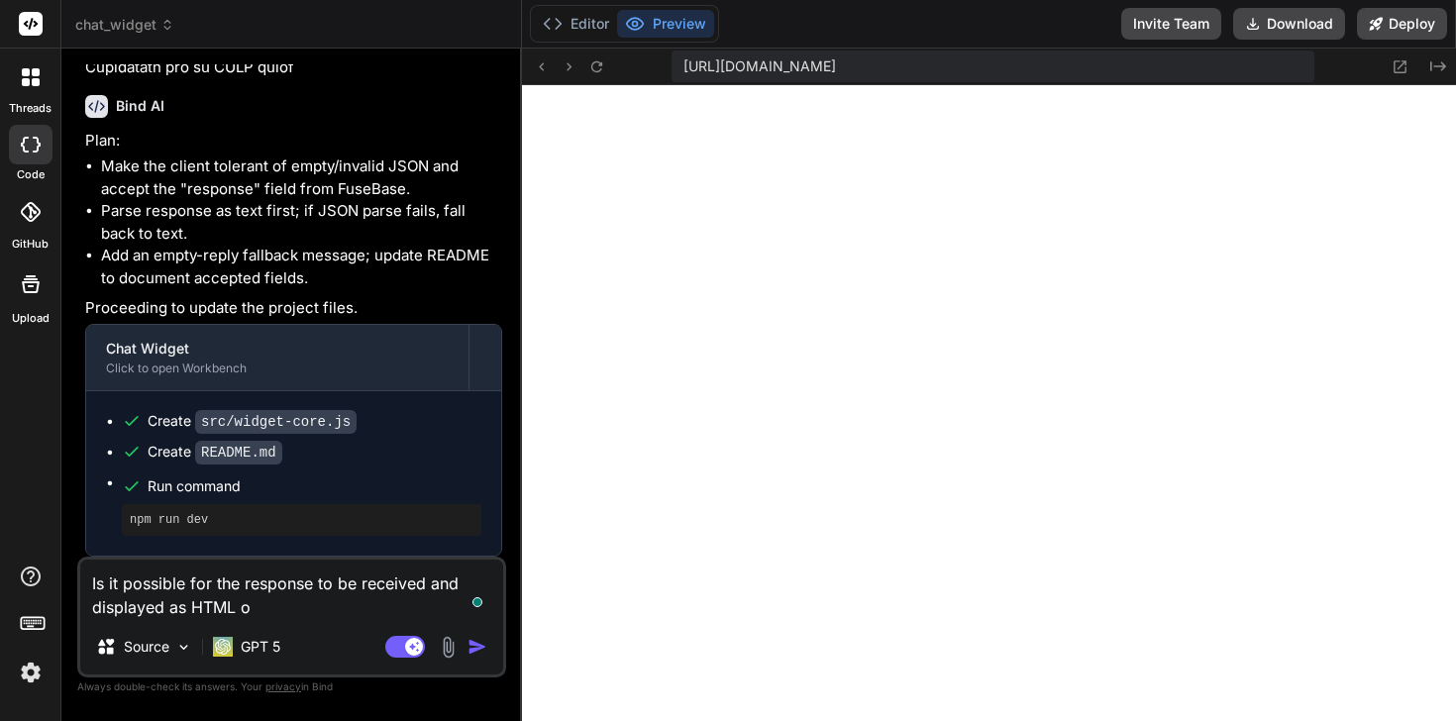
type textarea "Is it possible for the response to be received and displayed as HTML or"
type textarea "x"
type textarea "Is it possible for the response to be received and displayed as HTML or"
type textarea "x"
type textarea "Is it possible for the response to be received and displayed as HTML or m"
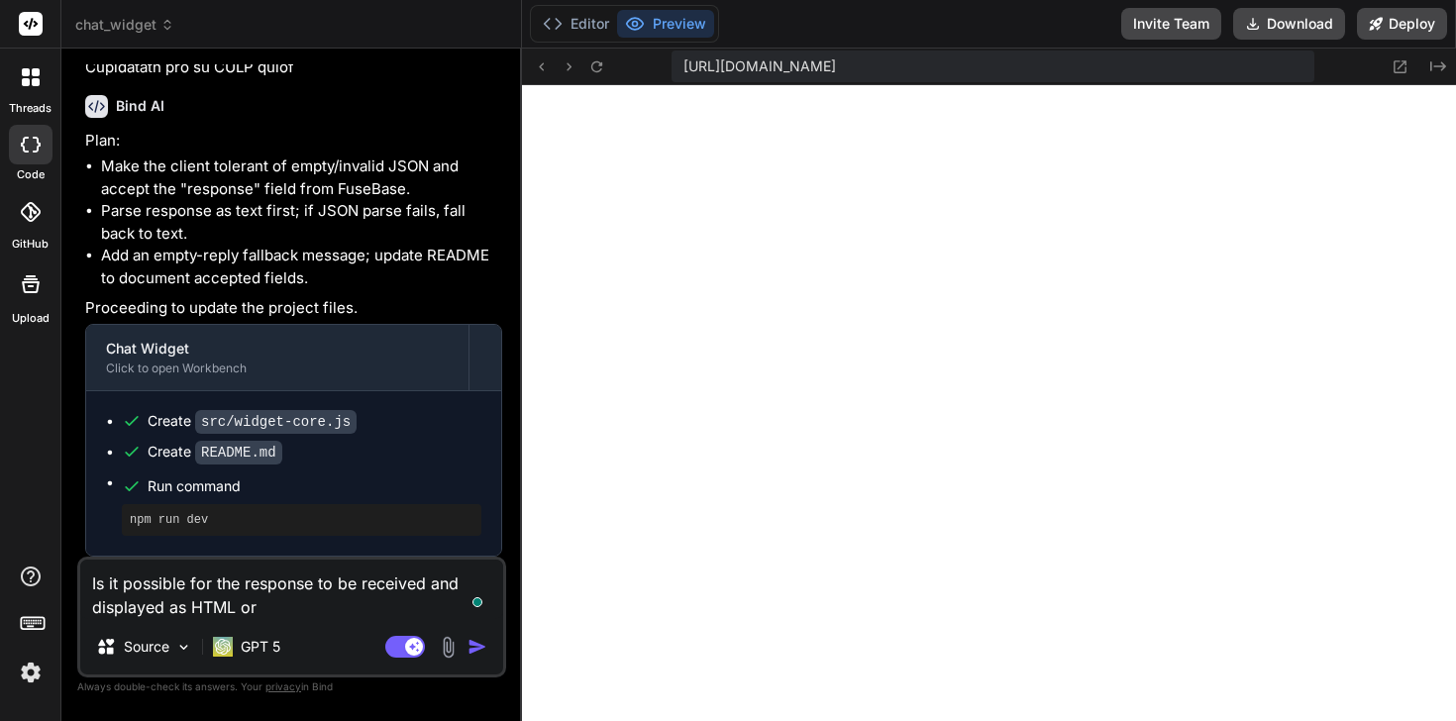
type textarea "x"
type textarea "Is it possible for the response to be received and displayed as HTML or ma"
type textarea "x"
type textarea "Is it possible for the response to be received and displayed as HTML or mar"
type textarea "x"
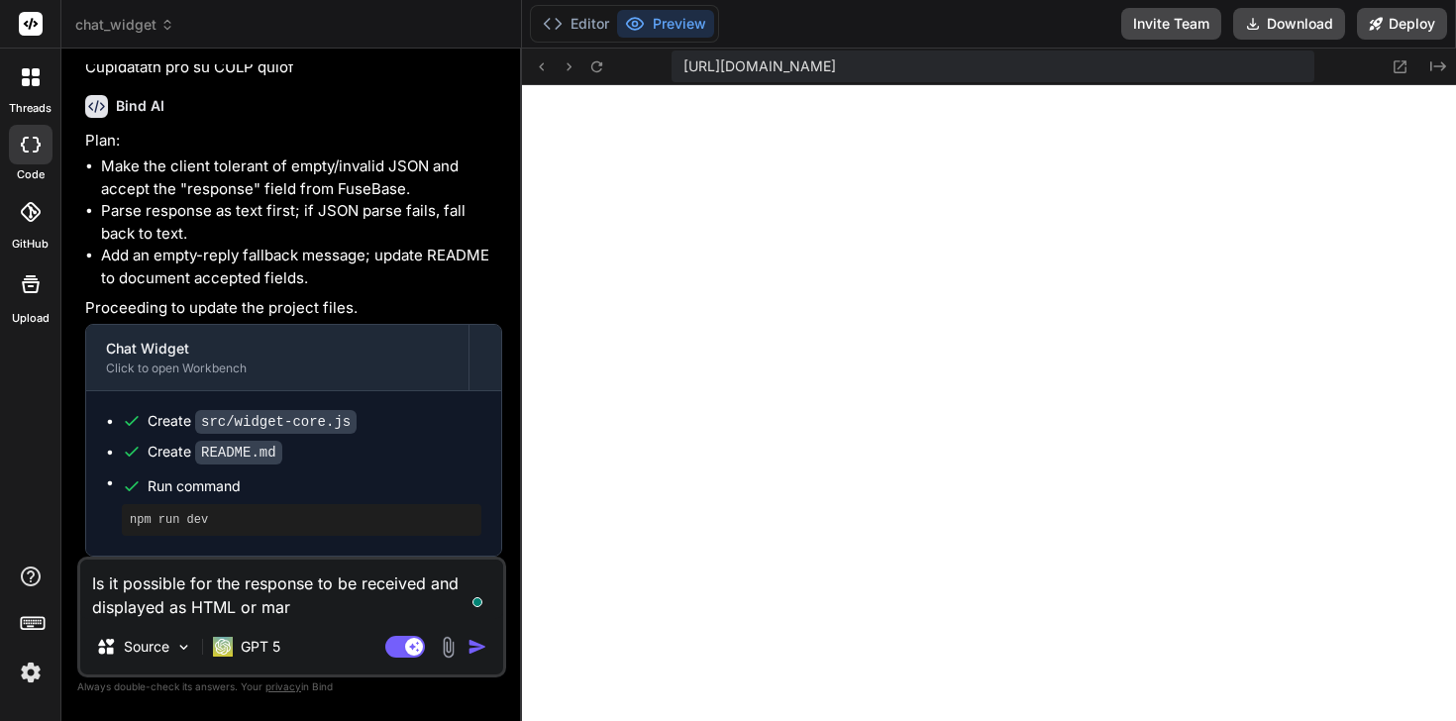
type textarea "Is it possible for the response to be received and displayed as HTML or mark"
type textarea "x"
type textarea "Is it possible for the response to be received and displayed as HTML or marke"
type textarea "x"
type textarea "Is it possible for the response to be received and displayed as HTML or marked"
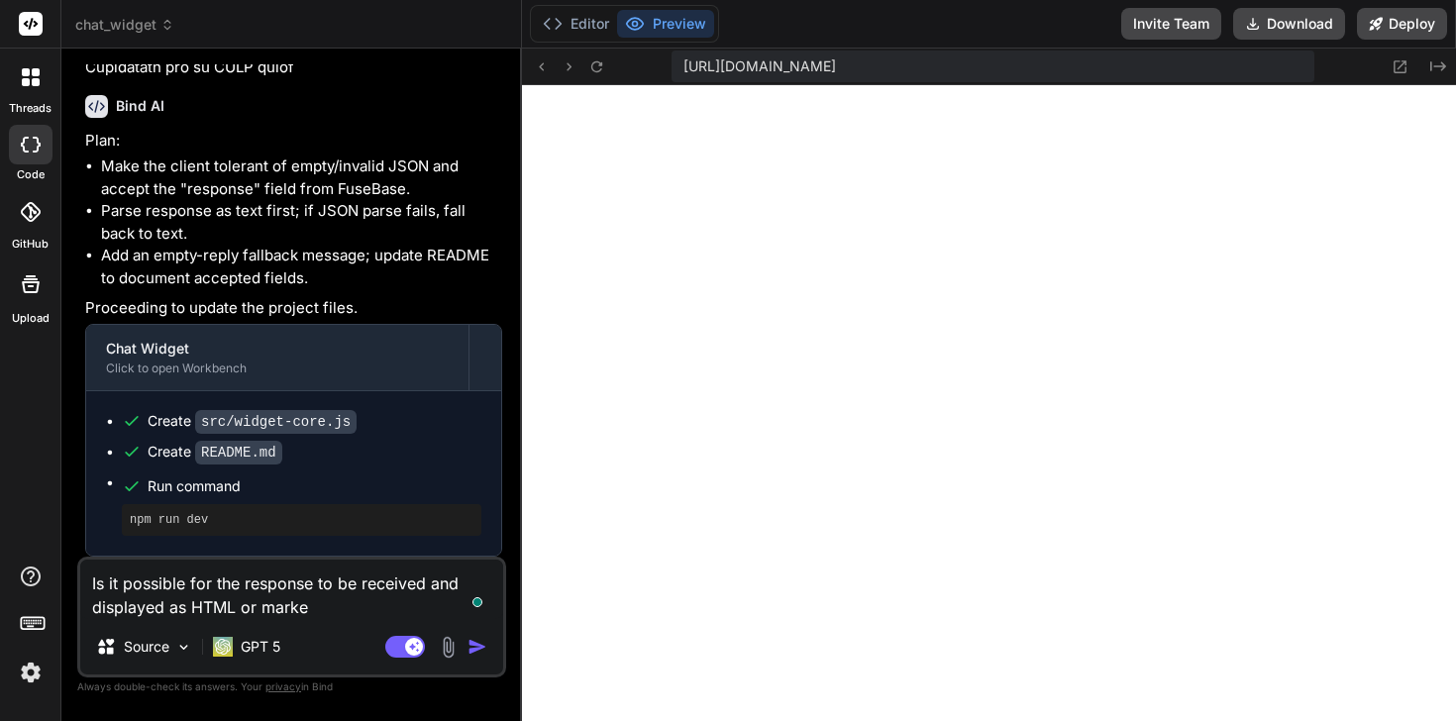
type textarea "x"
type textarea "Is it possible for the response to be received and displayed as HTML or marke"
type textarea "x"
type textarea "Is it possible for the response to be received and displayed as HTML or mark"
type textarea "x"
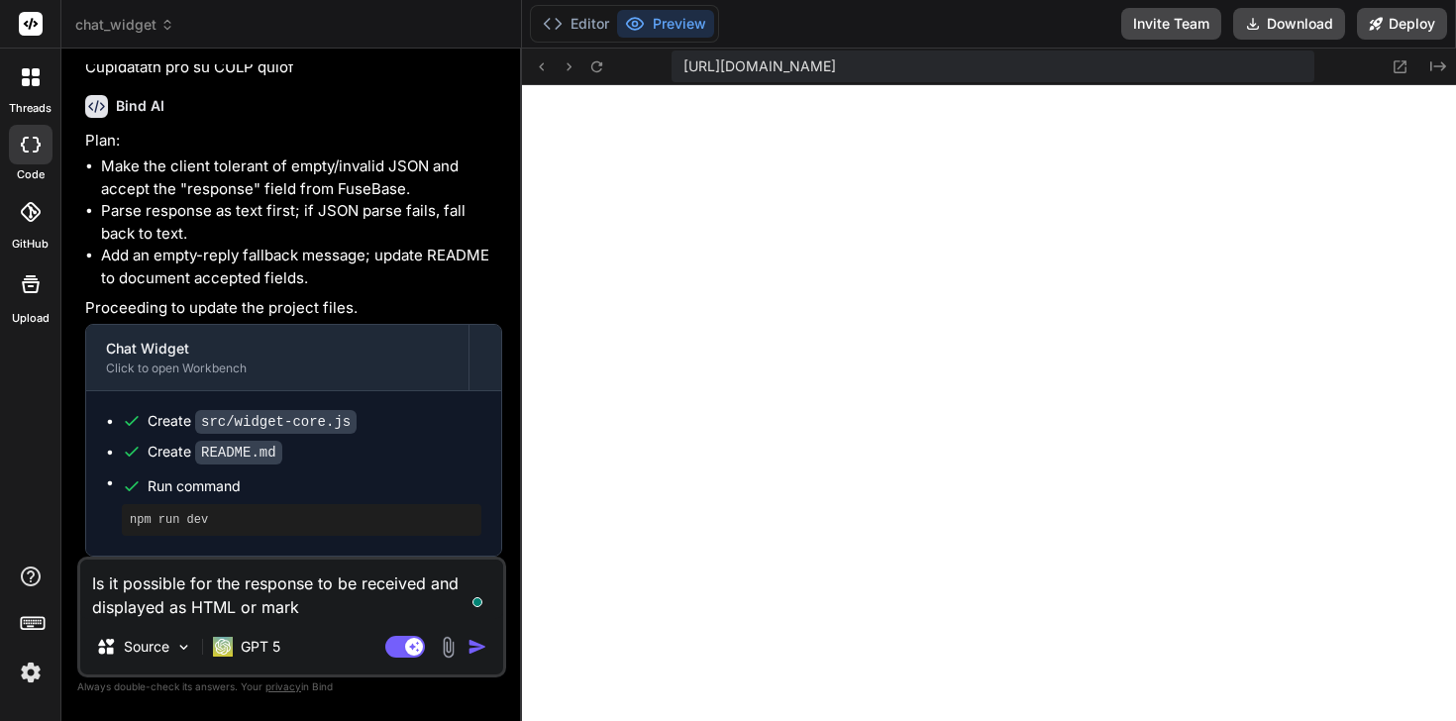
type textarea "Is it possible for the response to be received and displayed as HTML or markd"
type textarea "x"
type textarea "Is it possible for the response to be received and displayed as HTML or markdo"
type textarea "x"
type textarea "Is it possible for the response to be received and displayed as HTML or markdow"
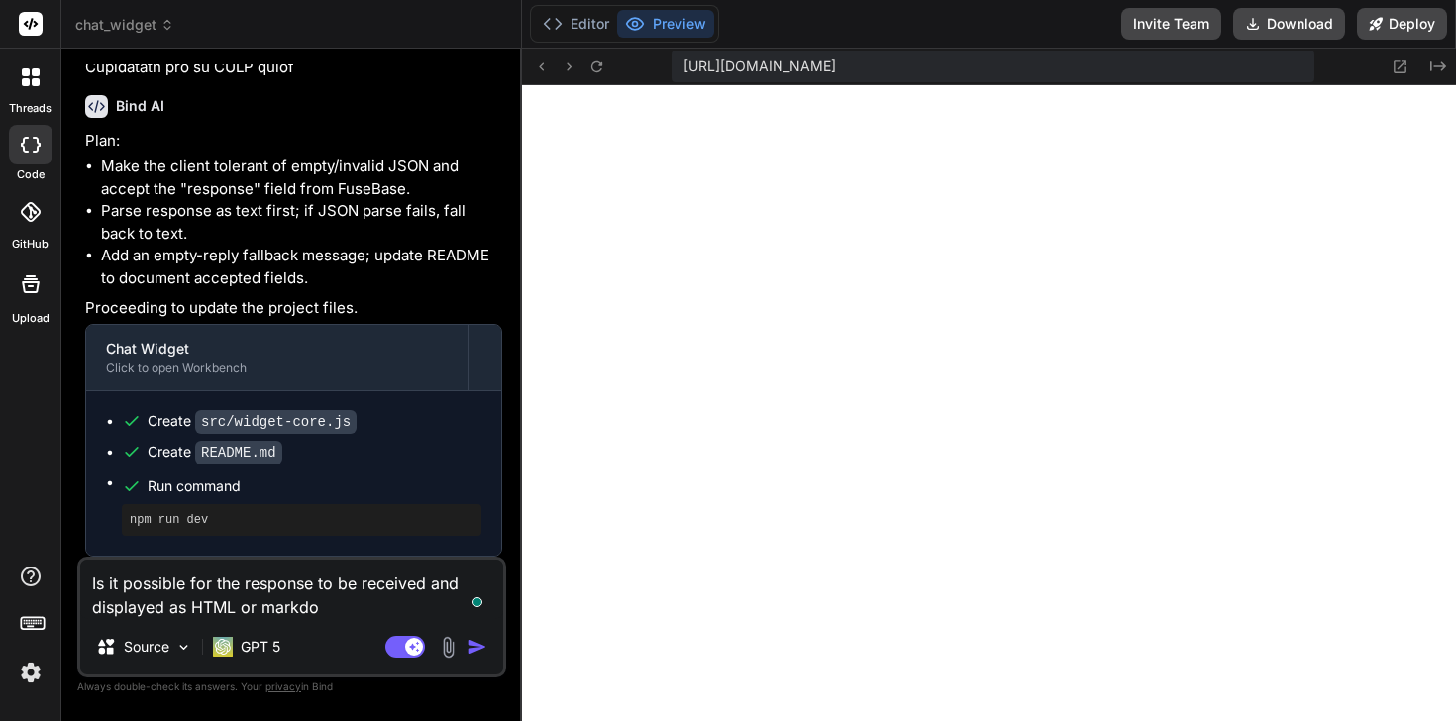
type textarea "x"
type textarea "Is it possible for the response to be received and displayed as HTML or markdown"
type textarea "x"
type textarea "Is it possible for the response to be received and displayed as HTML or markdow…"
type textarea "x"
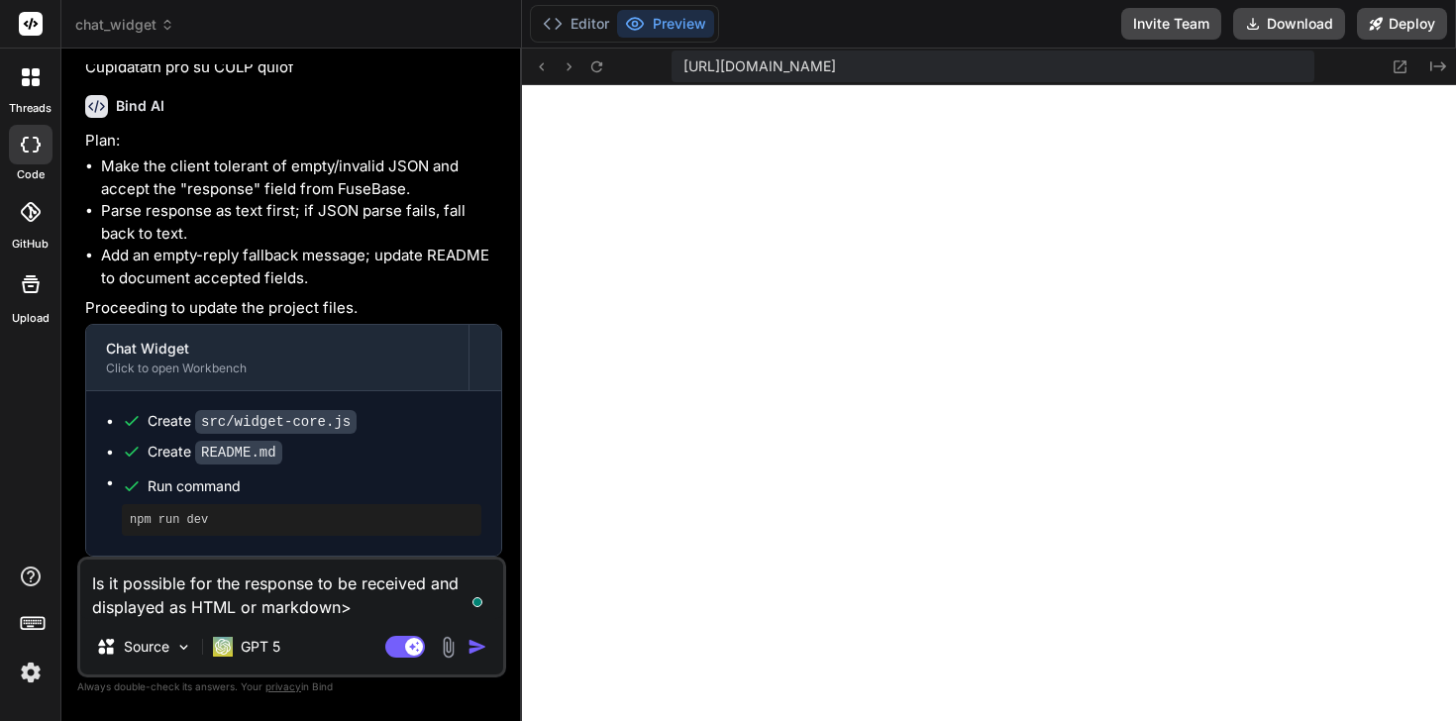
type textarea "Is it possible for the response to be received and displayed as HTML or markdown"
type textarea "x"
type textarea "Is it possible for the response to be received and displayed as HTML or markdow…"
type textarea "x"
type textarea "Is it possible for the response to be received and displayed as HTML or markdow…"
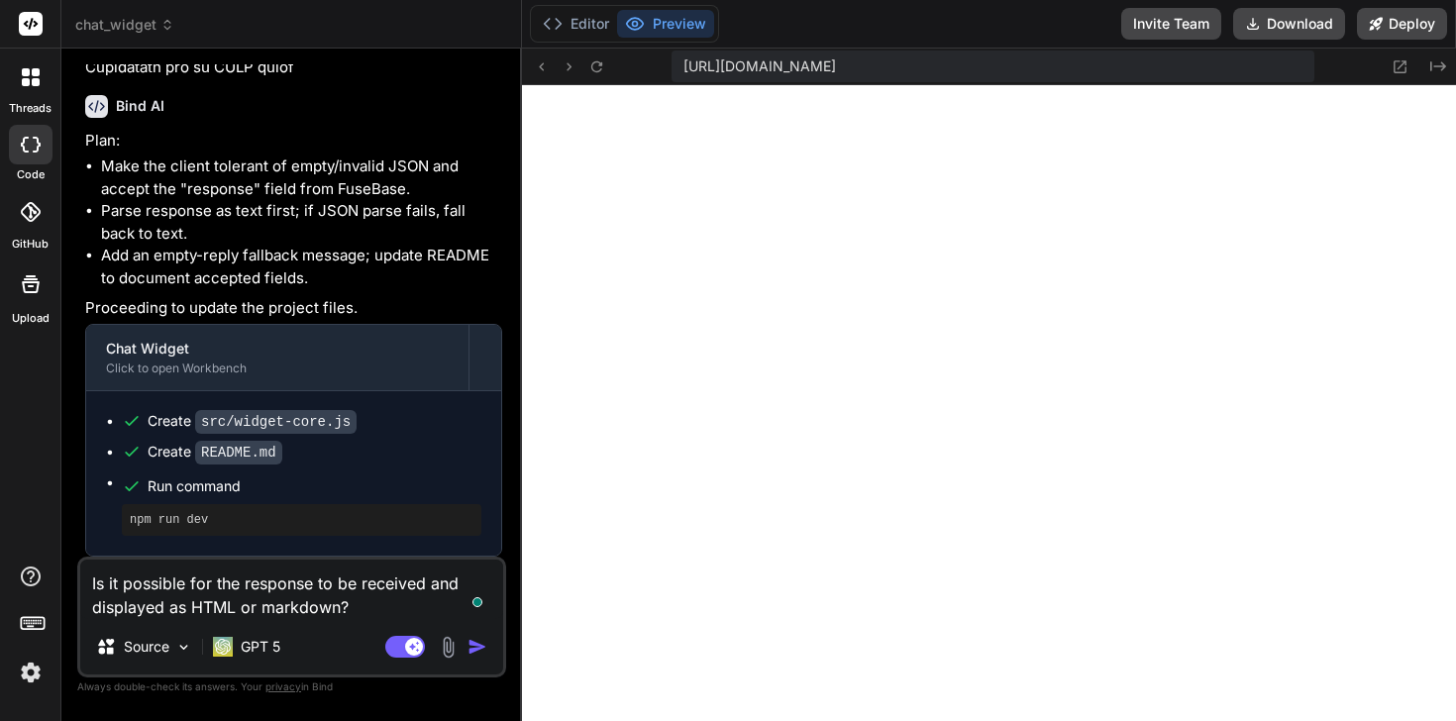
type textarea "x"
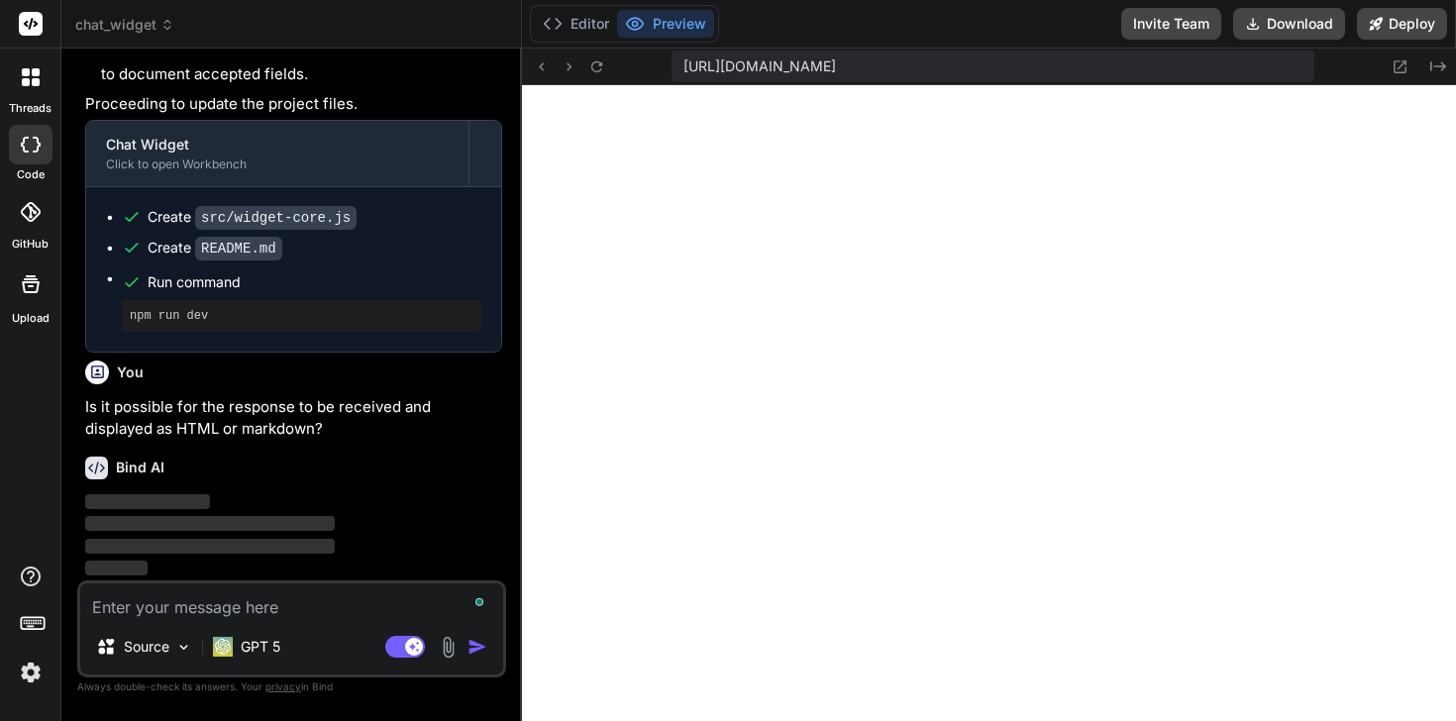
scroll to position [6155, 0]
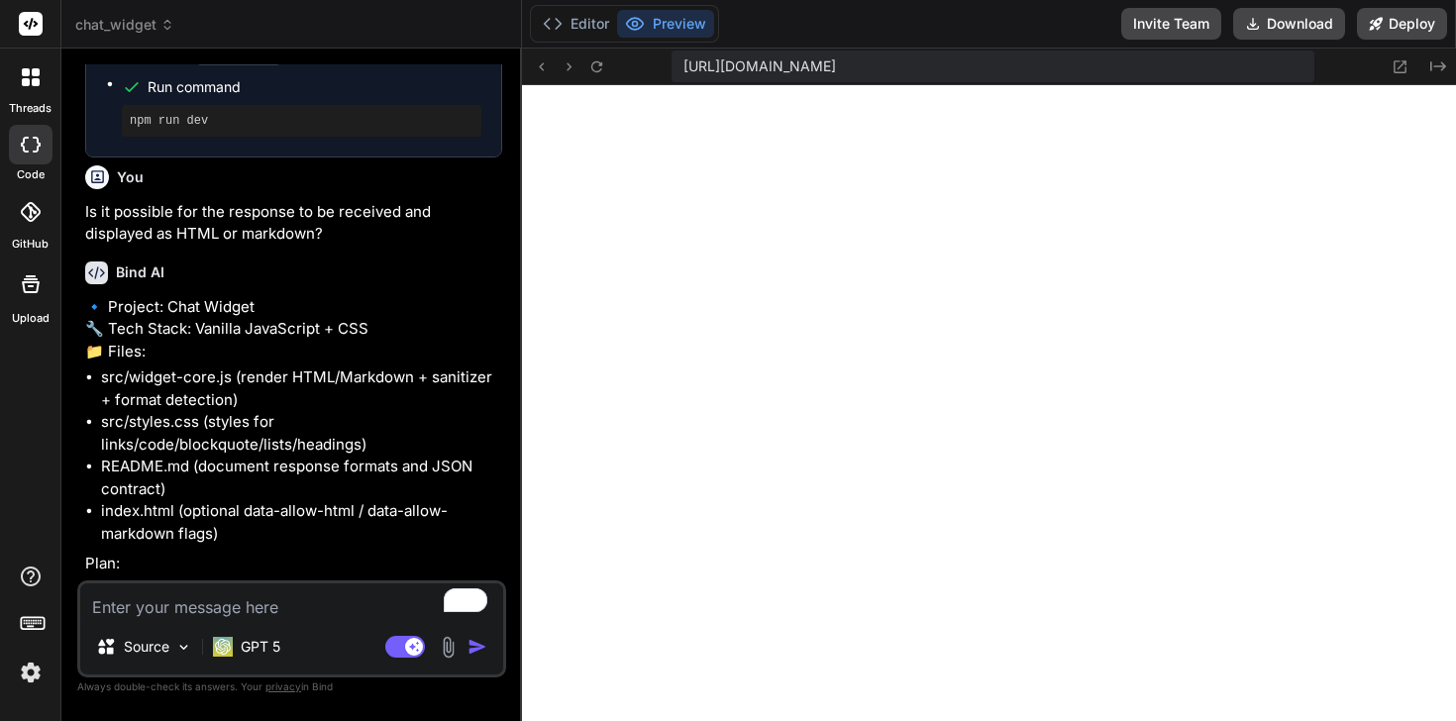
type textarea "x"
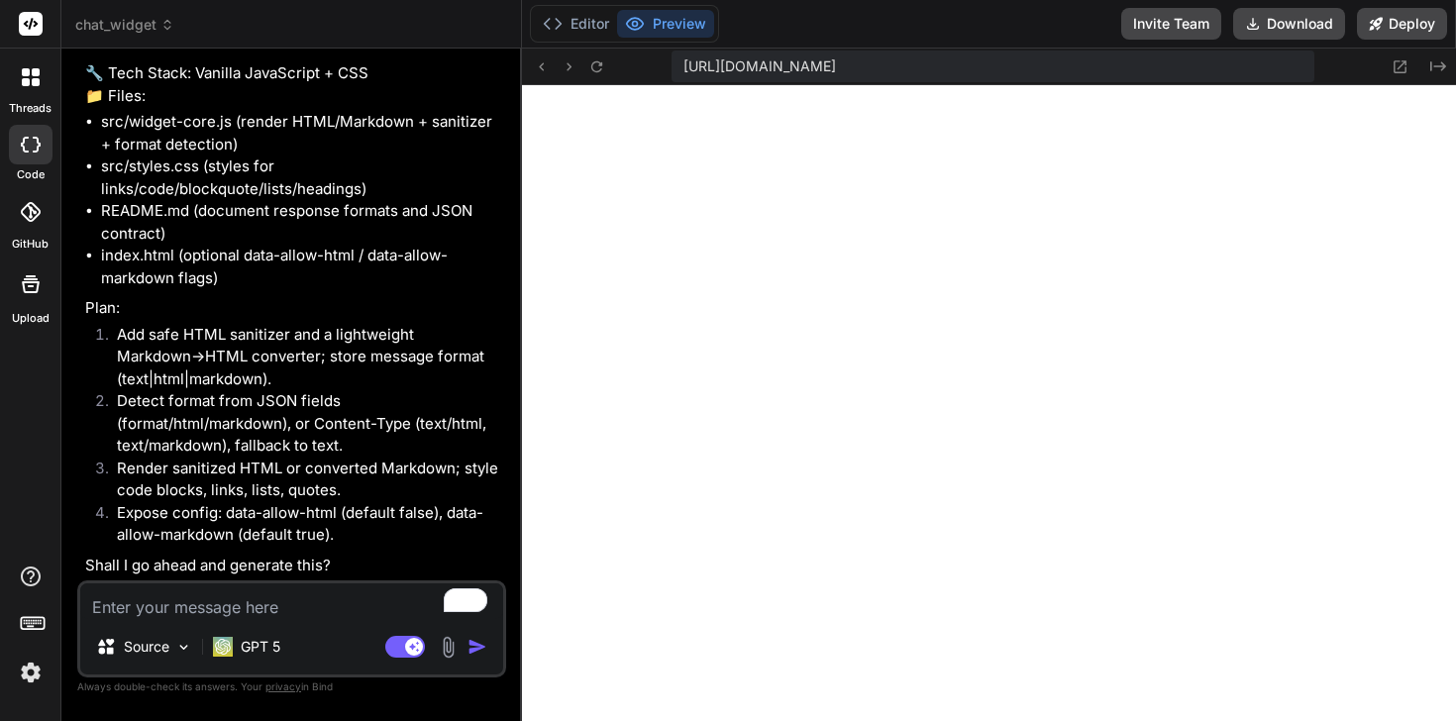
scroll to position [6651, 0]
click at [326, 625] on div "Source GPT 5 Agent Mode. When this toggle is activated, AI automatically makes …" at bounding box center [291, 628] width 429 height 97
click at [299, 614] on textarea "To enrich screen reader interactions, please activate Accessibility in Grammarl…" at bounding box center [291, 601] width 423 height 36
type textarea "Y"
type textarea "x"
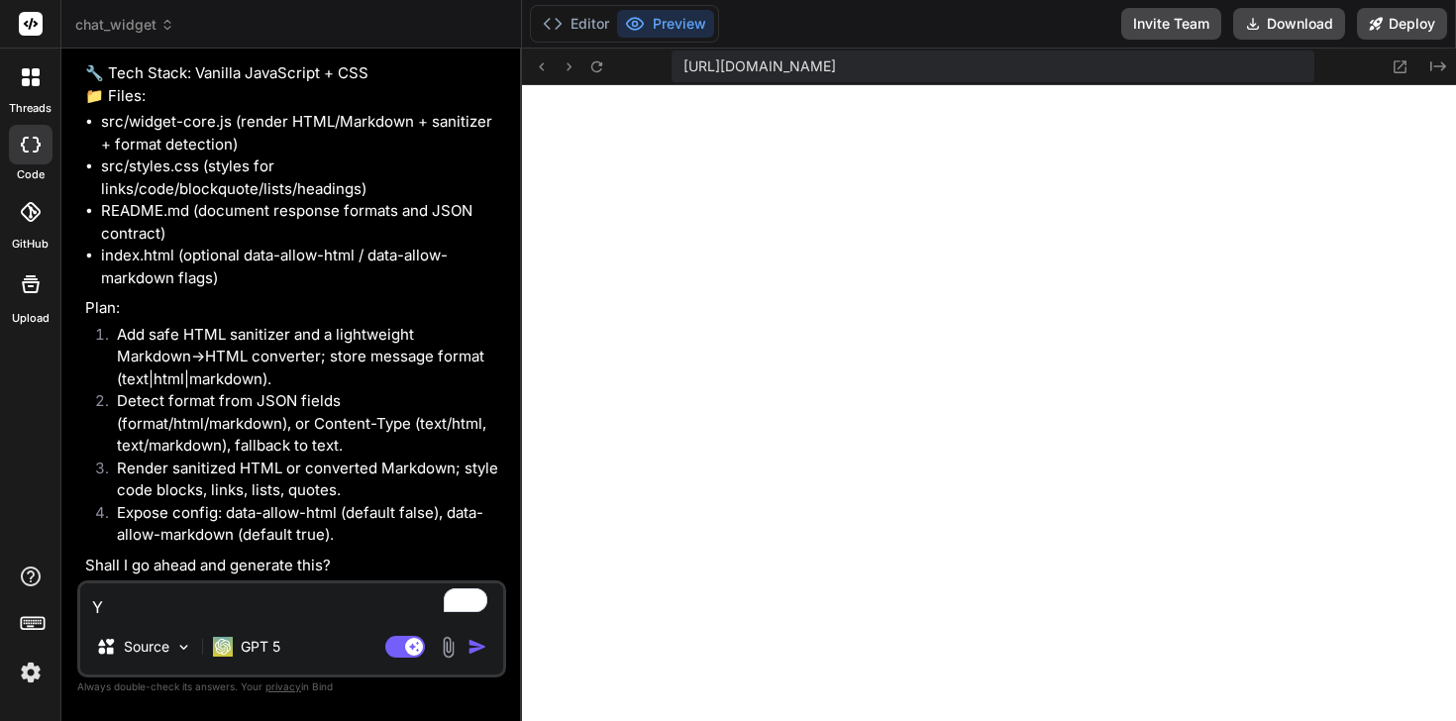
type textarea "Ye"
type textarea "x"
type textarea "Yes"
type textarea "x"
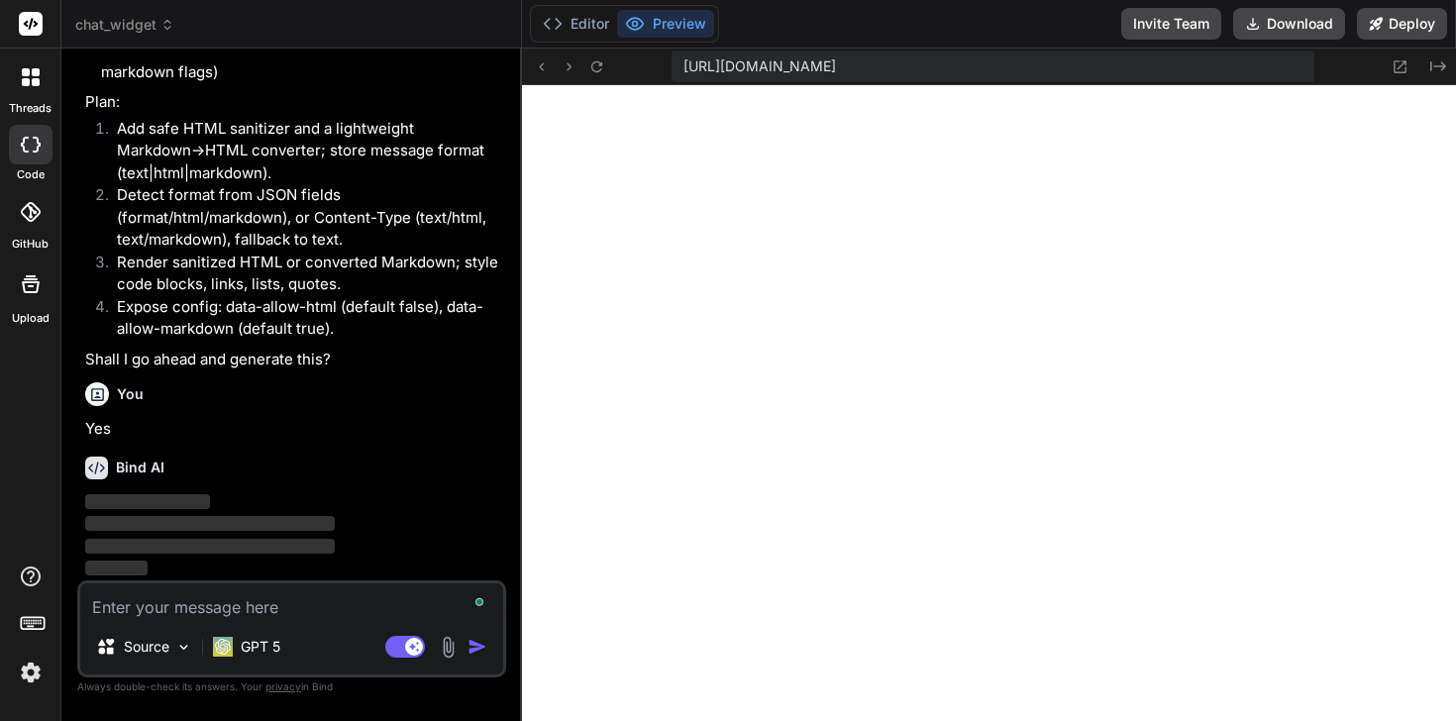
scroll to position [6857, 0]
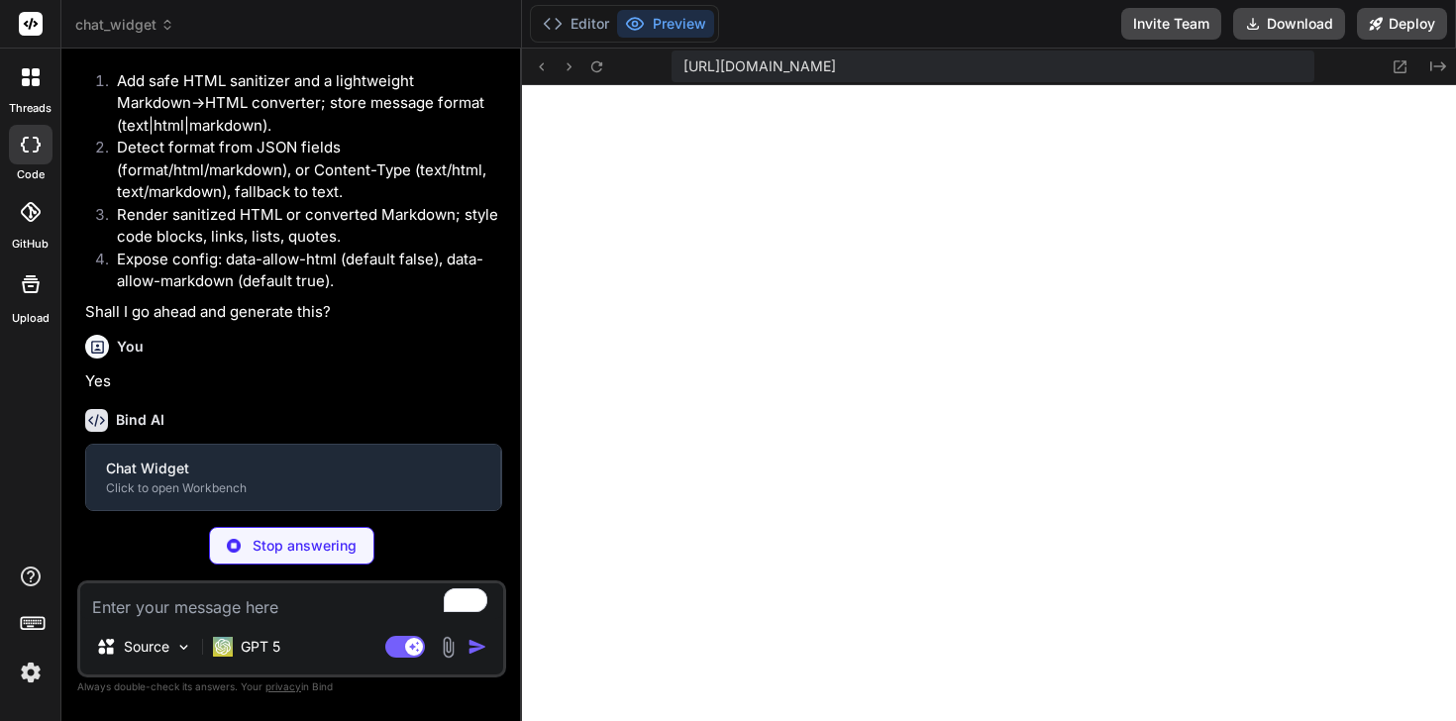
type textarea "x"
type textarea "injectStylesheet(); loadScript(baseUrl + '/storage.js') .then(function() { retu…"
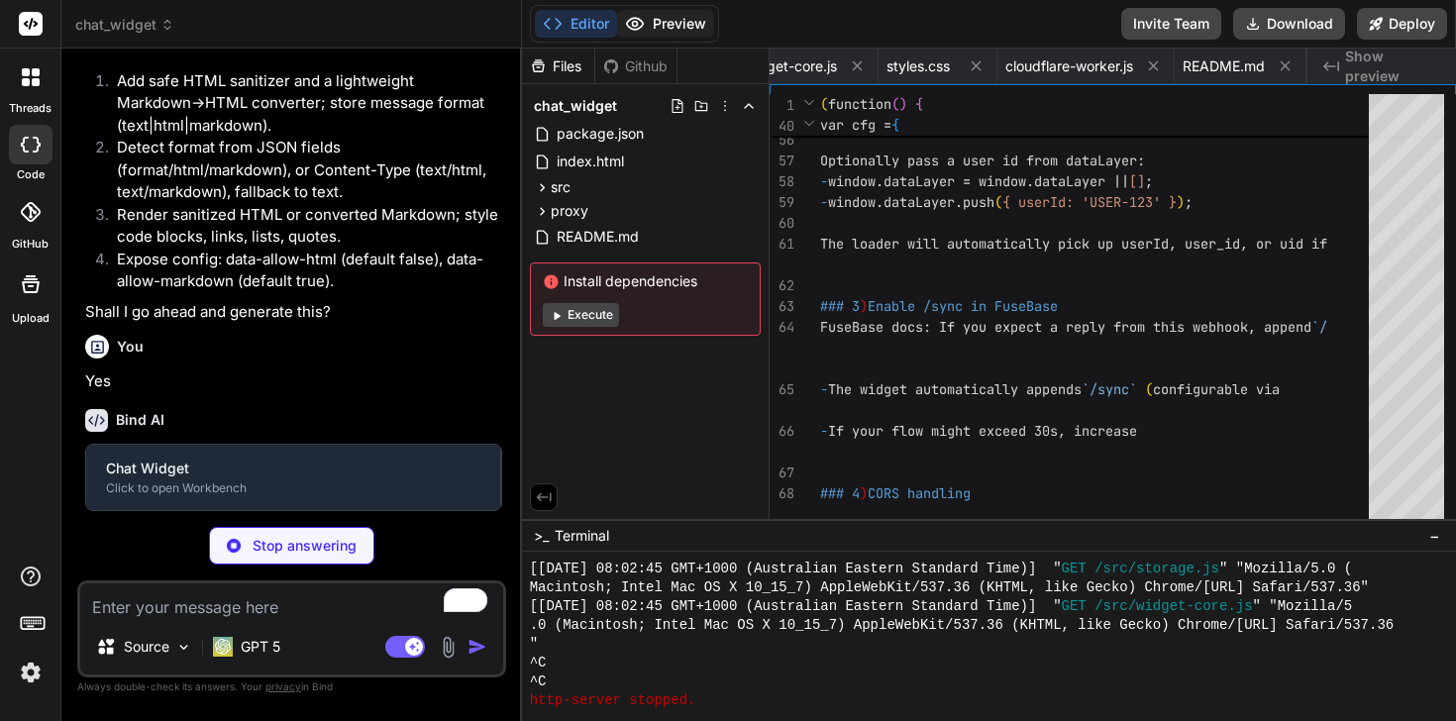
type textarea "x"
type textarea "initState: initState, appendMessage: appendMessage, replaceLastAssistantMessage…"
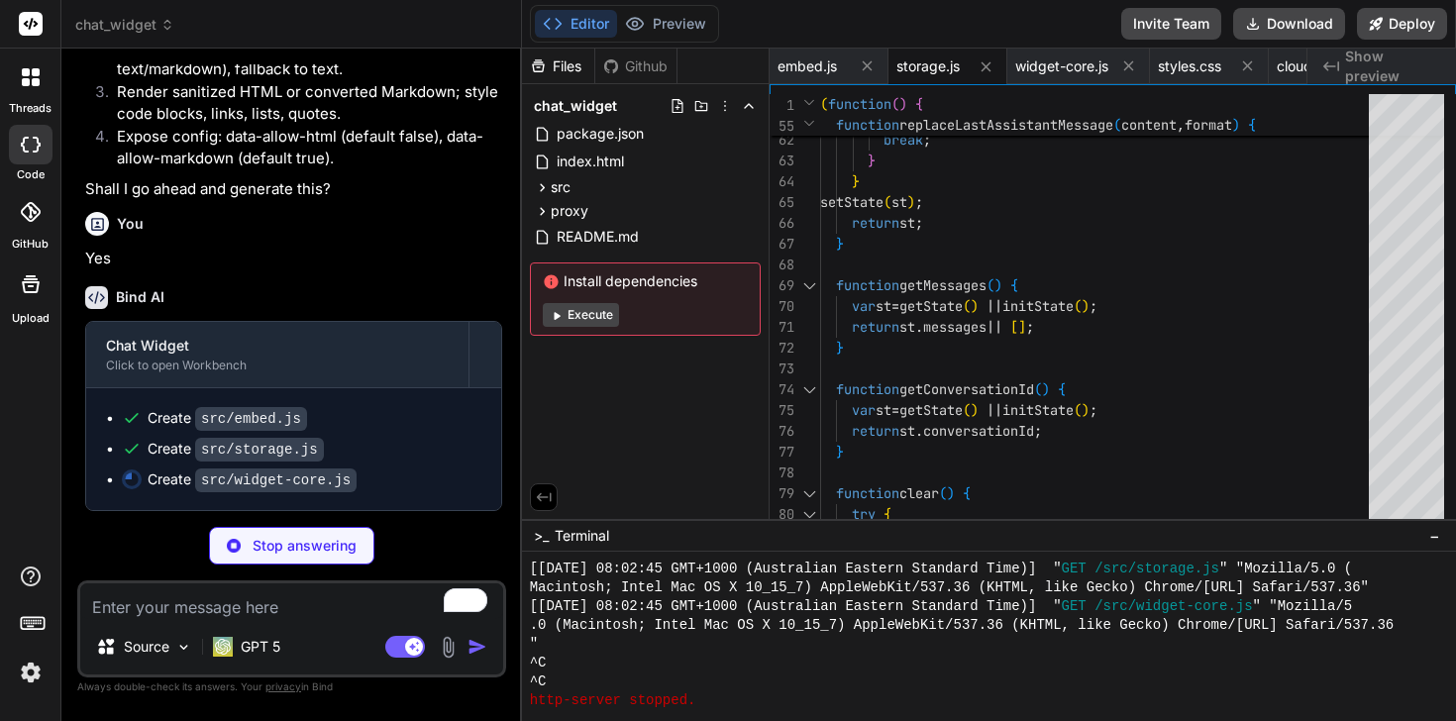
scroll to position [7025, 0]
type textarea "x"
type textarea "var code = fences[idx] || ''; code = code.replace(/&/g, '&amp;').replace(/</g, …"
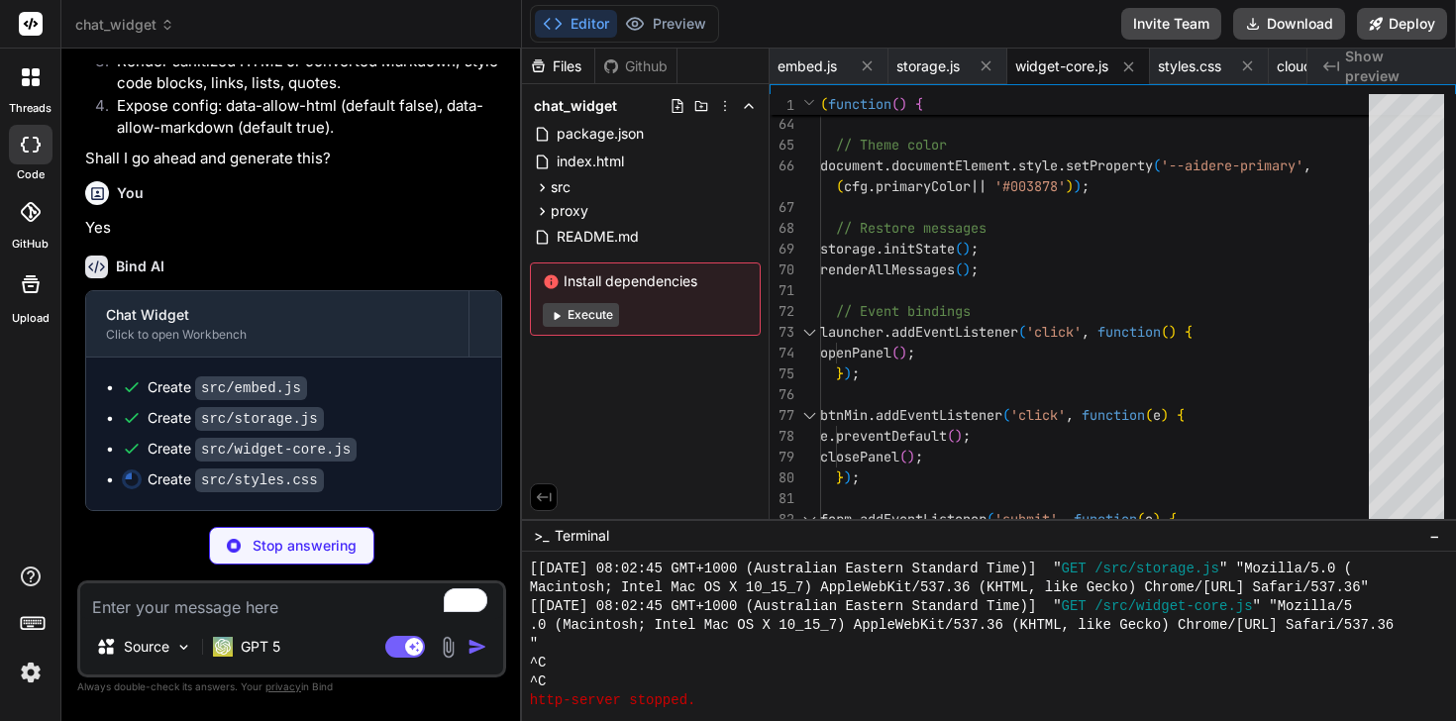
type textarea "x"
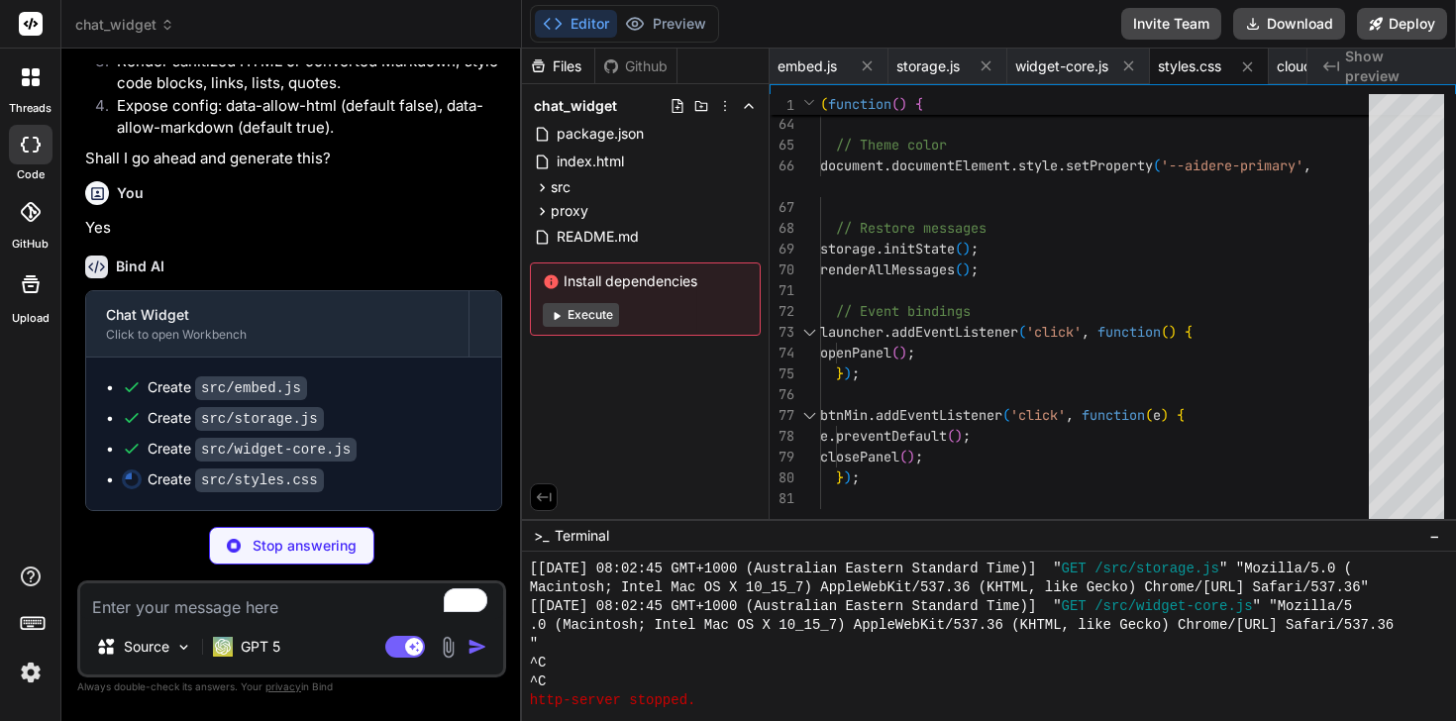
type textarea ".aidere-rich th, .aidere-rich td { border: 1px solid var(--aidere-border); padd…"
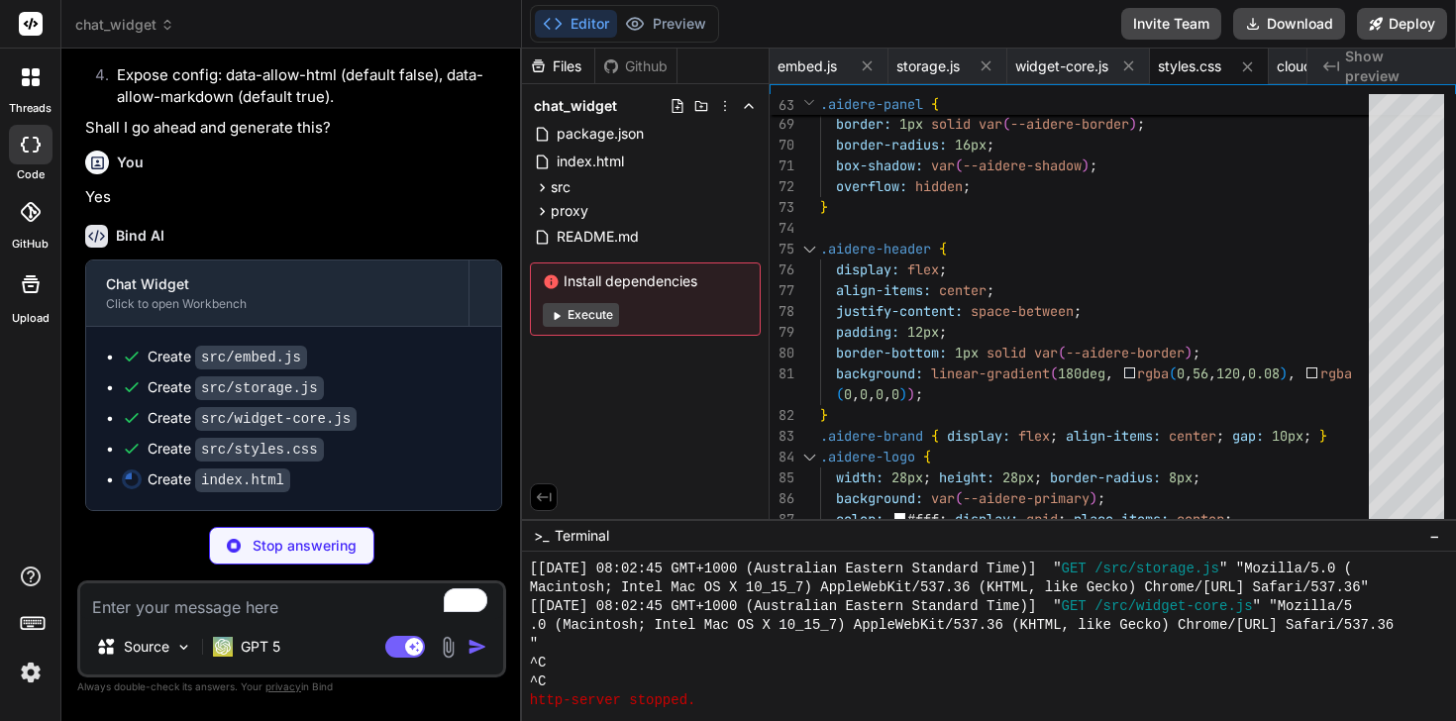
type textarea "x"
type textarea "data-allow-html="false" async ></script> </body> </html>"
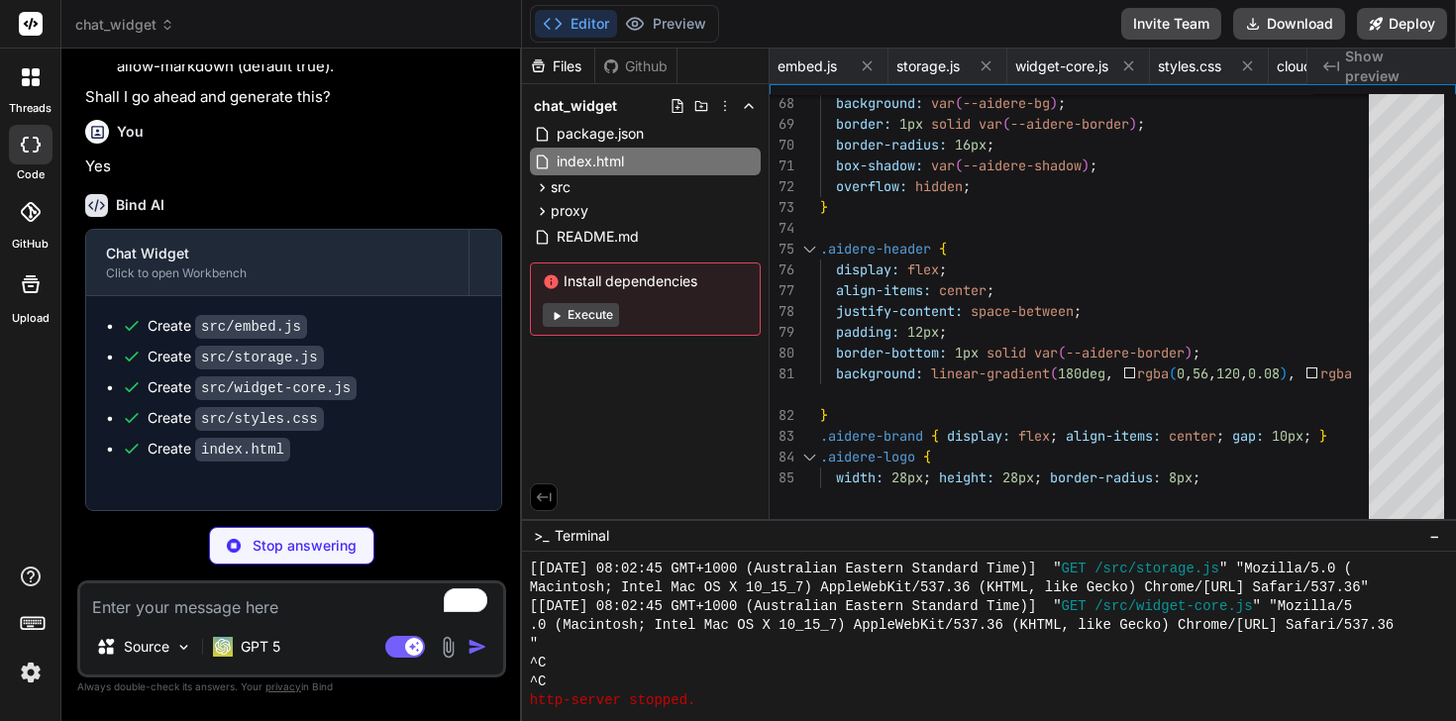
type textarea "x"
type textarea "security."
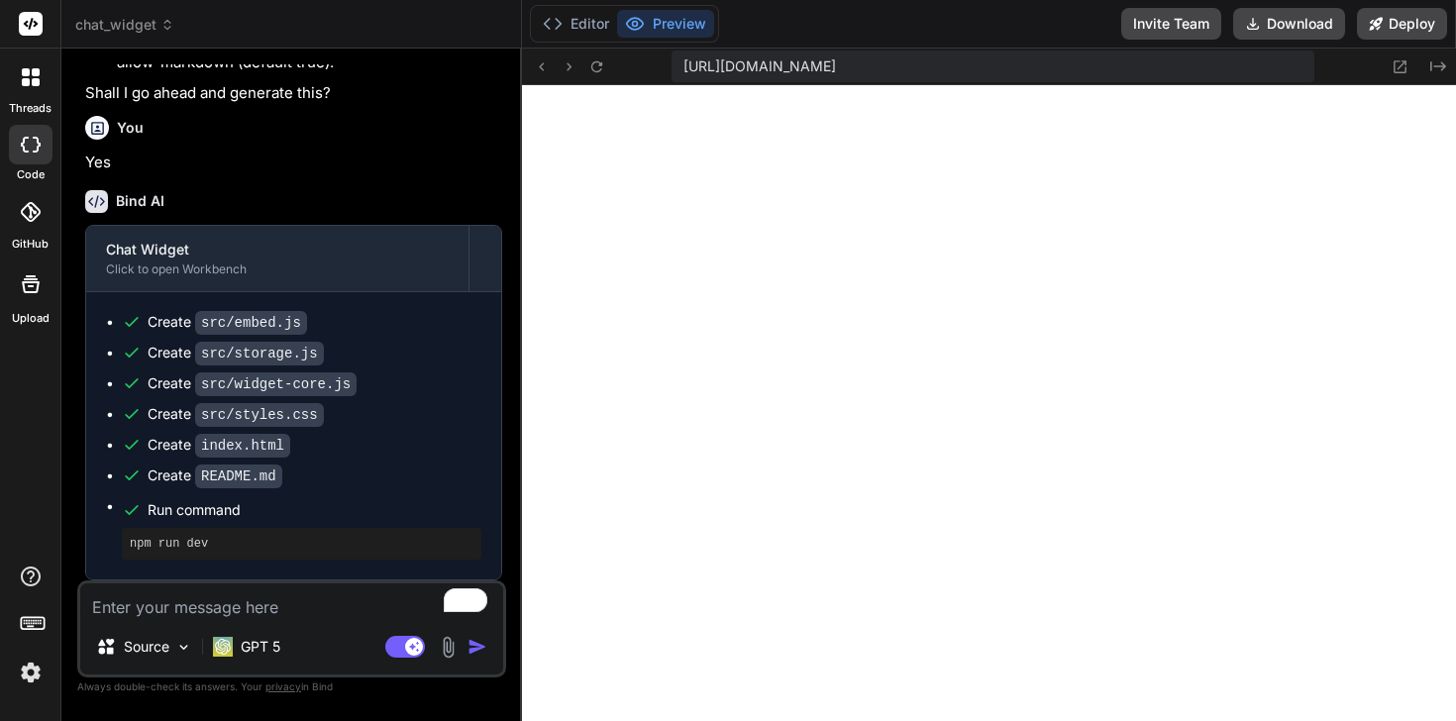
scroll to position [7120, 0]
click at [230, 618] on textarea "To enrich screen reader interactions, please activate Accessibility in Grammarl…" at bounding box center [291, 601] width 423 height 36
type textarea "x"
type textarea "W"
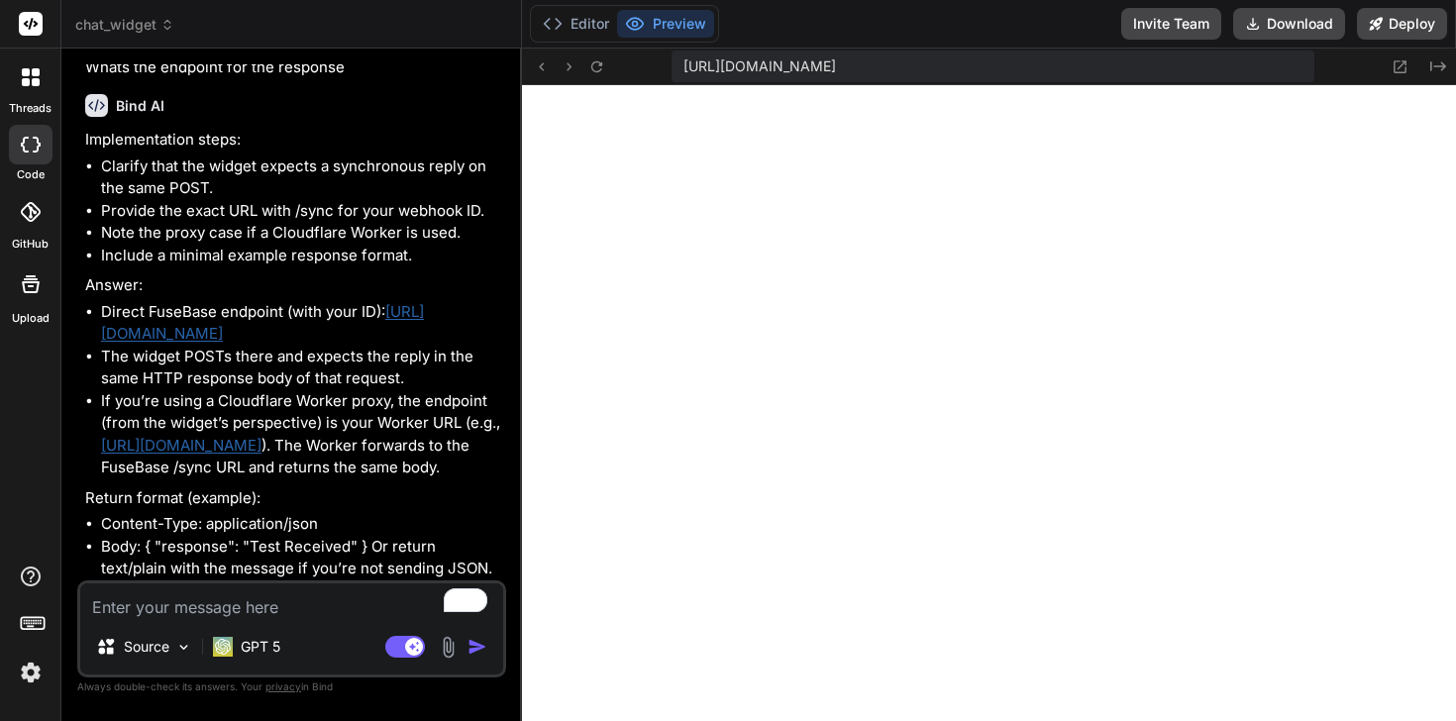
scroll to position [7709, 0]
click at [349, 350] on li "The widget POSTs there and expects the reply in the same HTTP response body of …" at bounding box center [301, 368] width 401 height 45
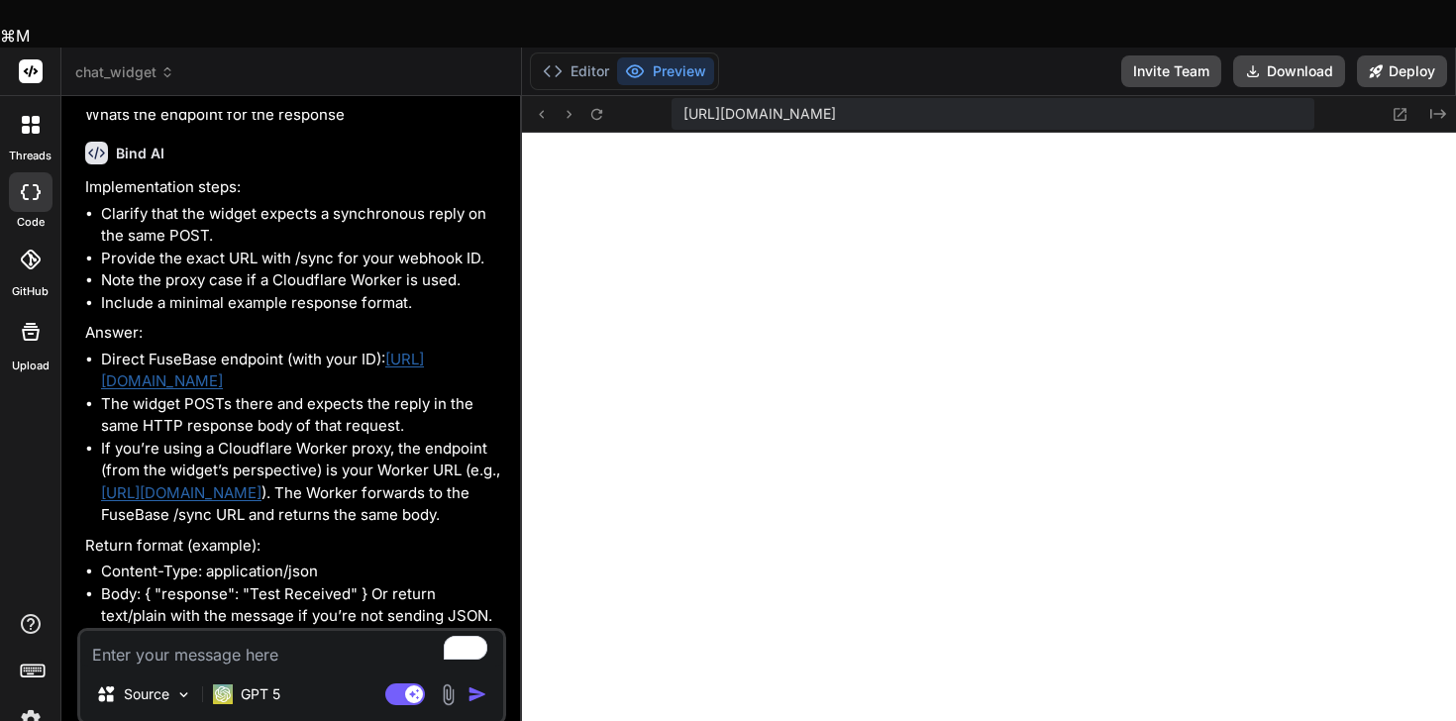
drag, startPoint x: 342, startPoint y: 334, endPoint x: 98, endPoint y: 320, distance: 244.0
click at [98, 349] on ul "Direct FuseBase endpoint (with your ID): https://app.nimbusweb.me/automation/ap…" at bounding box center [293, 438] width 417 height 178
copy link "https://app.nimbusweb.me/automation/api/v1/webhooks/VG4PxuA02fW2PkSJlCgTf/sync"
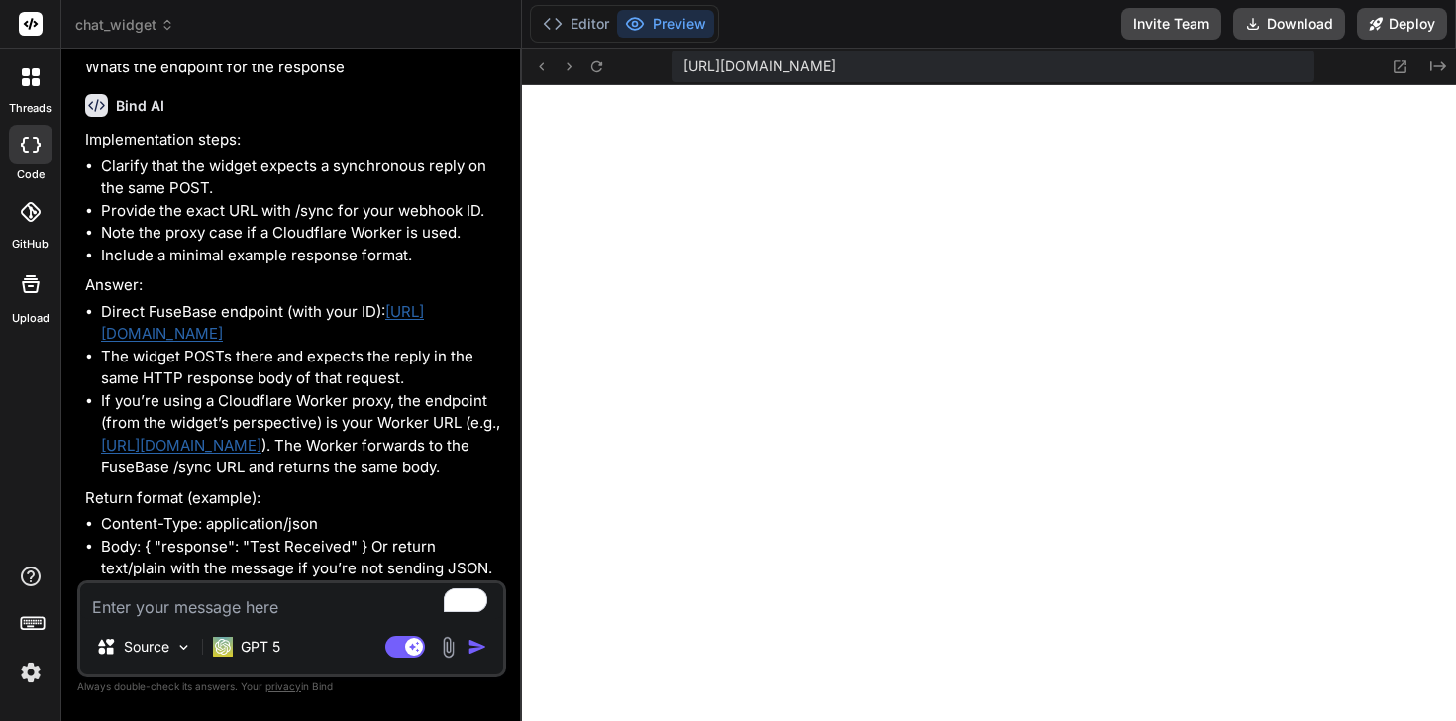
click at [390, 398] on li "If you’re using a Cloudflare Worker proxy, the endpoint (from the widget’s pers…" at bounding box center [301, 434] width 401 height 89
click at [347, 606] on textarea "To enrich screen reader interactions, please activate Accessibility in Grammarl…" at bounding box center [291, 601] width 423 height 36
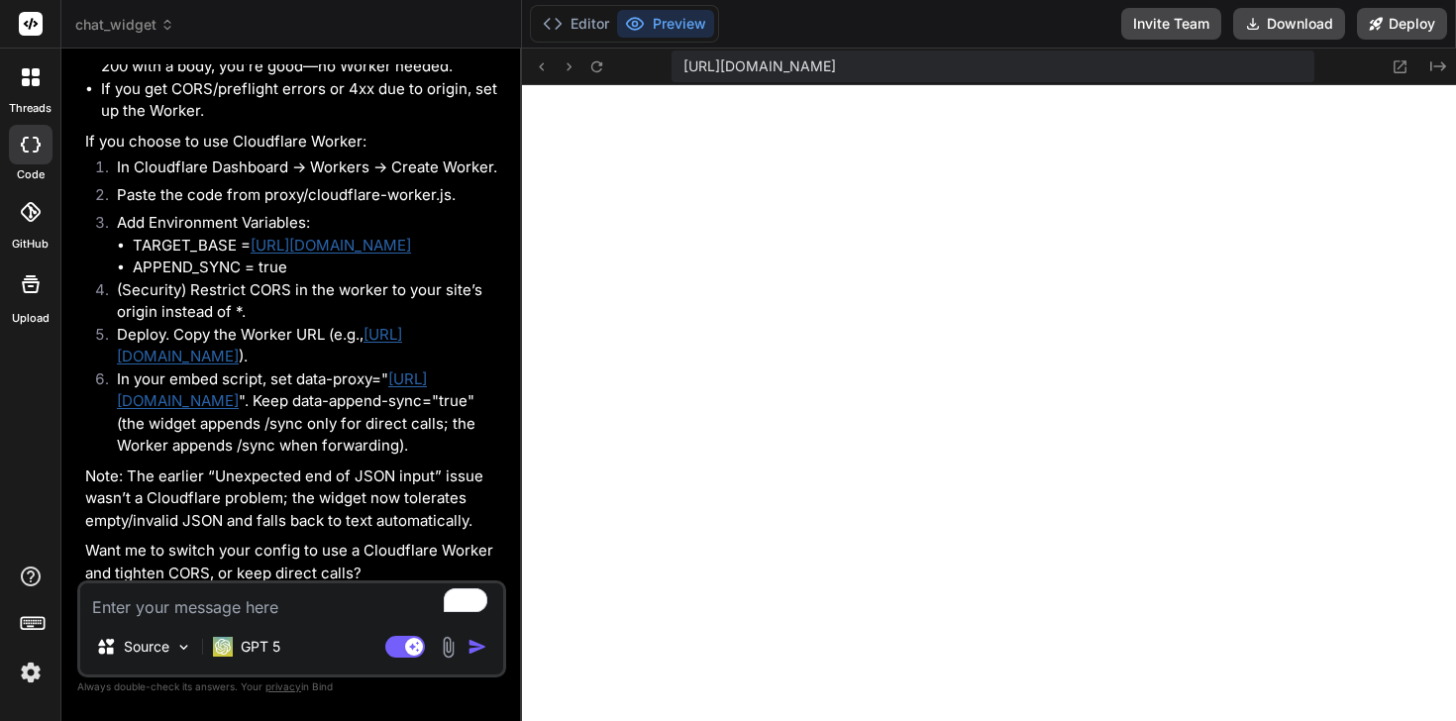
scroll to position [8532, 0]
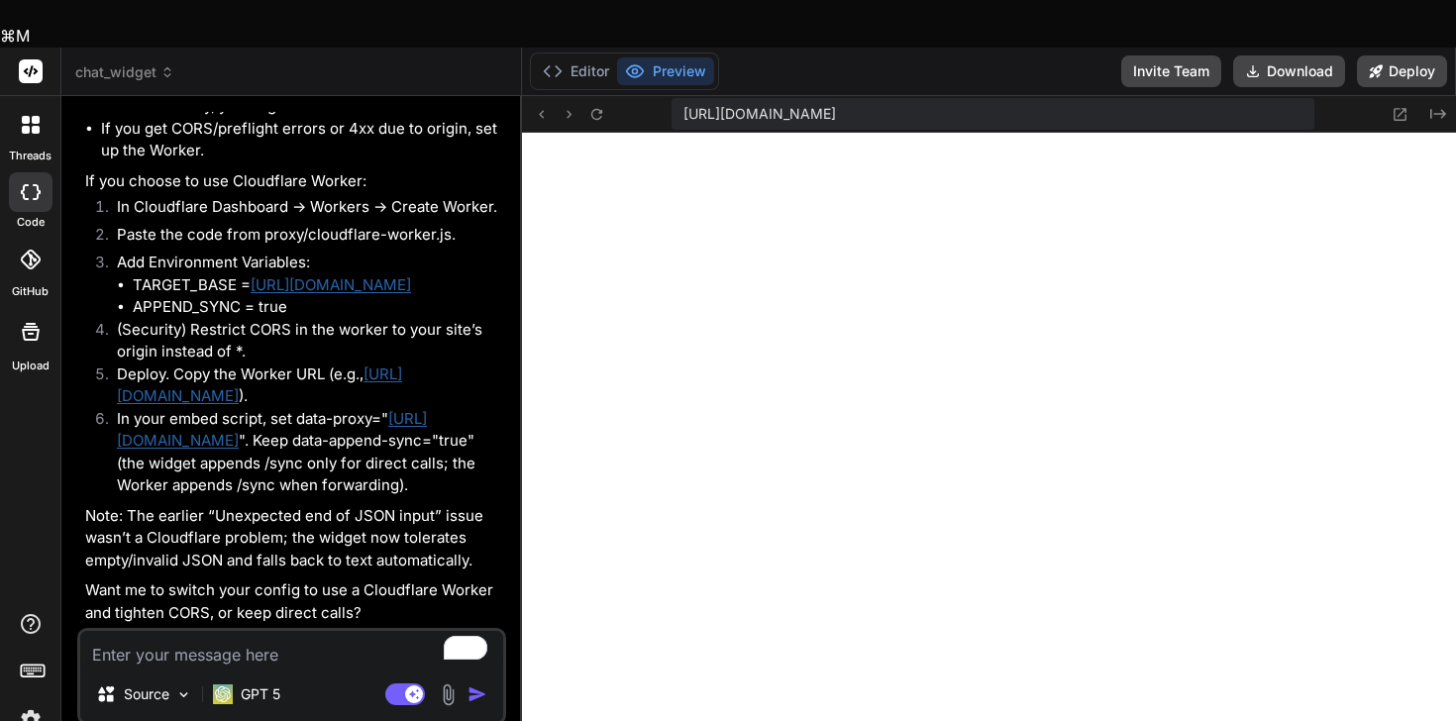
scroll to position [8832, 0]
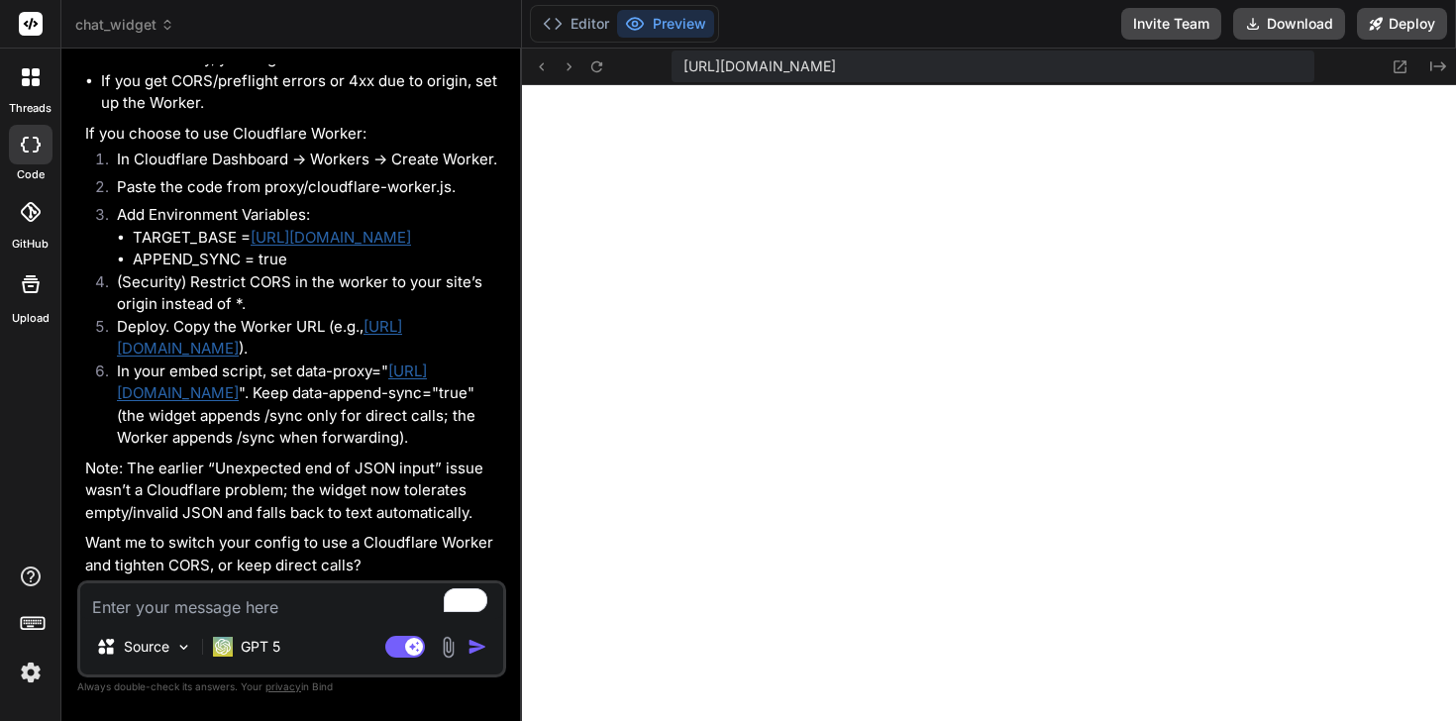
click at [201, 592] on textarea "To enrich screen reader interactions, please activate Accessibility in Grammarl…" at bounding box center [291, 601] width 423 height 36
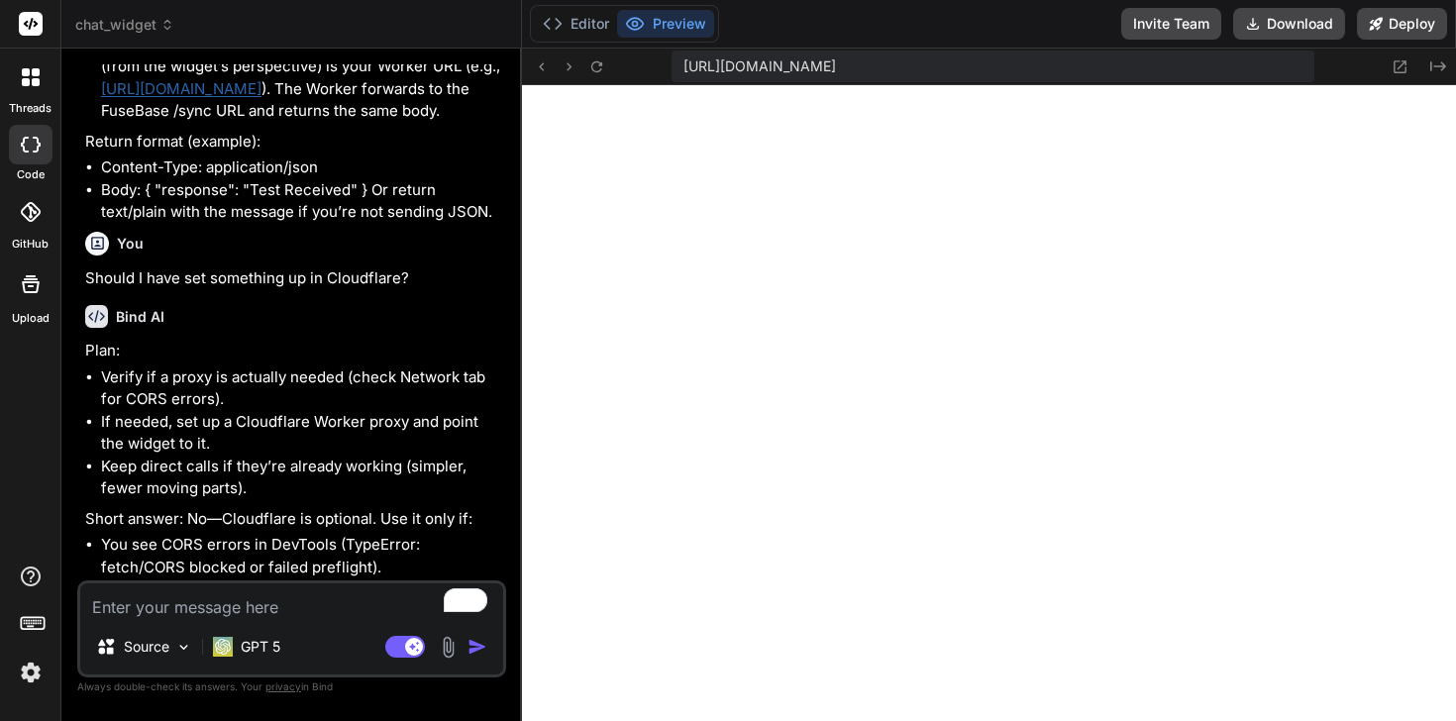
scroll to position [7804, 0]
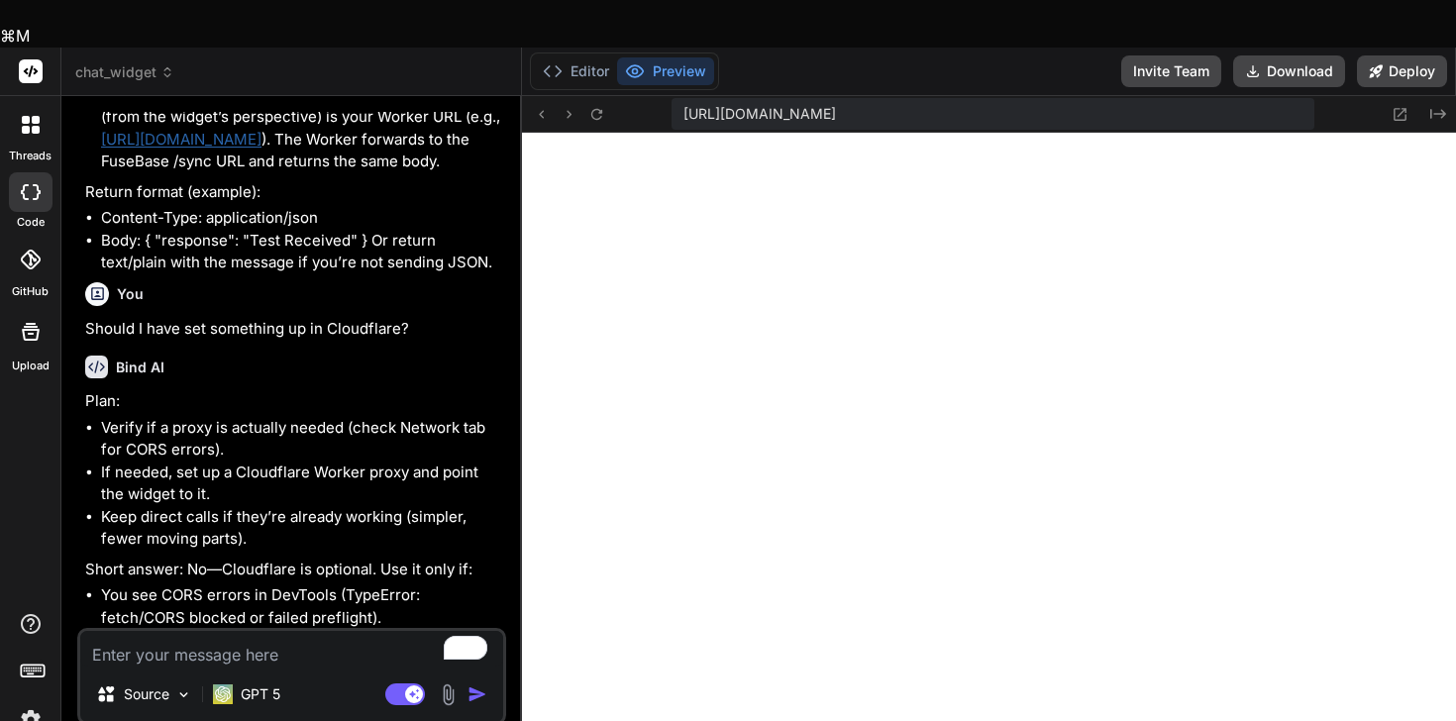
drag, startPoint x: 353, startPoint y: 242, endPoint x: 90, endPoint y: 218, distance: 263.5
click at [90, 173] on ul "Direct FuseBase endpoint (with your ID): https://app.nimbusweb.me/automation/ap…" at bounding box center [293, 84] width 417 height 178
copy link "https://app.nimbusweb.me/automation/api/v1/webhooks/VG4PxuA02fW2PkSJlCgTf/sync"
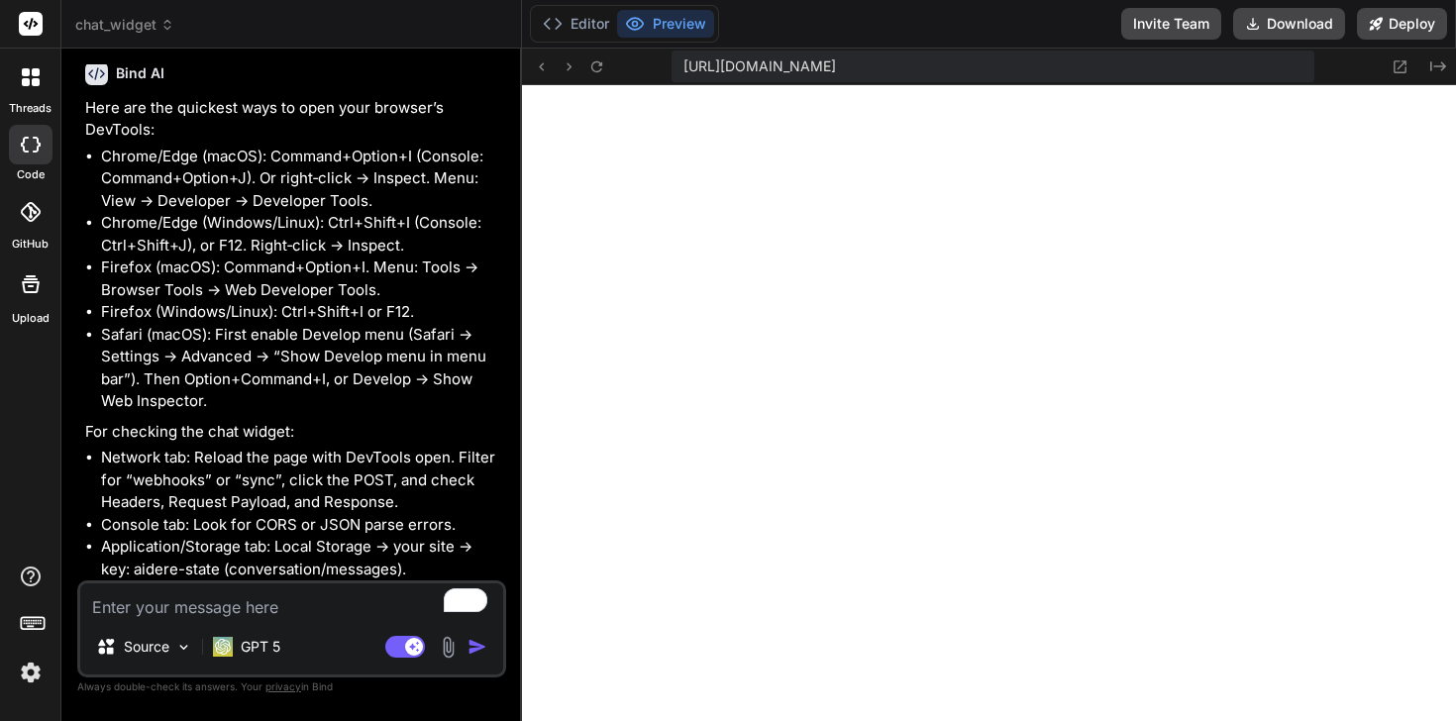
scroll to position [9433, 0]
click at [204, 608] on textarea "To enrich screen reader interactions, please activate Accessibility in Grammarl…" at bounding box center [291, 601] width 423 height 36
paste textarea "{ "response": { "status": 504, "body": "<!DOCTYPE HTML PUBLIC \"-//W3C//DTD HTM…"
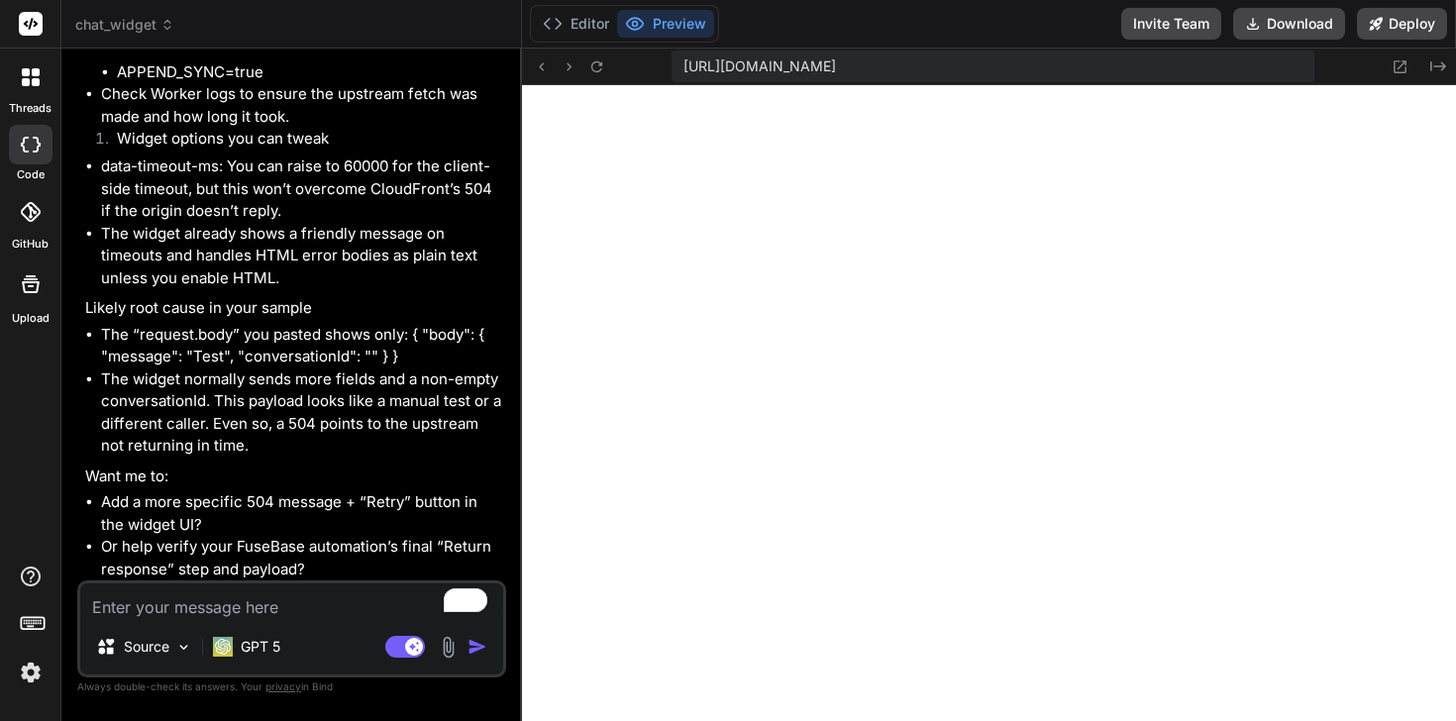
scroll to position [12096, 0]
click at [307, 602] on textarea "To enrich screen reader interactions, please activate Accessibility in Grammarl…" at bounding box center [291, 601] width 423 height 36
